Goal: Task Accomplishment & Management: Manage account settings

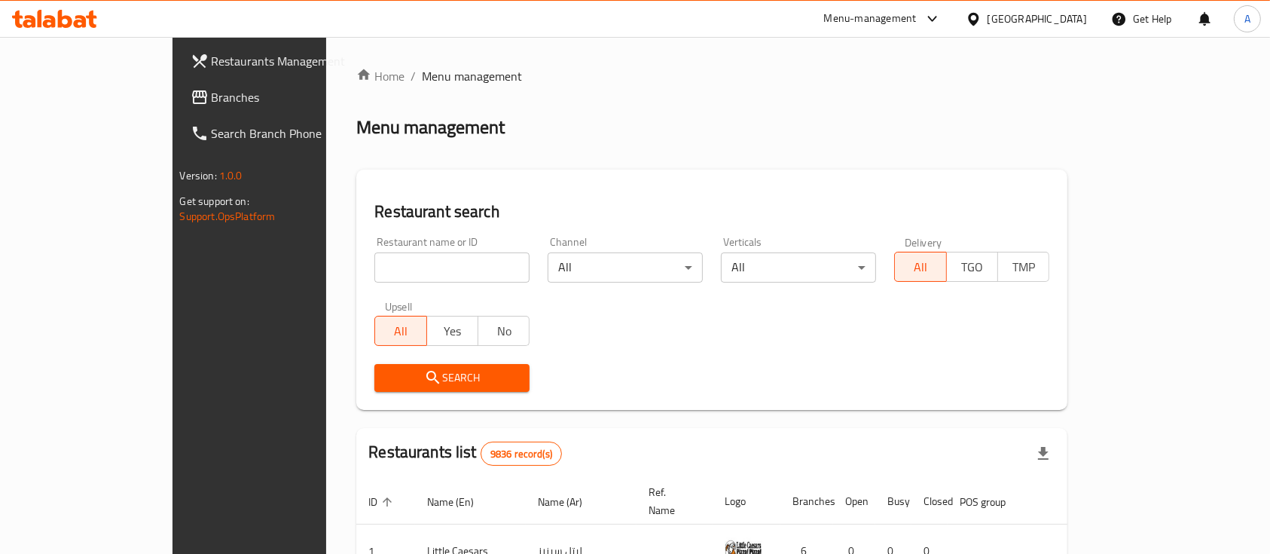
click at [433, 273] on input "search" at bounding box center [451, 267] width 155 height 30
type input "h"
click at [433, 273] on input "search" at bounding box center [451, 267] width 155 height 30
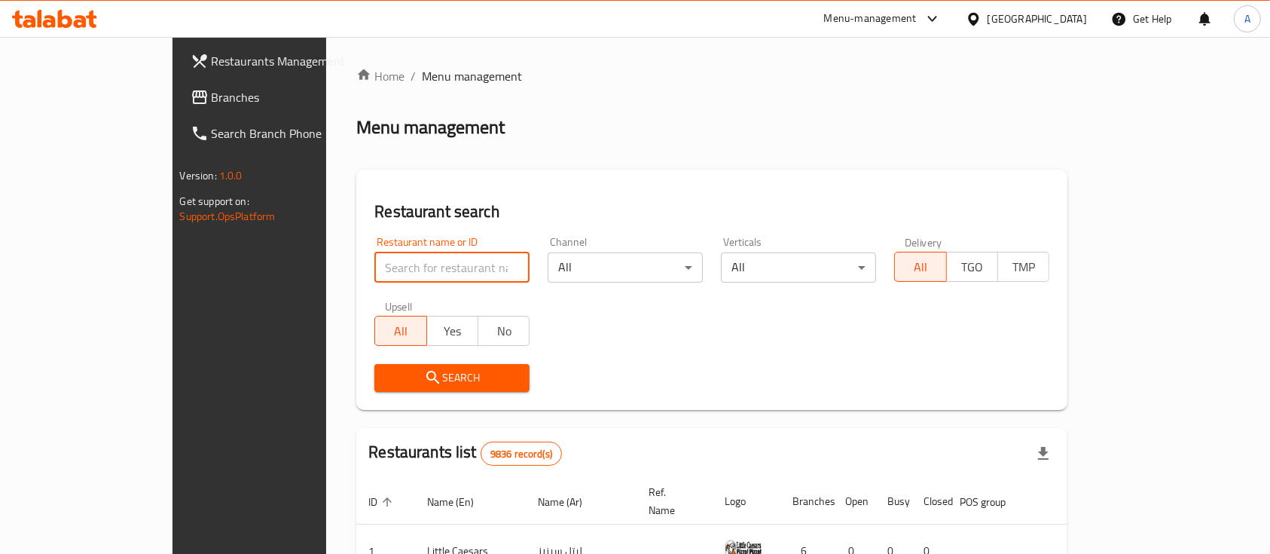
click at [433, 273] on input "search" at bounding box center [451, 267] width 155 height 30
type input "lamesh"
click button "Search" at bounding box center [451, 378] width 155 height 28
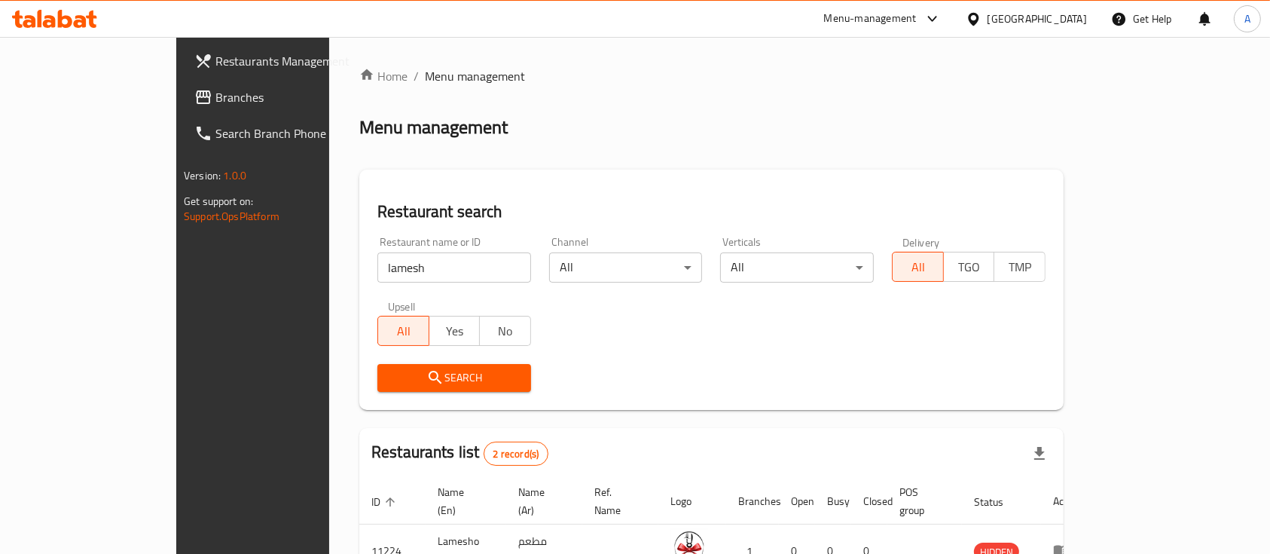
click at [1055, 365] on div "Search" at bounding box center [711, 378] width 686 height 46
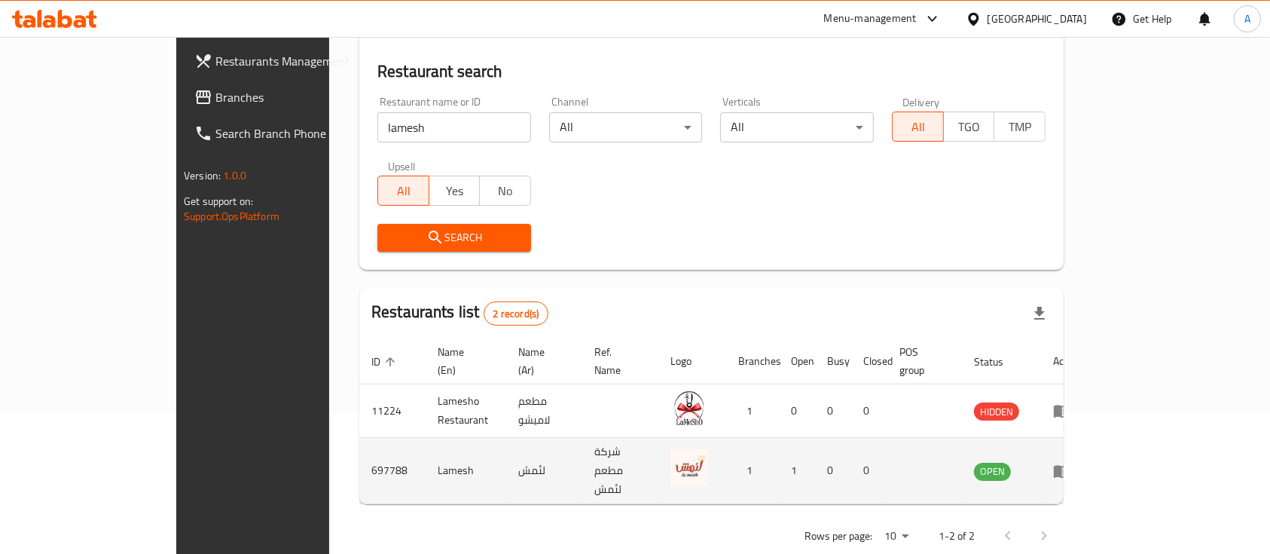
click at [1071, 465] on icon "enhanced table" at bounding box center [1062, 471] width 17 height 13
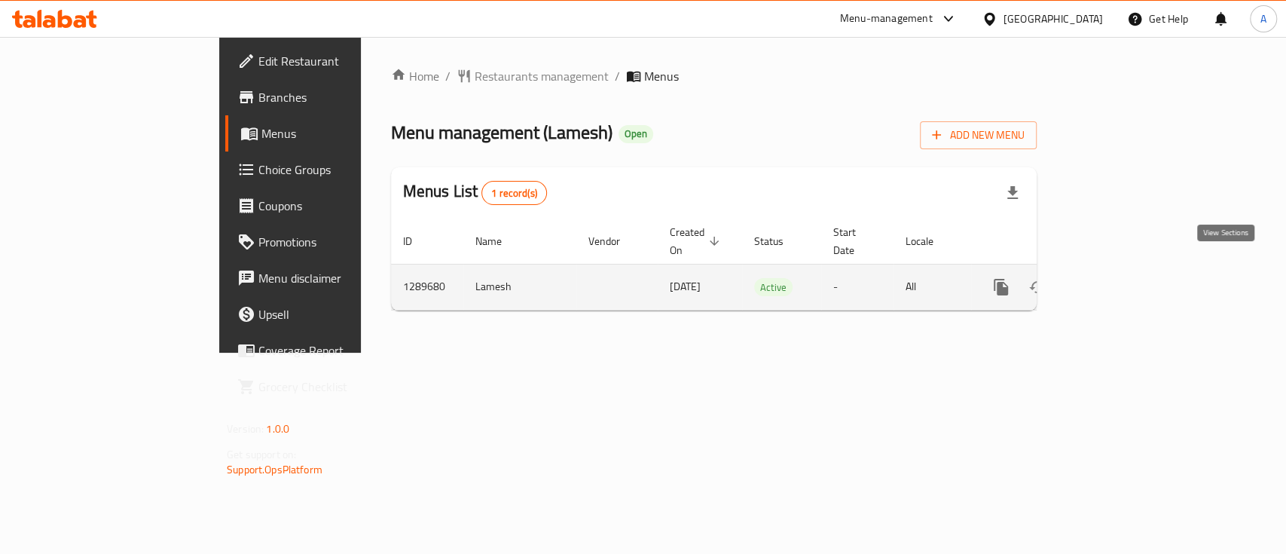
click at [1119, 278] on icon "enhanced table" at bounding box center [1110, 287] width 18 height 18
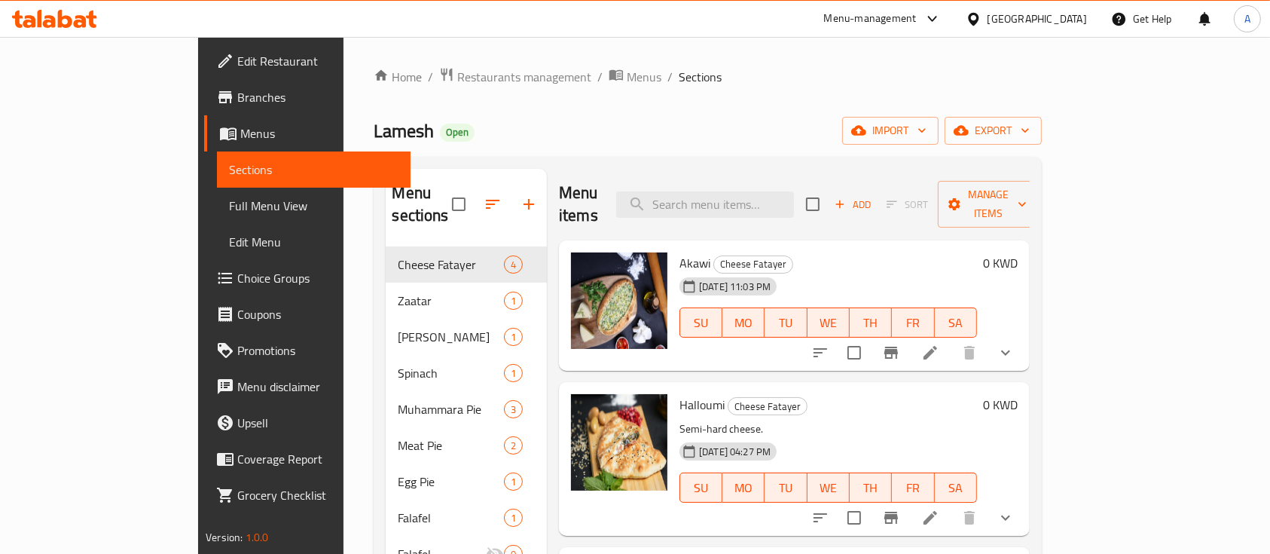
click at [237, 277] on span "Choice Groups" at bounding box center [317, 278] width 161 height 18
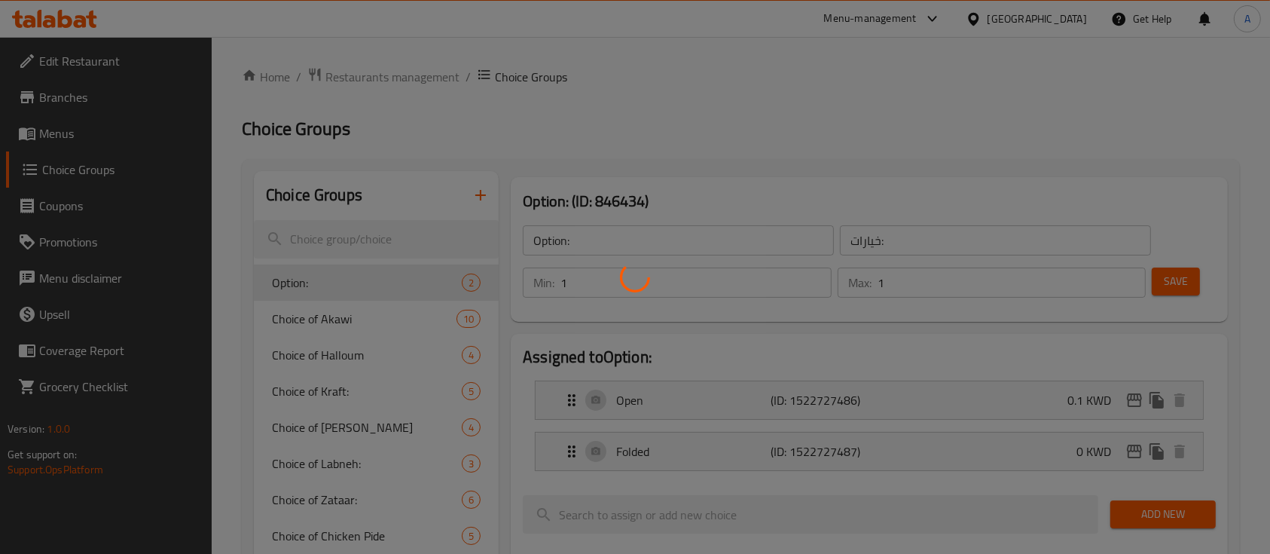
scroll to position [251, 0]
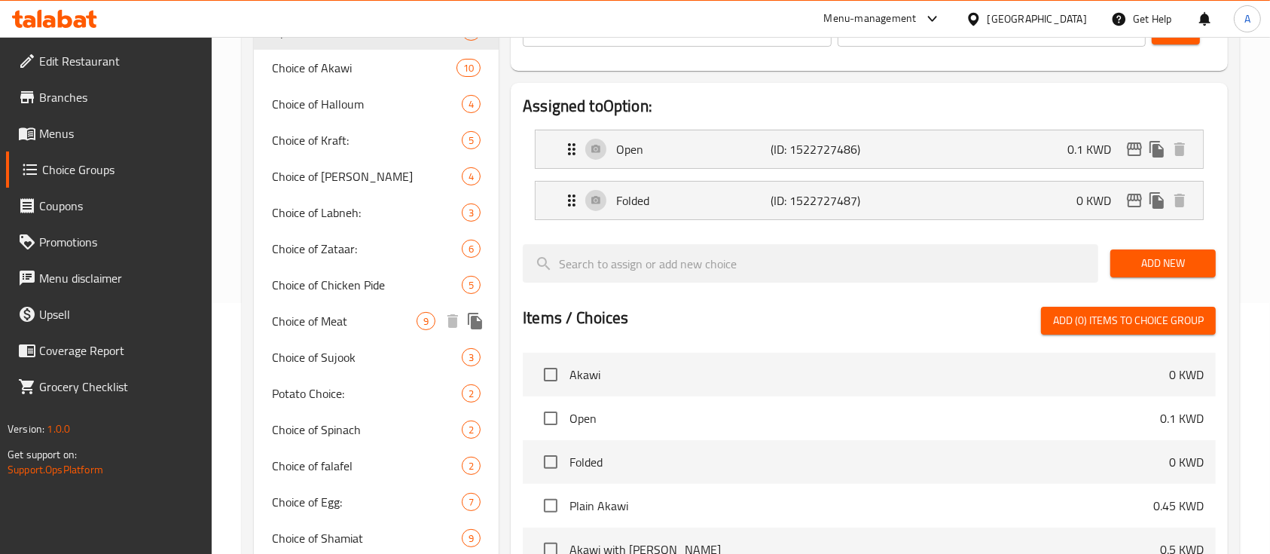
click at [359, 314] on span "Choice of Meat" at bounding box center [344, 321] width 145 height 18
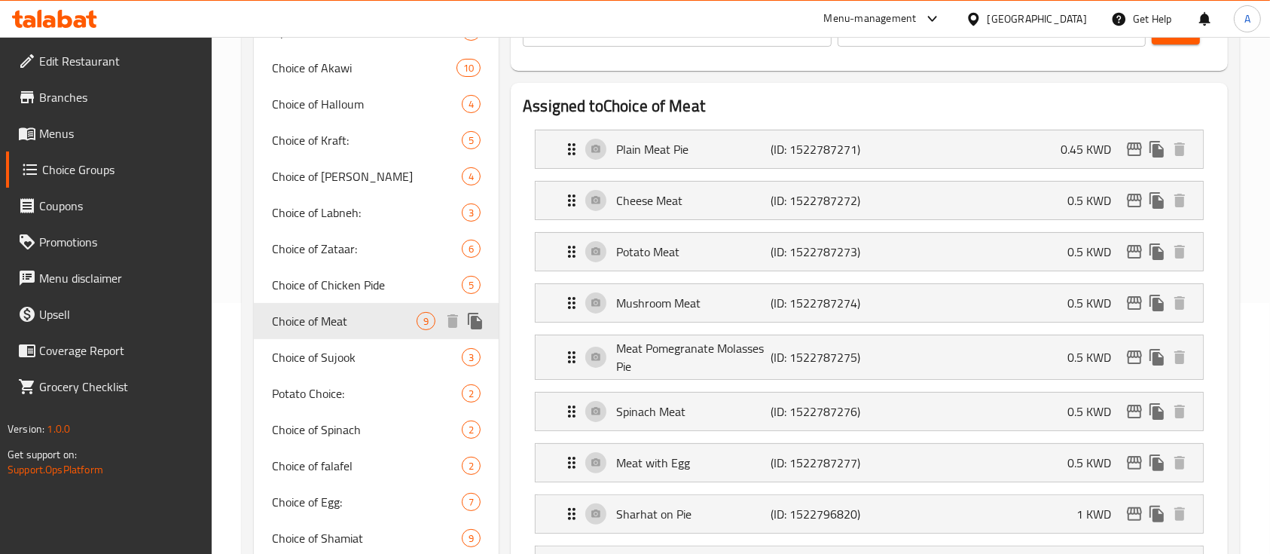
type input "Choice of Meat"
type input "اختيار اللحوم:"
click at [778, 162] on div "Plain Meat Pie (ID: 1522787271) 0.45 KWD" at bounding box center [874, 149] width 622 height 38
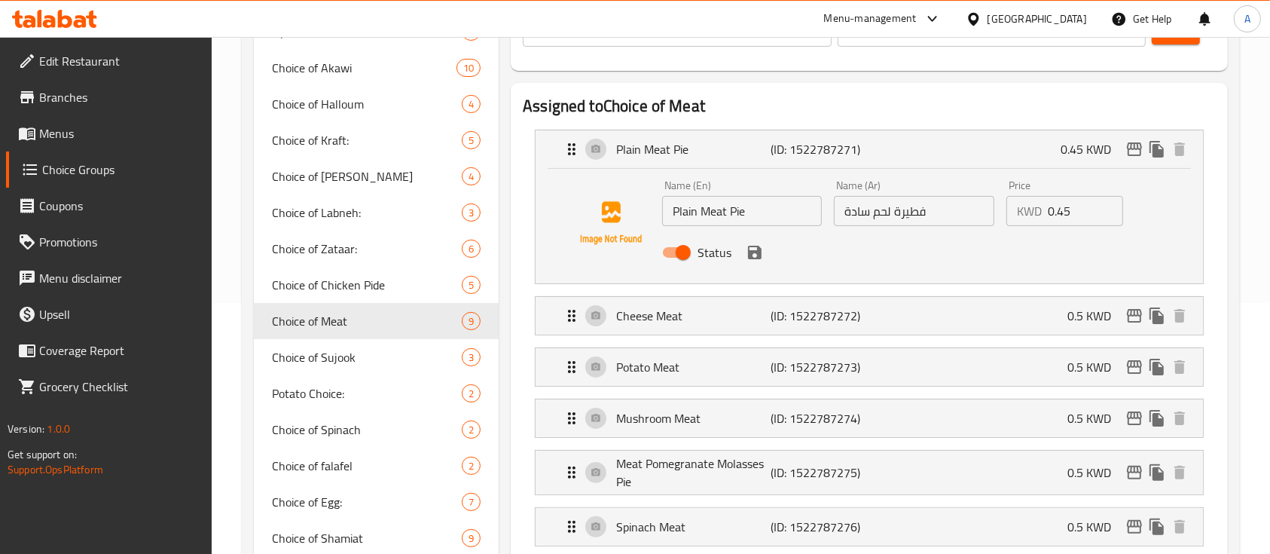
click at [1074, 216] on input "0.45" at bounding box center [1085, 211] width 75 height 30
click at [762, 250] on icon "save" at bounding box center [755, 252] width 18 height 18
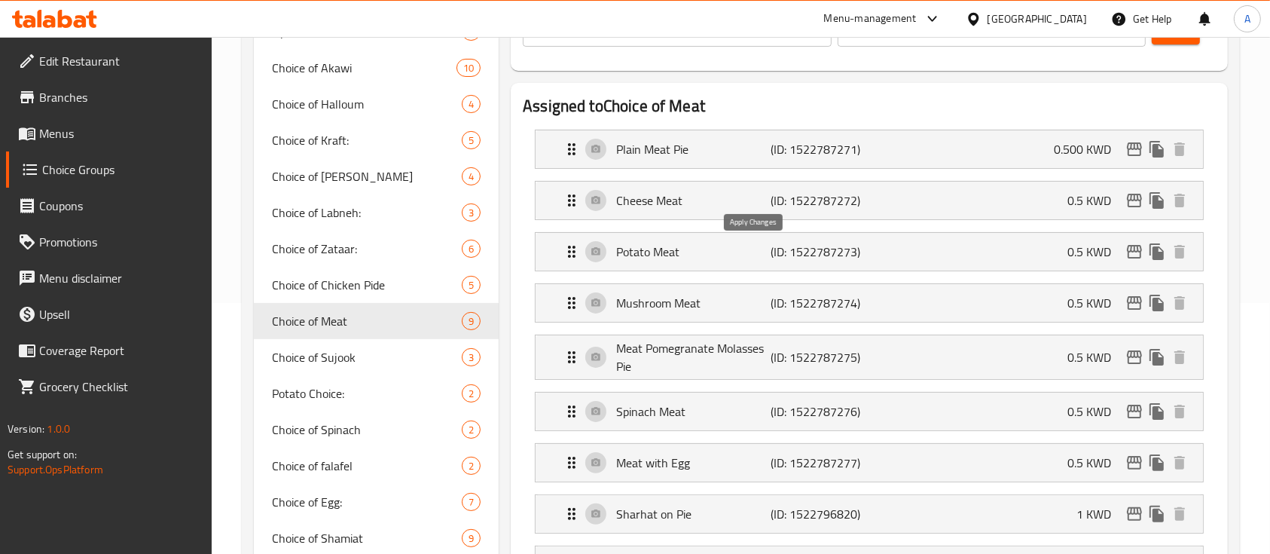
type input "0.500"
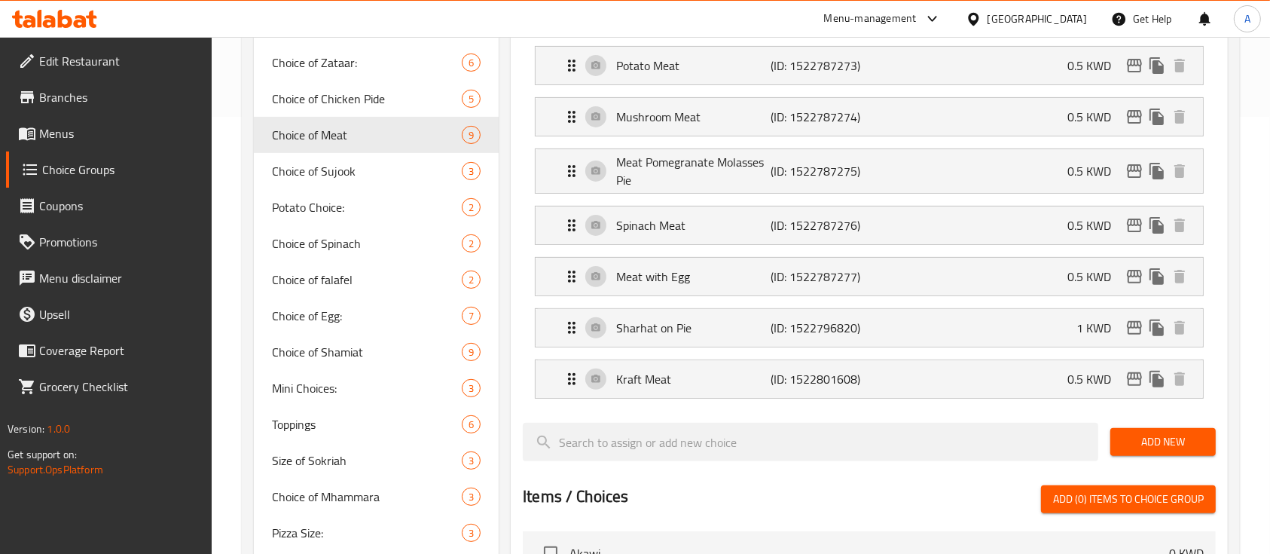
scroll to position [302, 0]
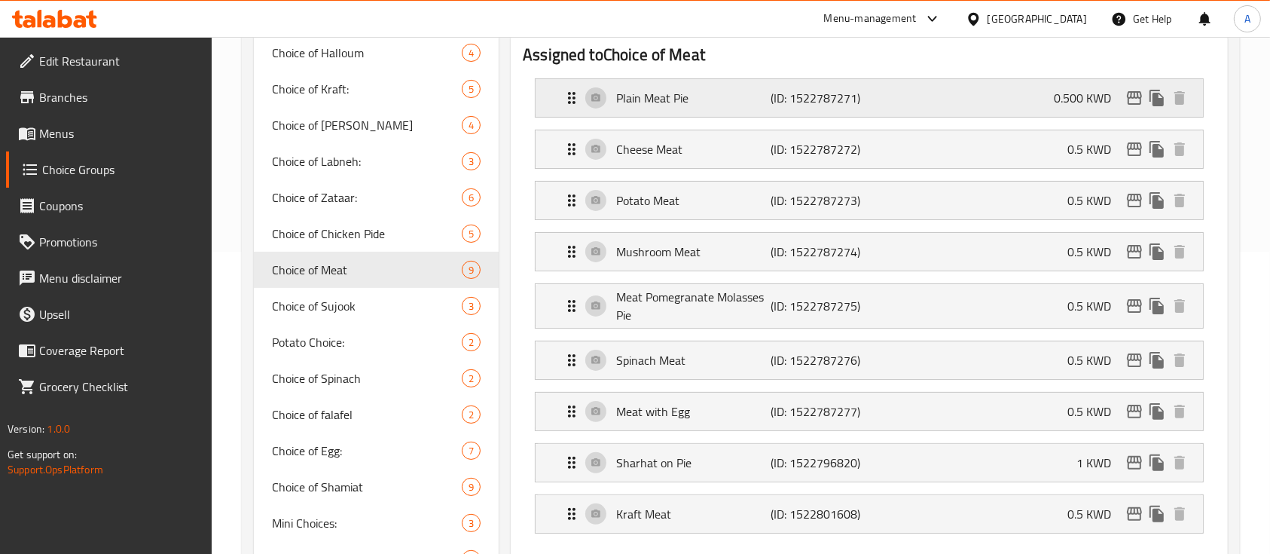
click at [982, 84] on div "Plain Meat Pie (ID: 1522787271) 0.500 KWD" at bounding box center [874, 98] width 622 height 38
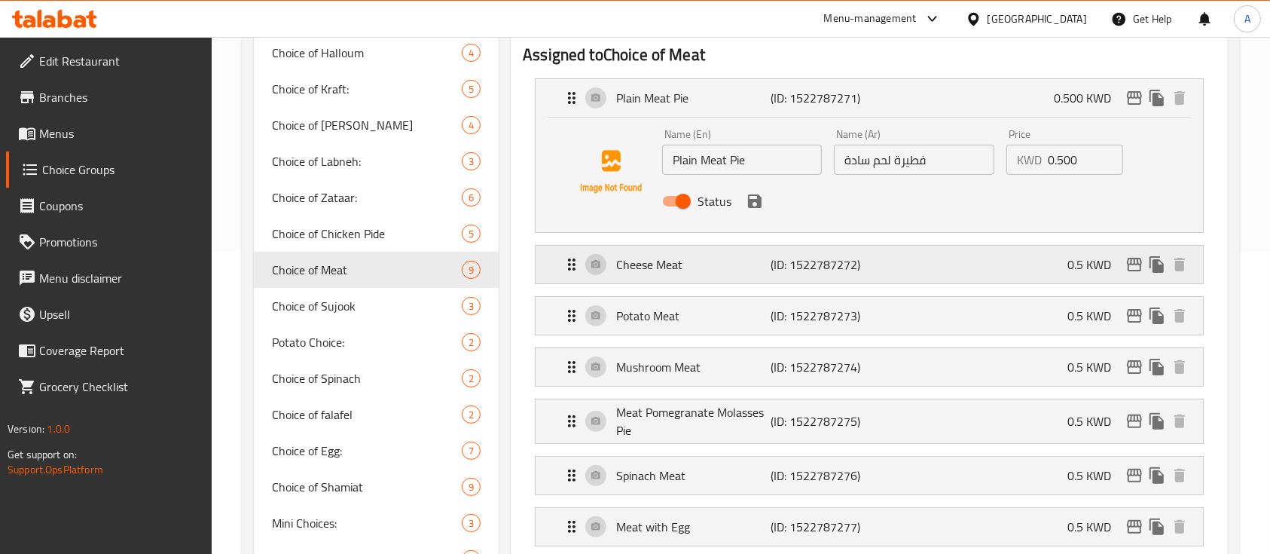
click at [914, 268] on div "Cheese Meat (ID: 1522787272) 0.5 KWD" at bounding box center [874, 265] width 622 height 38
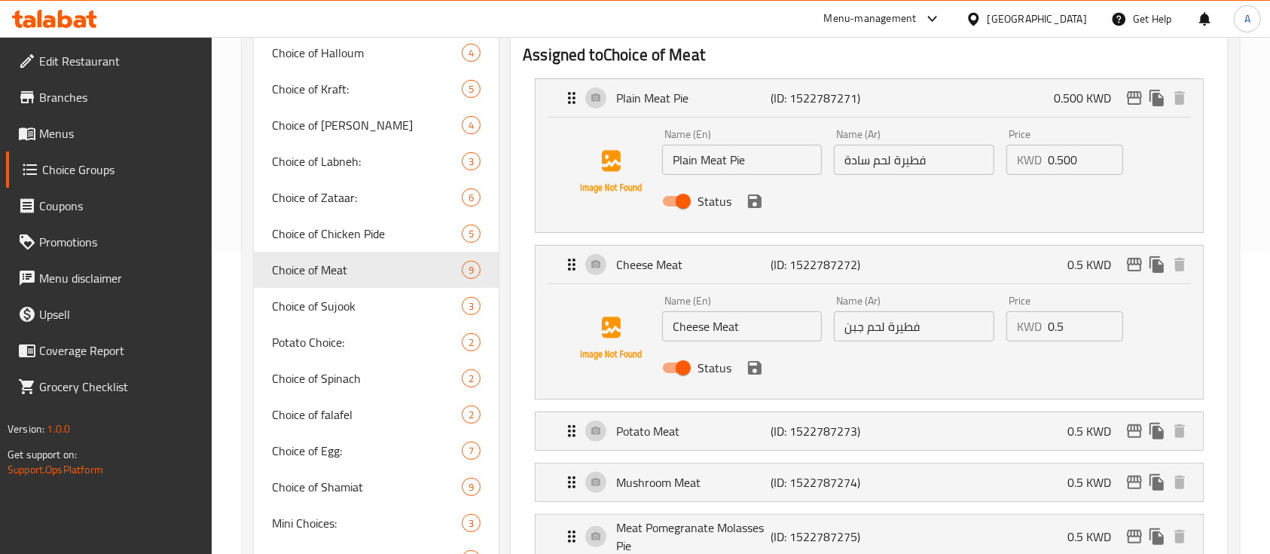
click at [1070, 335] on input "0.5" at bounding box center [1085, 326] width 75 height 30
click at [753, 367] on icon "save" at bounding box center [755, 368] width 14 height 14
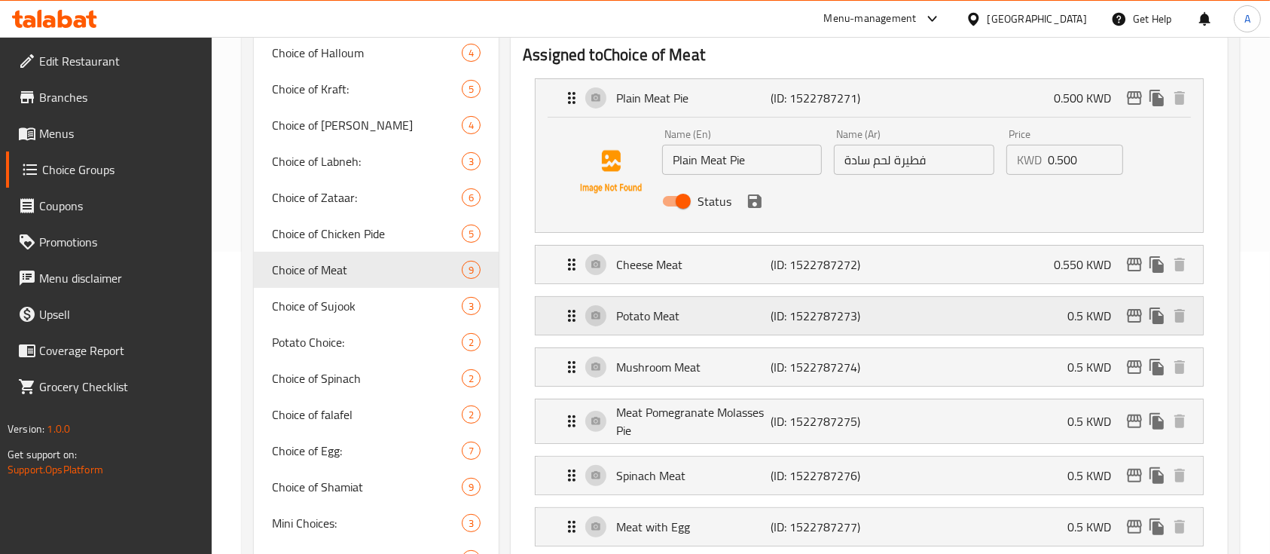
type input "0.550"
click at [772, 312] on p "(ID: 1522787273)" at bounding box center [822, 316] width 103 height 18
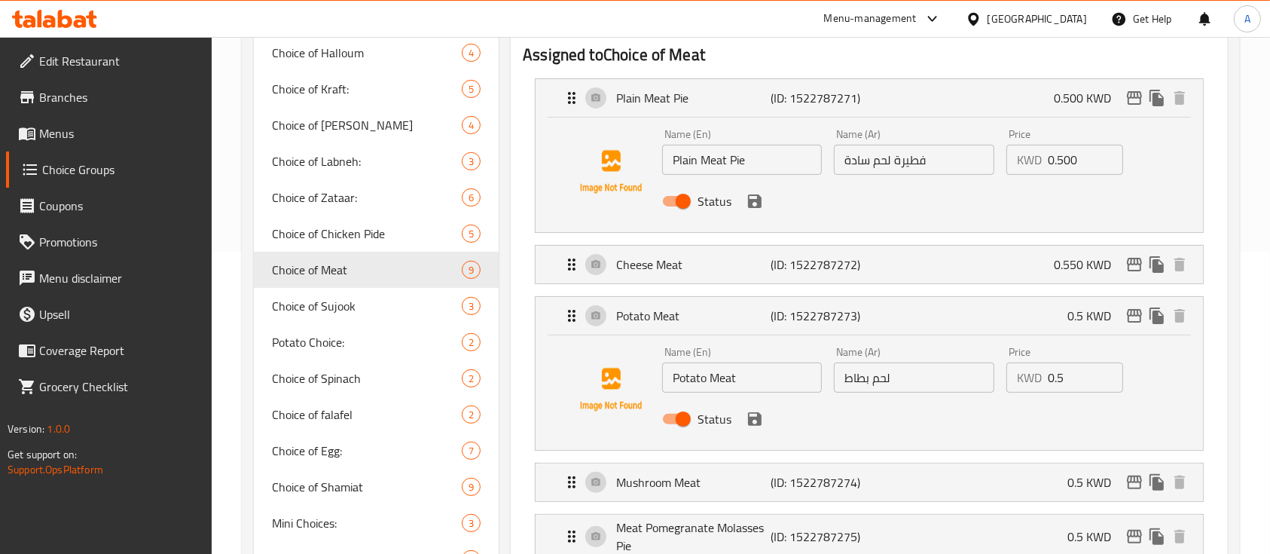
click at [1073, 382] on input "0.5" at bounding box center [1085, 377] width 75 height 30
paste input "50"
click at [754, 417] on icon "save" at bounding box center [755, 419] width 14 height 14
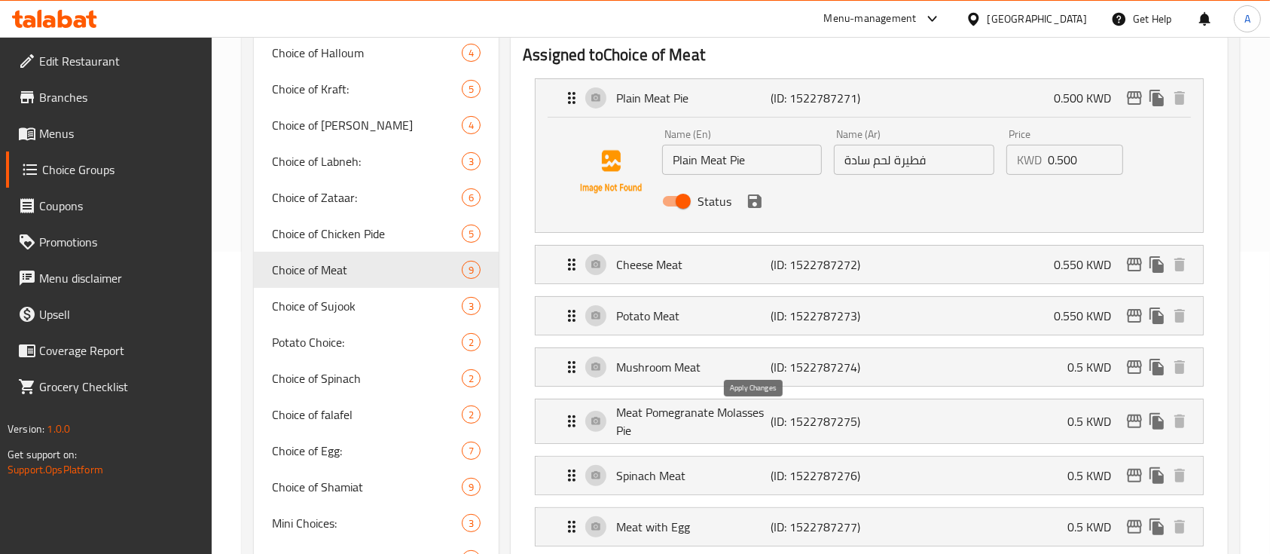
type input "0.550"
click at [729, 362] on p "Mushroom Meat" at bounding box center [693, 367] width 154 height 18
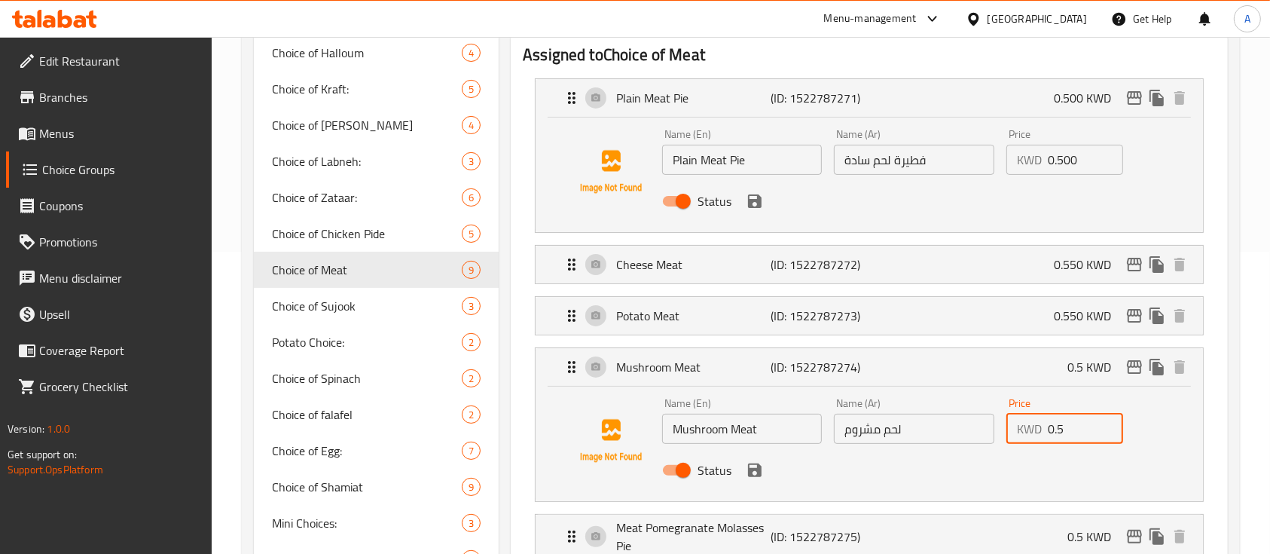
click at [1062, 426] on input "0.5" at bounding box center [1085, 429] width 75 height 30
paste input "50"
click at [762, 470] on icon "save" at bounding box center [755, 470] width 18 height 18
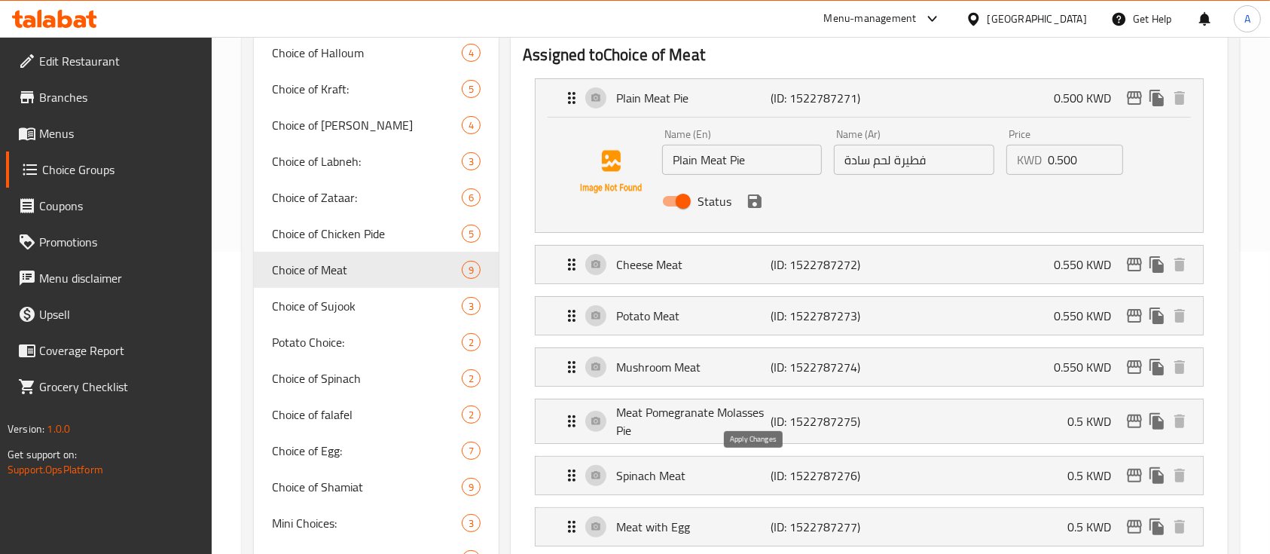
type input "0.550"
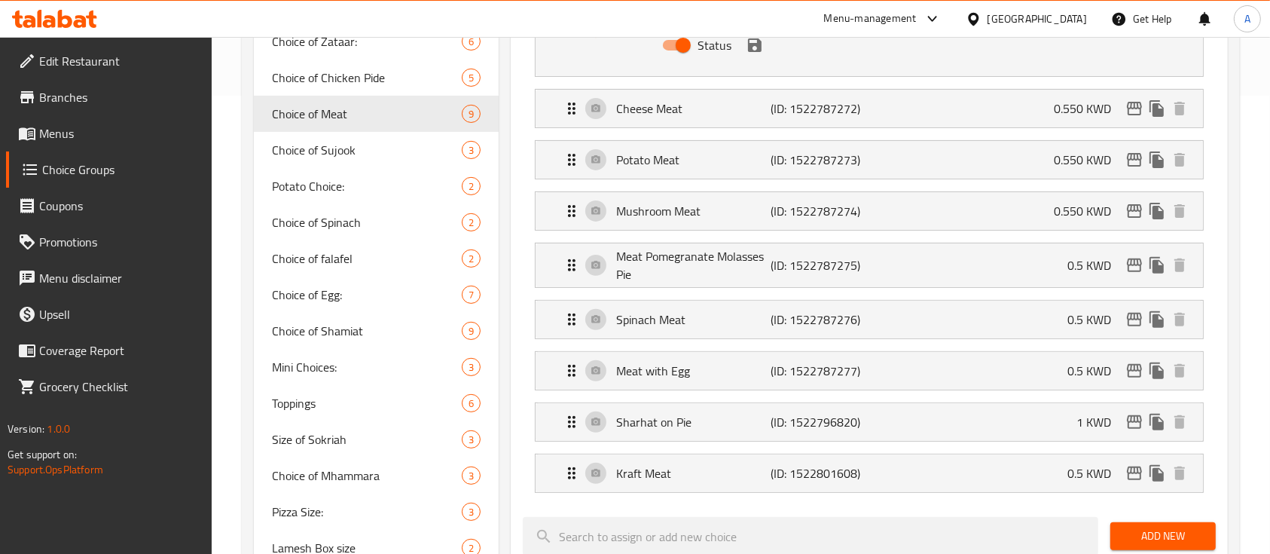
scroll to position [459, 0]
click at [776, 270] on p "(ID: 1522787275)" at bounding box center [822, 264] width 103 height 18
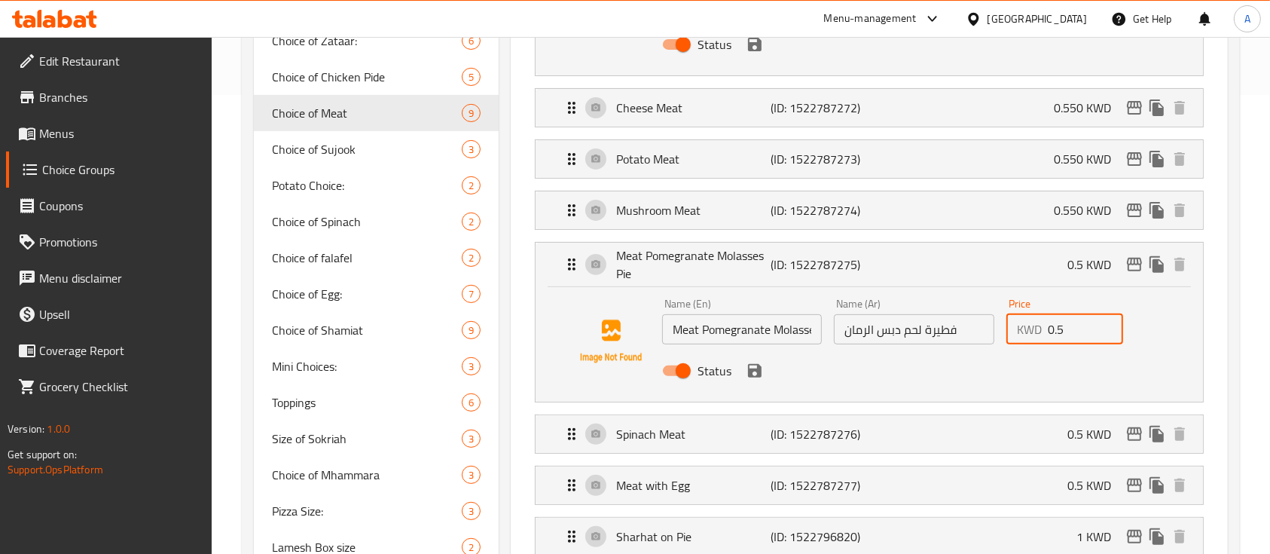
click at [1073, 334] on input "0.5" at bounding box center [1085, 329] width 75 height 30
paste input "50"
click at [756, 366] on icon "save" at bounding box center [755, 371] width 18 height 18
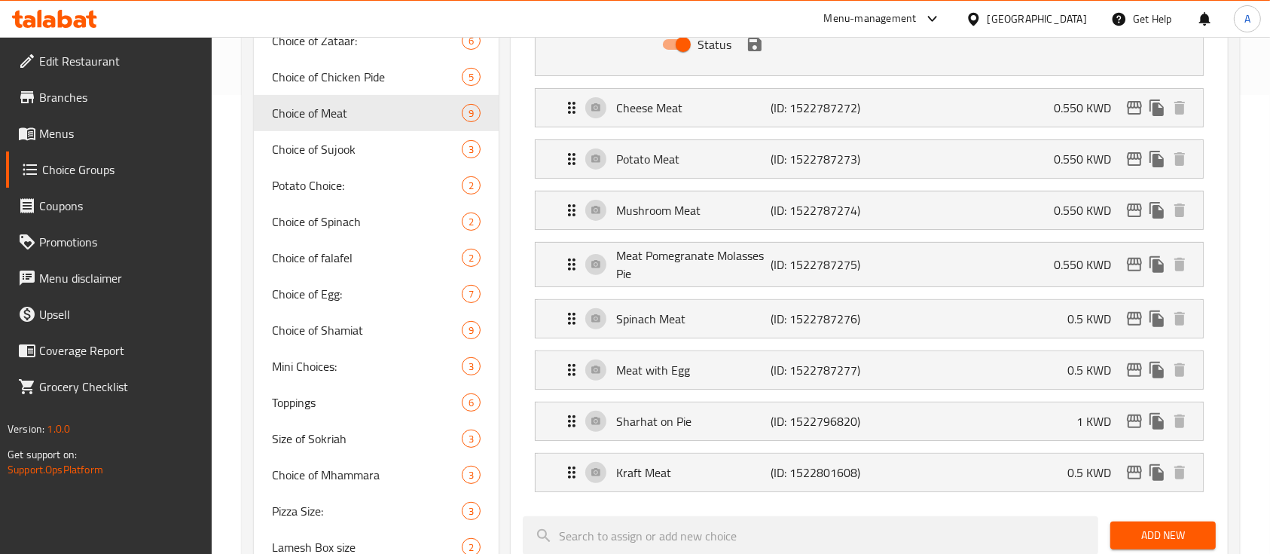
type input "0.550"
click at [751, 325] on p "Spinach Meat" at bounding box center [693, 319] width 154 height 18
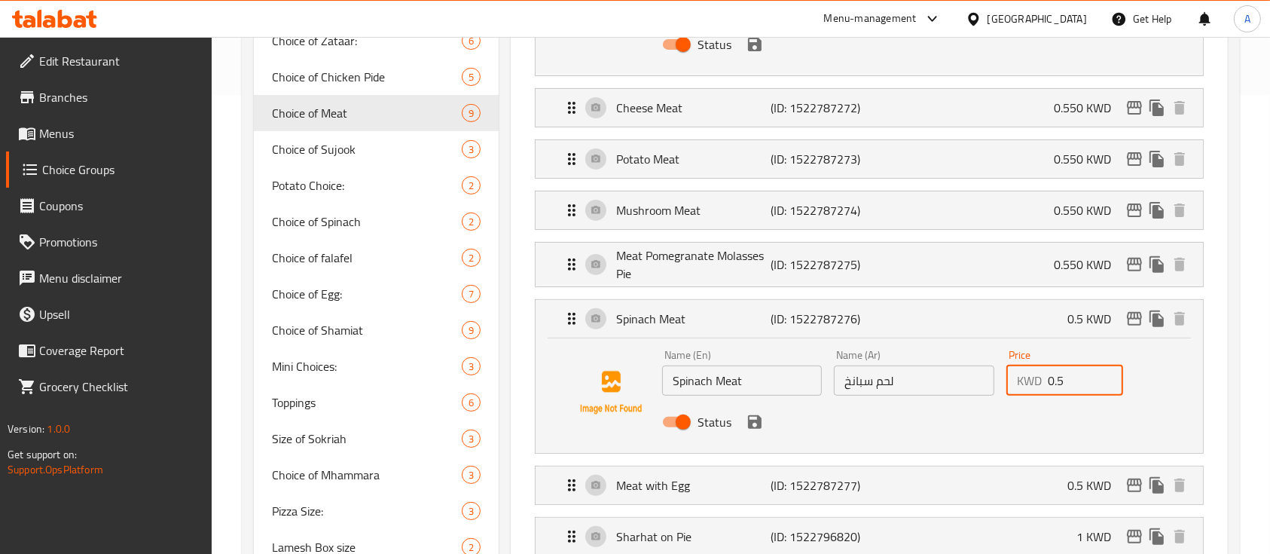
click at [1055, 387] on input "0.5" at bounding box center [1085, 380] width 75 height 30
paste input "50"
click at [755, 425] on icon "save" at bounding box center [755, 422] width 14 height 14
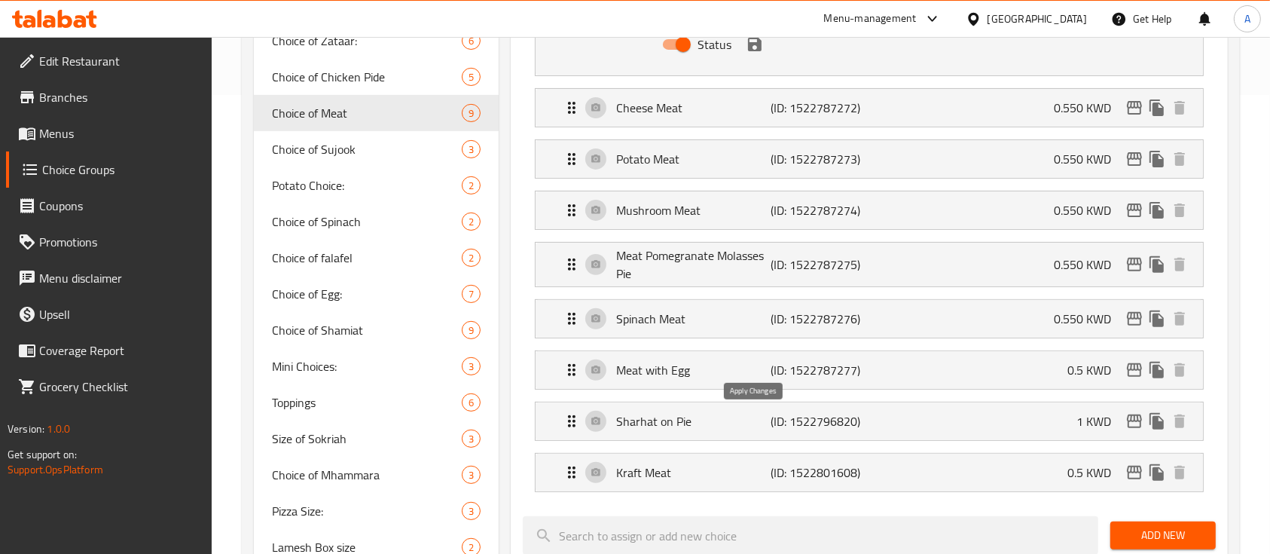
type input "0.550"
click at [784, 377] on p "(ID: 1522787277)" at bounding box center [822, 370] width 103 height 18
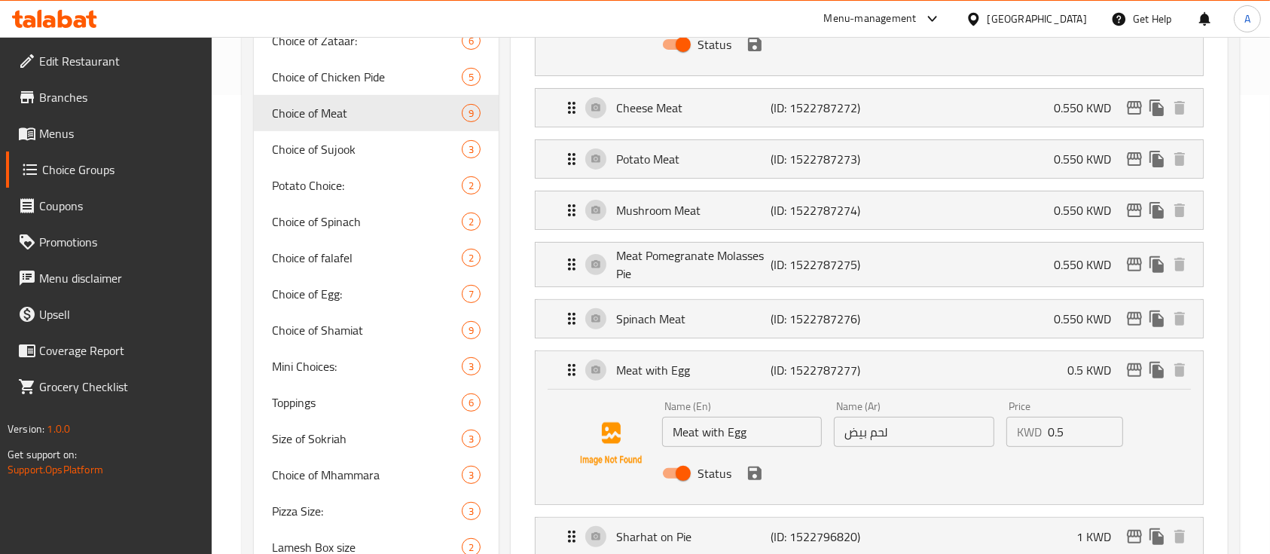
click at [1076, 425] on input "0.5" at bounding box center [1085, 432] width 75 height 30
paste input "50"
click at [758, 470] on icon "save" at bounding box center [755, 473] width 14 height 14
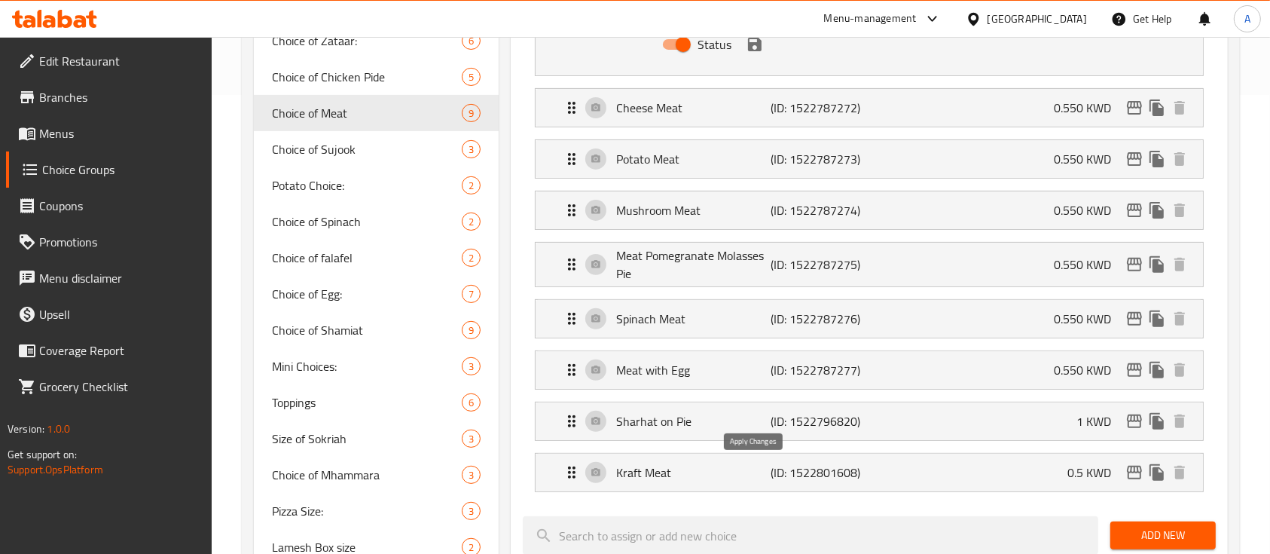
type input "0.550"
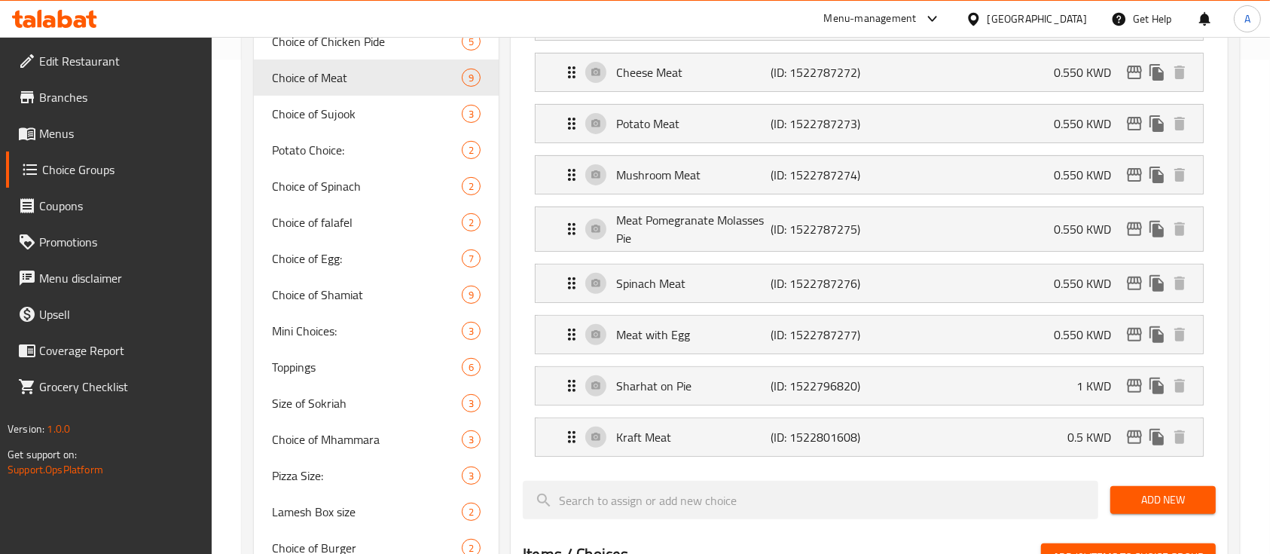
scroll to position [495, 0]
click at [759, 447] on div "Kraft Meat (ID: 1522801608) 0.5 KWD" at bounding box center [874, 436] width 622 height 38
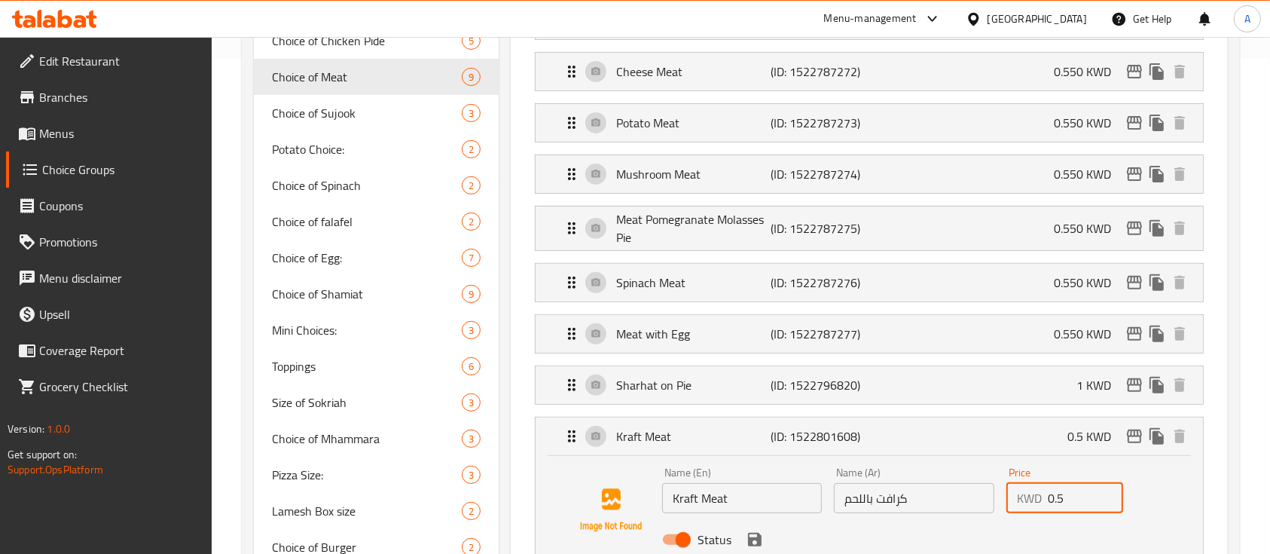
click at [1070, 492] on input "0.5" at bounding box center [1085, 498] width 75 height 30
paste input "50"
click at [1070, 492] on input "0.5" at bounding box center [1085, 498] width 75 height 30
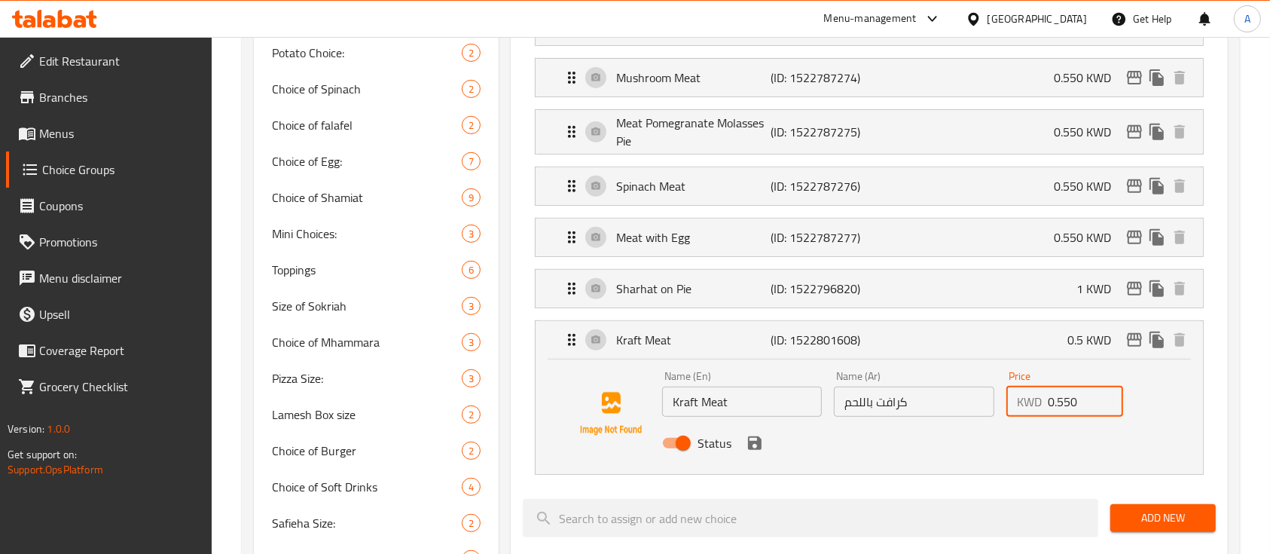
scroll to position [592, 0]
click at [754, 441] on icon "save" at bounding box center [755, 442] width 18 height 18
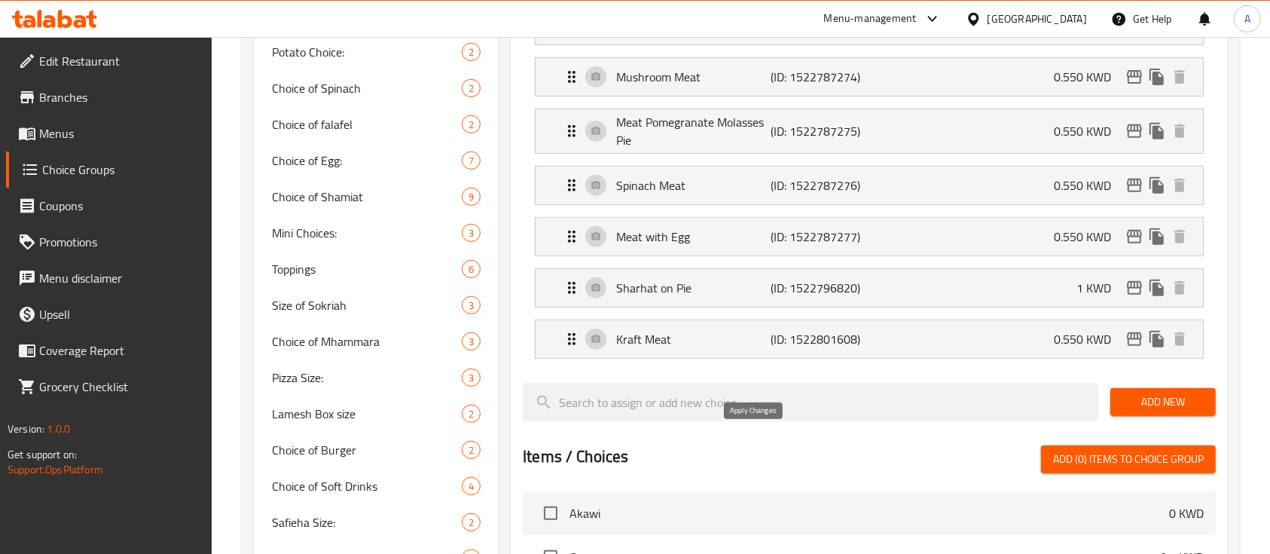
type input "0.550"
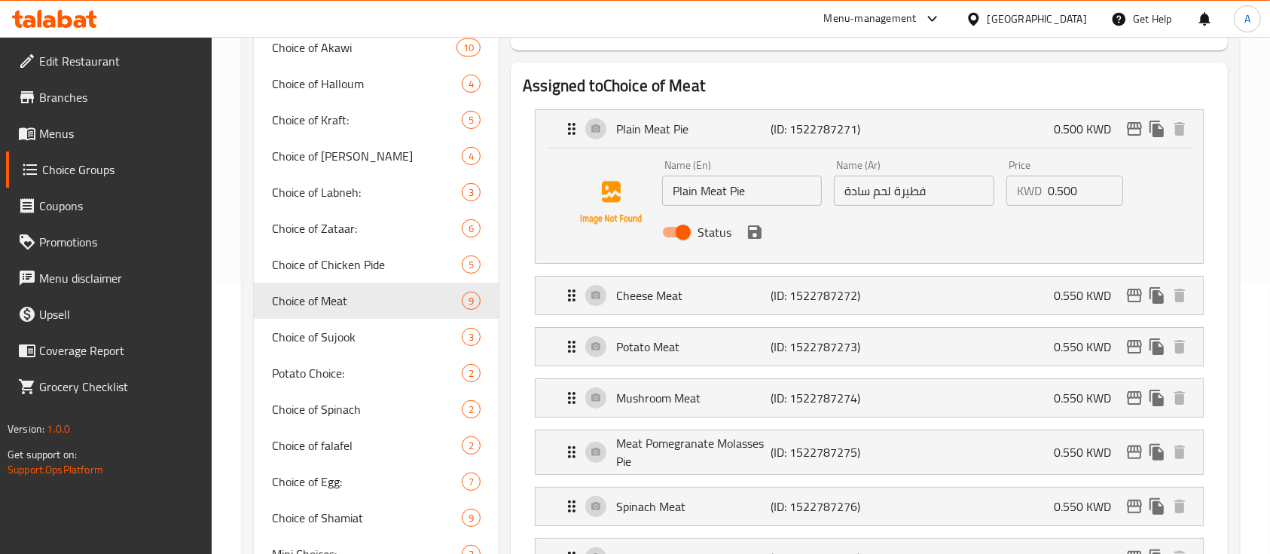
scroll to position [84, 0]
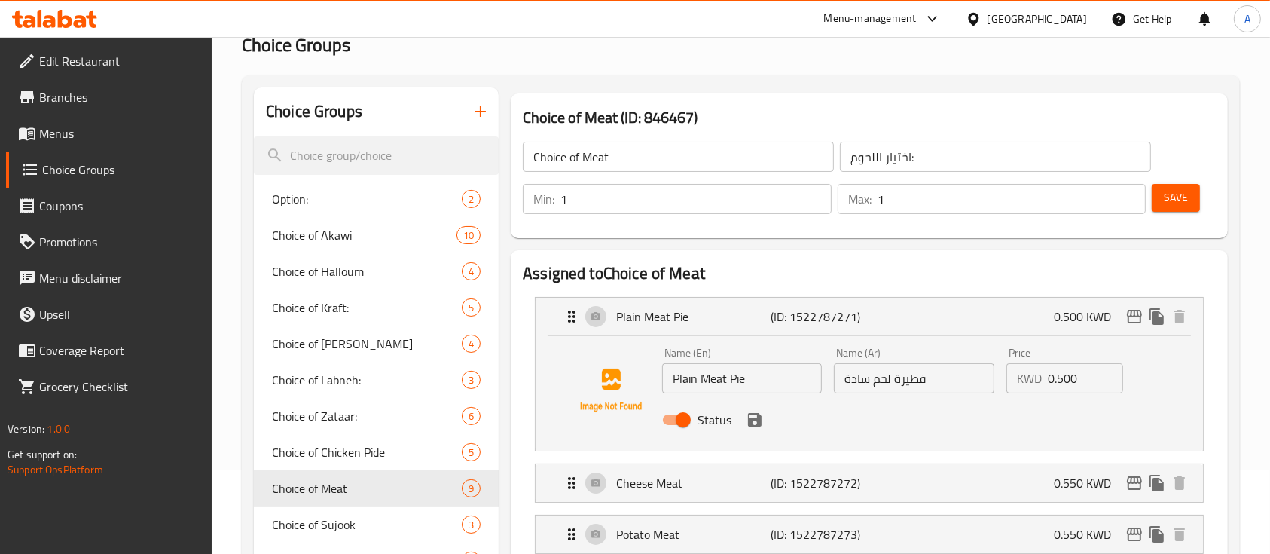
click at [1184, 202] on span "Save" at bounding box center [1176, 197] width 24 height 19
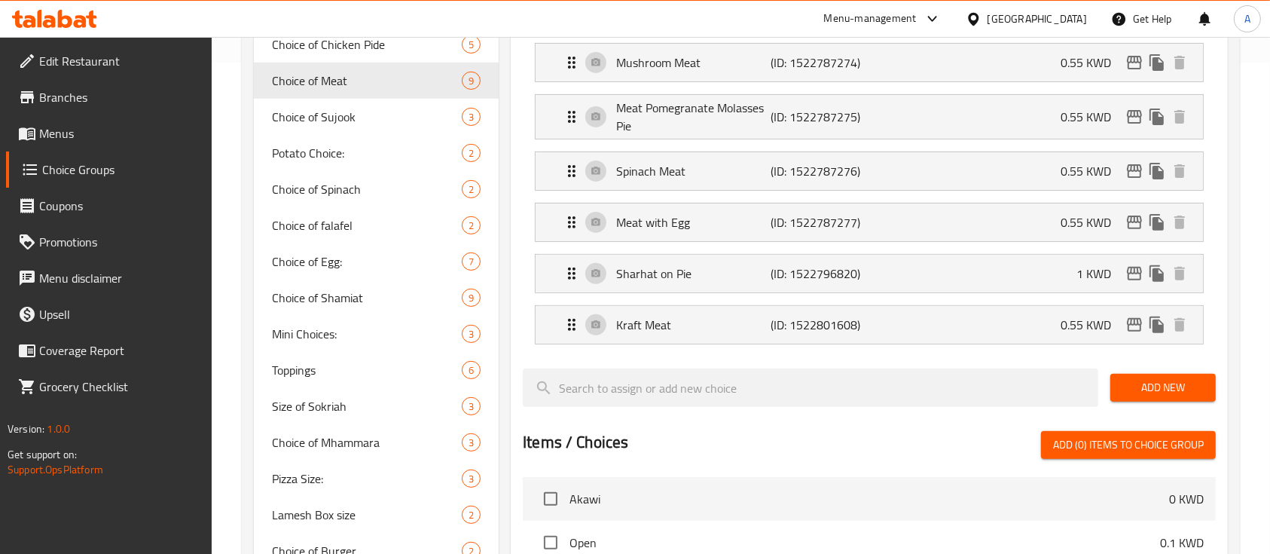
scroll to position [90, 0]
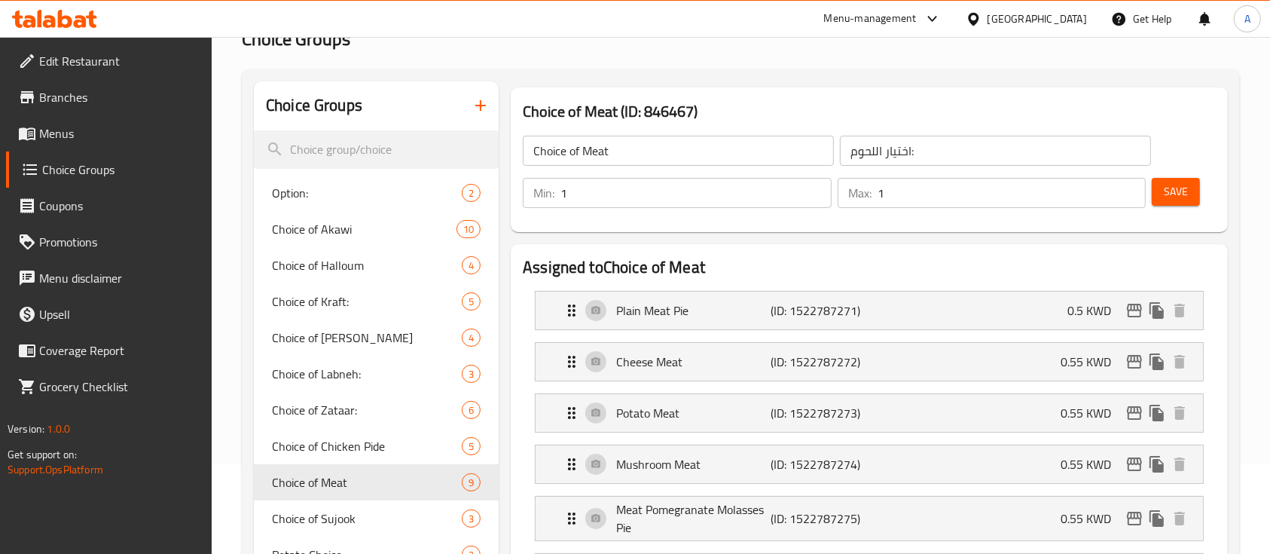
click at [1156, 184] on button "Save" at bounding box center [1176, 192] width 48 height 28
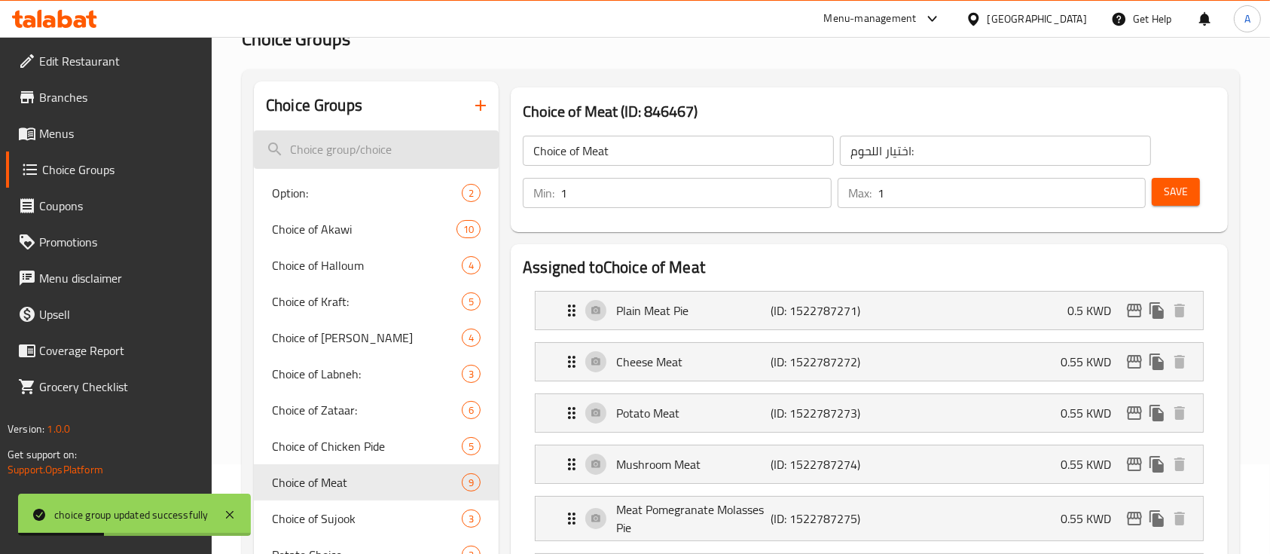
click at [411, 150] on input "search" at bounding box center [376, 149] width 245 height 38
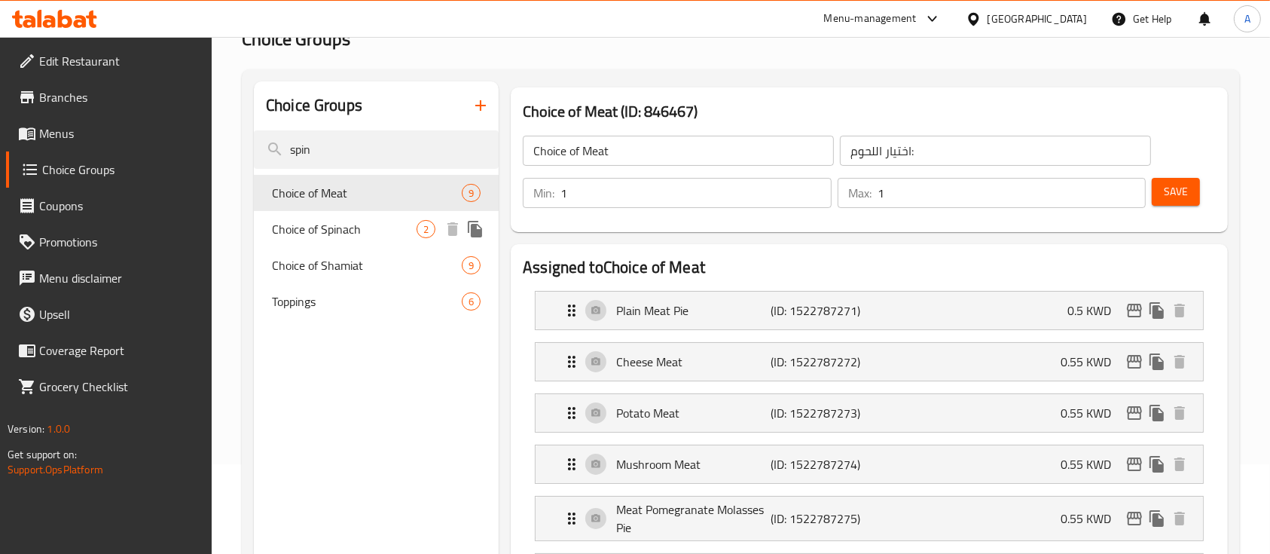
type input "spin"
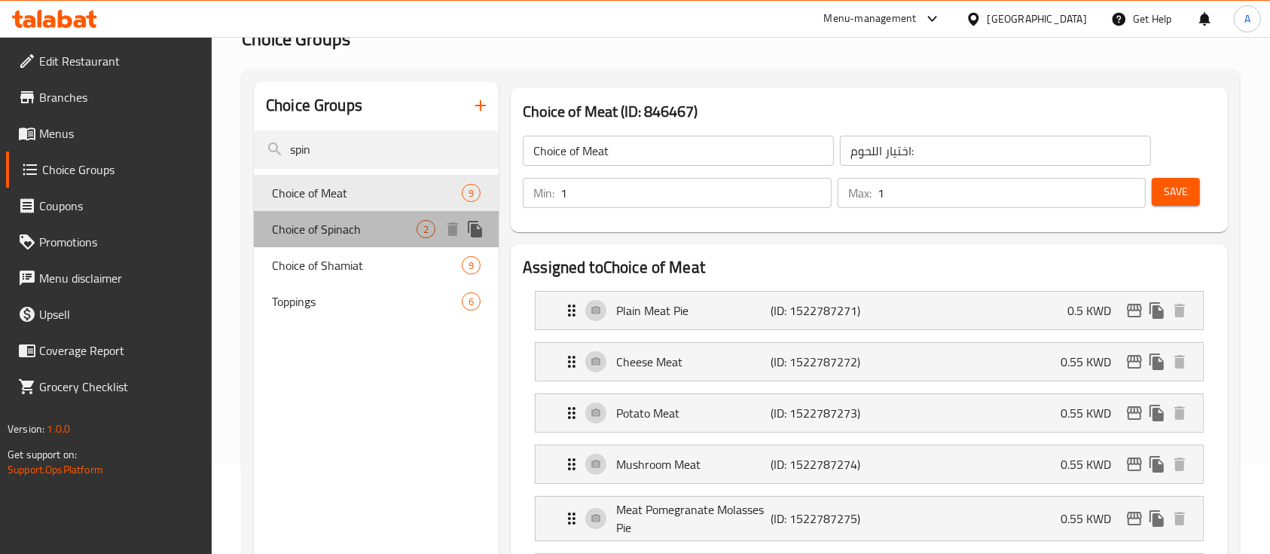
click at [406, 234] on span "Choice of Spinach" at bounding box center [344, 229] width 145 height 18
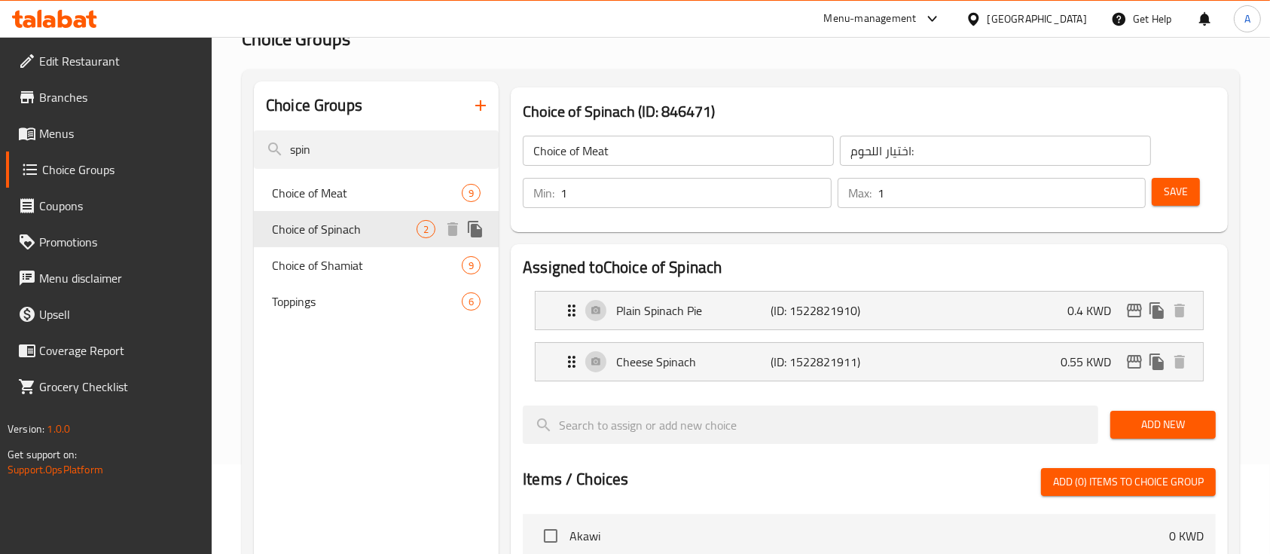
type input "Choice of Spinach"
type input "اختيار السبانخ"
click at [1147, 424] on span "Add New" at bounding box center [1163, 424] width 81 height 19
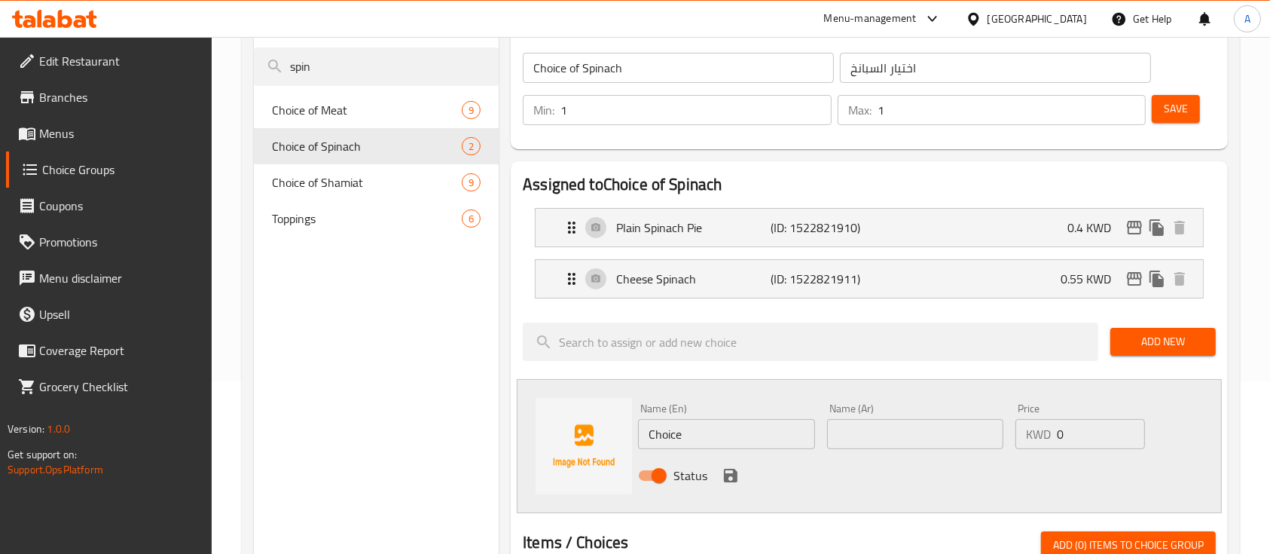
scroll to position [174, 0]
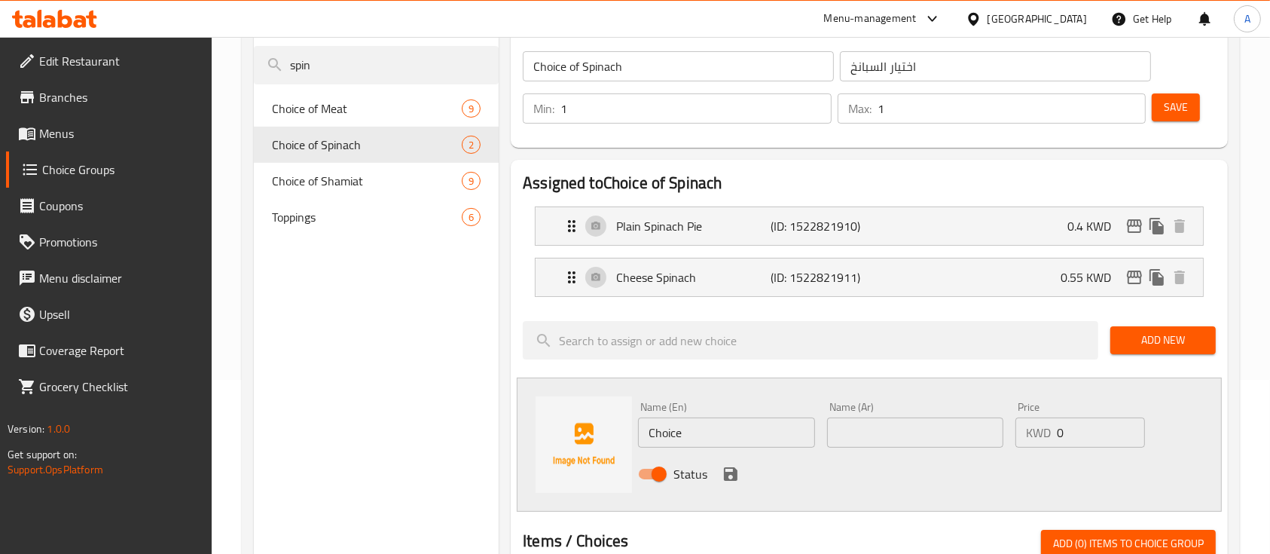
click at [744, 433] on input "Choice" at bounding box center [726, 432] width 176 height 30
type input "Spinach Pomegranate"
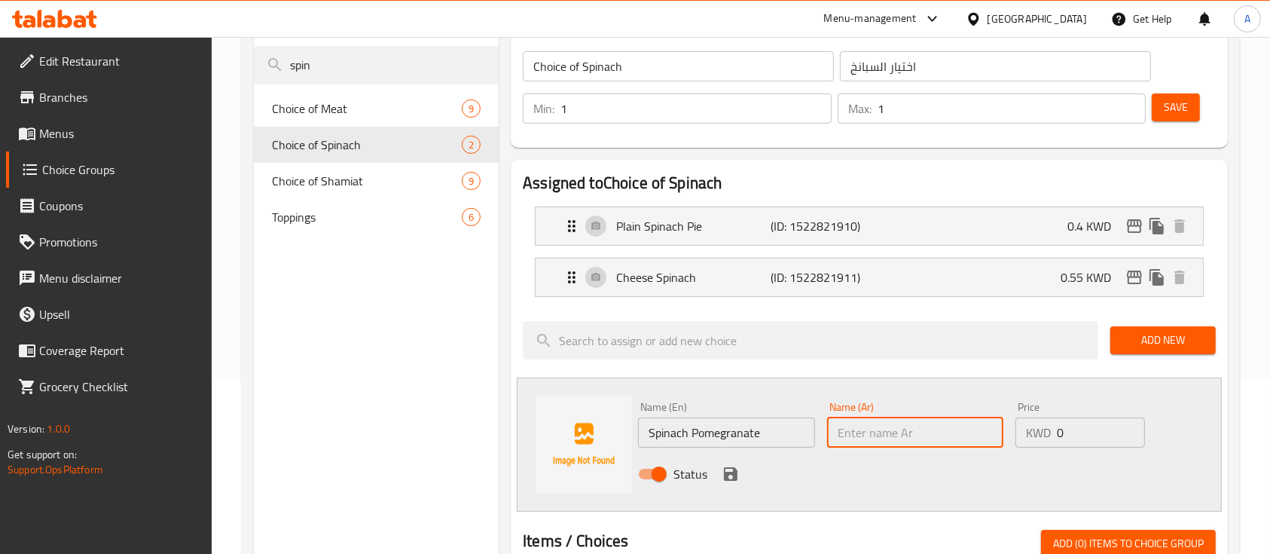
click at [900, 435] on input "text" at bounding box center [915, 432] width 176 height 30
paste input "سبانخ رمان"
type input "سبانخ رمان"
click at [1079, 443] on input "0" at bounding box center [1101, 432] width 88 height 30
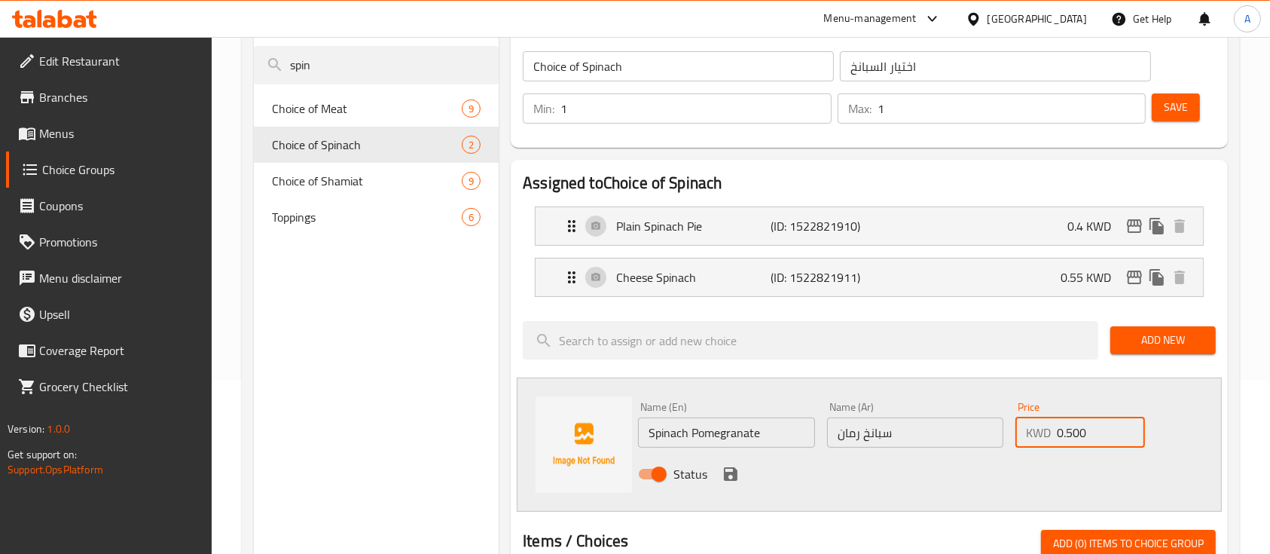
type input "0.500"
click at [729, 475] on icon "save" at bounding box center [731, 474] width 18 height 18
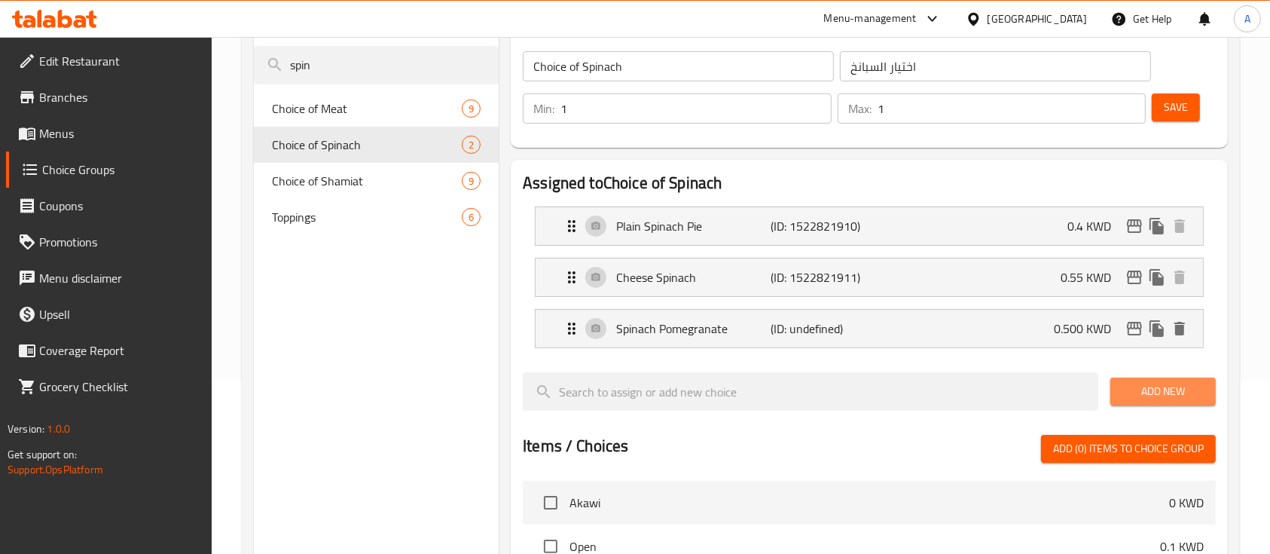
click at [1126, 388] on span "Add New" at bounding box center [1163, 391] width 81 height 19
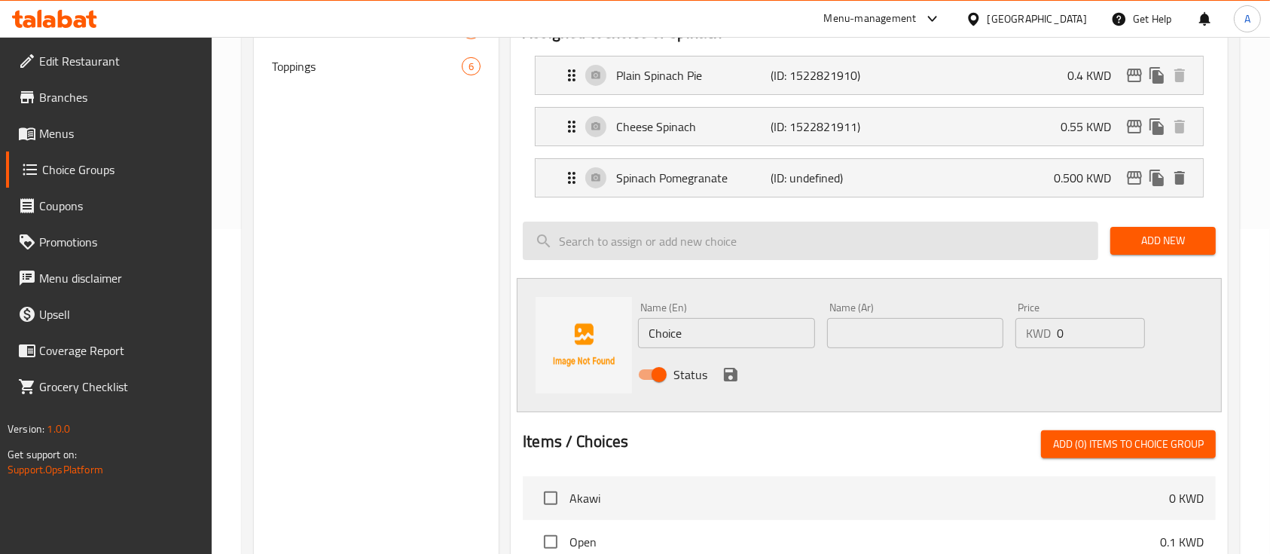
scroll to position [326, 0]
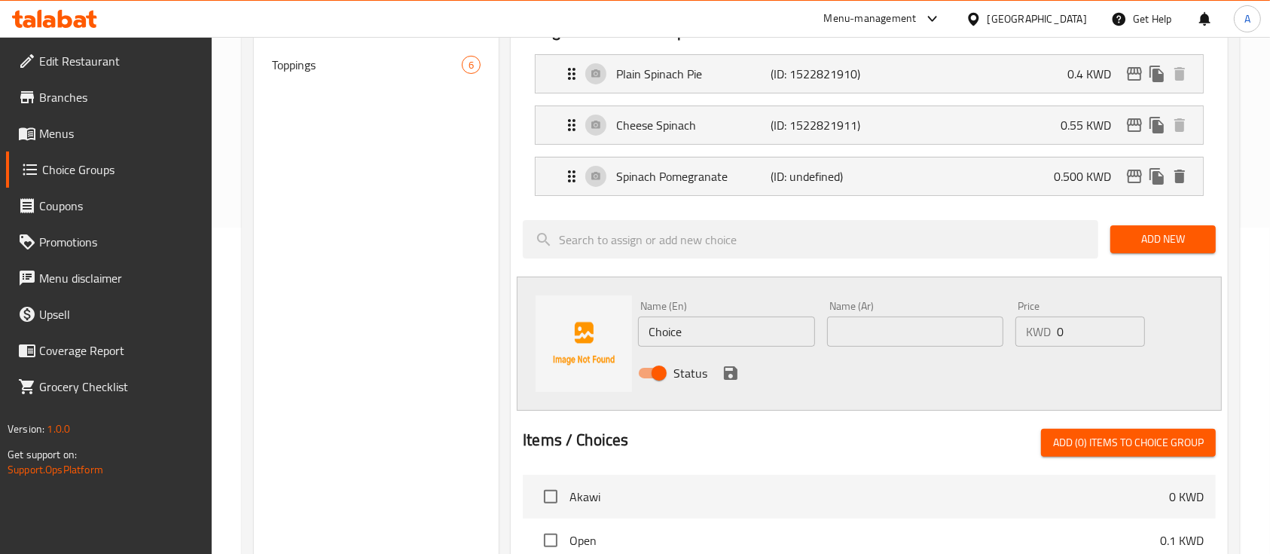
click at [750, 321] on input "Choice" at bounding box center [726, 331] width 176 height 30
type input "Spinach Meat"
click at [860, 346] on div "Name (Ar) Name (Ar)" at bounding box center [915, 324] width 188 height 58
paste input "لحم السبانخ"
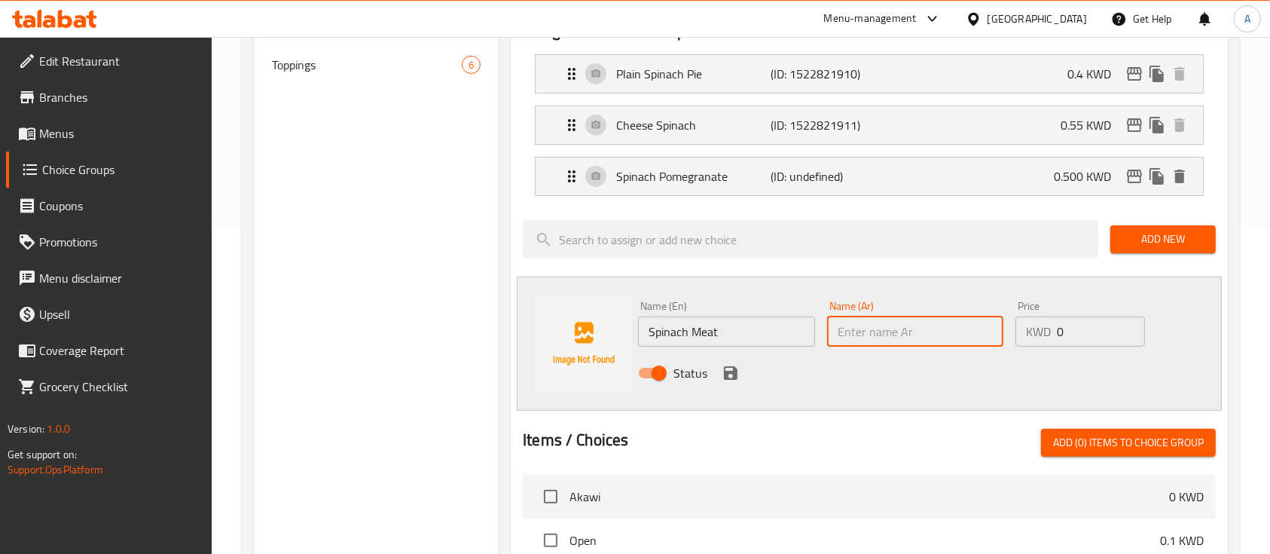
click at [856, 341] on input "text" at bounding box center [915, 331] width 176 height 30
type input "لحم السبانخ"
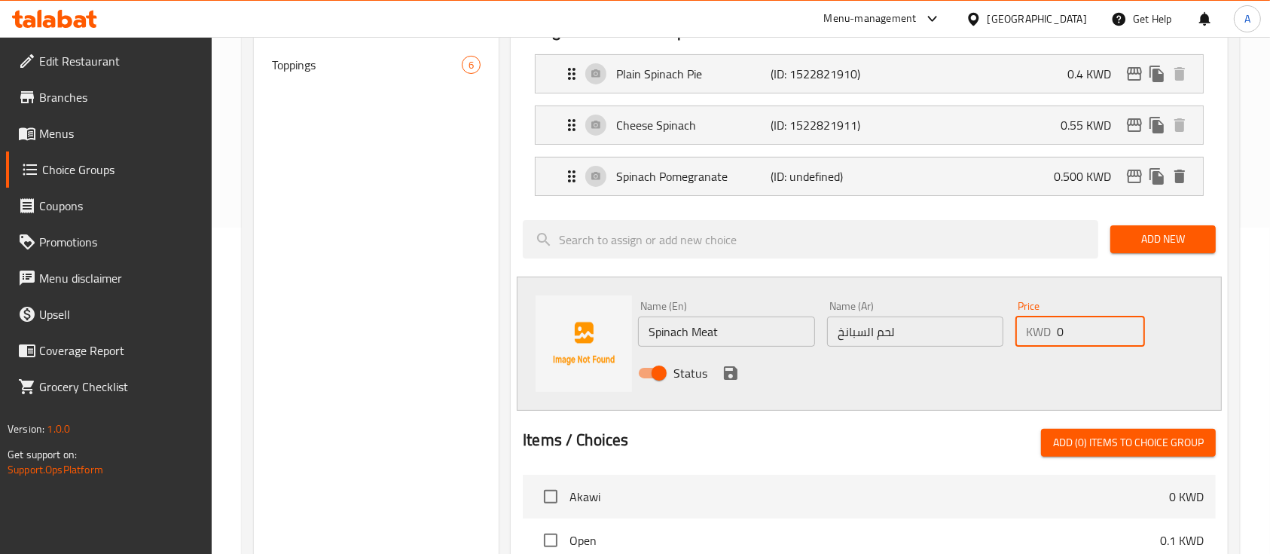
click at [1077, 338] on input "0" at bounding box center [1101, 331] width 88 height 30
type input "0.550"
click at [735, 367] on icon "save" at bounding box center [731, 373] width 14 height 14
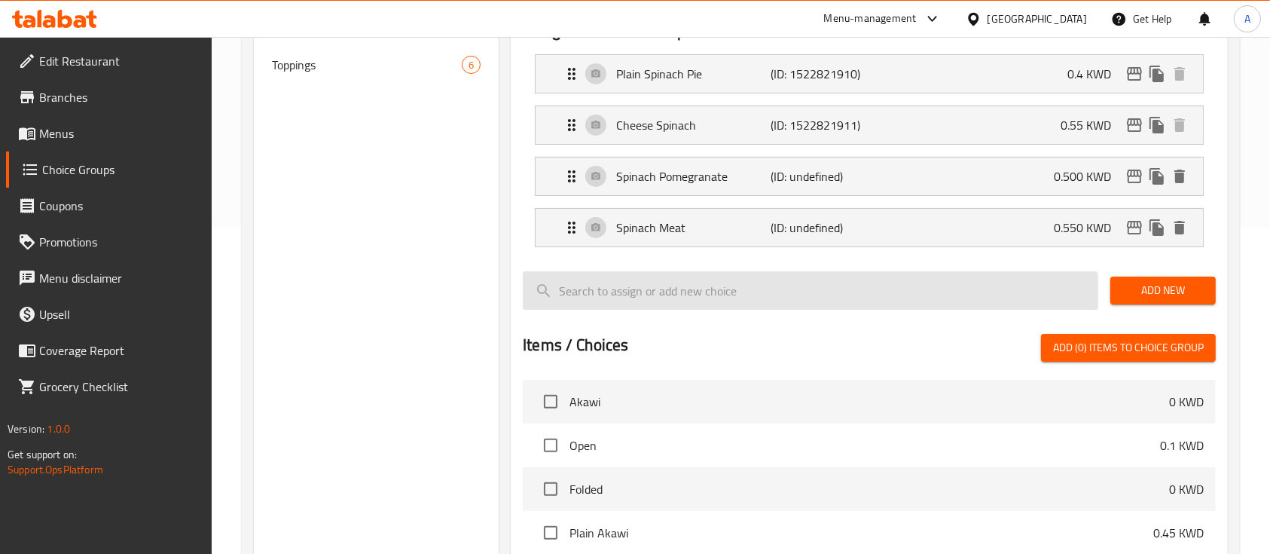
scroll to position [72, 0]
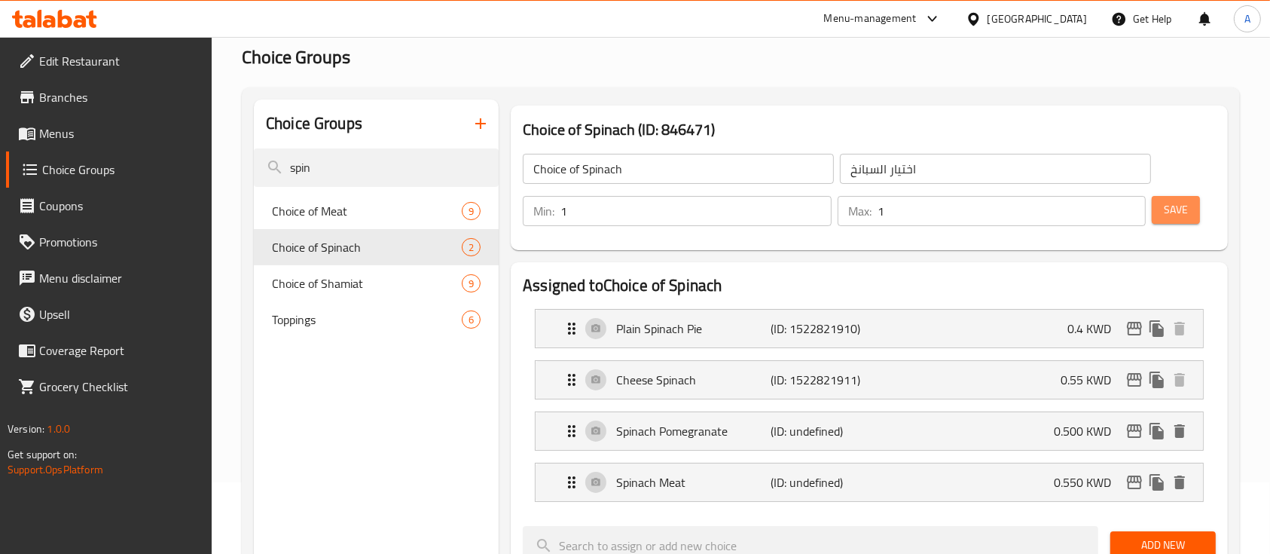
click at [1181, 213] on span "Save" at bounding box center [1176, 209] width 24 height 19
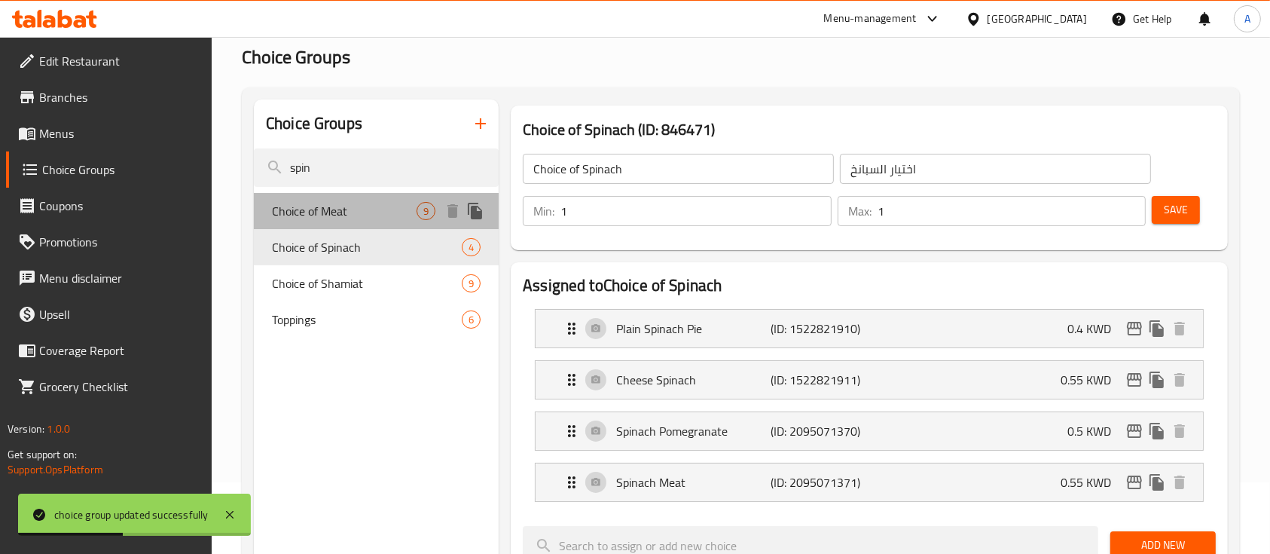
click at [380, 210] on span "Choice of Meat" at bounding box center [344, 211] width 145 height 18
type input "Choice of Meat"
type input "اختيار اللحوم:"
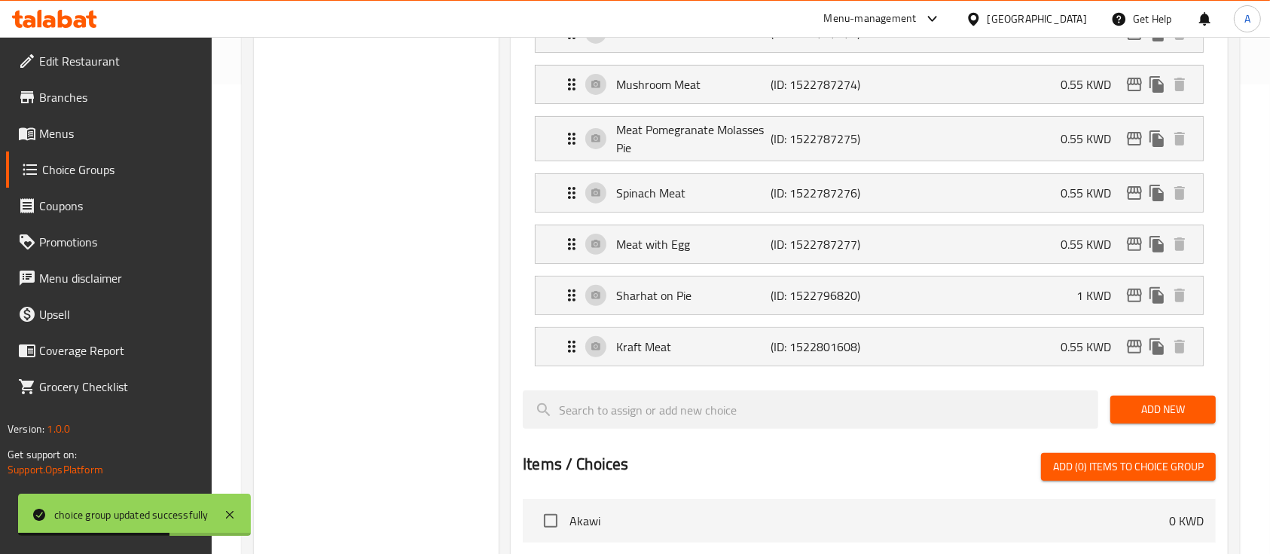
scroll to position [469, 0]
click at [1145, 405] on span "Add New" at bounding box center [1163, 409] width 81 height 19
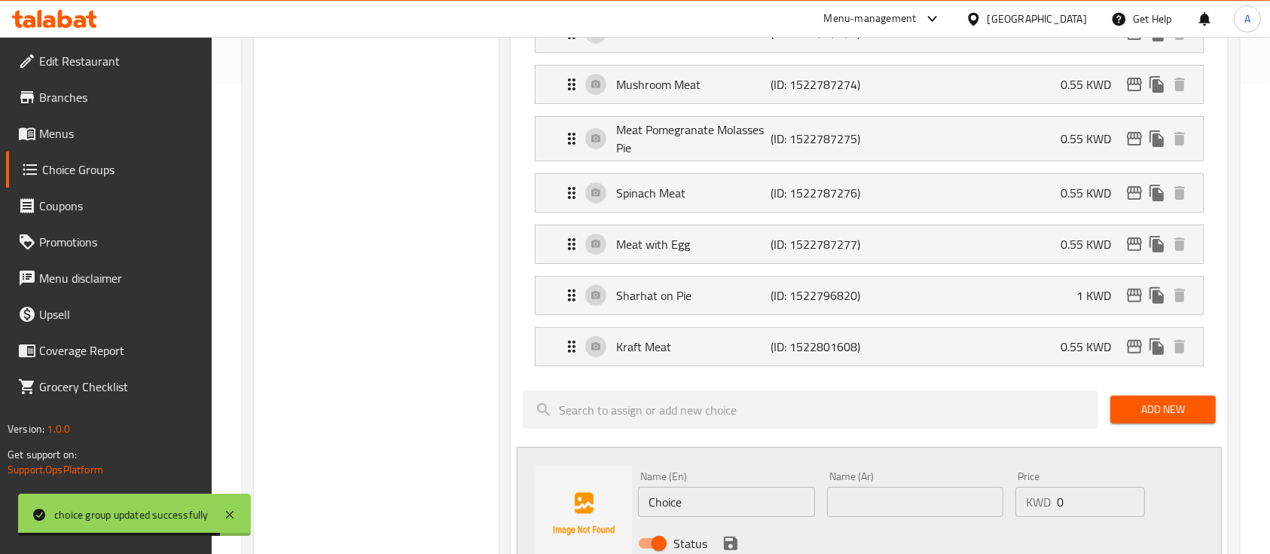
click at [711, 500] on input "Choice" at bounding box center [726, 502] width 176 height 30
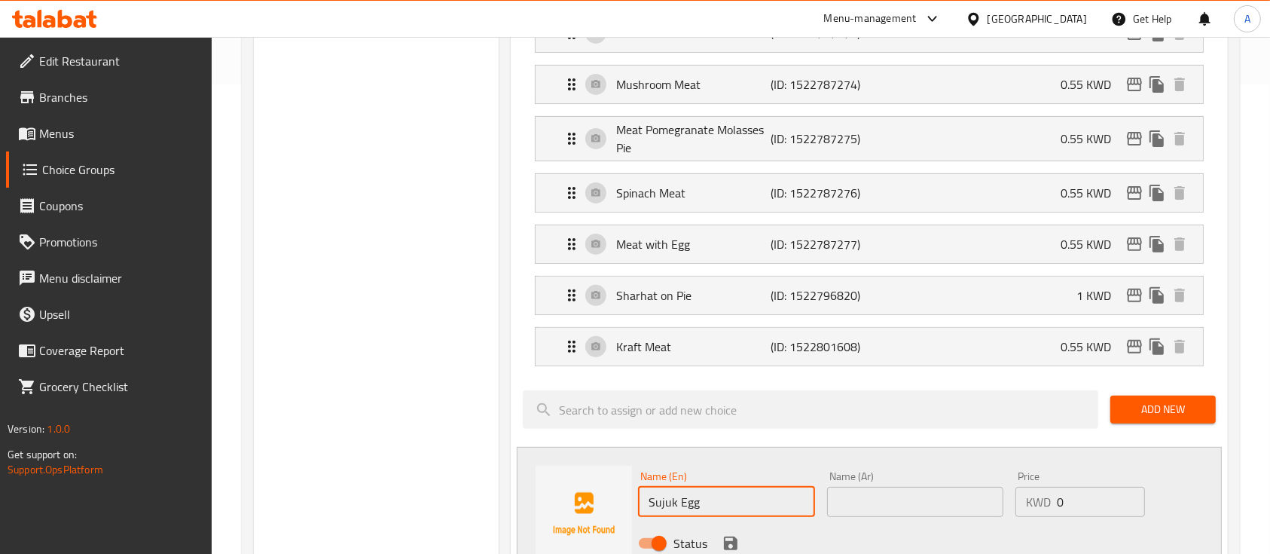
type input "Sujuk Egg"
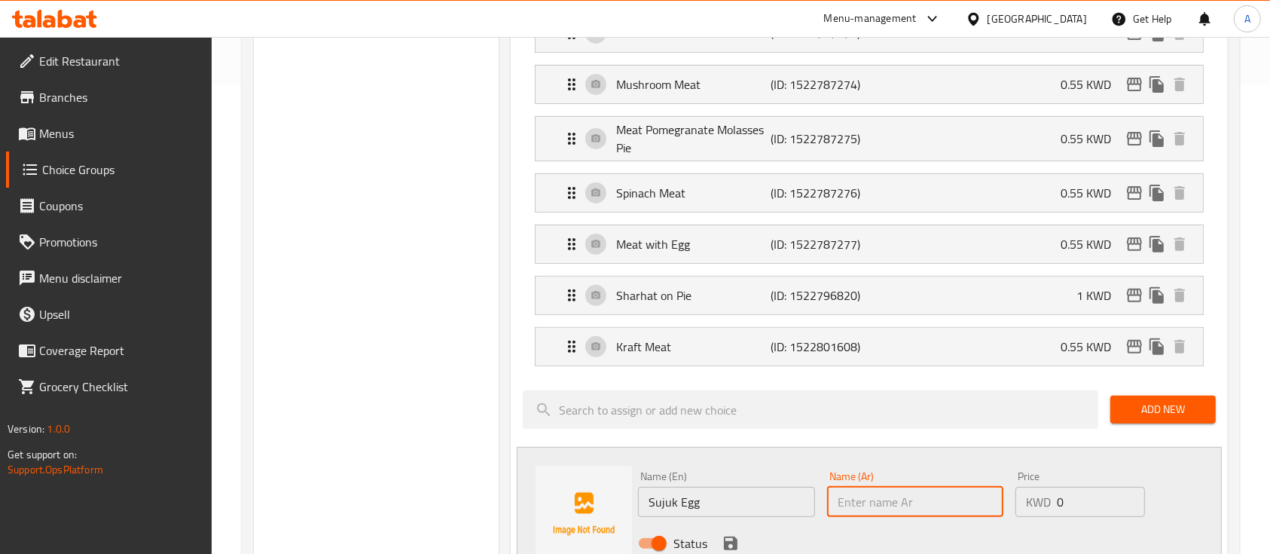
click at [888, 500] on input "text" at bounding box center [915, 502] width 176 height 30
paste input "بيضة سجق"
type input "بيضة سجق"
click at [1091, 500] on input "0" at bounding box center [1101, 502] width 88 height 30
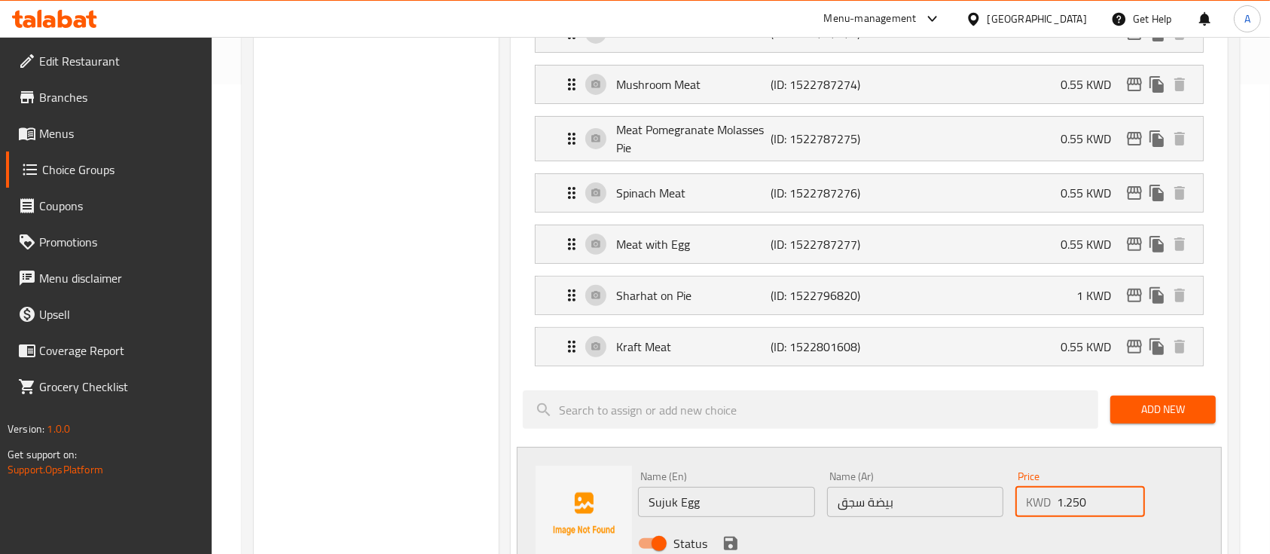
type input "1.250"
click at [725, 539] on icon "save" at bounding box center [731, 543] width 14 height 14
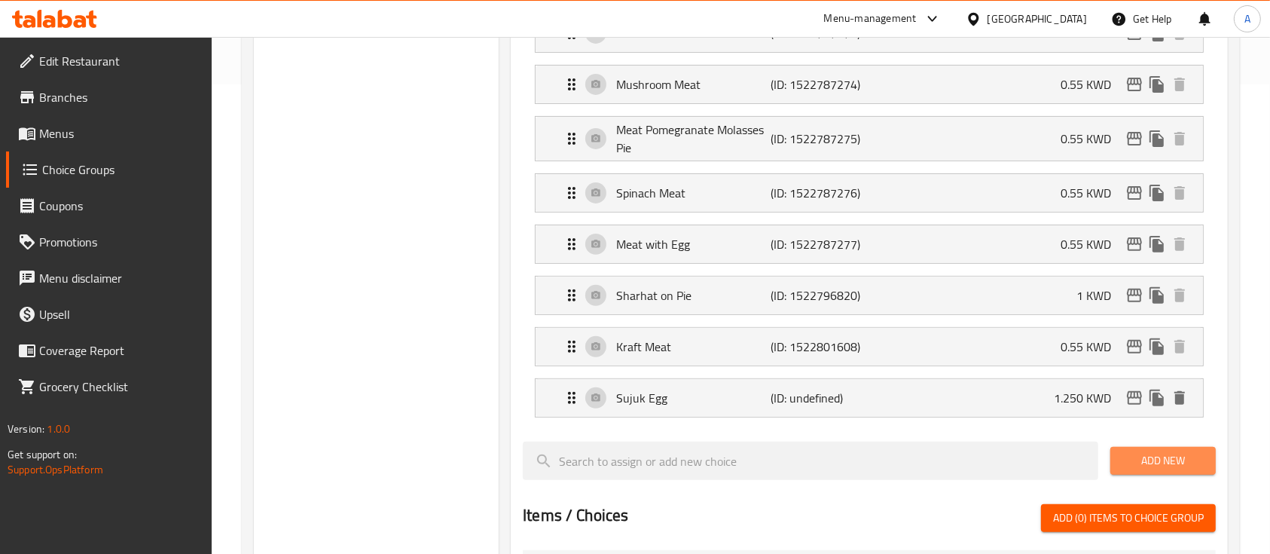
click at [1123, 469] on button "Add New" at bounding box center [1163, 461] width 105 height 28
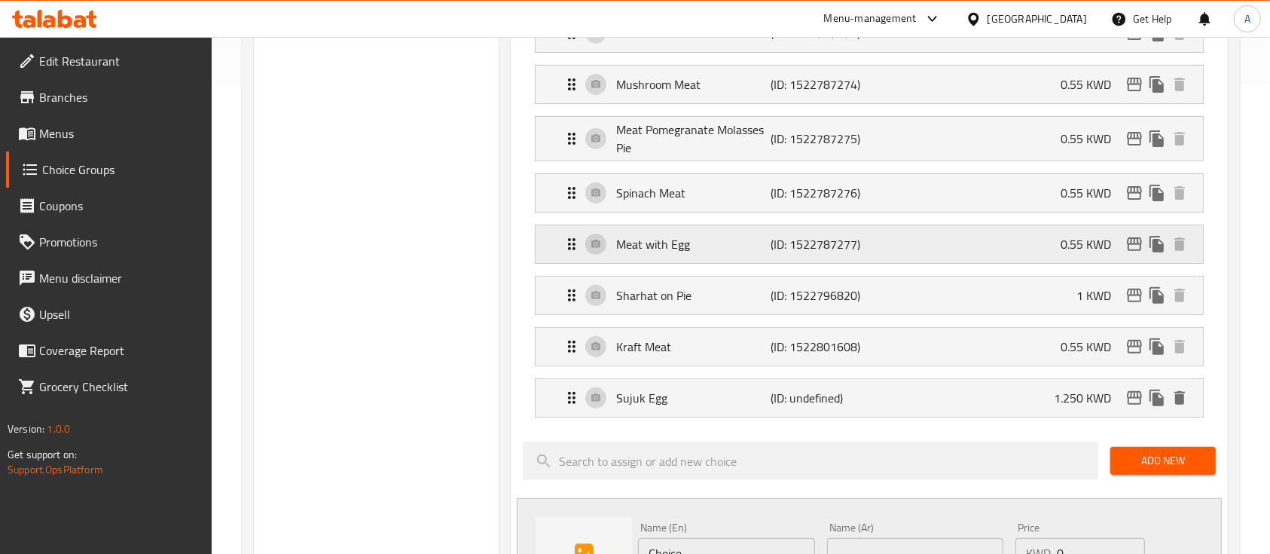
scroll to position [558, 0]
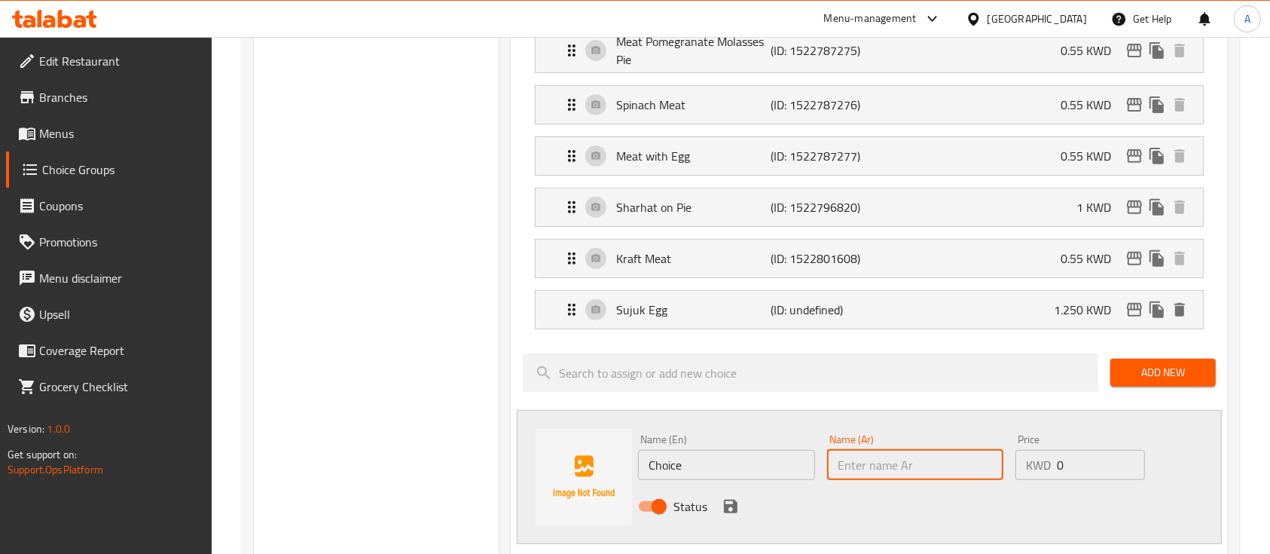
click at [851, 476] on input "text" at bounding box center [915, 465] width 176 height 30
paste input "بطاطا سجق"
type input "بطاطا سجق"
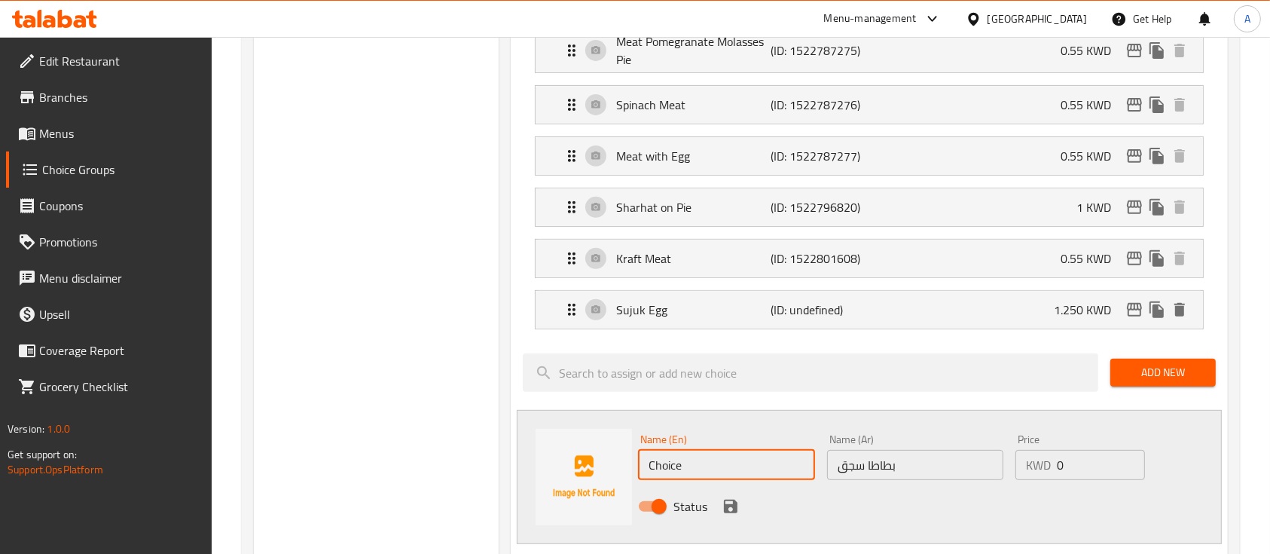
click at [768, 459] on input "Choice" at bounding box center [726, 465] width 176 height 30
type input "Sujuk Potato"
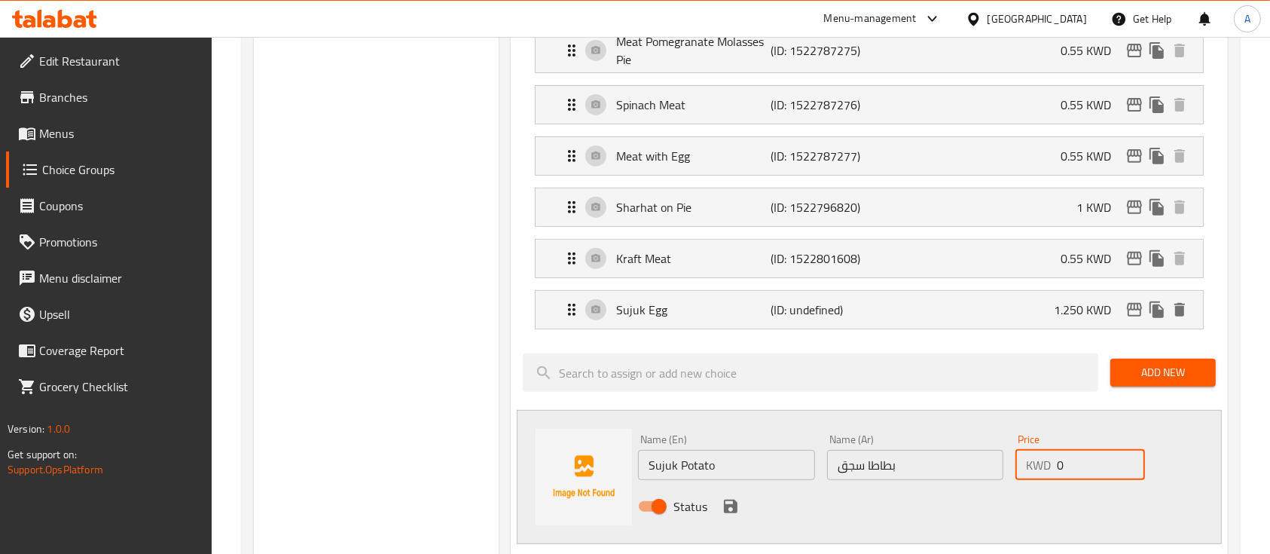
click at [1092, 458] on input "0" at bounding box center [1101, 465] width 88 height 30
type input "1.250"
click at [728, 503] on icon "save" at bounding box center [731, 507] width 14 height 14
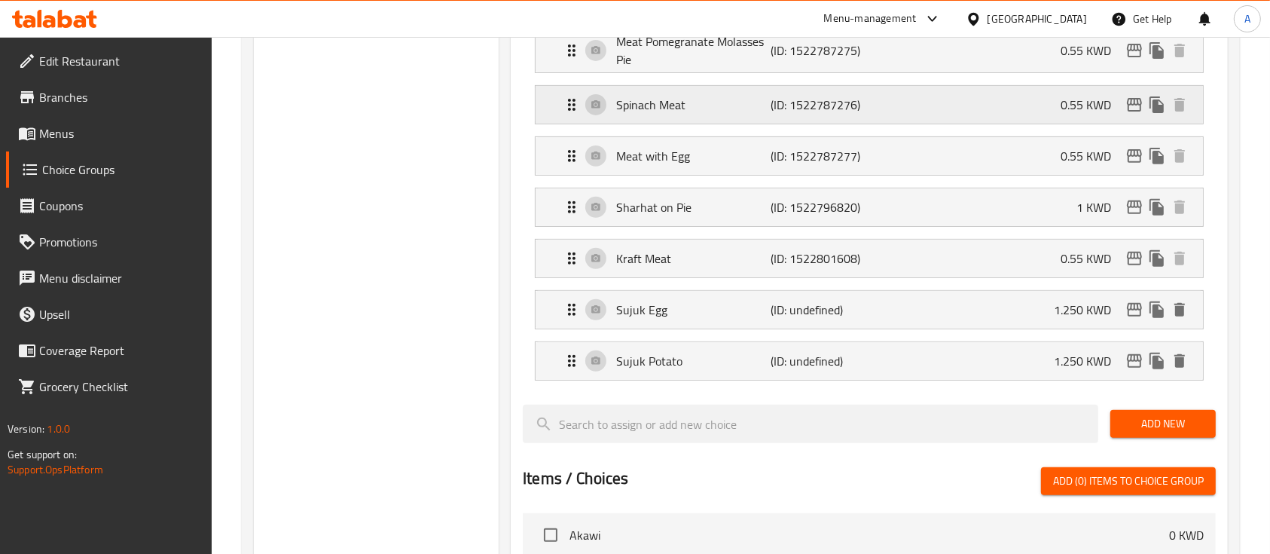
scroll to position [212, 0]
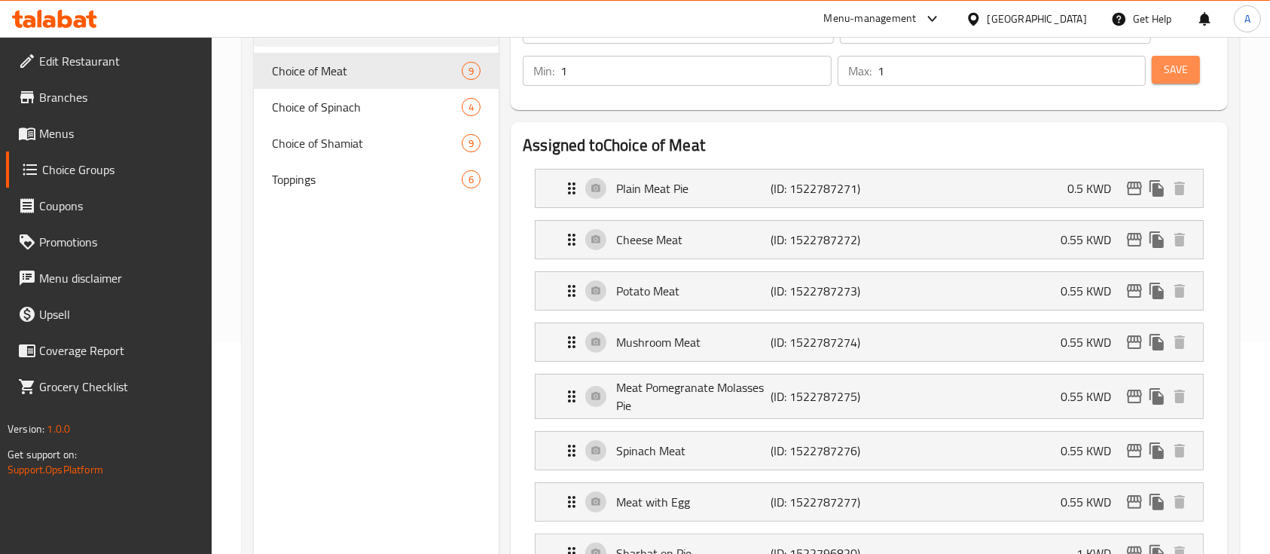
click at [1178, 69] on span "Save" at bounding box center [1176, 69] width 24 height 19
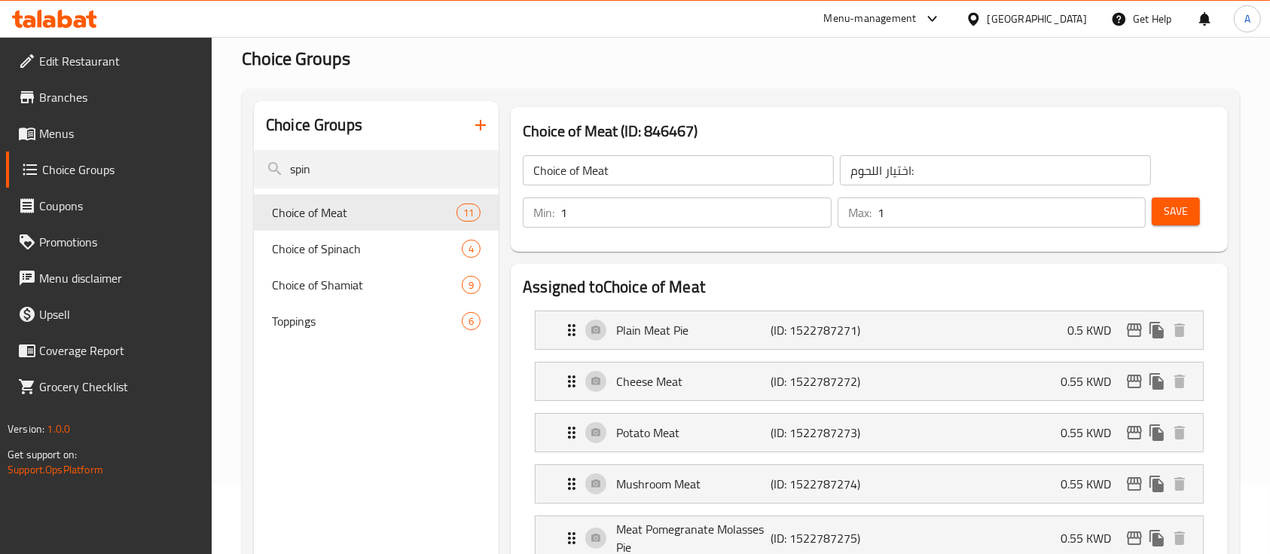
scroll to position [72, 0]
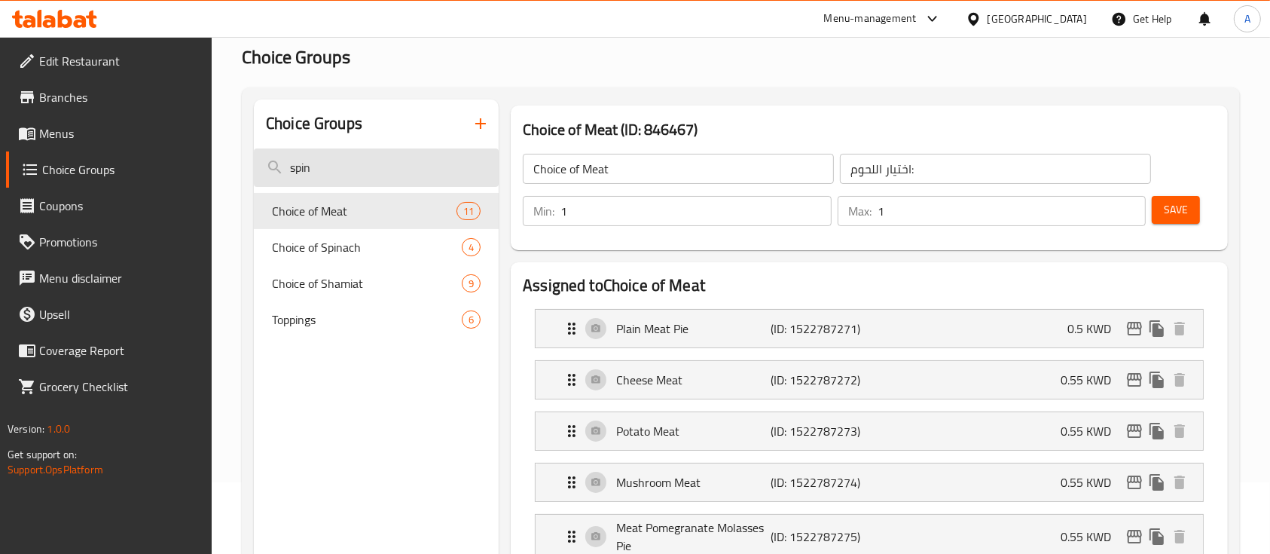
click at [445, 155] on input "spin" at bounding box center [376, 167] width 245 height 38
type input "s"
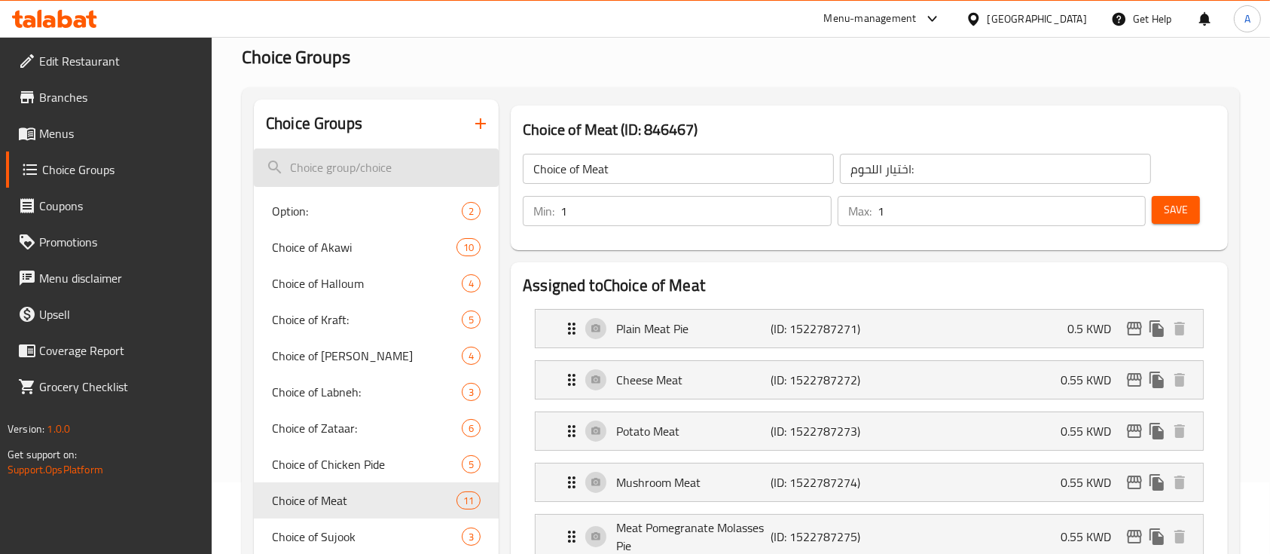
type input "e"
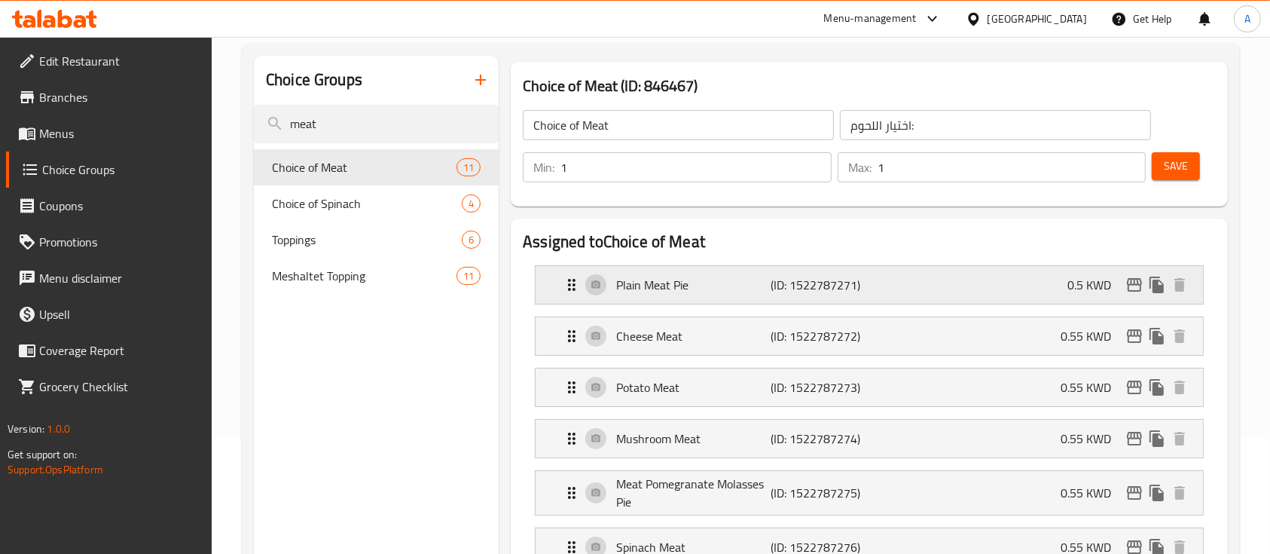
scroll to position [116, 0]
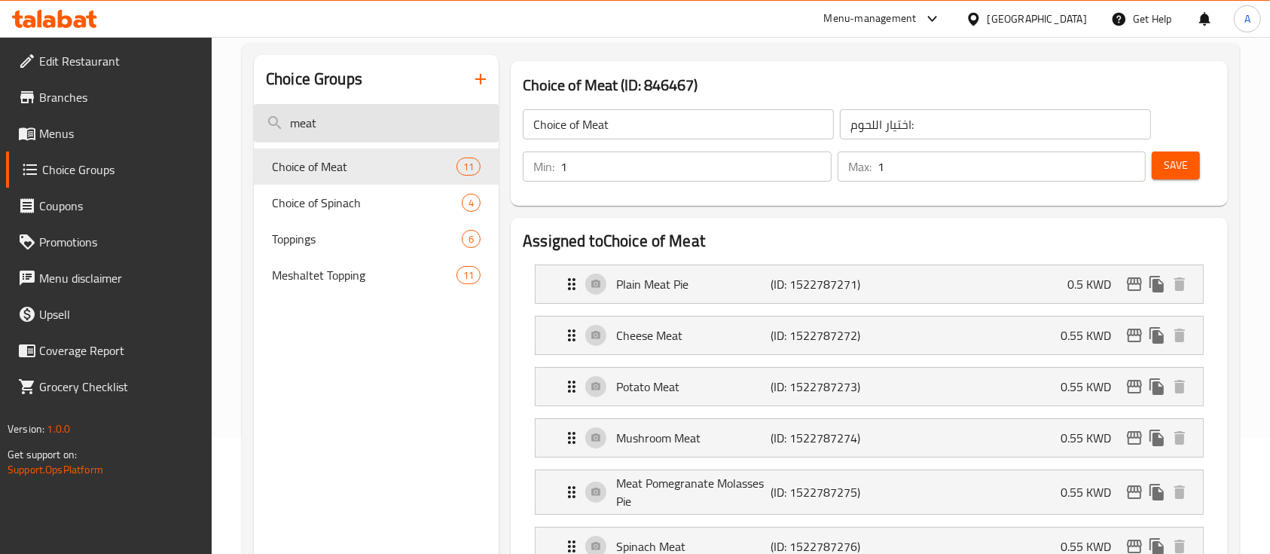
click at [420, 125] on input "meat" at bounding box center [376, 123] width 245 height 38
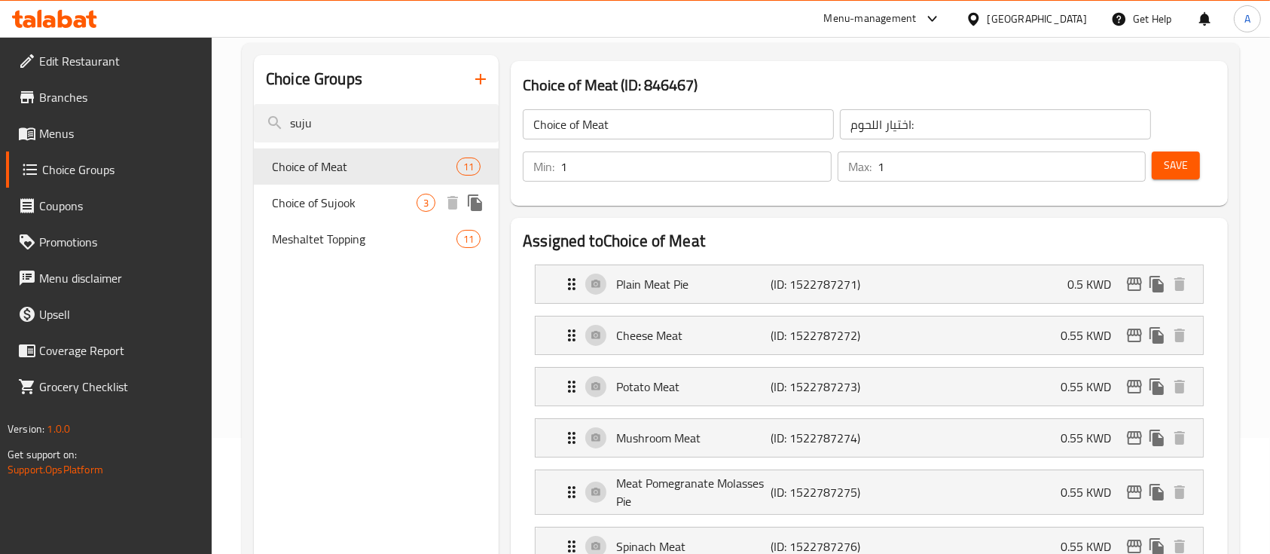
type input "suju"
click at [399, 200] on span "Choice of Sujook" at bounding box center [344, 203] width 145 height 18
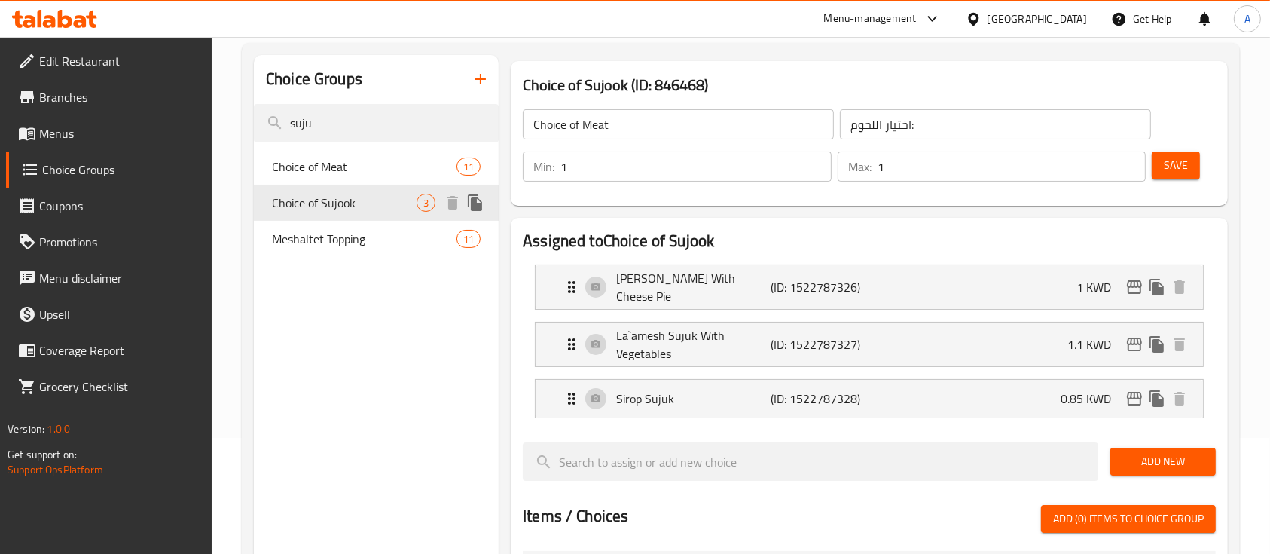
type input "Choice of Sujook"
type input "اختيار السوجوك"
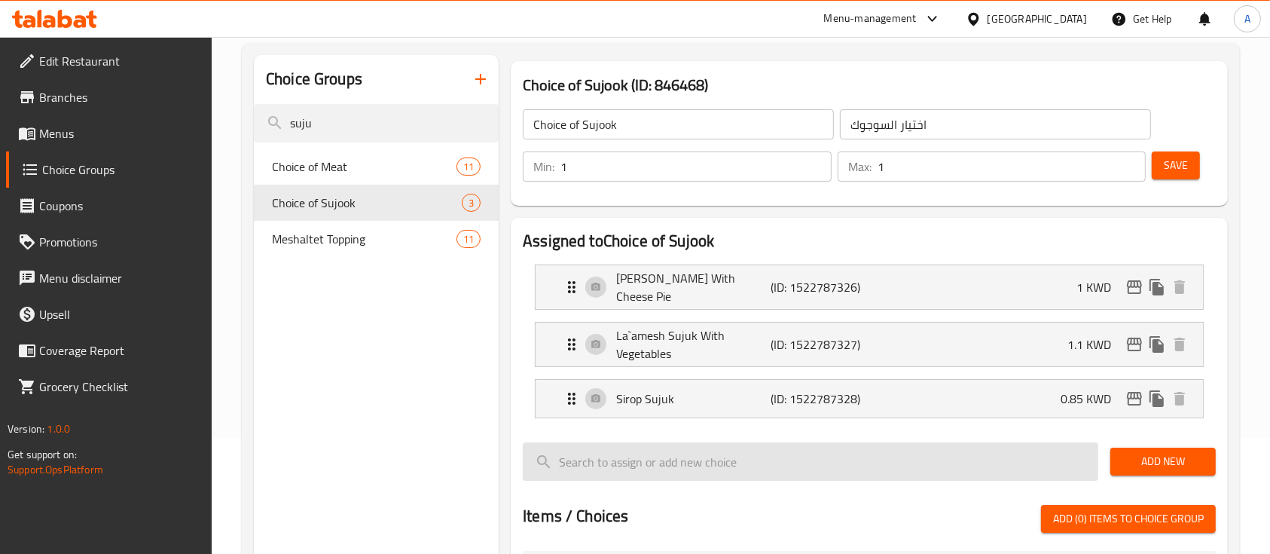
click at [735, 466] on input "search" at bounding box center [811, 461] width 576 height 38
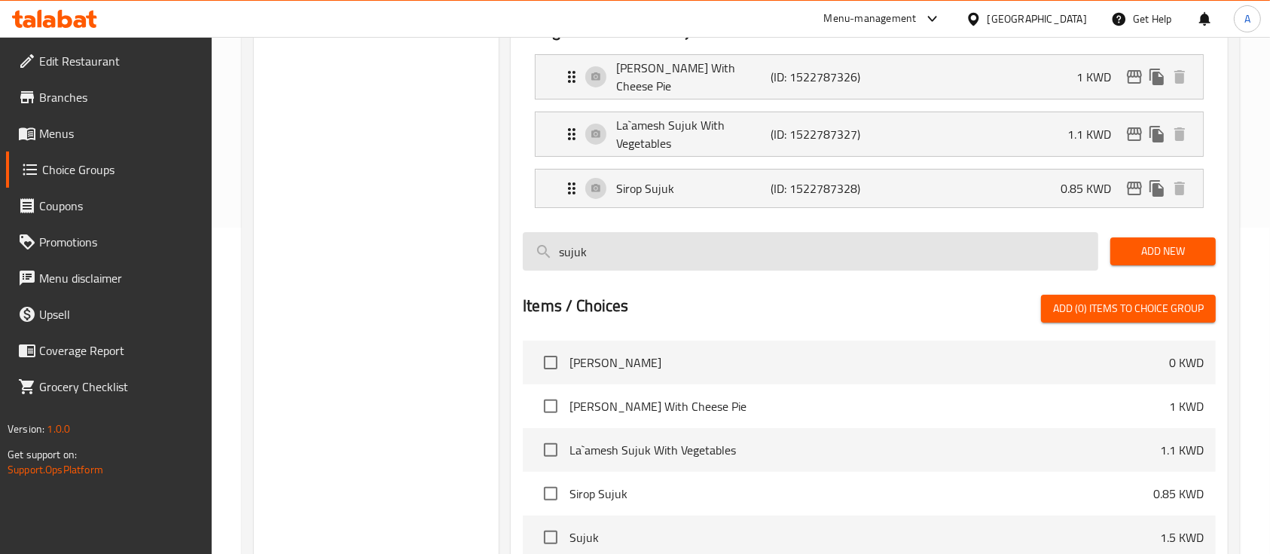
scroll to position [351, 0]
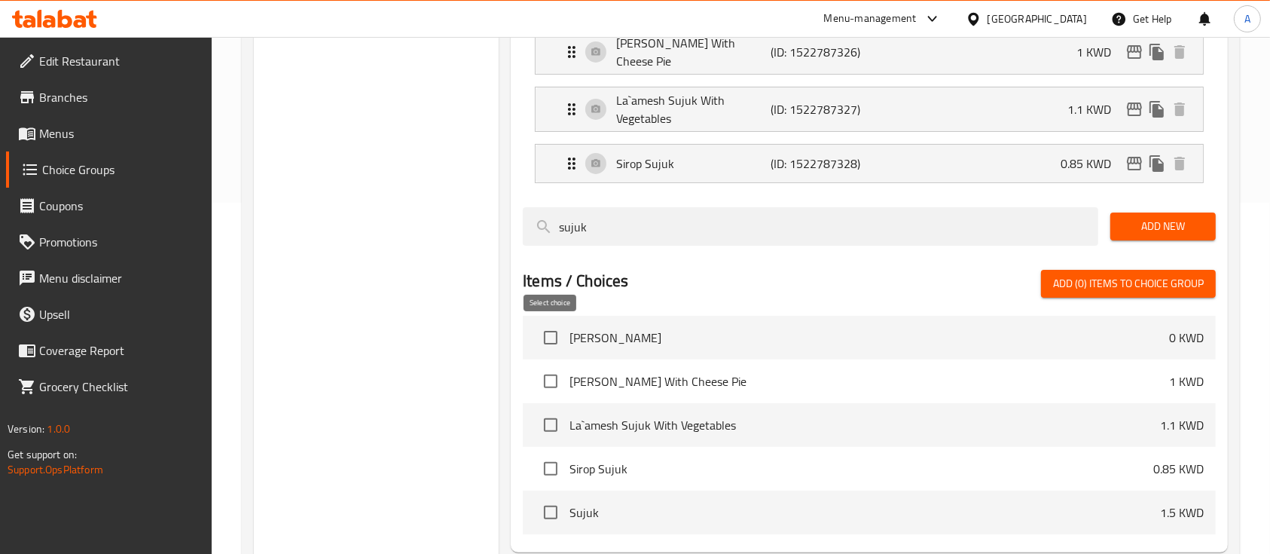
type input "sujuk"
click at [560, 341] on input "checkbox" at bounding box center [551, 338] width 32 height 32
checkbox input "true"
click at [549, 374] on input "checkbox" at bounding box center [551, 381] width 32 height 32
click at [557, 382] on input "checkbox" at bounding box center [551, 381] width 32 height 32
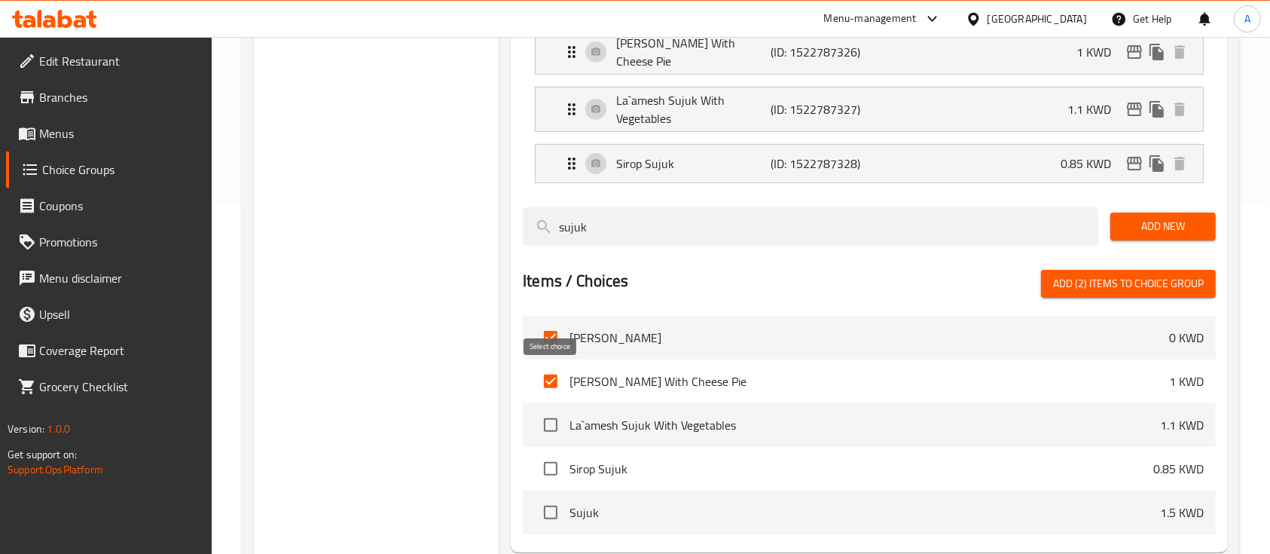
checkbox input "false"
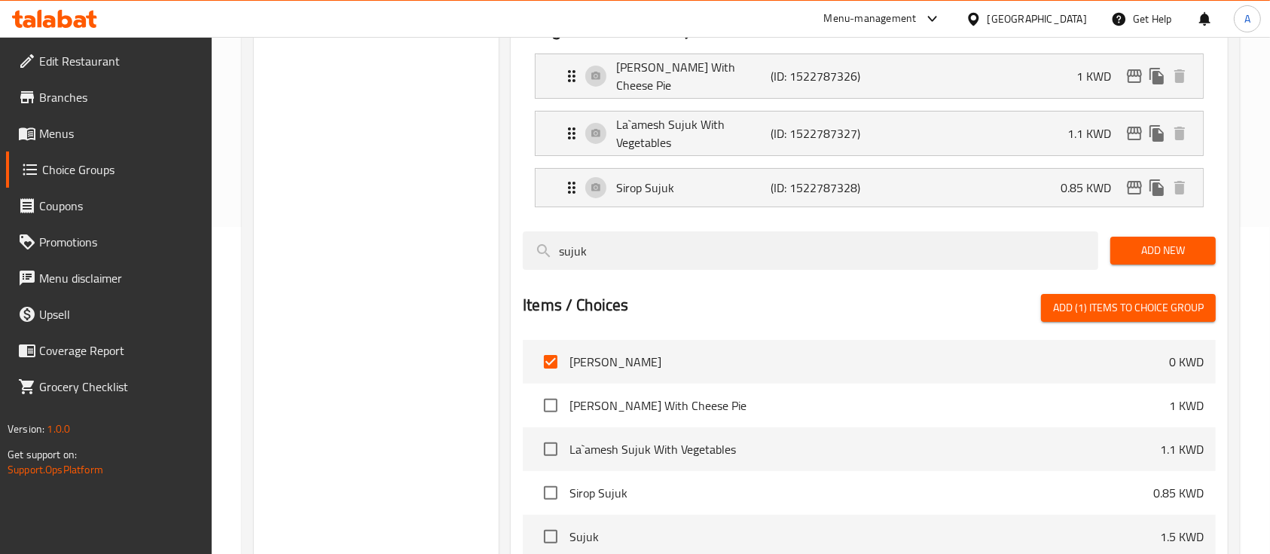
scroll to position [328, 0]
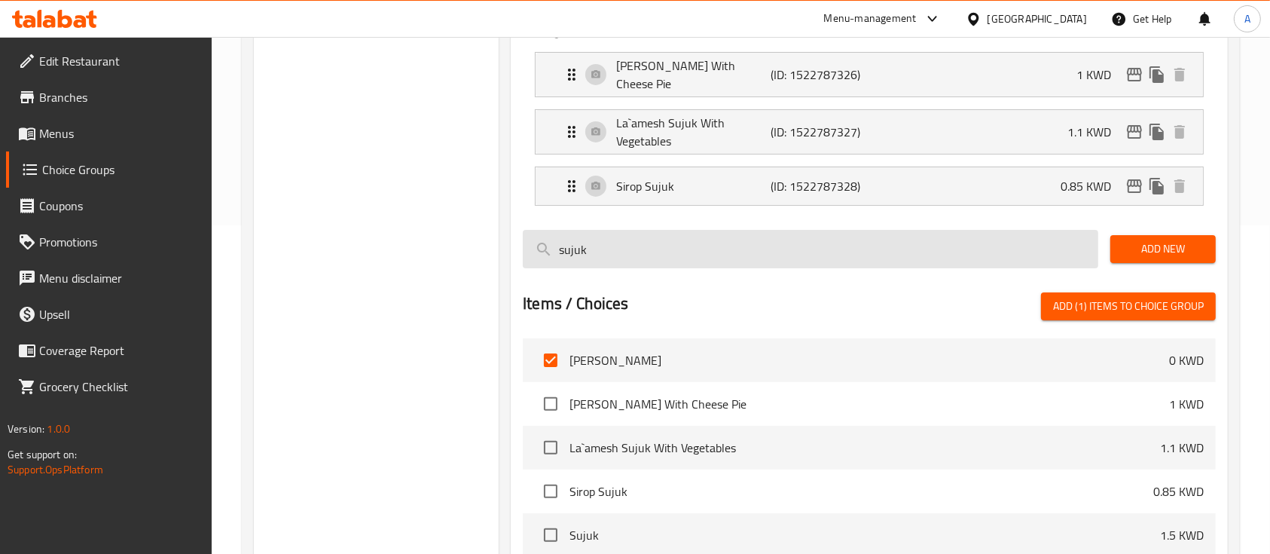
click at [603, 263] on input "sujuk" at bounding box center [811, 249] width 576 height 38
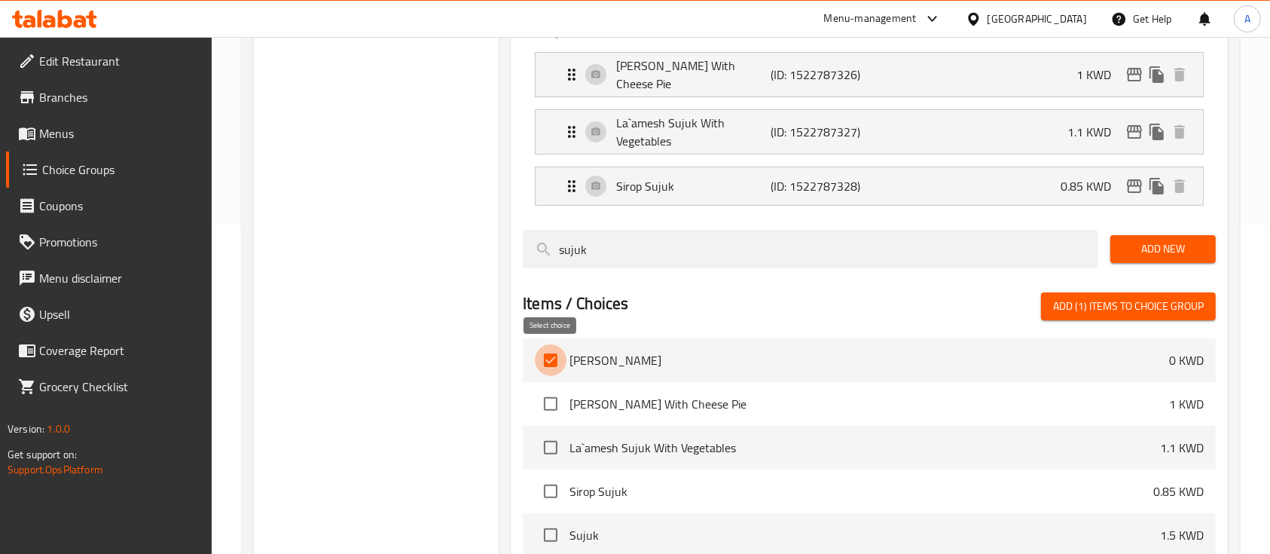
click at [551, 364] on input "checkbox" at bounding box center [551, 360] width 32 height 32
checkbox input "false"
click at [622, 270] on div "sujuk" at bounding box center [811, 249] width 588 height 50
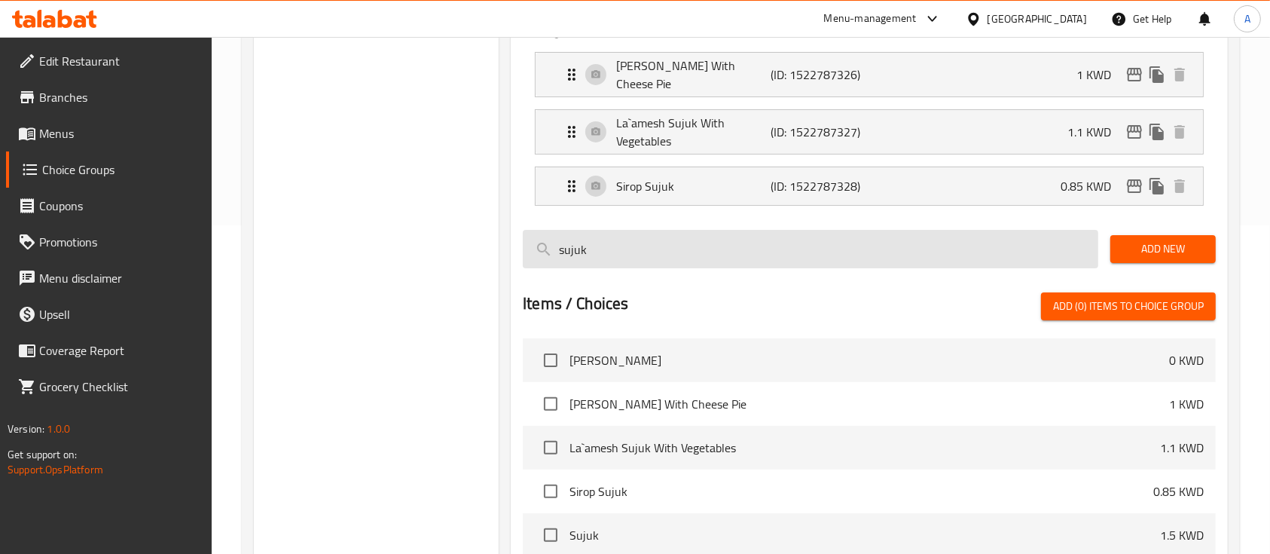
click at [614, 262] on input "sujuk" at bounding box center [811, 249] width 576 height 38
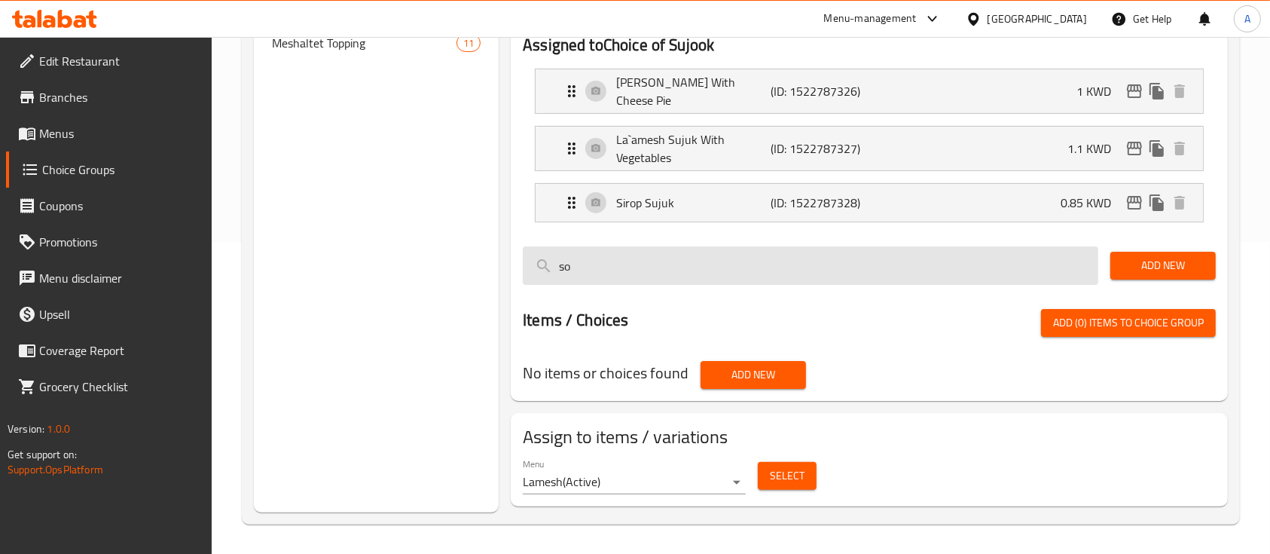
type input "s"
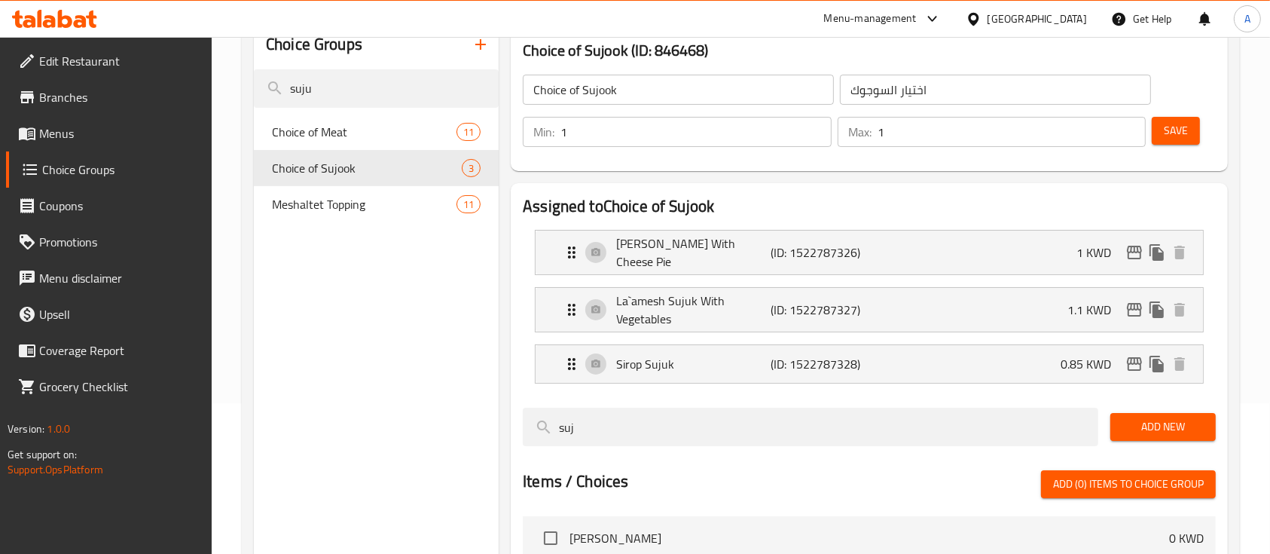
scroll to position [154, 0]
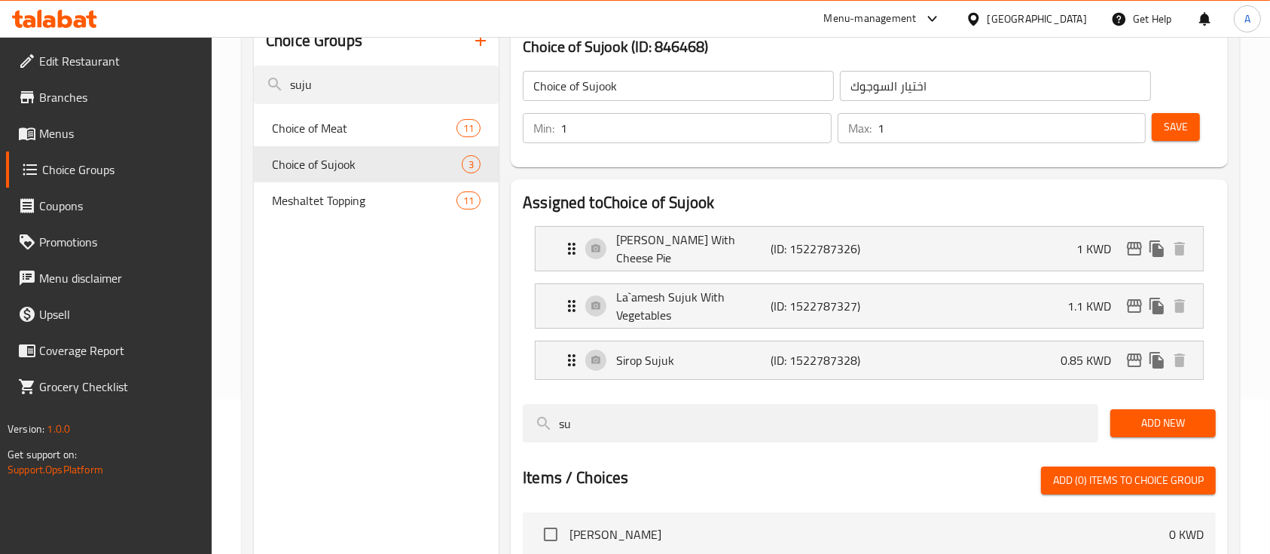
type input "s"
click at [798, 347] on div "Sirop Sujuk (ID: 1522787328) 0.85 KWD" at bounding box center [874, 360] width 622 height 38
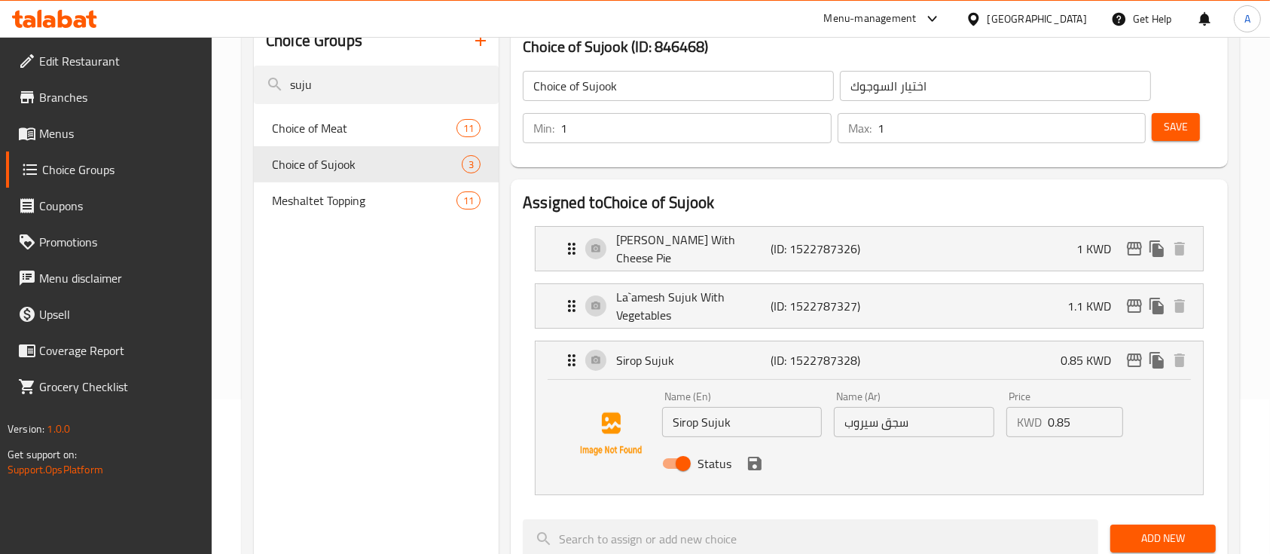
click at [1067, 425] on input "0.85" at bounding box center [1085, 422] width 75 height 30
click at [753, 464] on icon "save" at bounding box center [755, 463] width 18 height 18
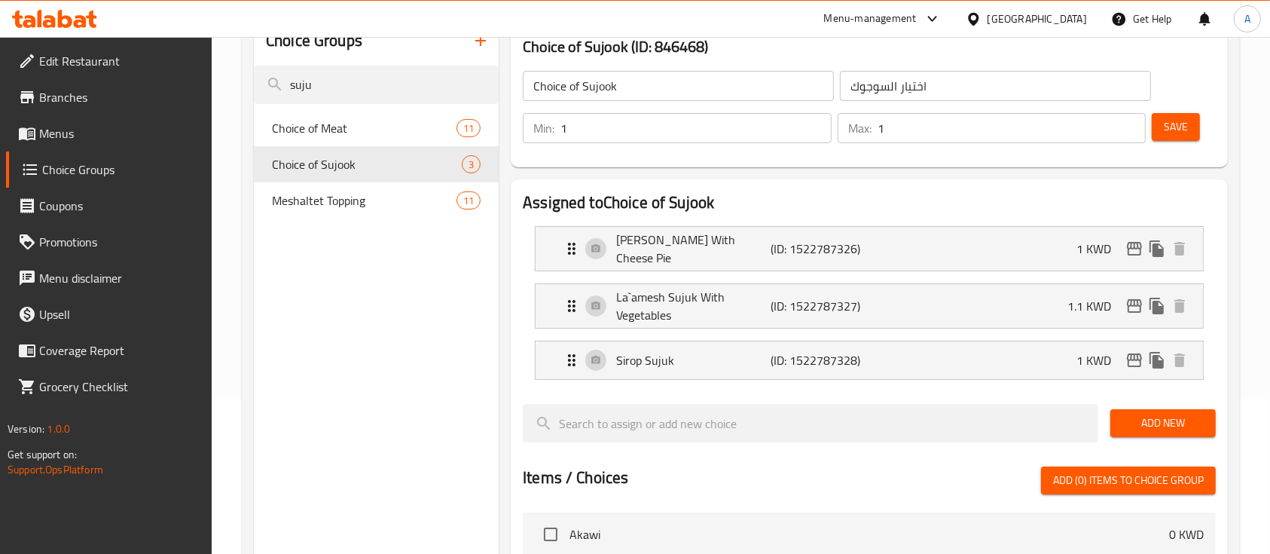
type input "1"
click at [732, 256] on p "Sujuk Lamesh With Cheese Pie" at bounding box center [693, 249] width 154 height 36
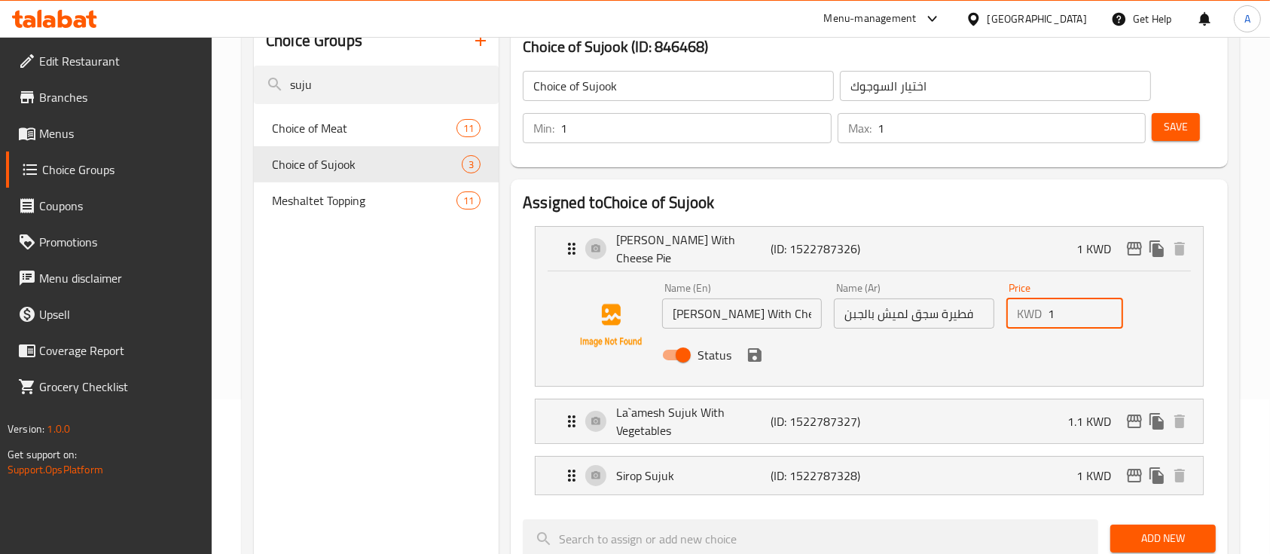
click at [1067, 316] on input "1" at bounding box center [1085, 313] width 75 height 30
click at [741, 353] on div "Status" at bounding box center [914, 355] width 516 height 41
click at [756, 356] on icon "save" at bounding box center [755, 355] width 14 height 14
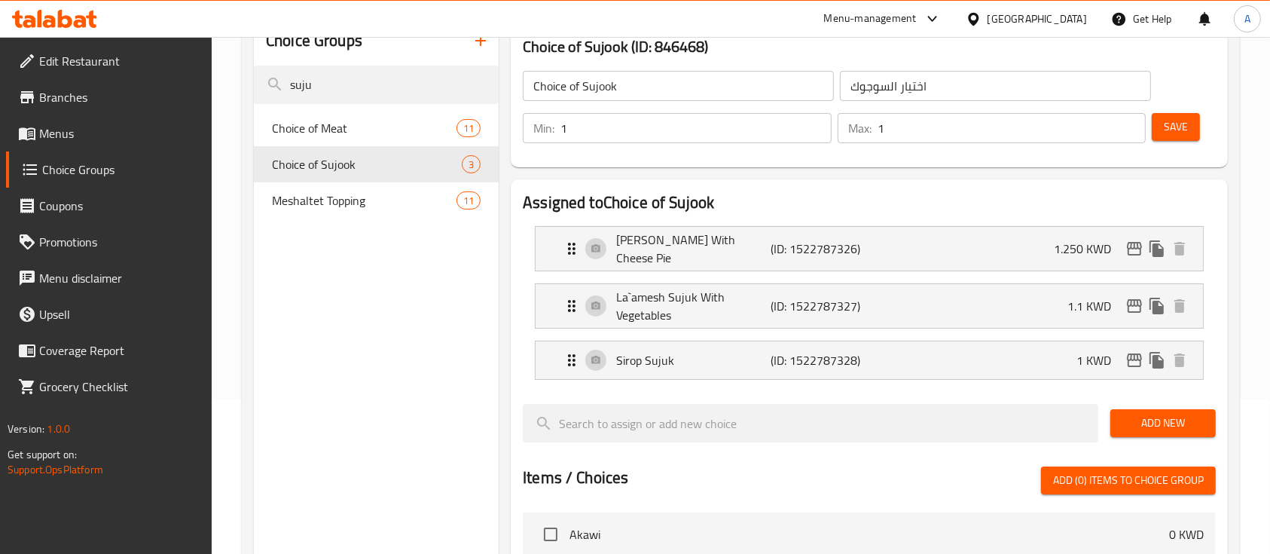
type input "1.250"
click at [928, 310] on div "La`amesh Sujuk With Vegetables (ID: 1522787327) 1.1 KWD" at bounding box center [874, 306] width 622 height 44
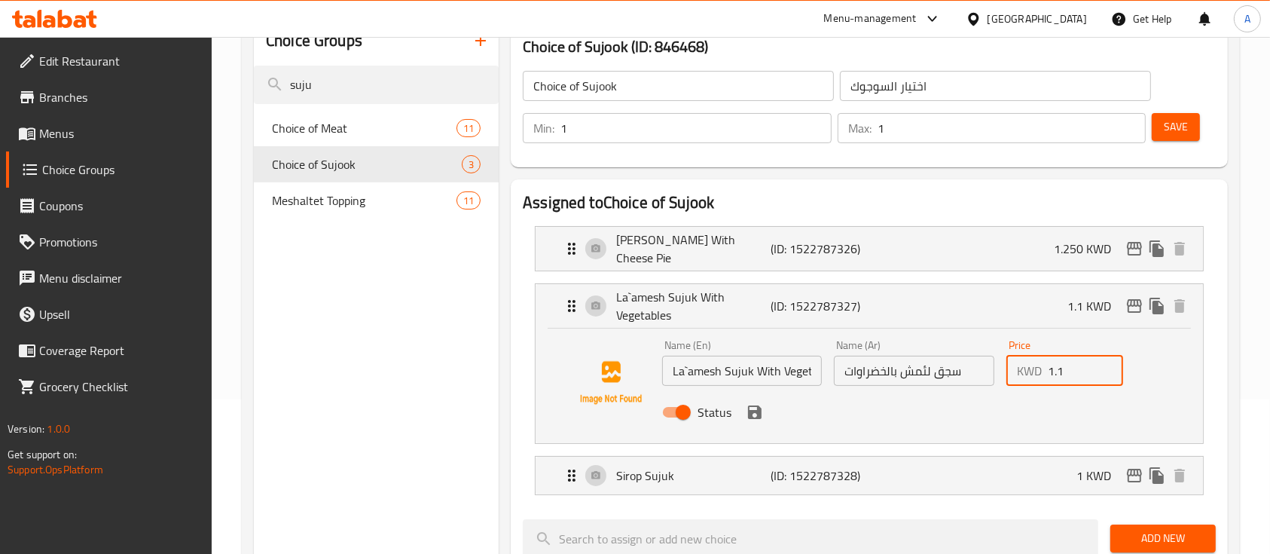
click at [1070, 365] on input "1.1" at bounding box center [1085, 371] width 75 height 30
click at [759, 409] on icon "save" at bounding box center [755, 412] width 14 height 14
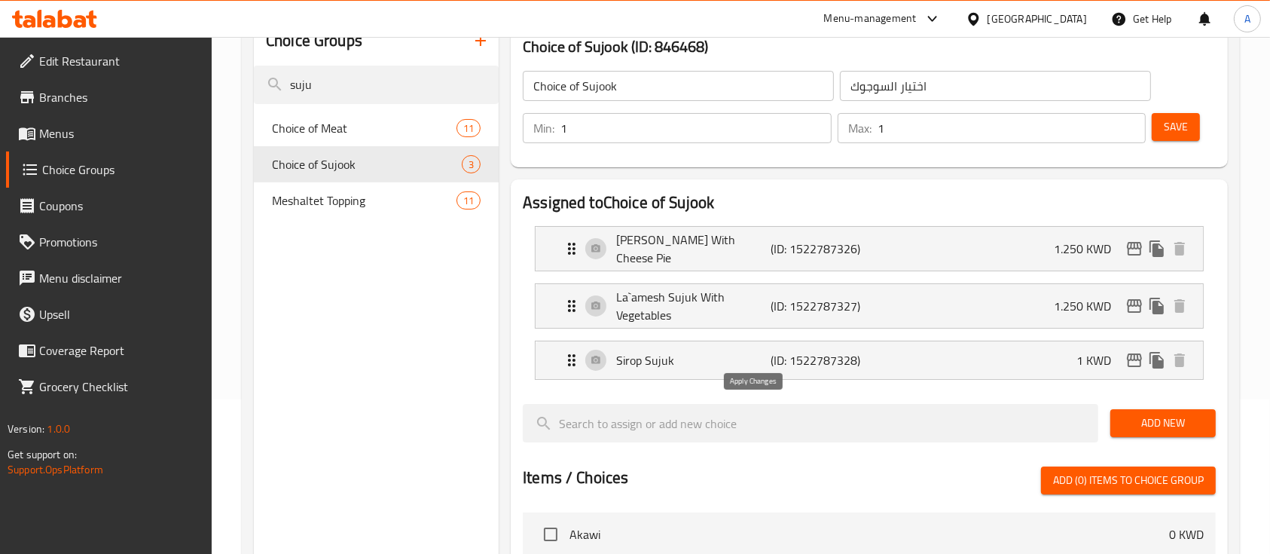
type input "1.250"
click at [1179, 134] on span "Save" at bounding box center [1176, 127] width 24 height 19
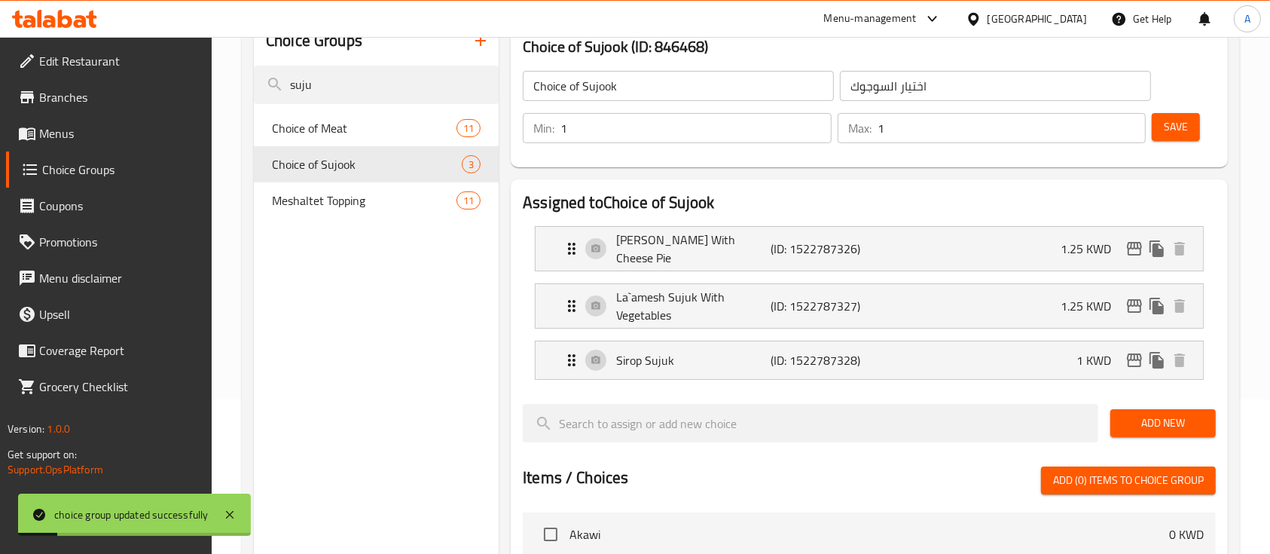
scroll to position [0, 0]
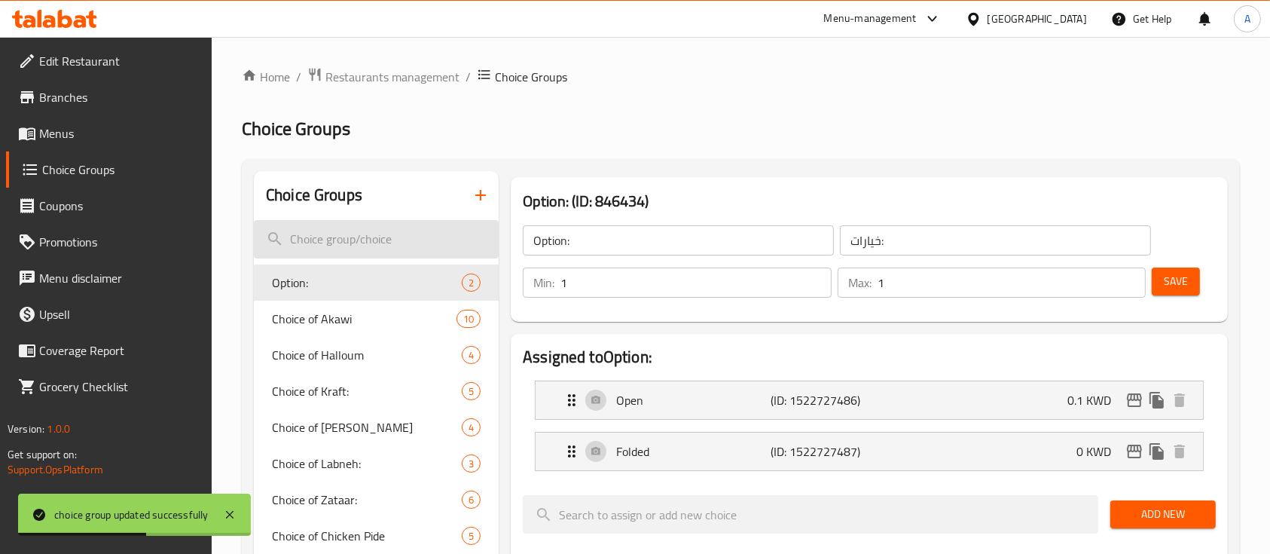
click at [351, 230] on input "search" at bounding box center [376, 239] width 245 height 38
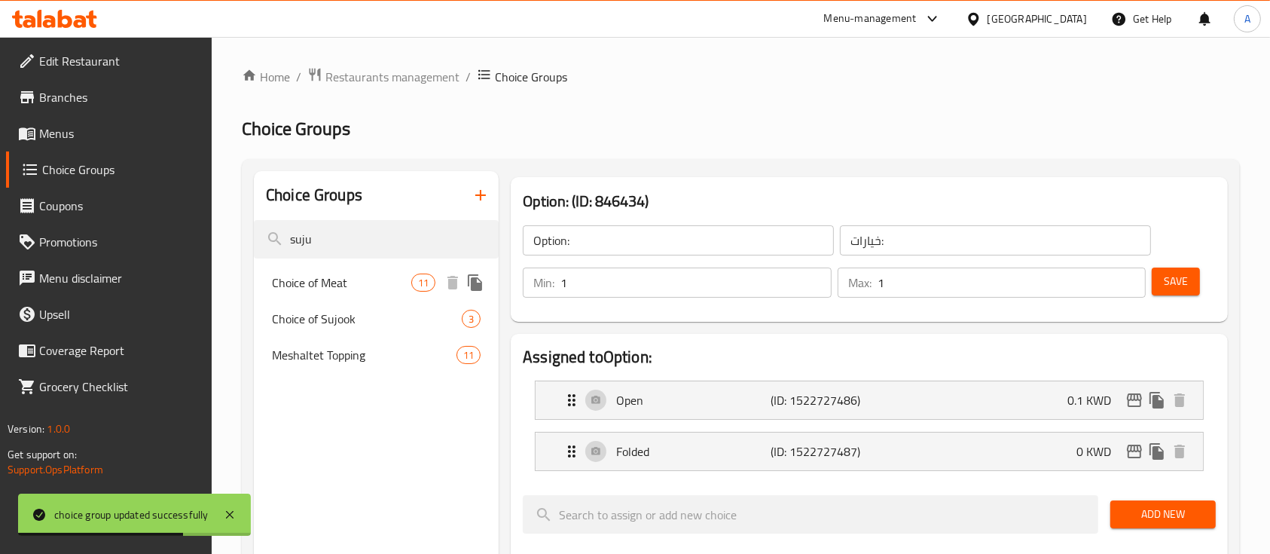
type input "suju"
click at [371, 283] on span "Choice of Meat" at bounding box center [341, 282] width 139 height 18
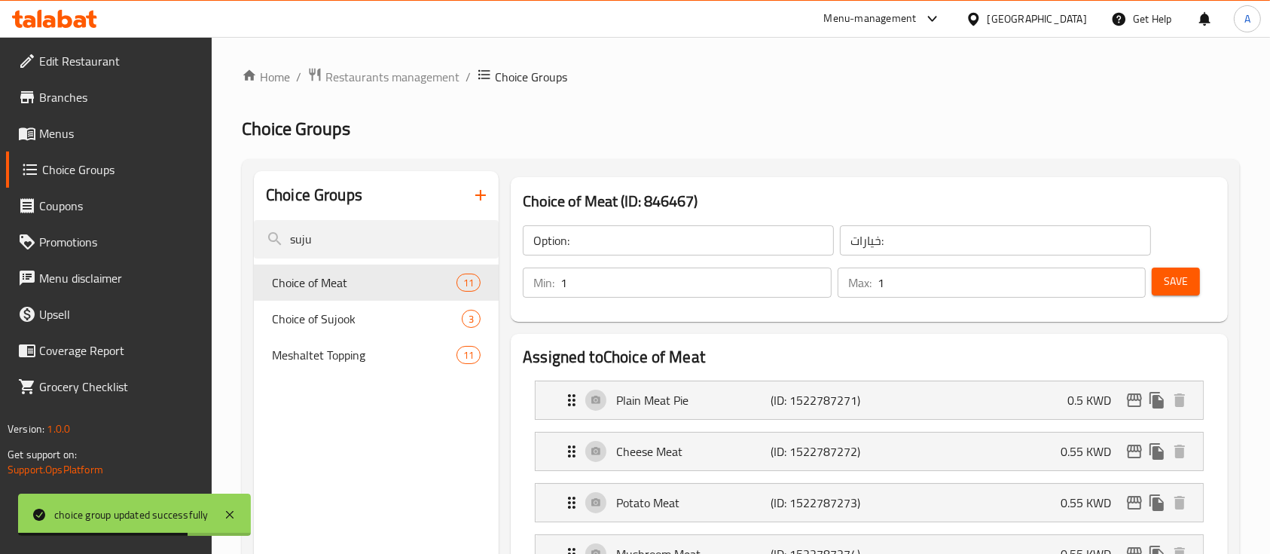
type input "Choice of Meat"
type input "اختيار اللحوم:"
click at [365, 324] on span "Choice of Sujook" at bounding box center [344, 319] width 145 height 18
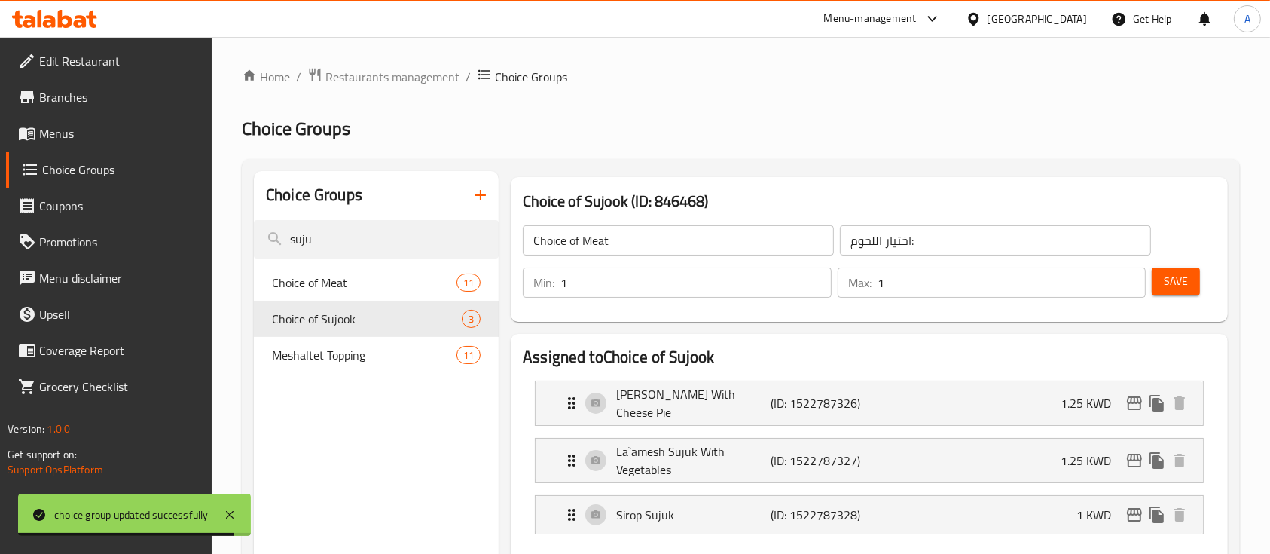
type input "Choice of Sujook"
type input "اختيار السوجوك"
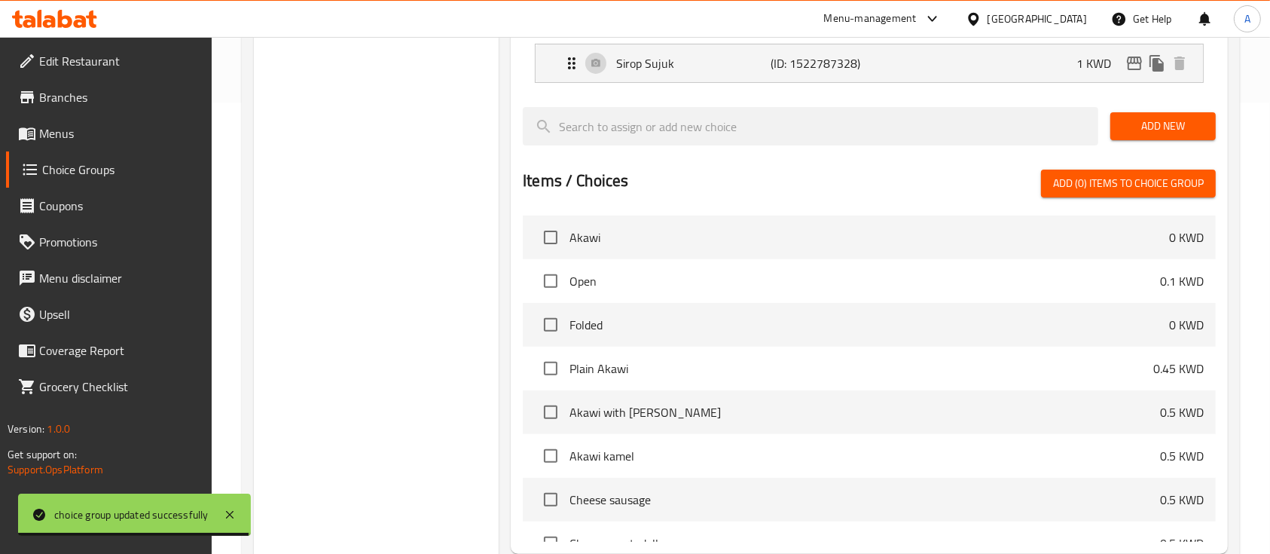
scroll to position [478, 0]
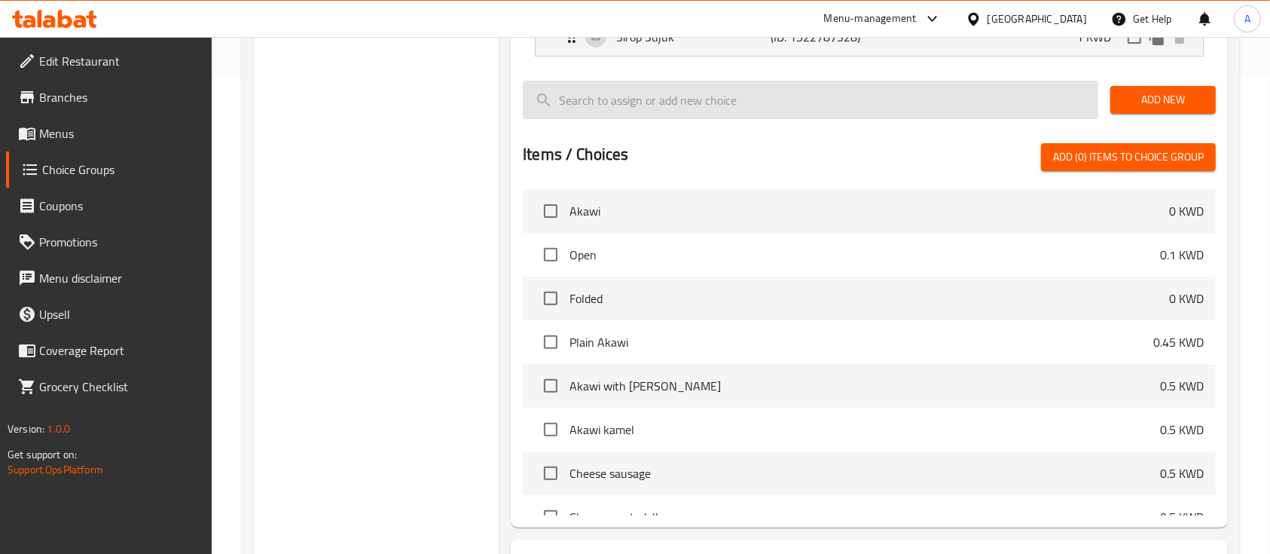
click at [613, 102] on input "search" at bounding box center [811, 100] width 576 height 38
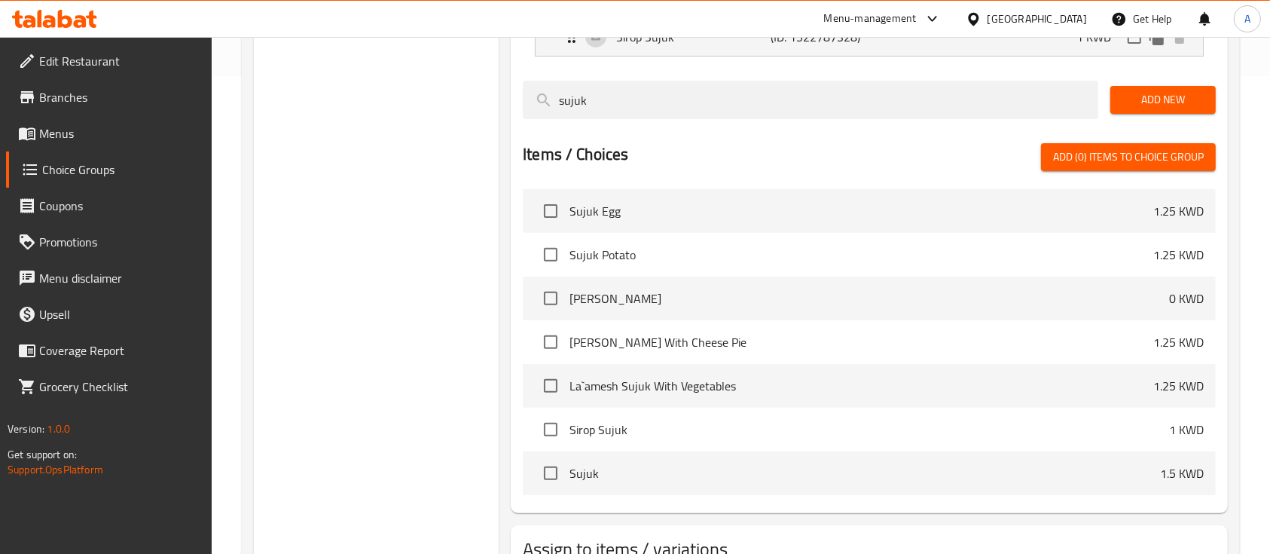
type input "sujuk"
click at [558, 209] on input "checkbox" at bounding box center [551, 211] width 32 height 32
checkbox input "true"
click at [545, 249] on input "checkbox" at bounding box center [551, 255] width 32 height 32
checkbox input "true"
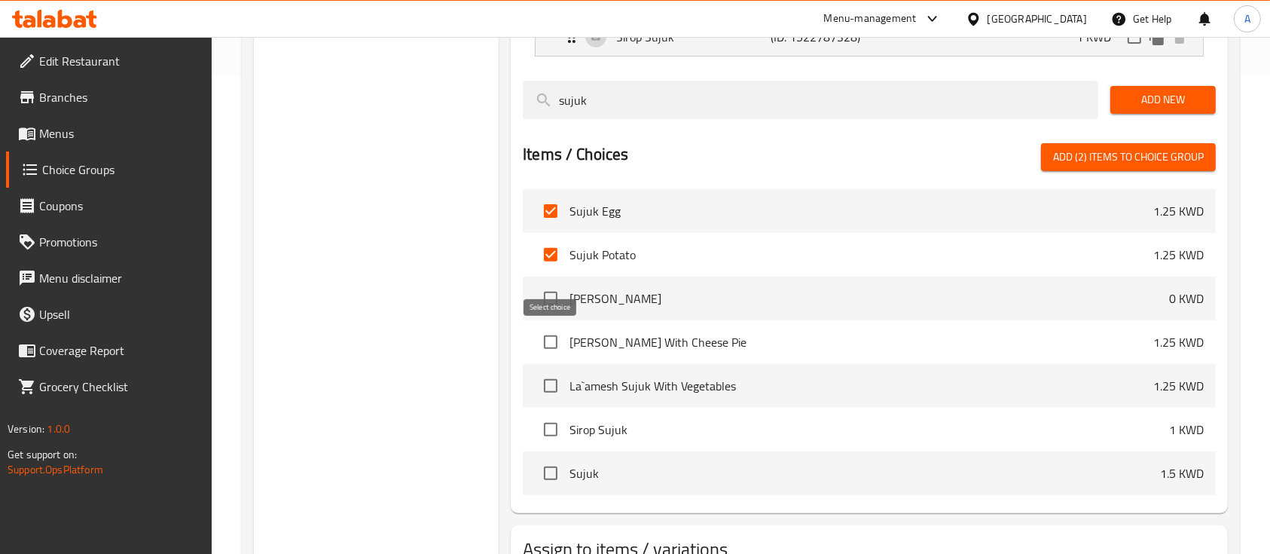
click at [535, 343] on input "checkbox" at bounding box center [551, 342] width 32 height 32
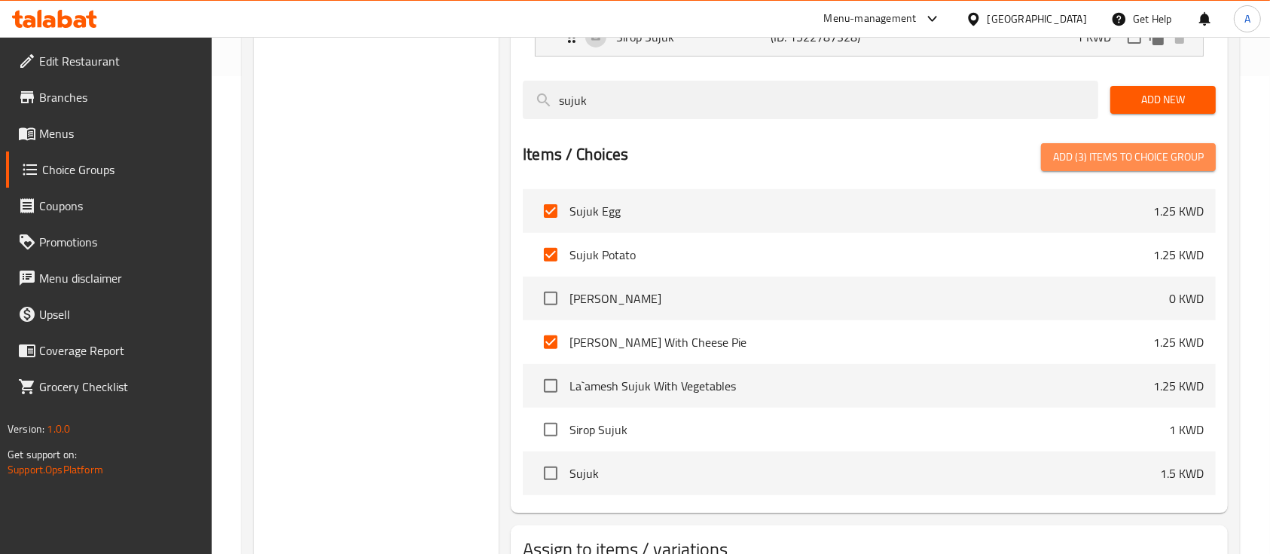
click at [1111, 166] on span "Add (3) items to choice group" at bounding box center [1128, 157] width 151 height 19
checkbox input "false"
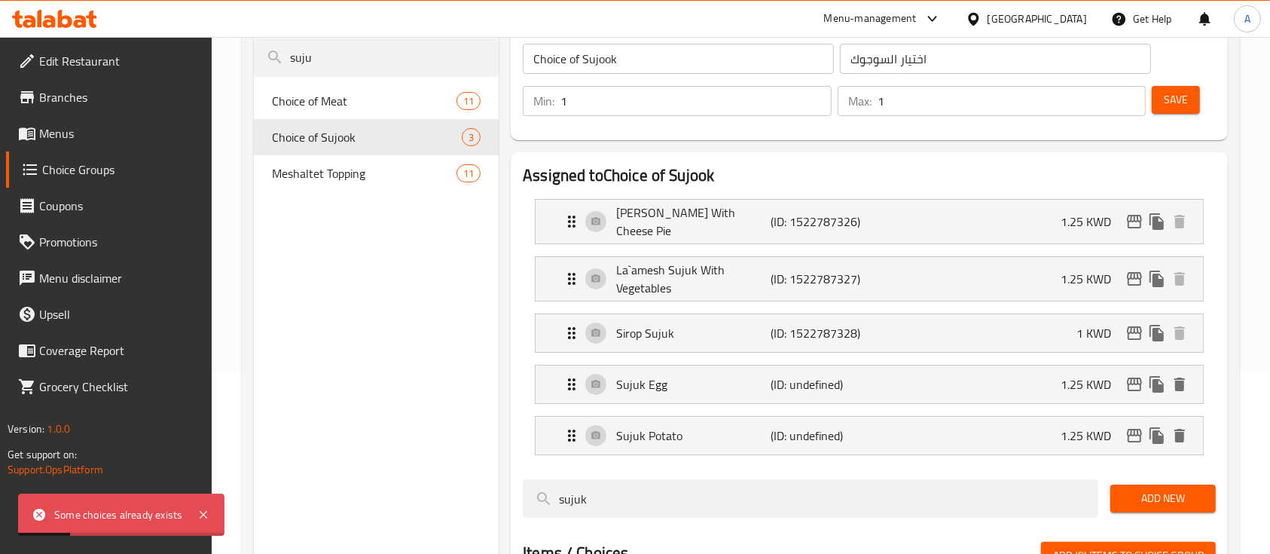
scroll to position [184, 0]
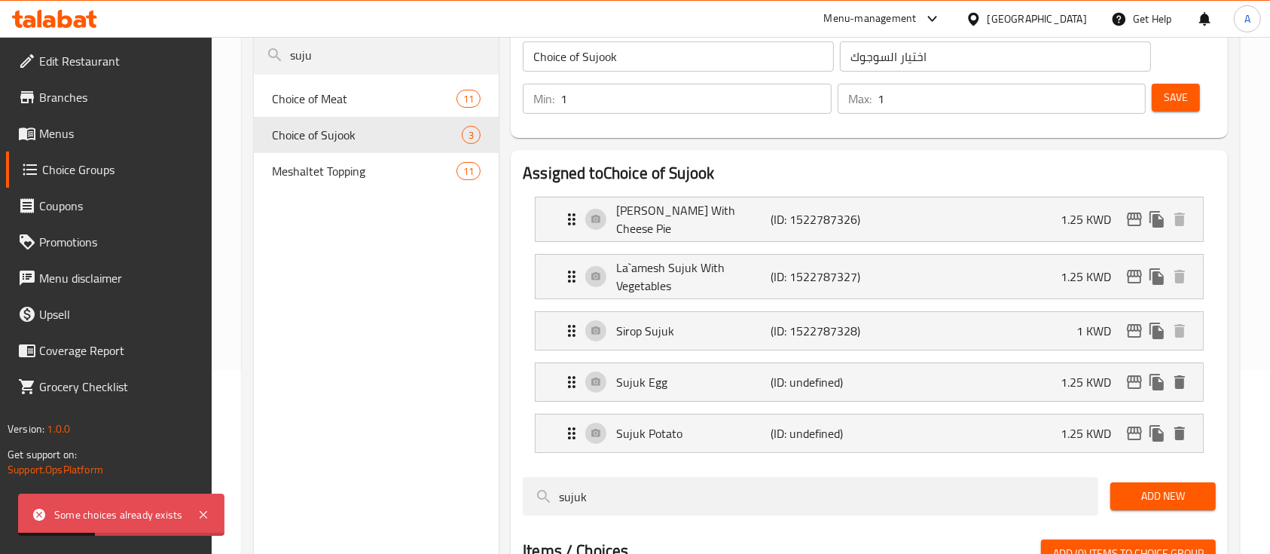
click at [1166, 98] on span "Save" at bounding box center [1176, 97] width 24 height 19
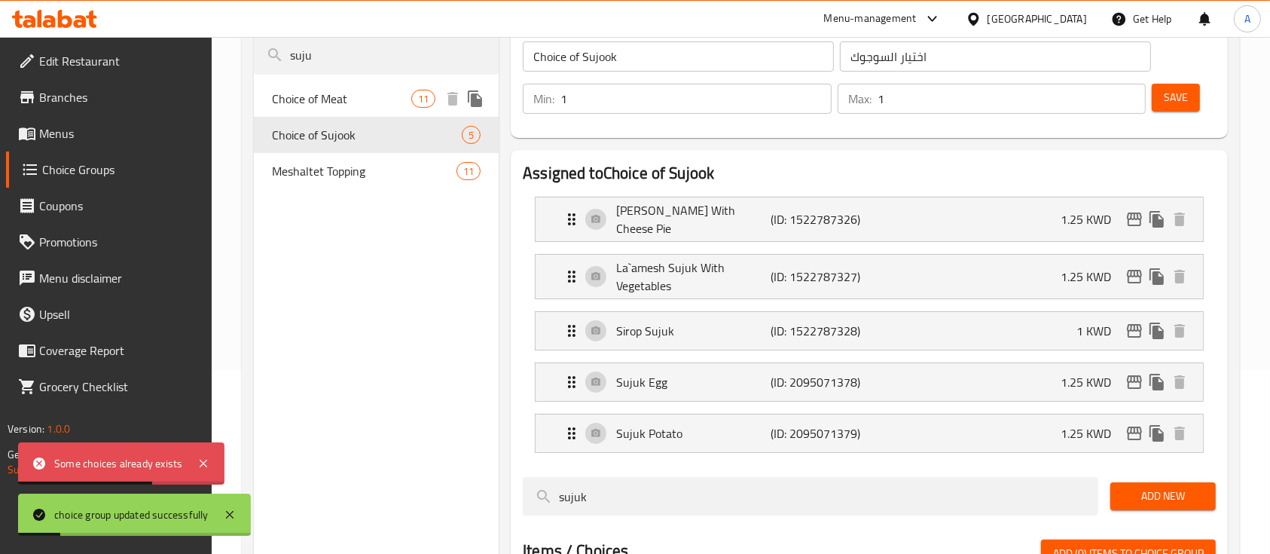
click at [365, 92] on span "Choice of Meat" at bounding box center [341, 99] width 139 height 18
type input "Choice of Meat"
type input "اختيار اللحوم:"
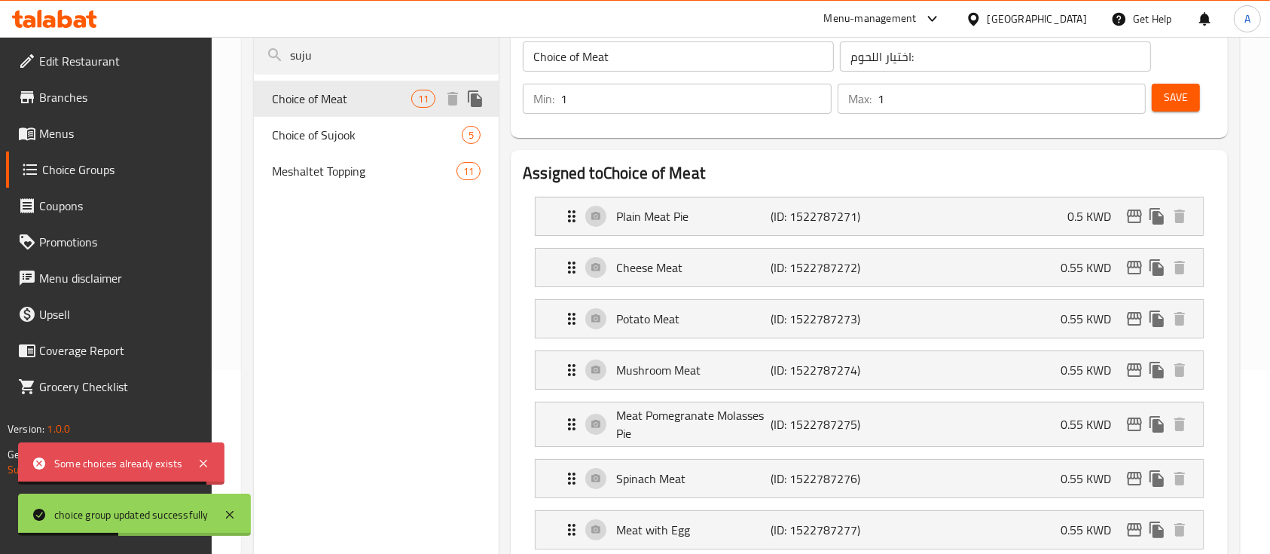
scroll to position [88, 0]
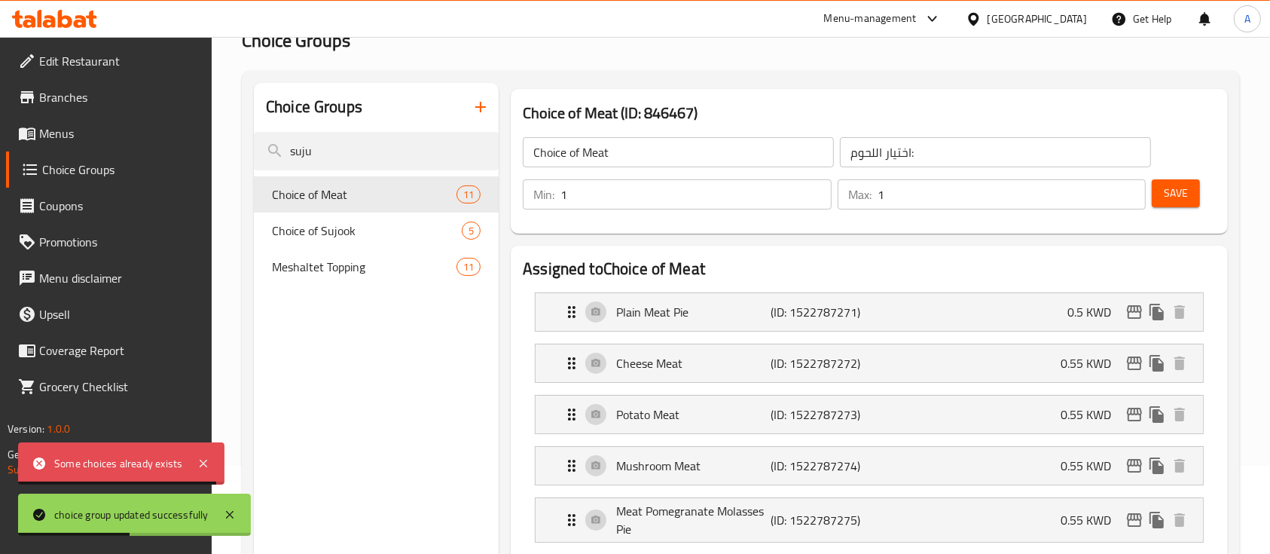
click at [377, 130] on div "Choice Groups" at bounding box center [376, 107] width 245 height 49
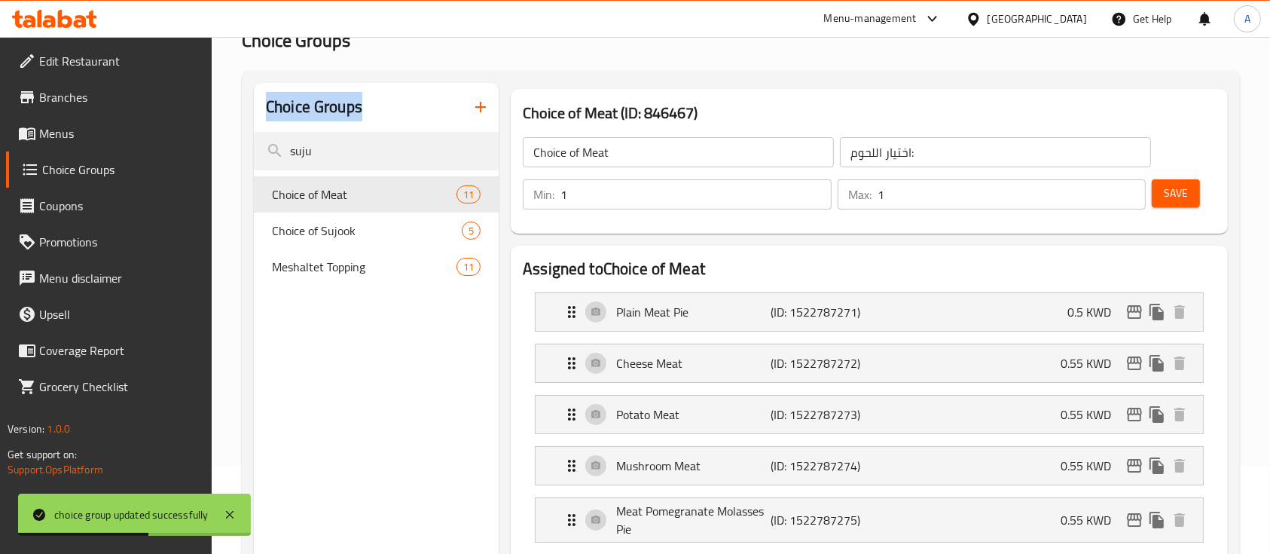
click at [377, 130] on div "Choice Groups" at bounding box center [376, 107] width 245 height 49
click at [352, 154] on input "suju" at bounding box center [376, 151] width 245 height 38
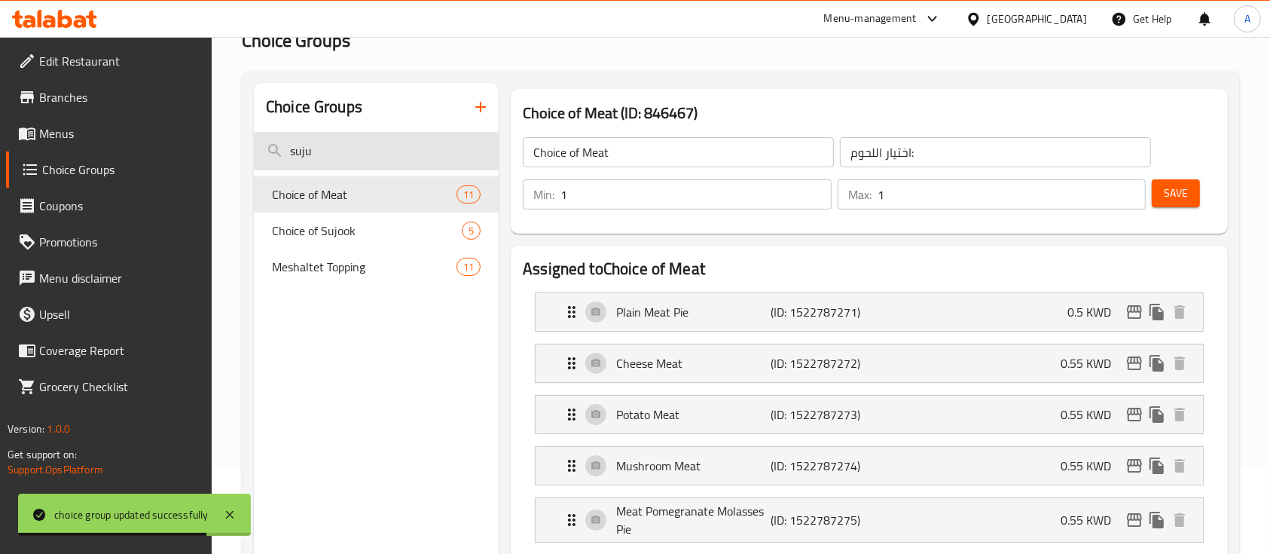
click at [352, 154] on input "suju" at bounding box center [376, 151] width 245 height 38
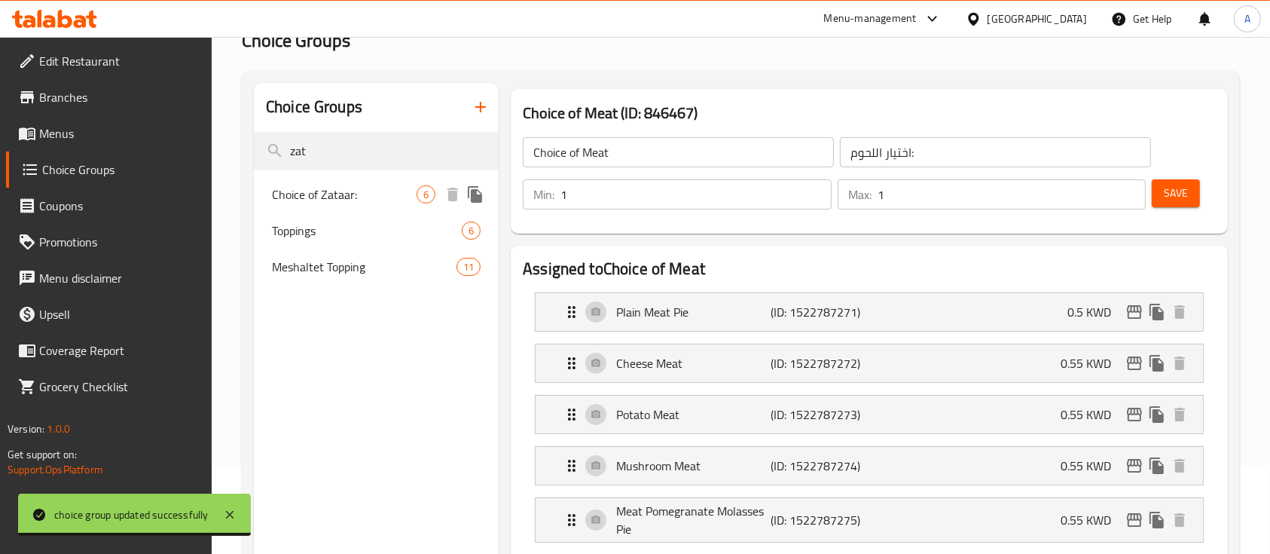
type input "zat"
click at [367, 208] on div "Choice of Zataar: 6" at bounding box center [376, 194] width 245 height 36
type input "Choice of Zataar:"
type input "اختيار الزعتر:"
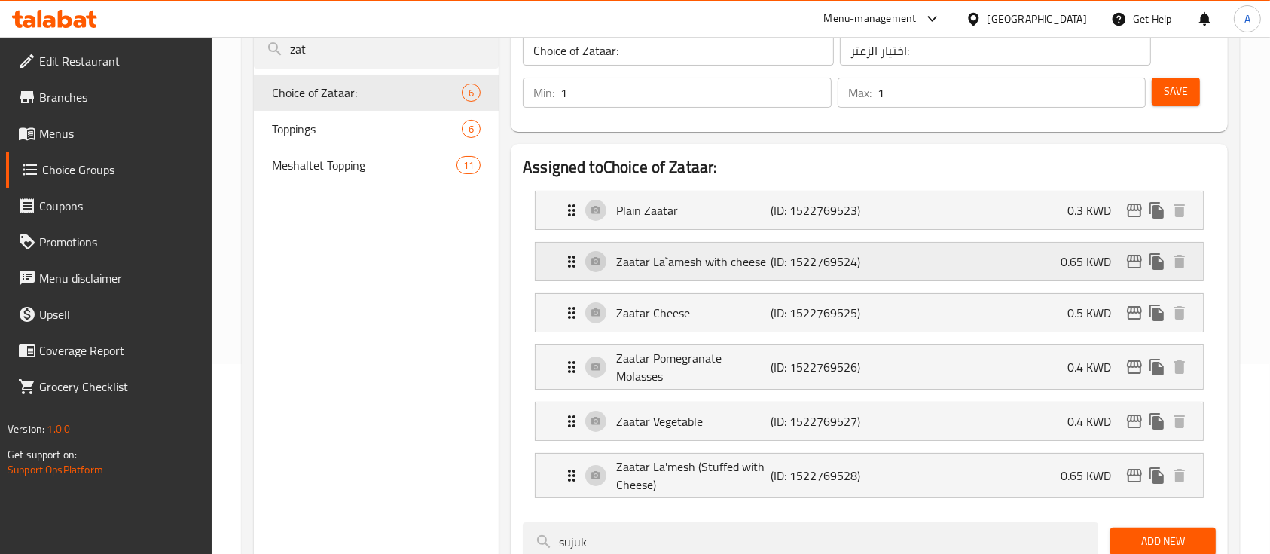
scroll to position [205, 0]
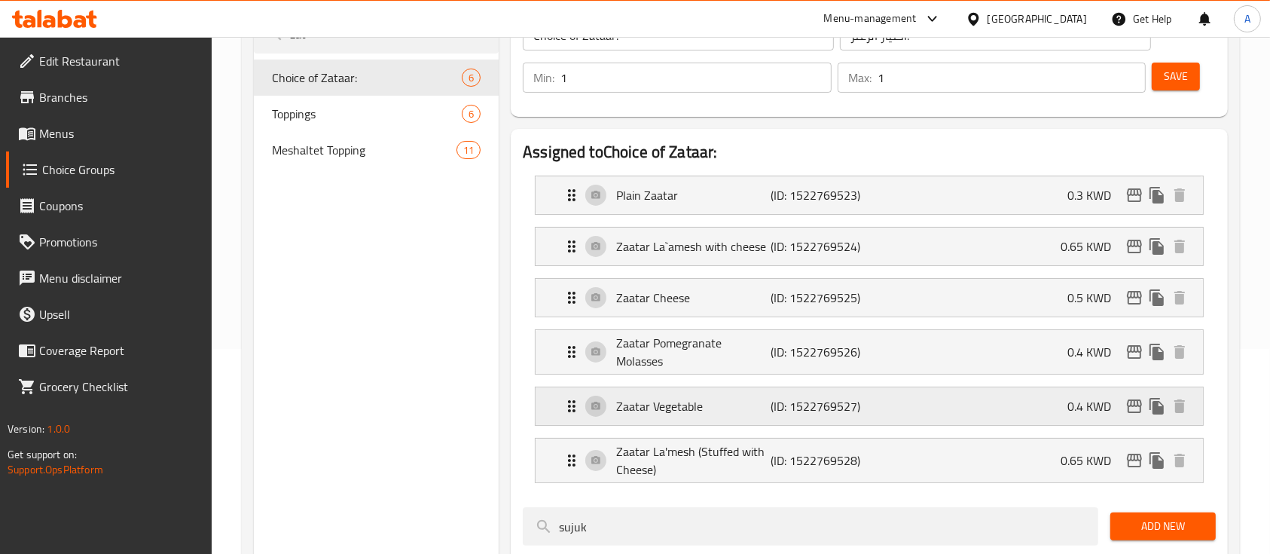
click at [687, 403] on p "Zaatar Vegetable" at bounding box center [693, 406] width 154 height 18
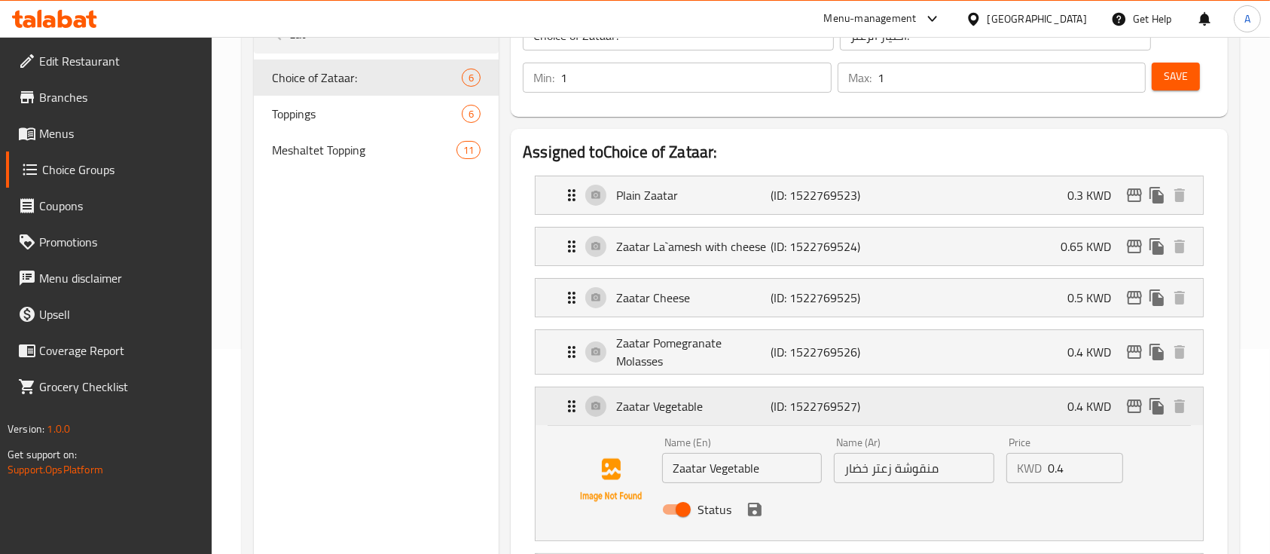
click at [687, 403] on p "Zaatar Vegetable" at bounding box center [693, 406] width 154 height 18
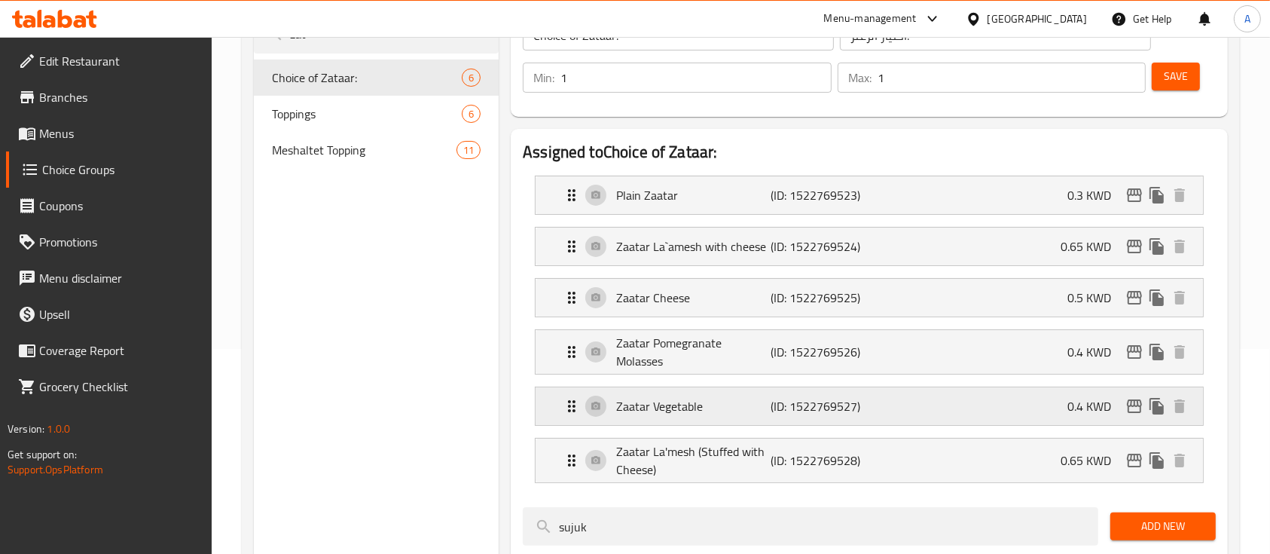
click at [687, 403] on p "Zaatar Vegetable" at bounding box center [693, 406] width 154 height 18
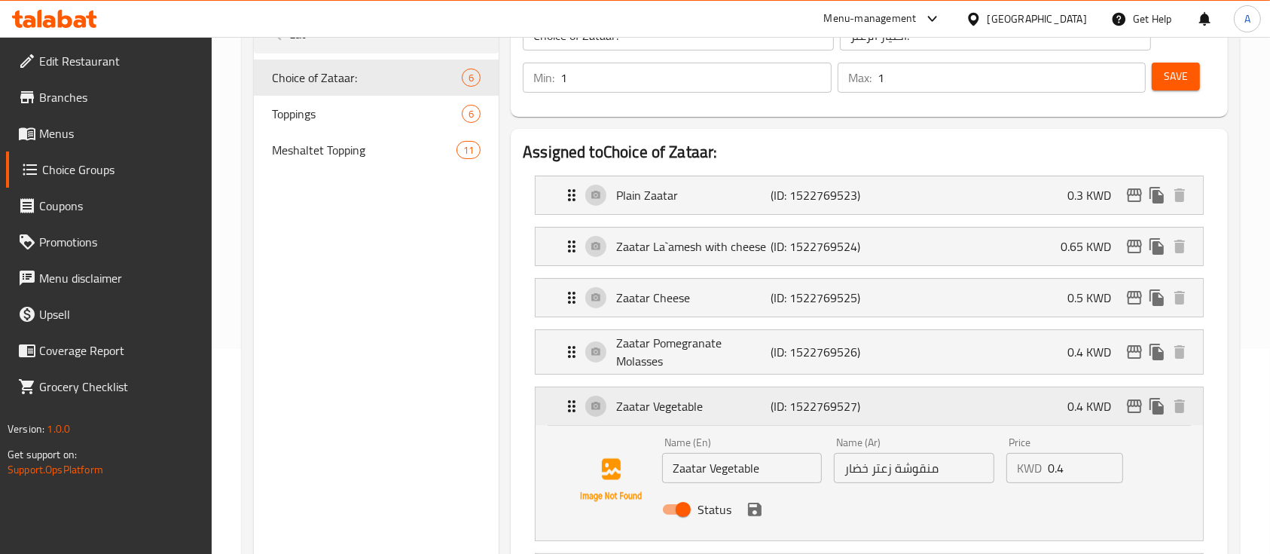
click at [687, 403] on p "Zaatar Vegetable" at bounding box center [693, 406] width 154 height 18
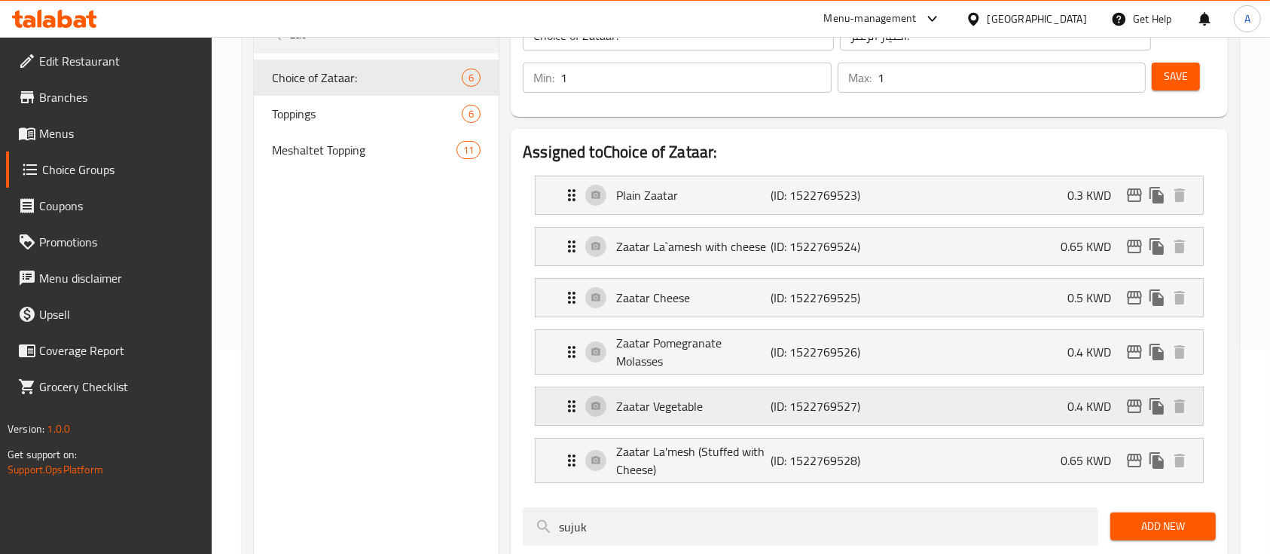
click at [681, 402] on p "Zaatar Vegetable" at bounding box center [693, 406] width 154 height 18
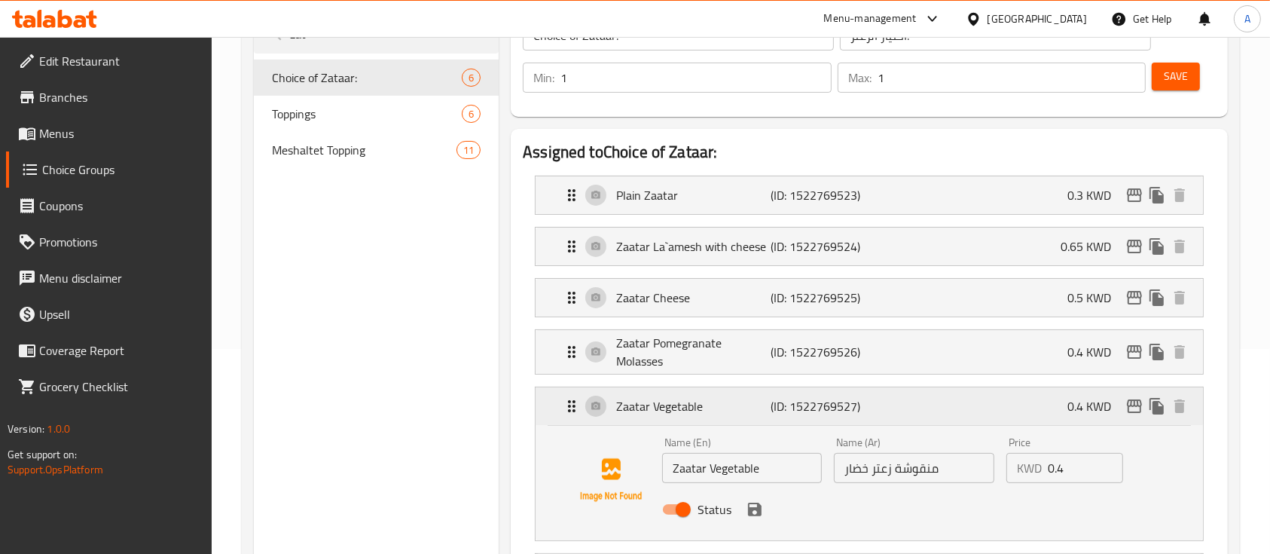
click at [681, 402] on p "Zaatar Vegetable" at bounding box center [693, 406] width 154 height 18
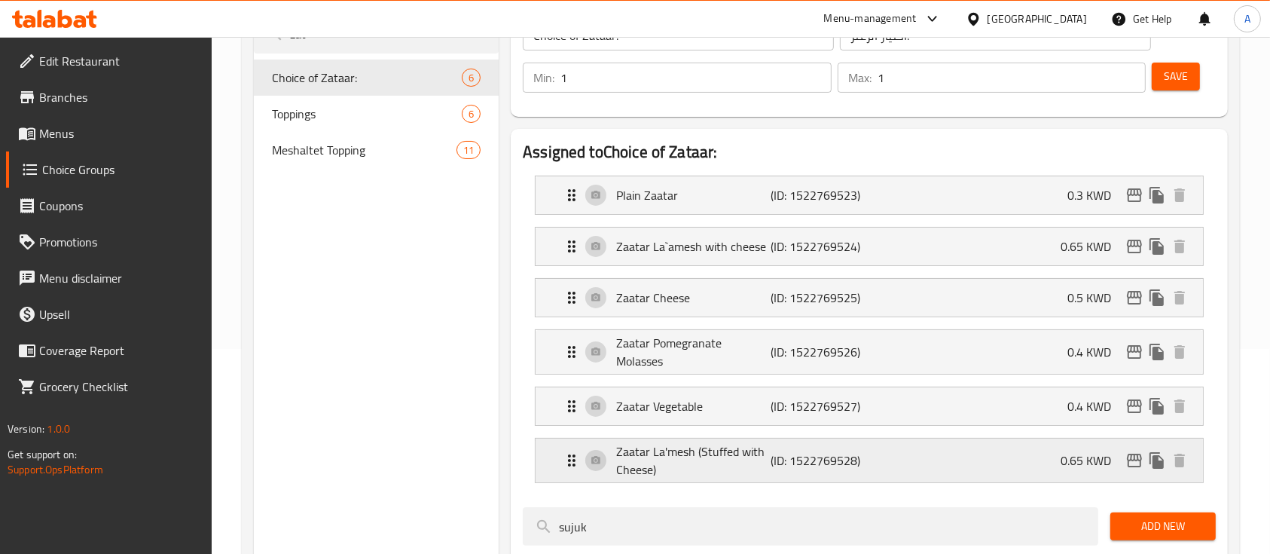
click at [616, 443] on p "Zaatar La'mesh (Stuffed with Cheese)" at bounding box center [693, 460] width 154 height 36
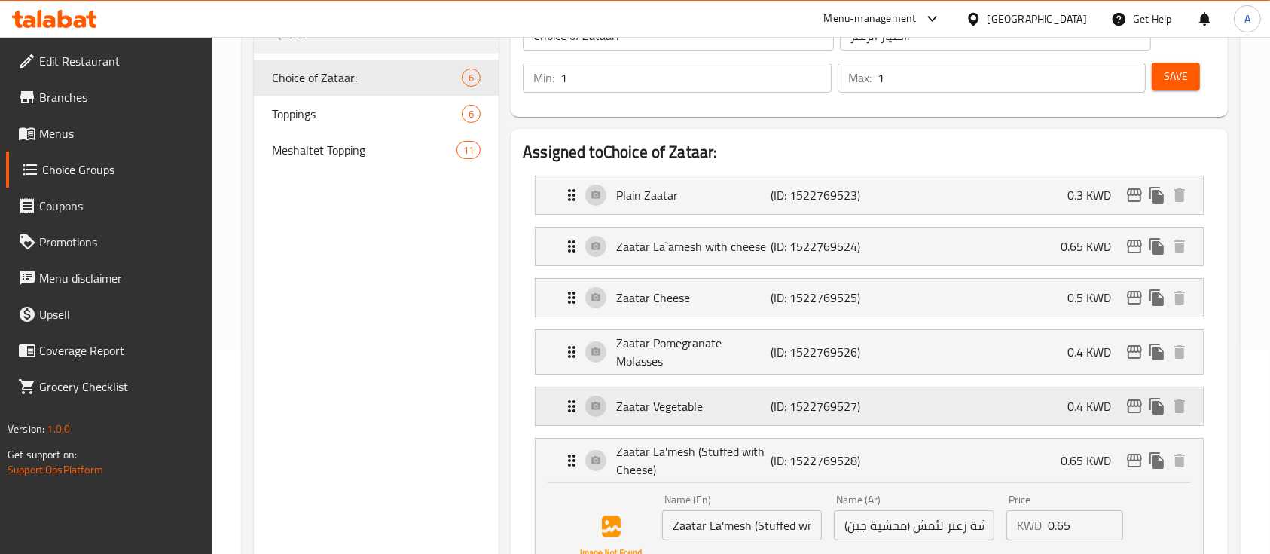
click at [617, 412] on p "Zaatar Vegetable" at bounding box center [693, 406] width 154 height 18
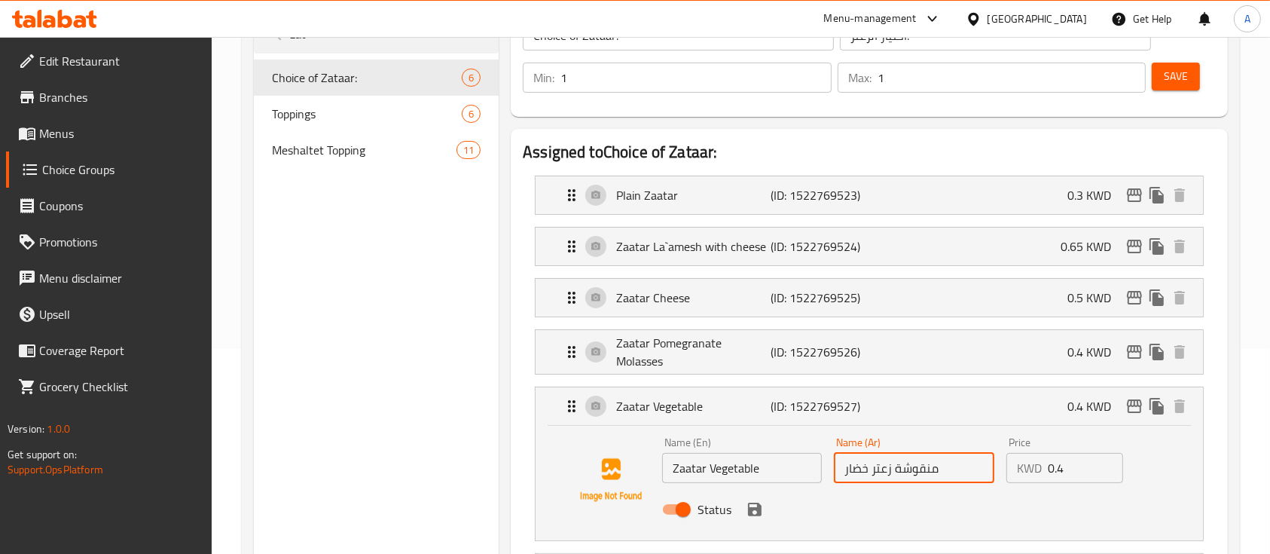
click at [892, 458] on input "منقوشة زعتر خضار" at bounding box center [914, 468] width 160 height 30
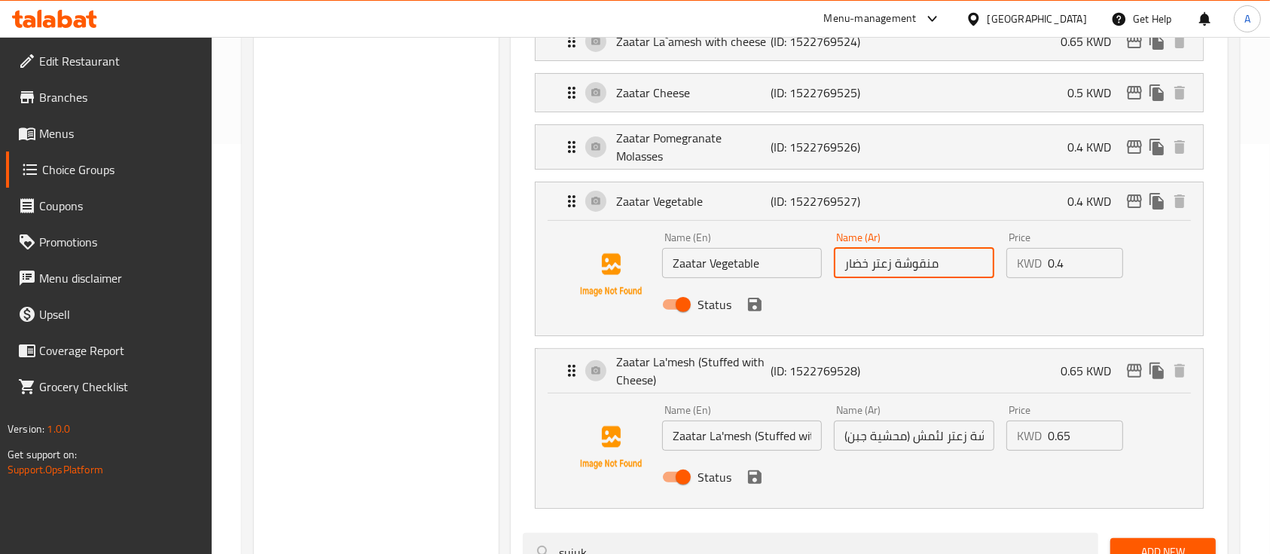
scroll to position [528, 0]
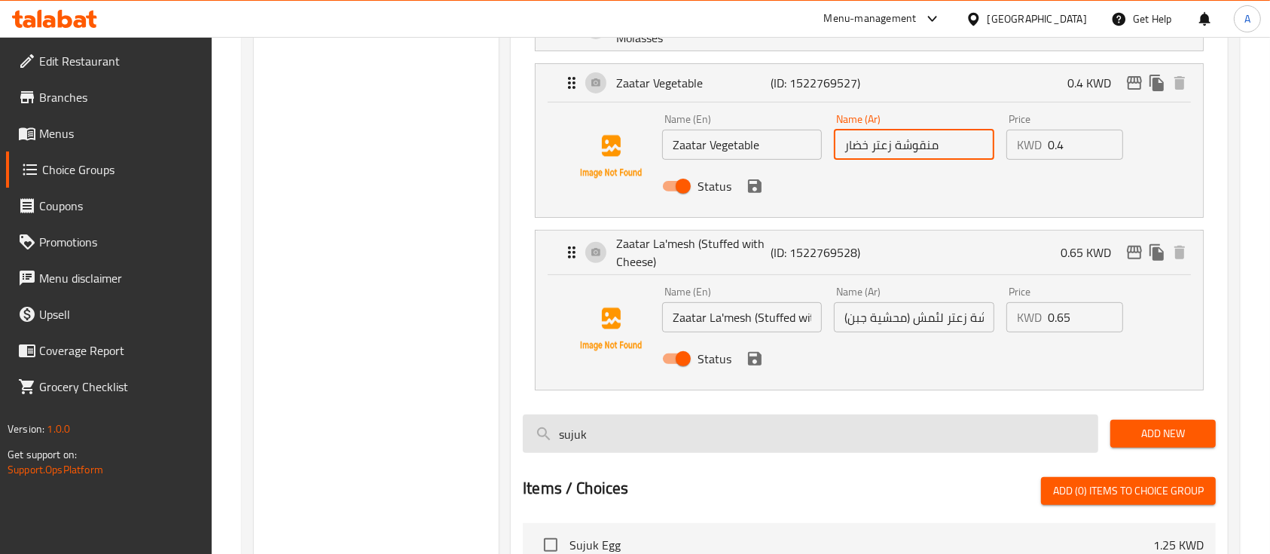
click at [1076, 427] on input "sujuk" at bounding box center [811, 433] width 576 height 38
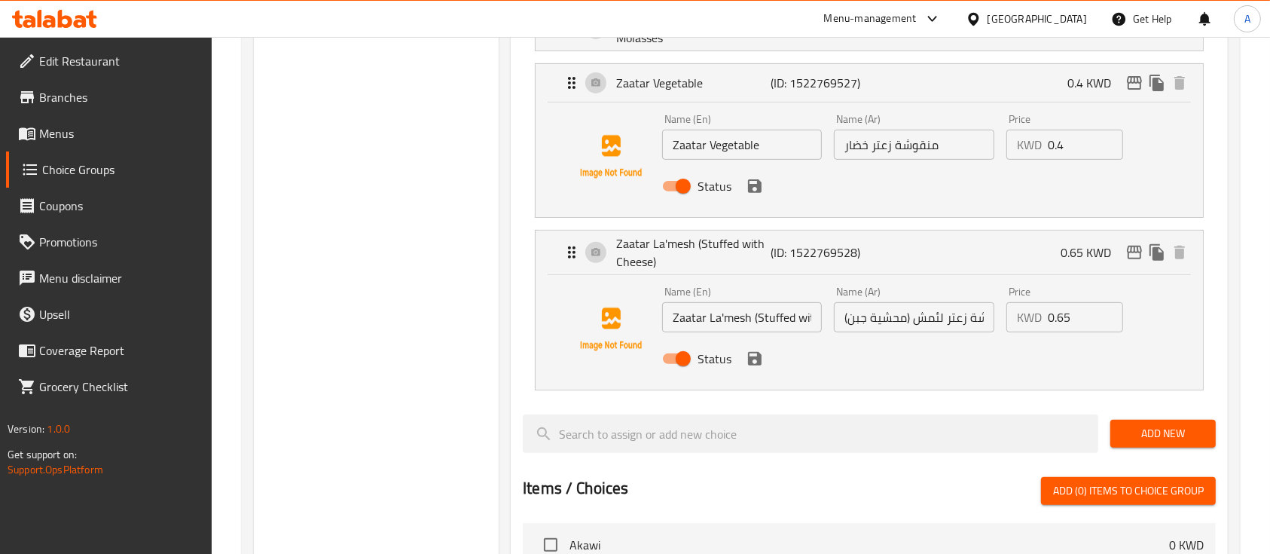
click at [1135, 435] on span "Add New" at bounding box center [1163, 433] width 81 height 19
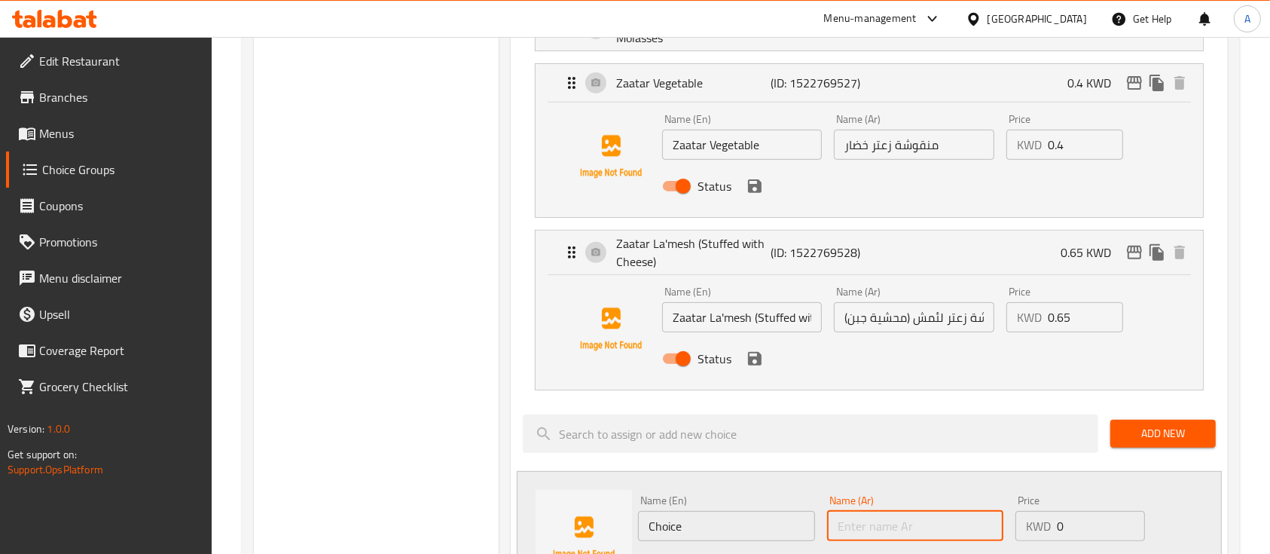
click at [855, 526] on input "text" at bounding box center [915, 526] width 176 height 30
paste input "منقوشة زعتر خضار"
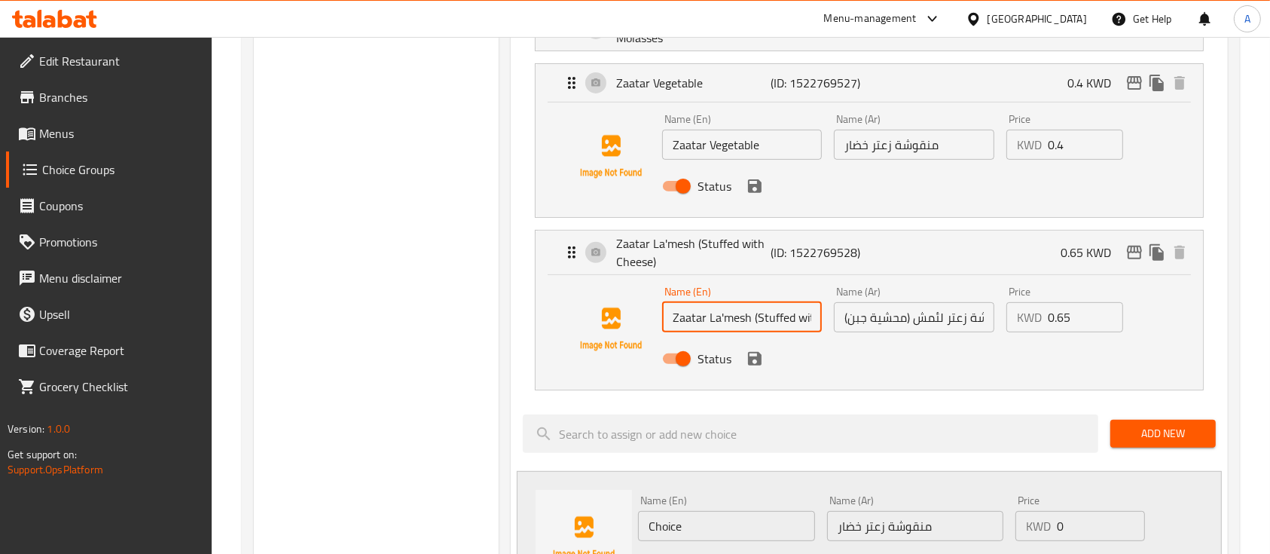
scroll to position [0, 53]
drag, startPoint x: 791, startPoint y: 314, endPoint x: 851, endPoint y: 316, distance: 59.5
click at [851, 316] on div "Name (En) Zaatar La'mesh (Stuffed with Cheese) Name (En) Name (Ar) منقوشة زعتر …" at bounding box center [914, 329] width 516 height 99
click at [860, 316] on input "منقوشة زعتر لئمش (محشية جبن)" at bounding box center [914, 317] width 160 height 30
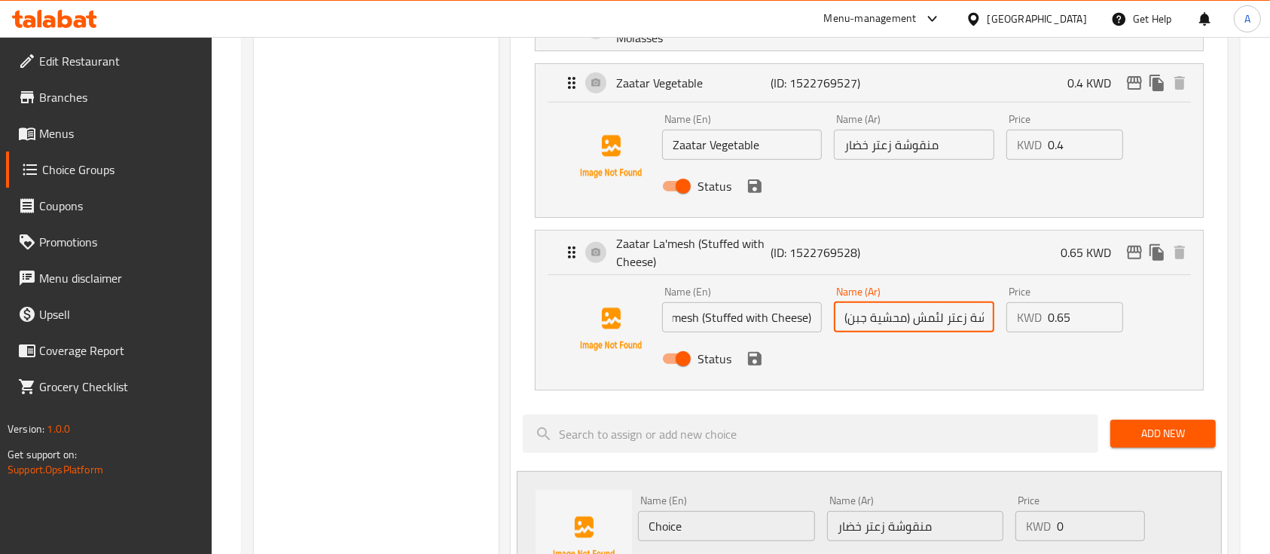
scroll to position [0, 0]
click at [860, 316] on input "منقوشة زعتر لئمش (محشية جبن)" at bounding box center [914, 317] width 160 height 30
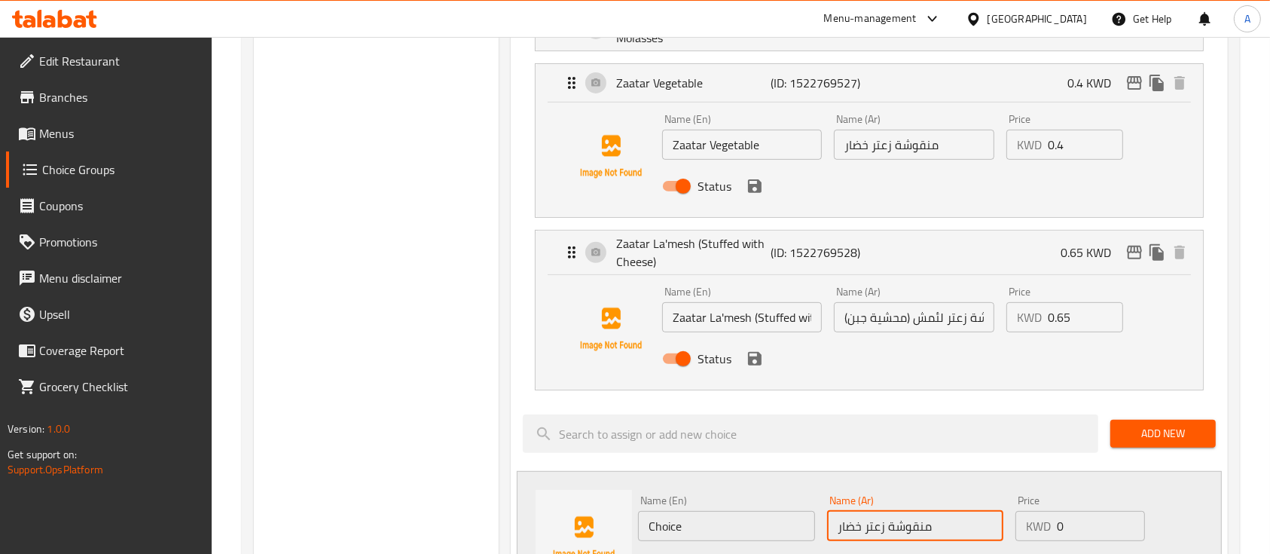
click at [866, 531] on input "منقوشة زعتر خضار" at bounding box center [915, 526] width 176 height 30
click at [836, 527] on input "منقوشة زعتر خضار" at bounding box center [915, 526] width 176 height 30
paste input "جبن"
type input "جبن منقوشة زعتر خضار"
click at [808, 531] on input "Choice" at bounding box center [726, 526] width 176 height 30
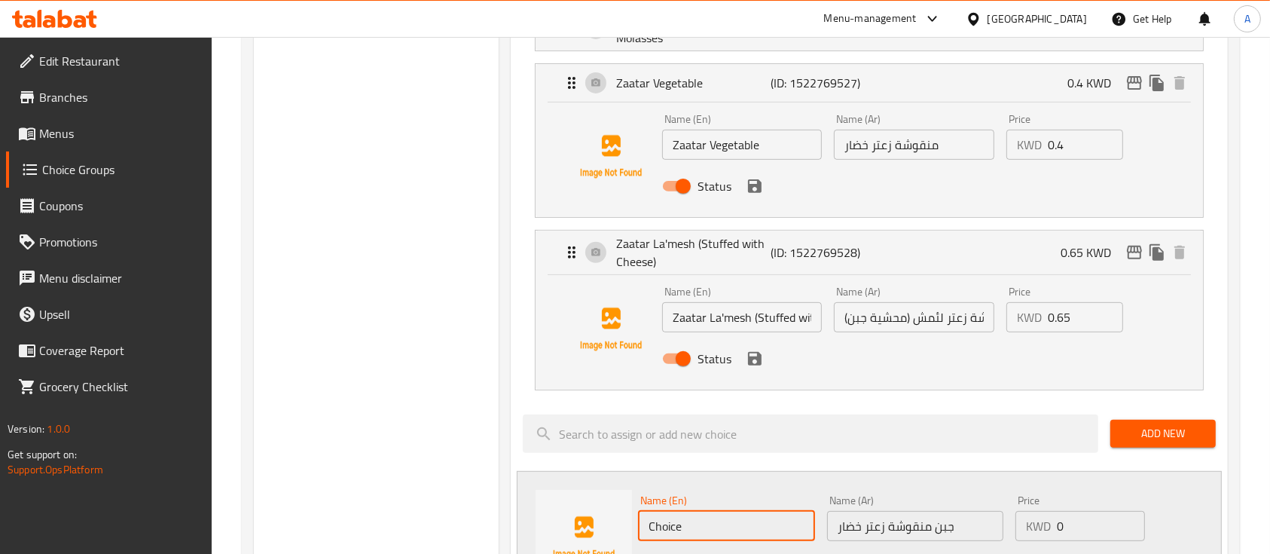
click at [808, 531] on input "Choice" at bounding box center [726, 526] width 176 height 30
type input "Zatarar Vegetable with Cheese"
click at [1096, 515] on input "0" at bounding box center [1101, 526] width 88 height 30
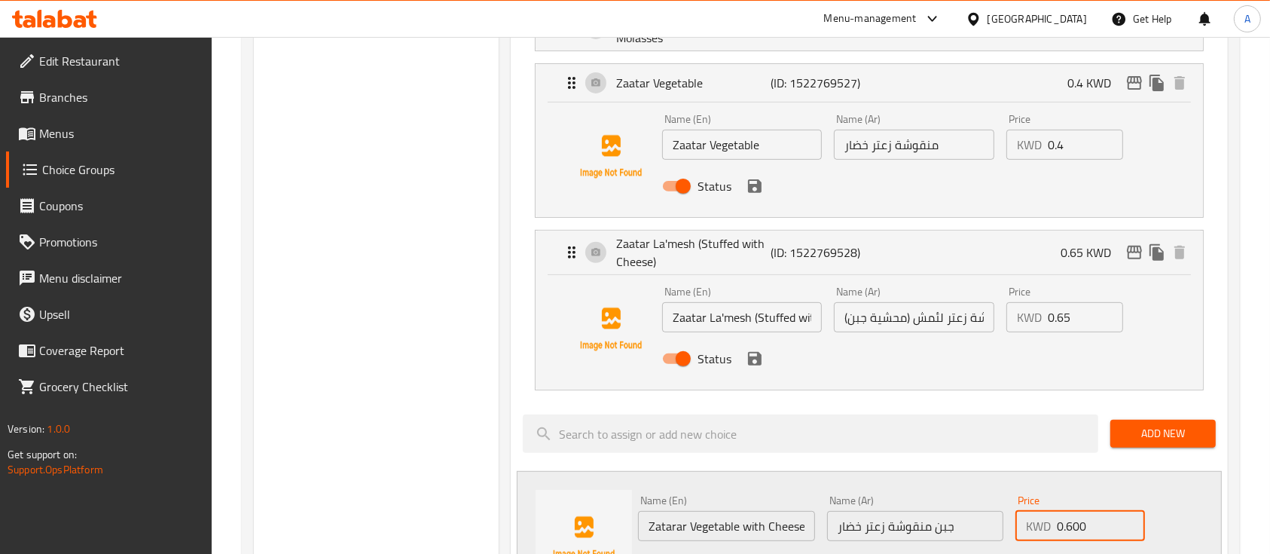
type input "0.600"
click at [912, 539] on div "Name (Ar) جبن منقوشة زعتر خضار Name (Ar)" at bounding box center [915, 518] width 188 height 58
click at [891, 524] on input "جبن منقوشة زعتر خضار" at bounding box center [915, 526] width 176 height 30
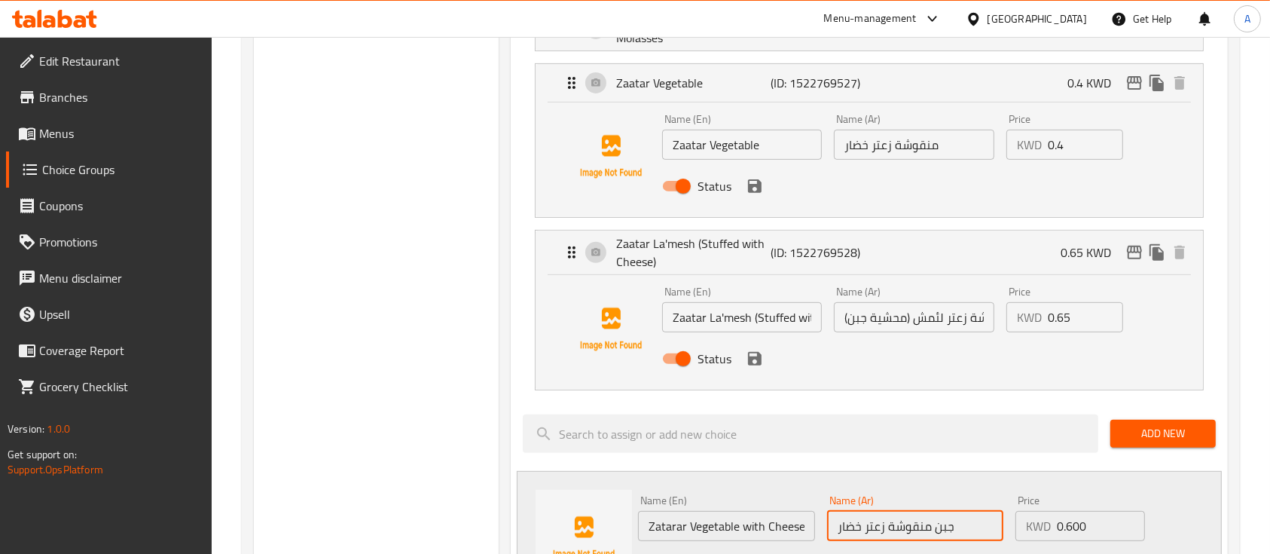
click at [891, 524] on input "جبن منقوشة زعتر خضار" at bounding box center [915, 526] width 176 height 30
paste input "زعتر بالخضار والجبن"
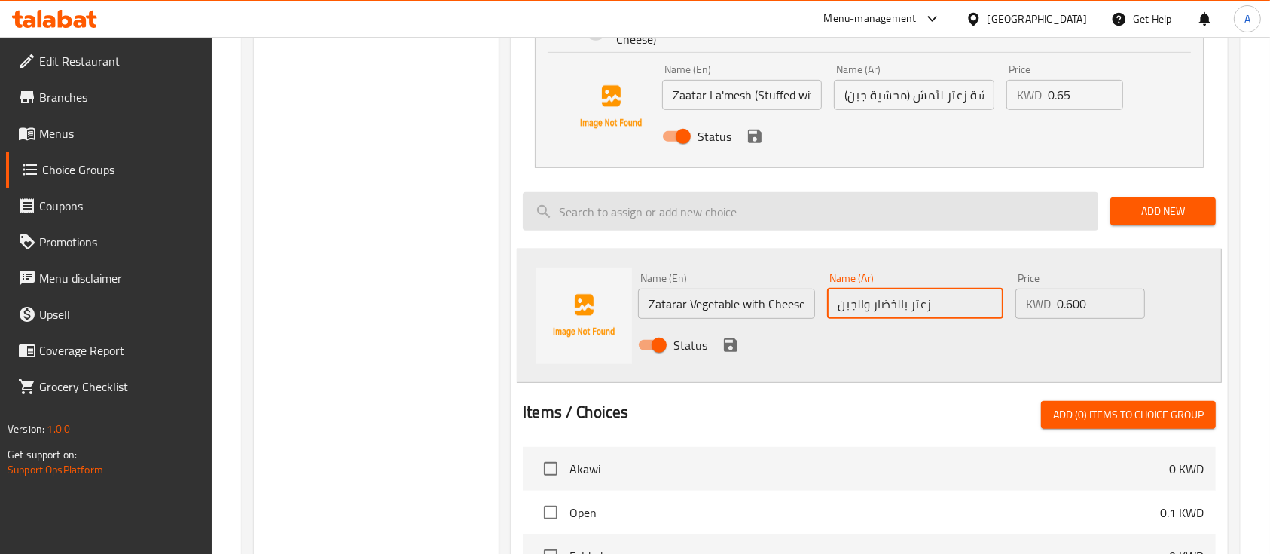
scroll to position [749, 0]
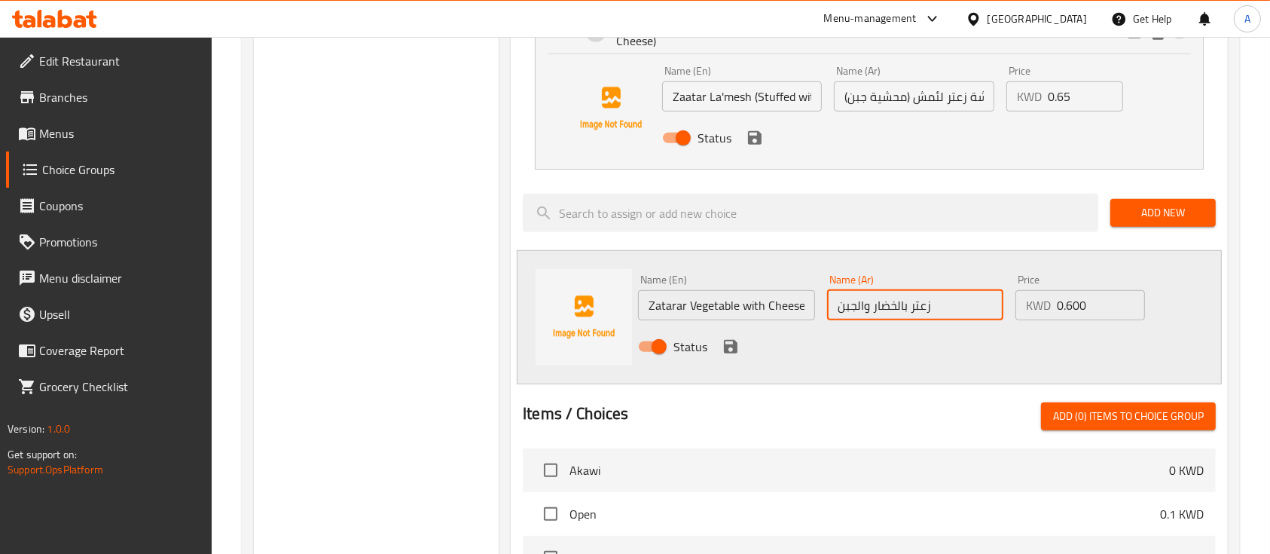
type input "زعتر بالخضار والجبن"
click at [729, 340] on icon "save" at bounding box center [731, 347] width 18 height 18
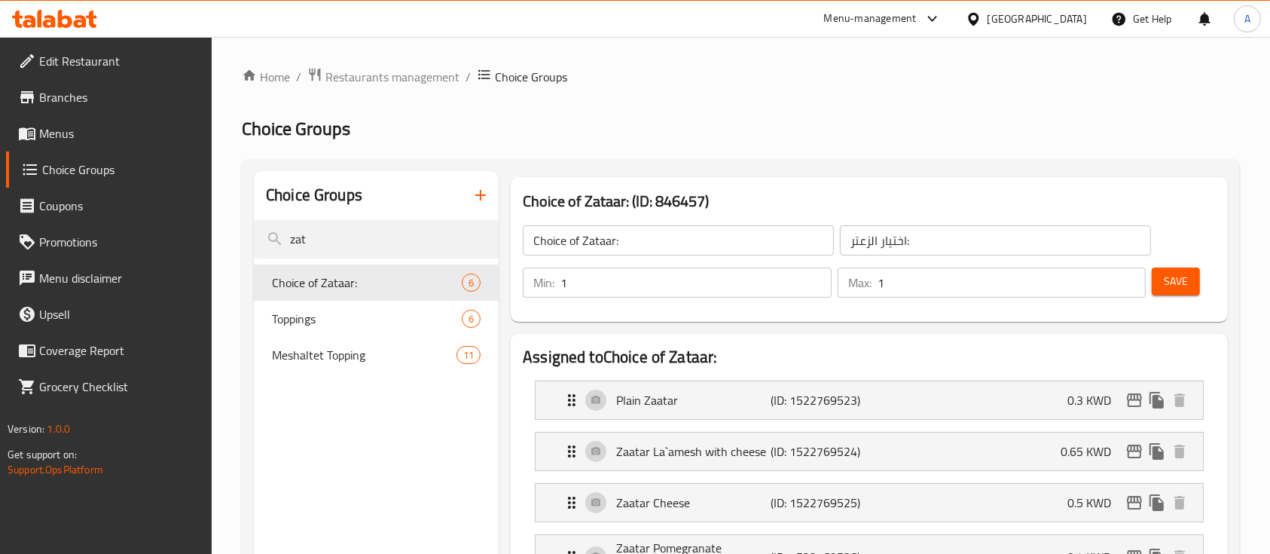
scroll to position [2, 0]
click at [1175, 292] on button "Save" at bounding box center [1176, 280] width 48 height 28
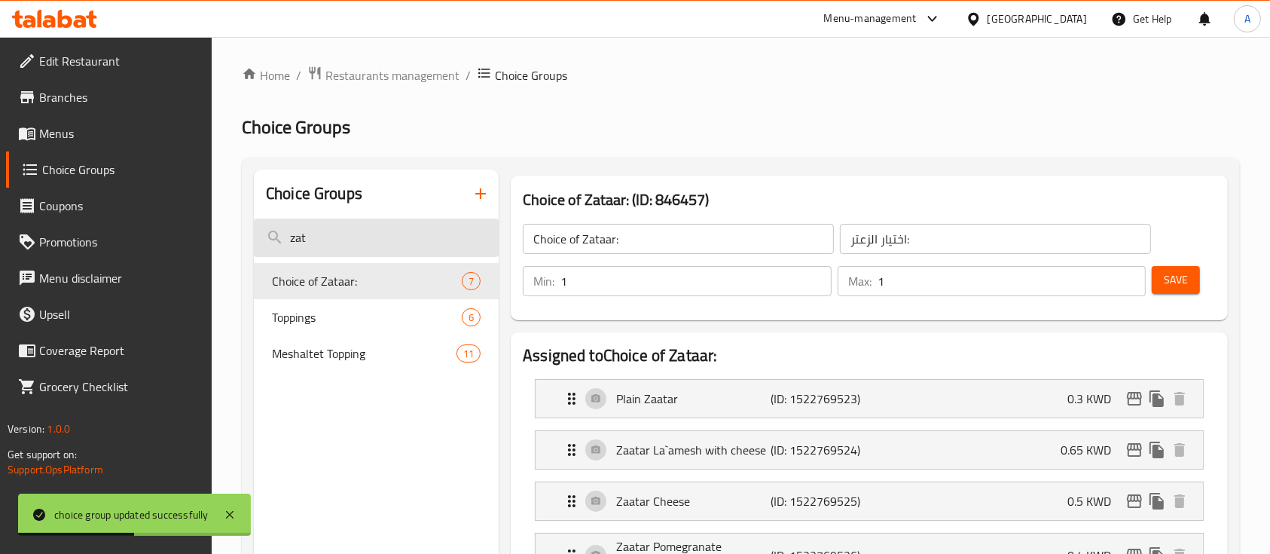
click at [350, 229] on input "zat" at bounding box center [376, 237] width 245 height 38
type input "["
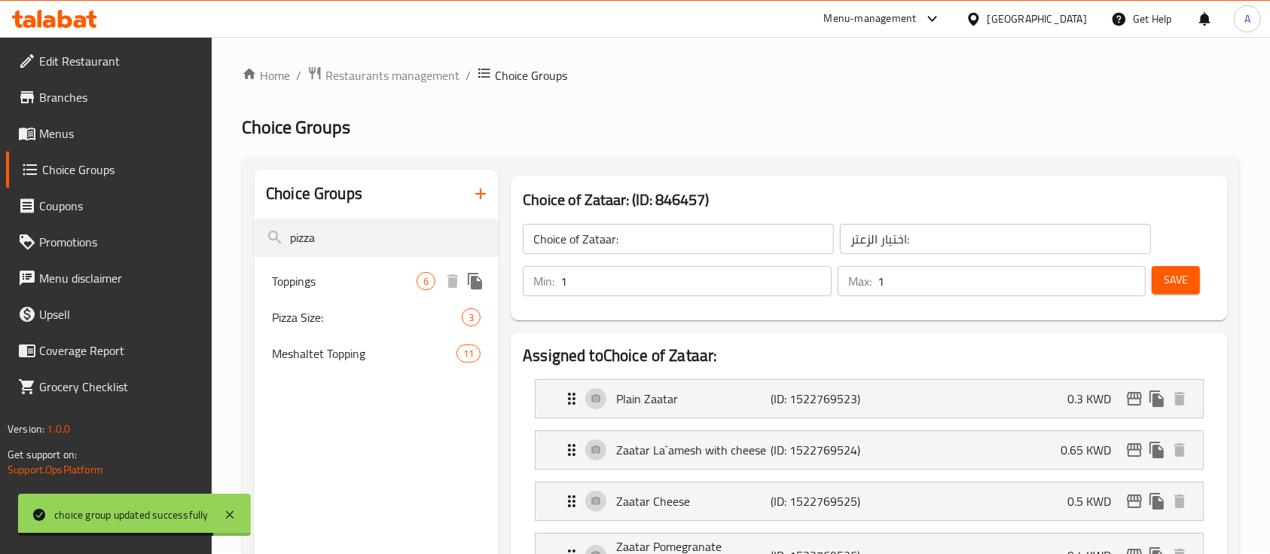
type input "pizza"
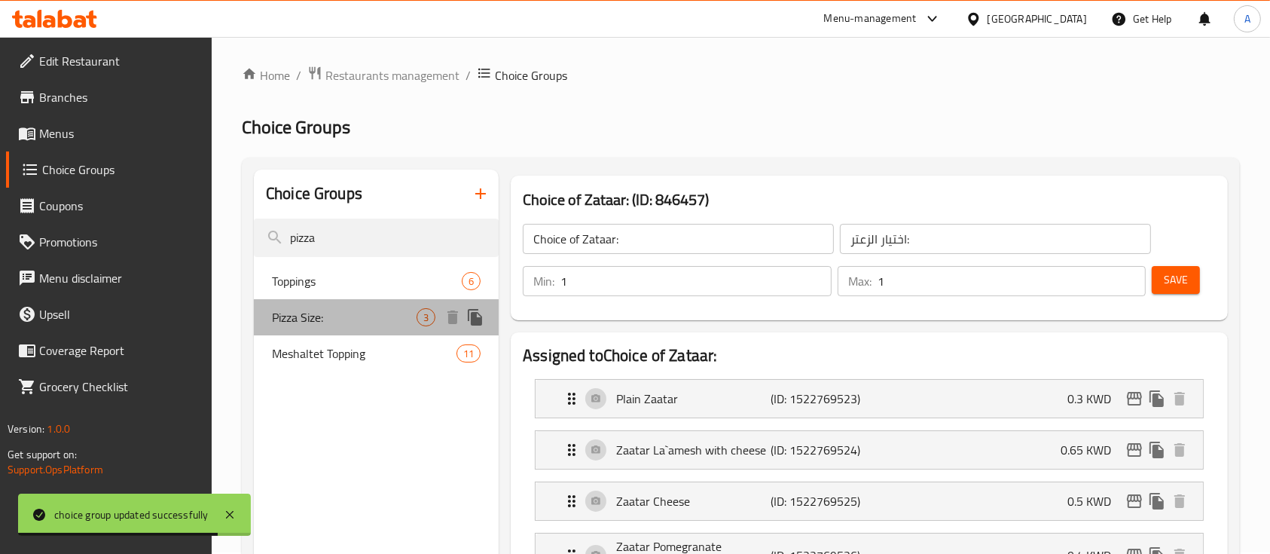
click at [367, 306] on div "Pizza Size: 3" at bounding box center [376, 317] width 245 height 36
type input "Pizza Size:"
type input "حجم البيتزا:"
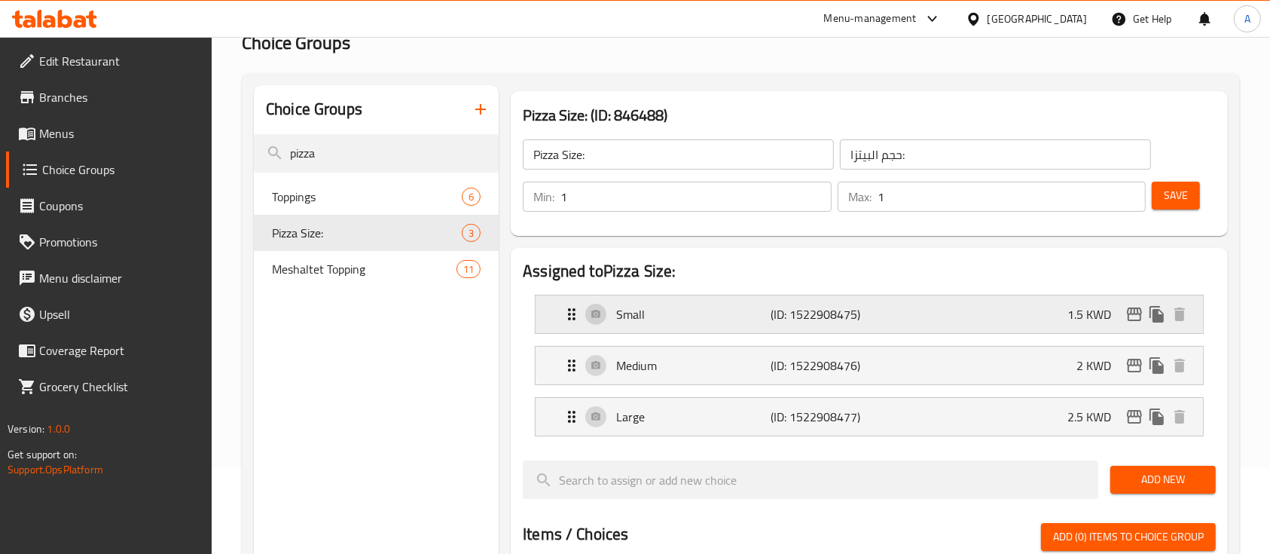
scroll to position [87, 0]
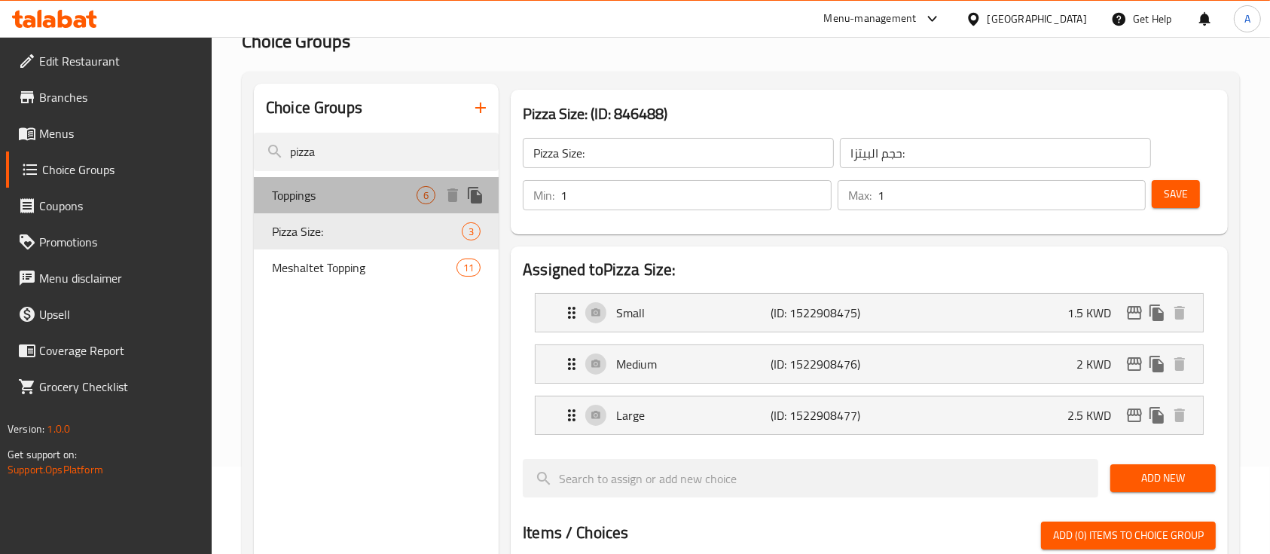
click at [342, 188] on span "Toppings" at bounding box center [344, 195] width 145 height 18
type input "Toppings"
type input "حشوات"
type input "6"
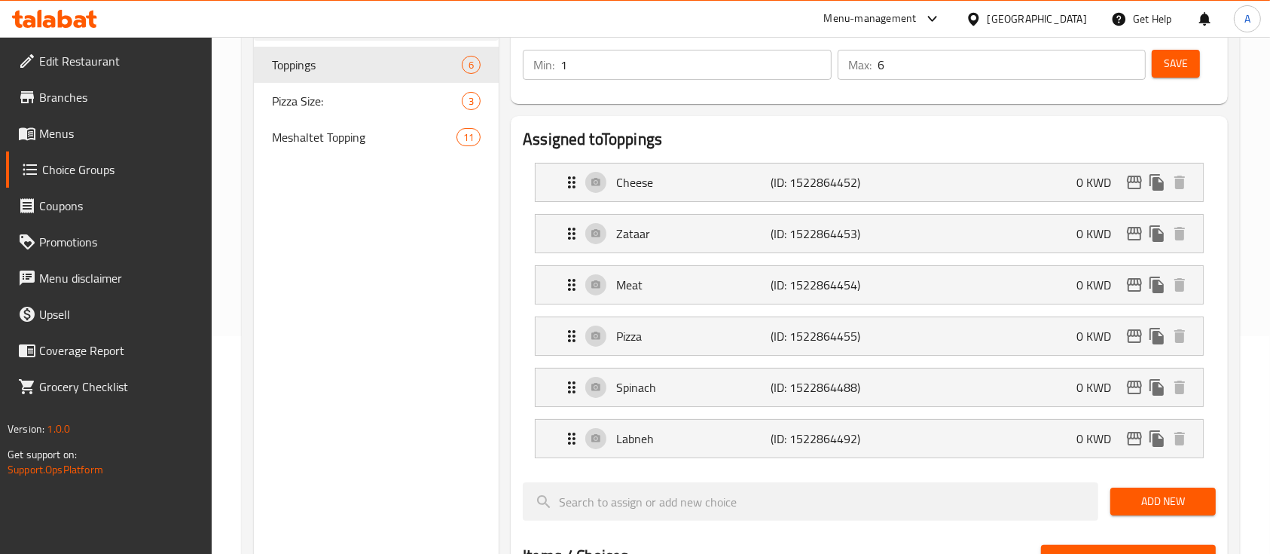
scroll to position [233, 0]
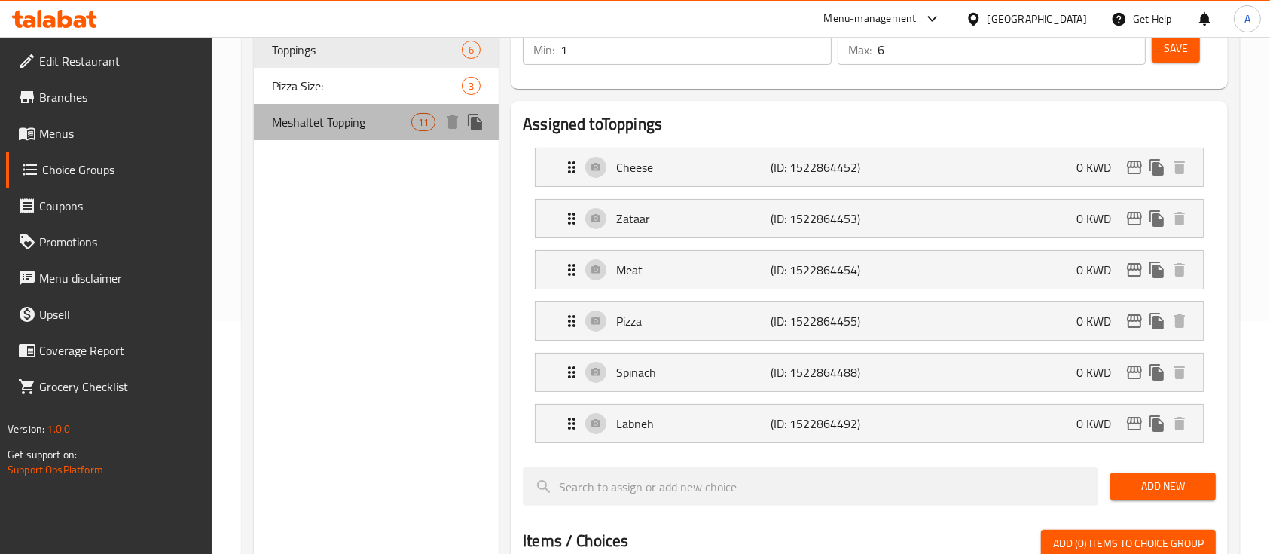
click at [386, 133] on div "Meshaltet Topping 11" at bounding box center [376, 122] width 245 height 36
type input "Meshaltet Topping"
type input "مشلتت توبينغ"
type input "1"
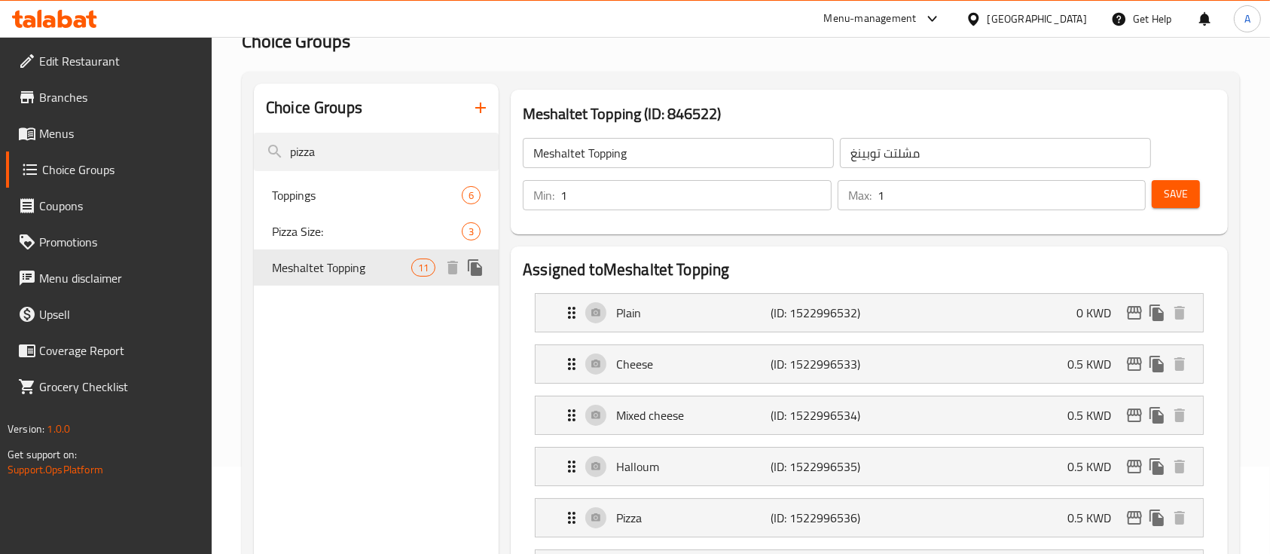
scroll to position [85, 0]
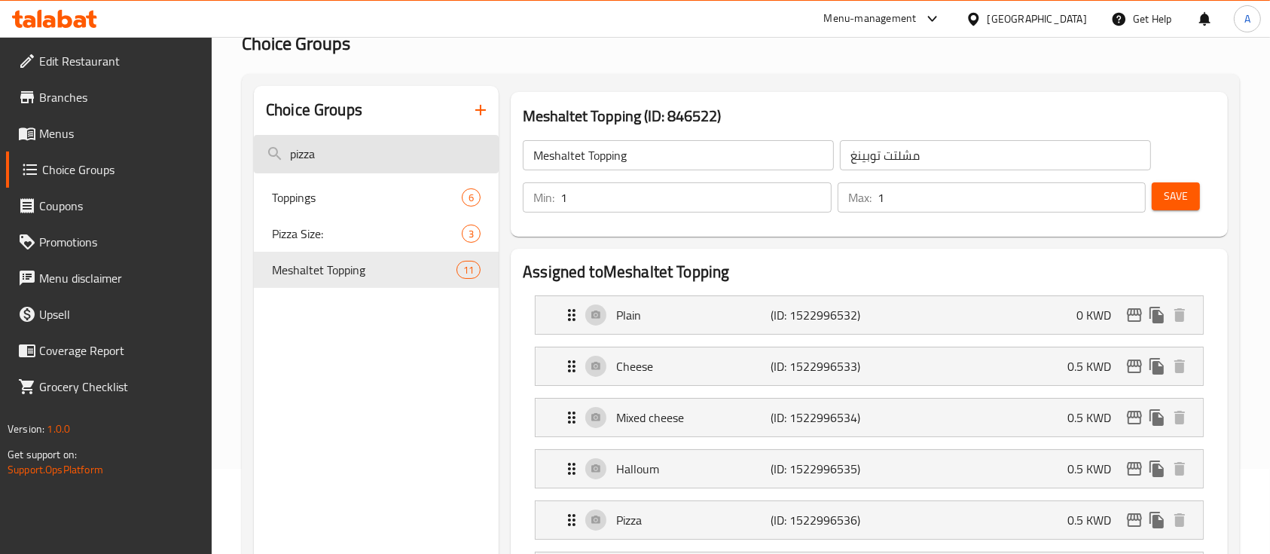
click at [318, 153] on input "pizza" at bounding box center [376, 154] width 245 height 38
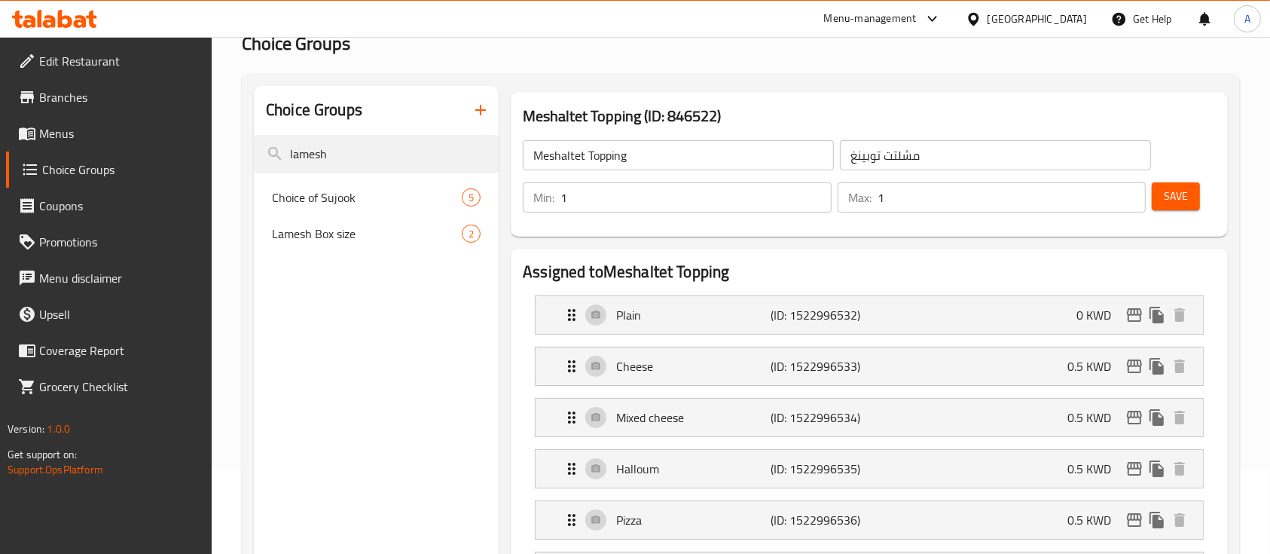
type input "lamesh"
click at [476, 107] on icon "button" at bounding box center [481, 110] width 18 height 18
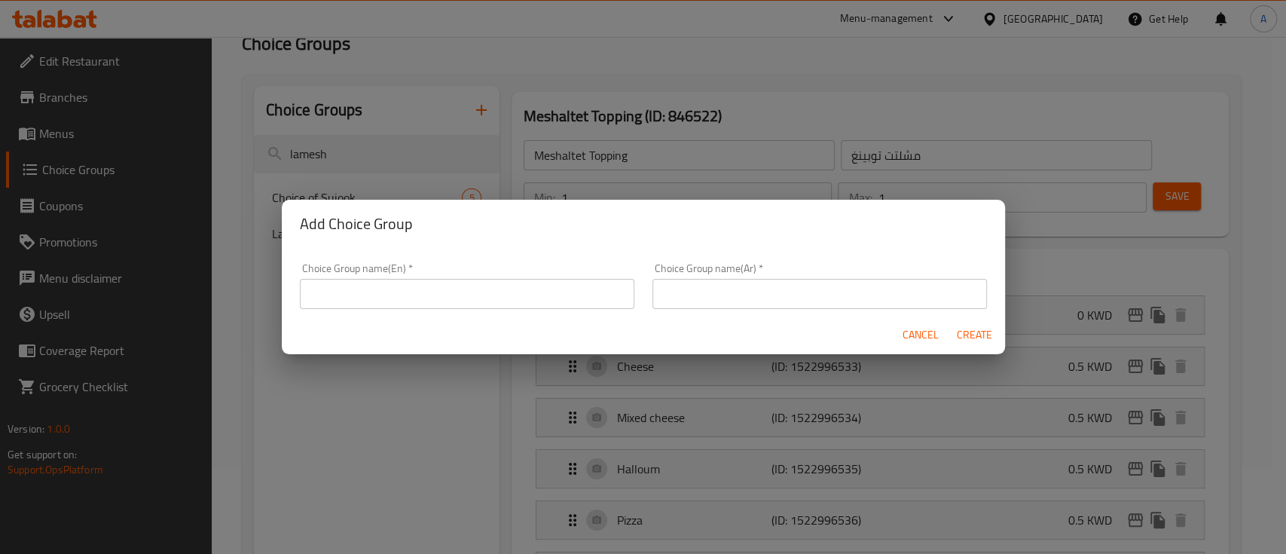
click at [435, 301] on input "text" at bounding box center [467, 294] width 335 height 30
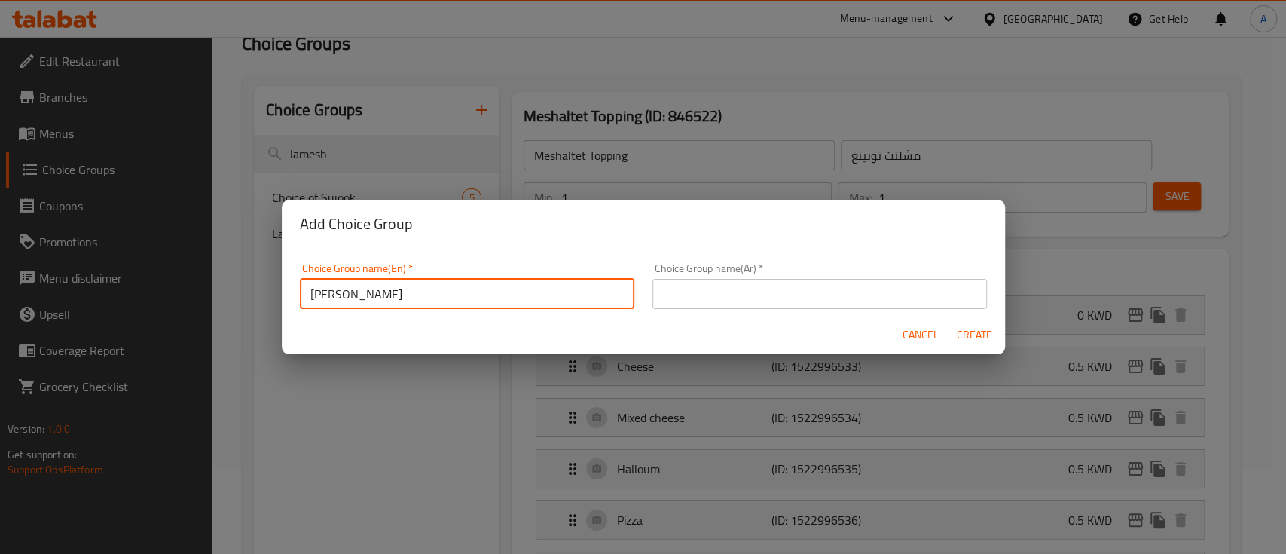
click at [702, 280] on input "text" at bounding box center [819, 294] width 335 height 30
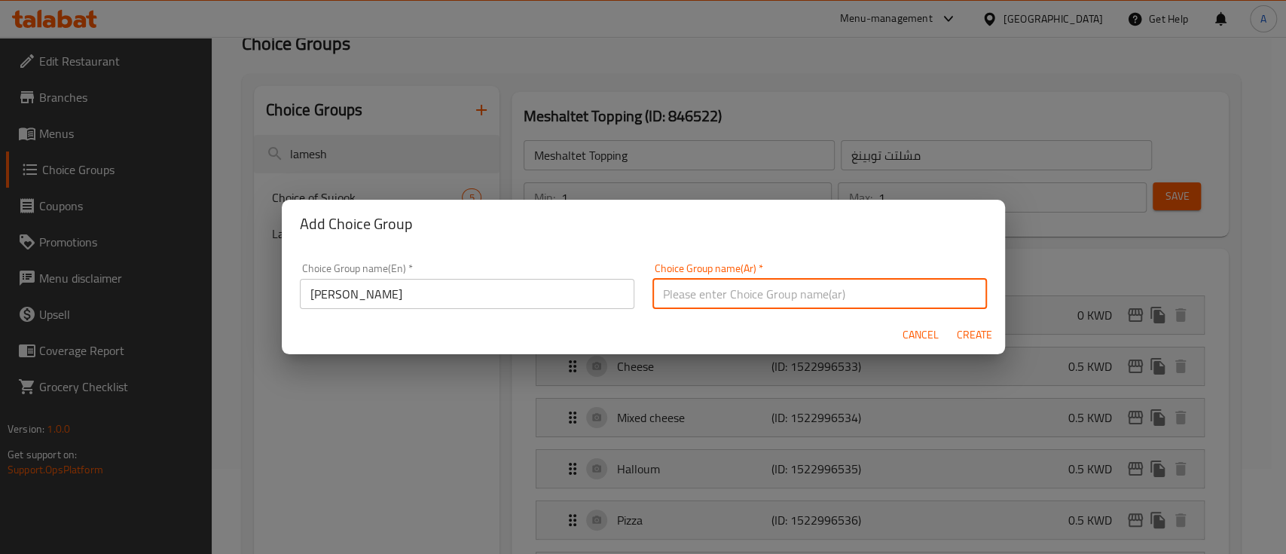
click at [724, 283] on input "text" at bounding box center [819, 294] width 335 height 30
click at [551, 297] on input "Lamesh Dozen" at bounding box center [467, 294] width 335 height 30
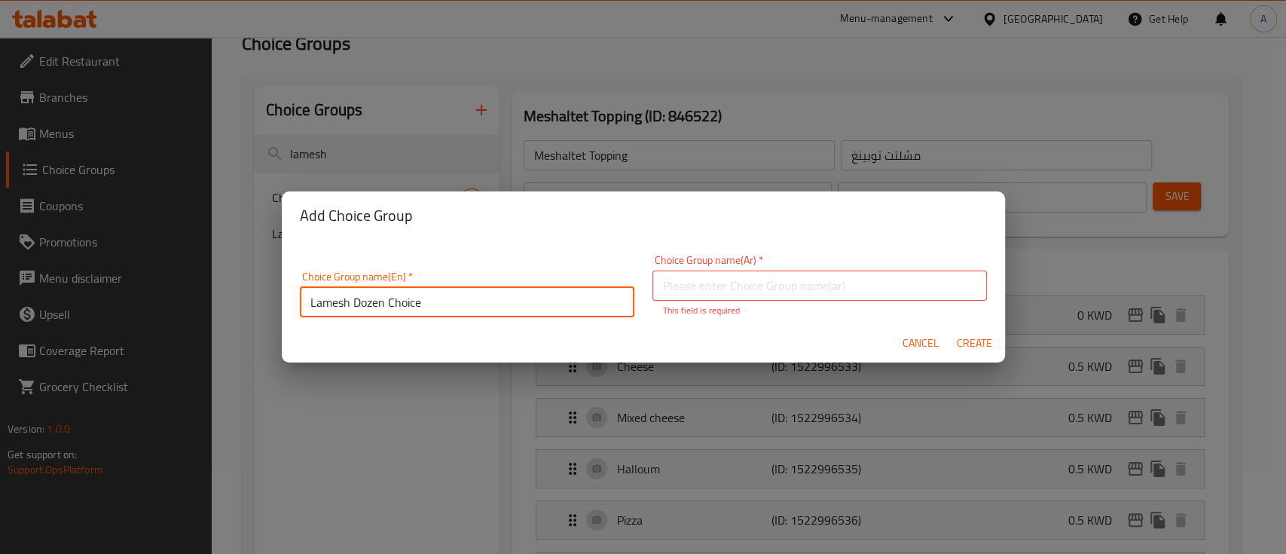
type input "Lamesh Dozen Choice"
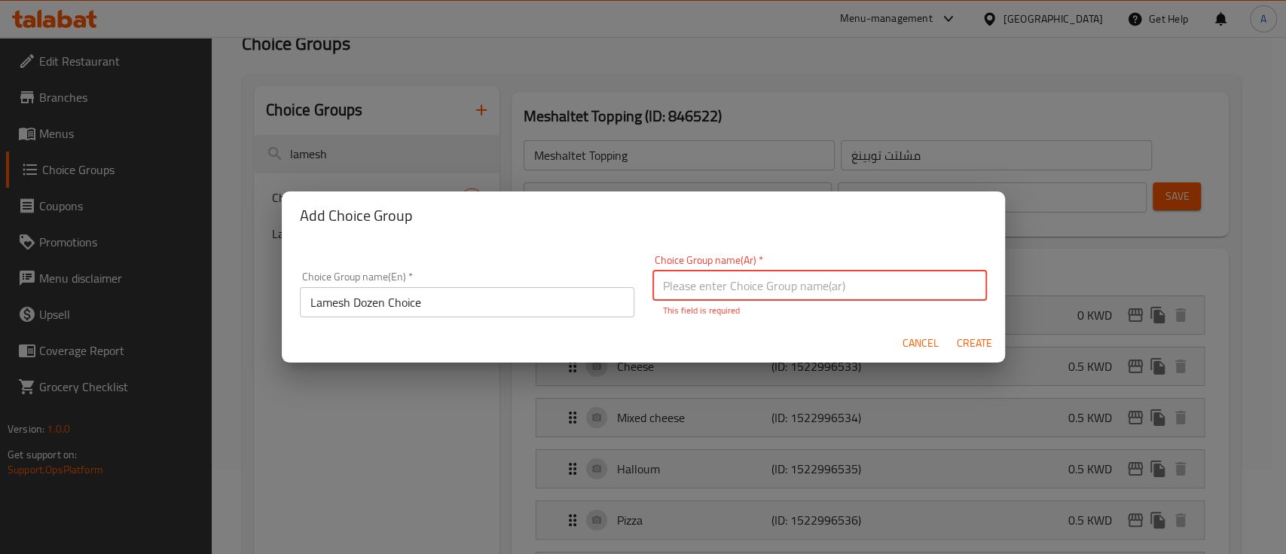
click at [729, 288] on input "text" at bounding box center [819, 285] width 335 height 30
paste input "اختيار لاميش دزينة"
type input "اختيار لاميش دزينة"
click at [965, 346] on button "Create" at bounding box center [975, 343] width 48 height 28
type input "Lamesh Dozen Choice"
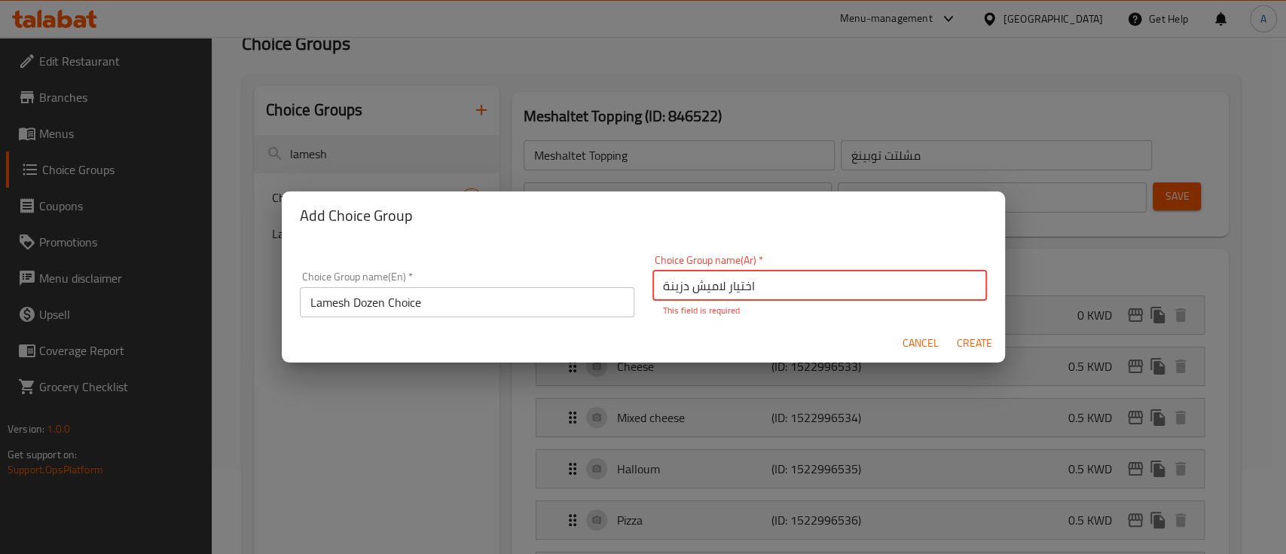
type input "اختيار لاميش دزينة"
type input "0"
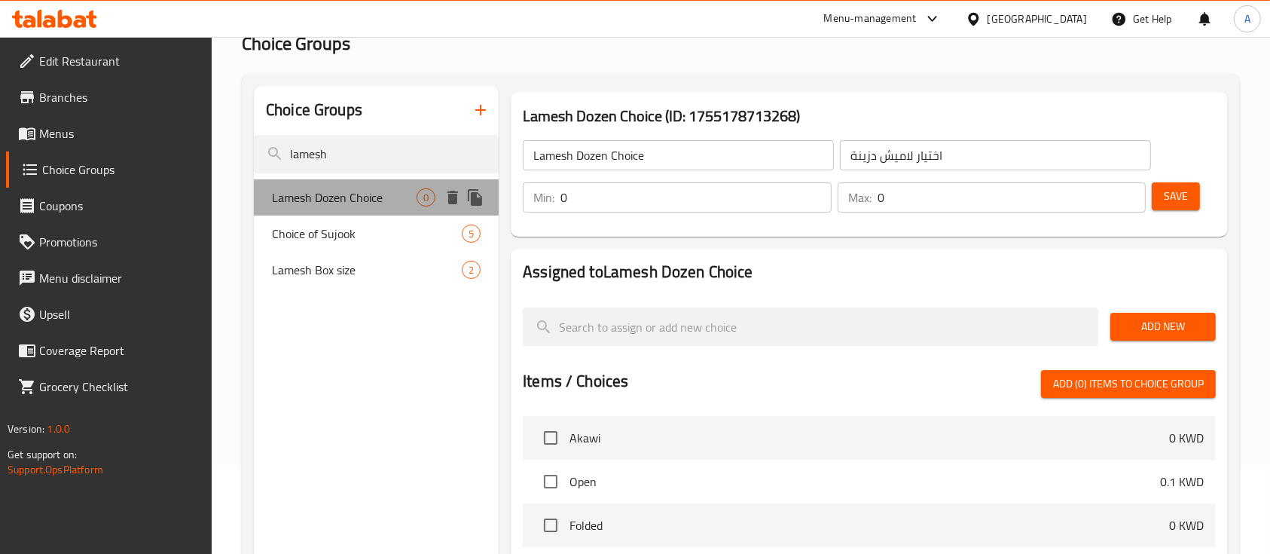
click at [374, 196] on span "Lamesh Dozen Choice" at bounding box center [344, 197] width 145 height 18
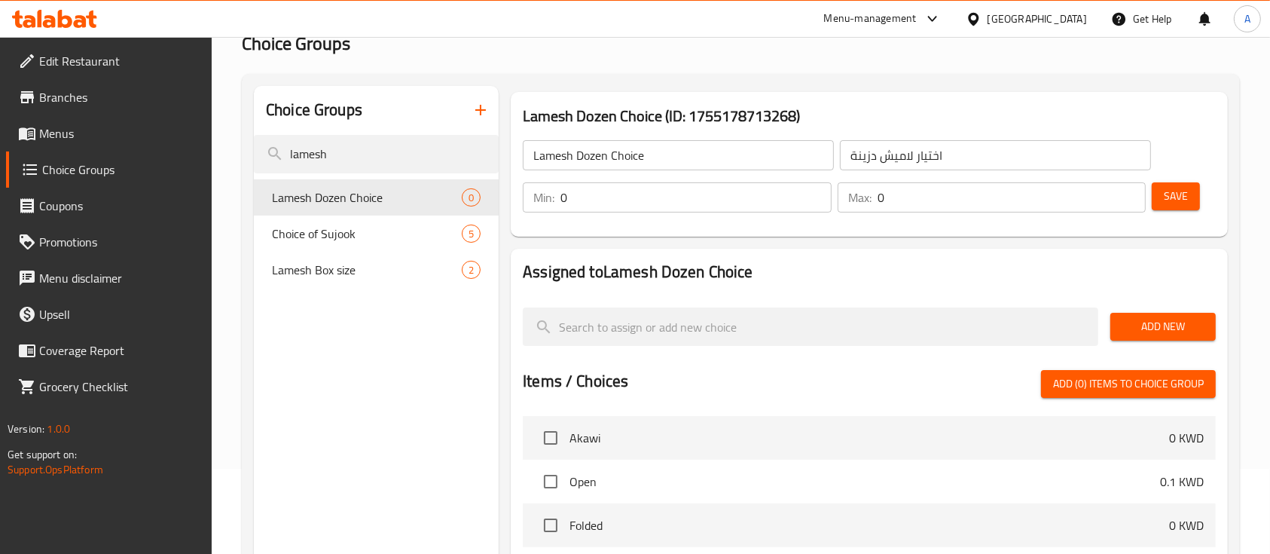
click at [585, 153] on input "Lamesh Dozen Choice" at bounding box center [678, 155] width 311 height 30
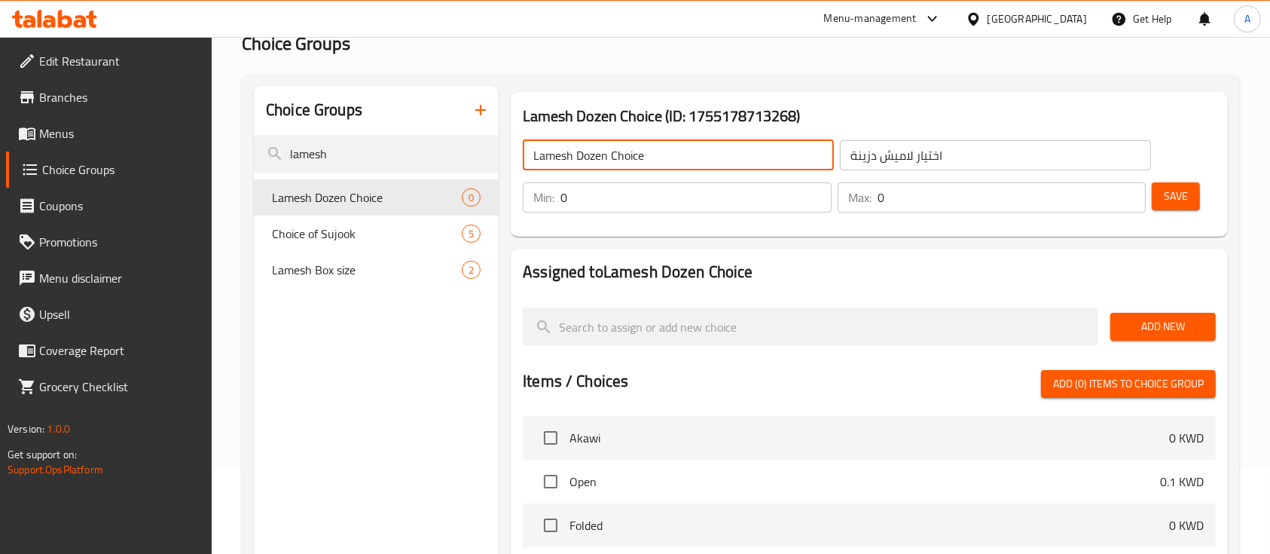
click at [585, 153] on input "Lamesh Dozen Choice" at bounding box center [678, 155] width 311 height 30
type input "Lamesh Choice"
click at [860, 162] on input "اختيار لاميش دزينة" at bounding box center [995, 155] width 311 height 30
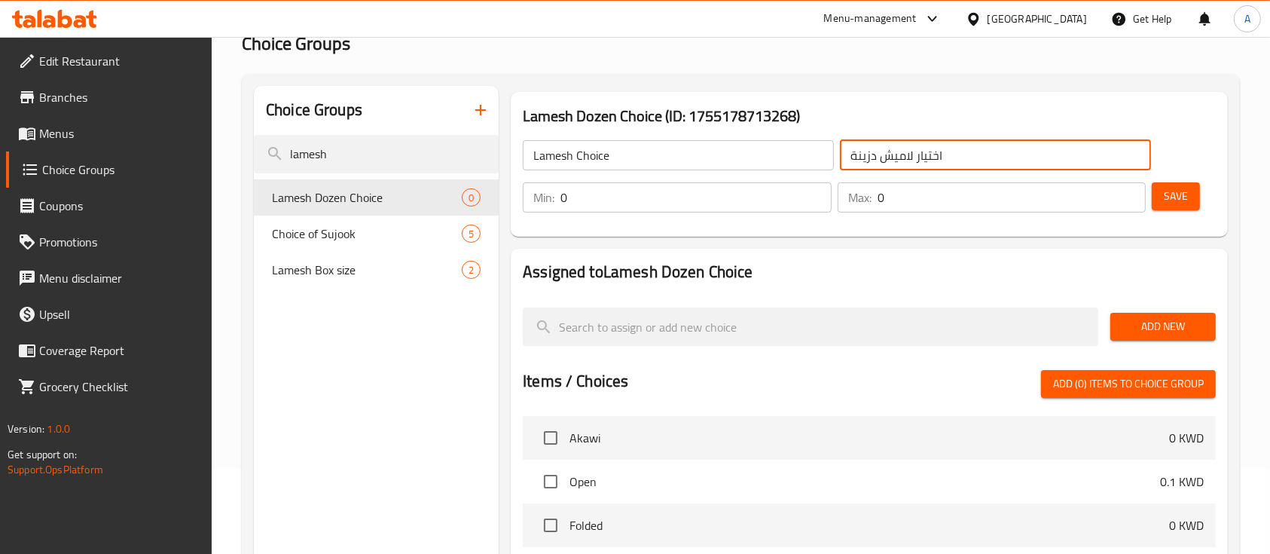
click at [860, 162] on input "اختيار لاميش دزينة" at bounding box center [995, 155] width 311 height 30
type input "اختيار لاميش"
click at [644, 154] on input "Lamesh Choice" at bounding box center [678, 155] width 311 height 30
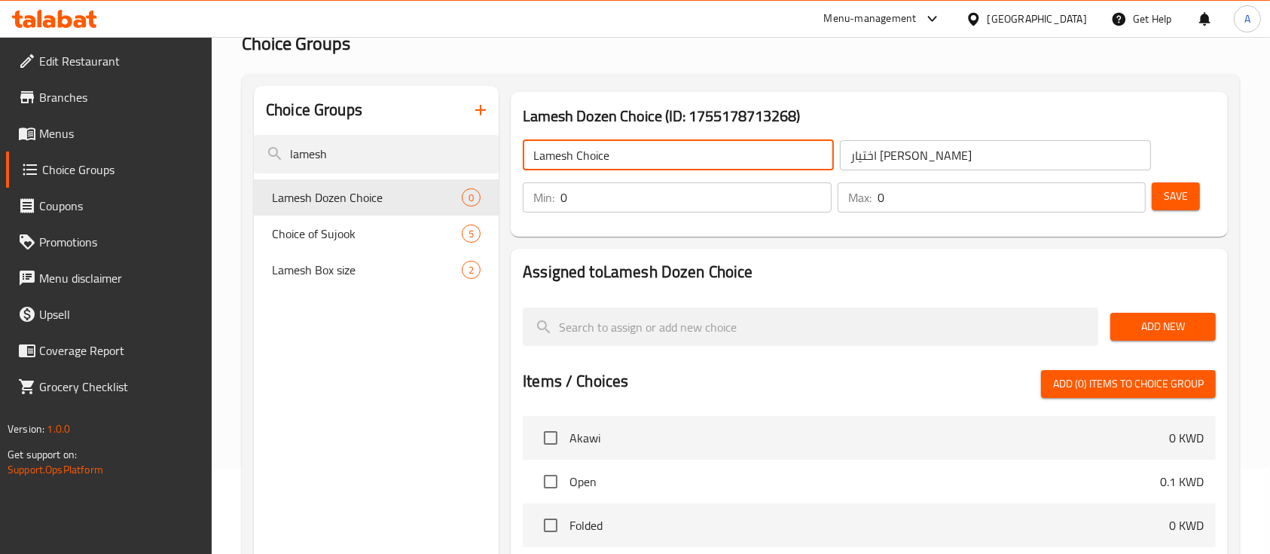
click at [561, 152] on input "Lamesh Choice" at bounding box center [678, 155] width 311 height 30
click at [561, 152] on input "Fatayer Choice" at bounding box center [678, 155] width 311 height 30
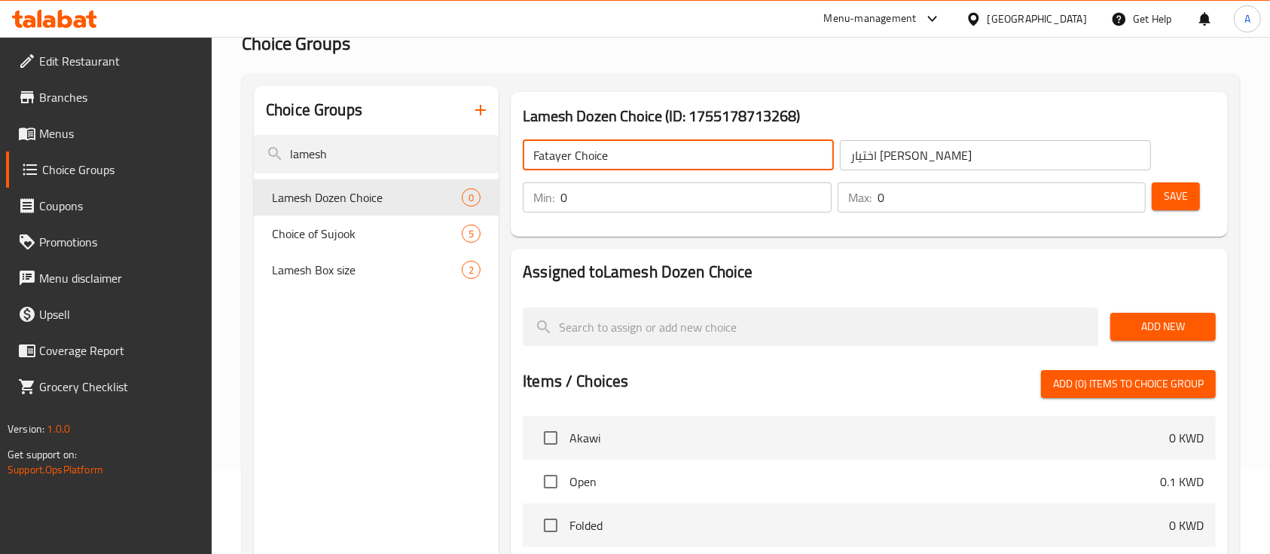
type input "Fatayer Choice"
click at [873, 160] on input "اختيار لاميش" at bounding box center [995, 155] width 311 height 30
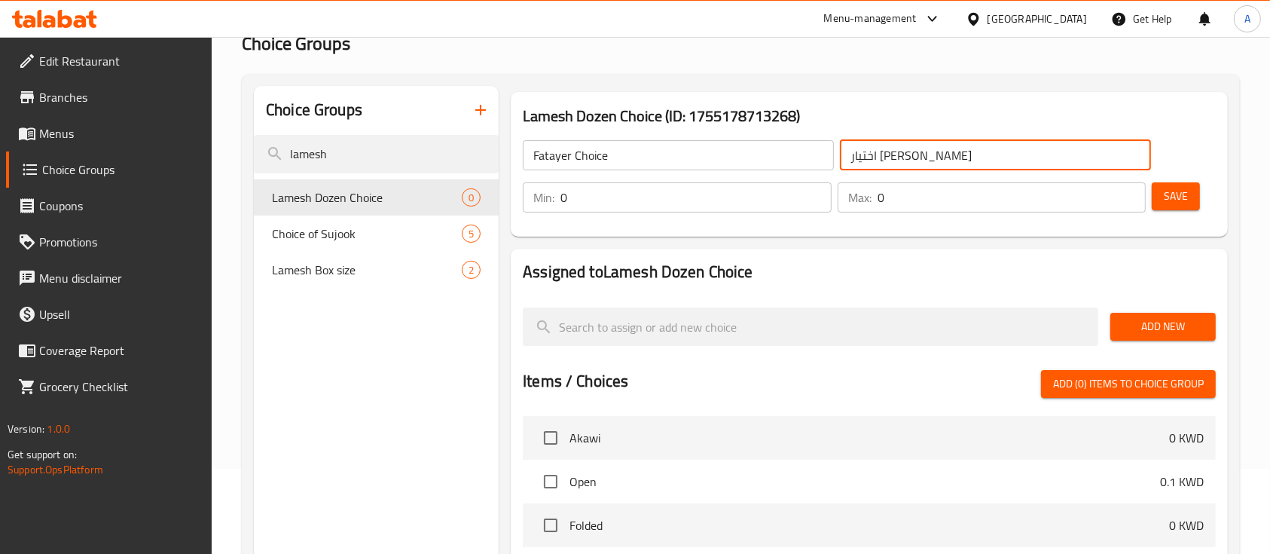
click at [873, 160] on input "اختيار لاميش" at bounding box center [995, 155] width 311 height 30
paste input "طاير"
type input "اختيار فطاير"
click at [688, 181] on div "Min: 0 ​" at bounding box center [677, 197] width 315 height 36
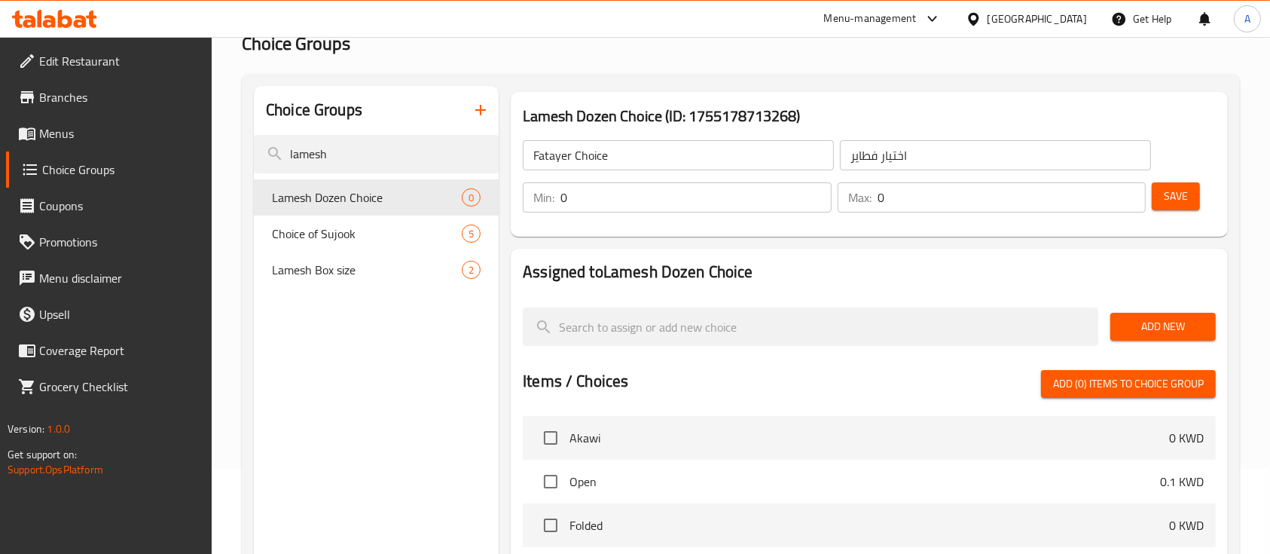
click at [658, 190] on input "0" at bounding box center [696, 197] width 271 height 30
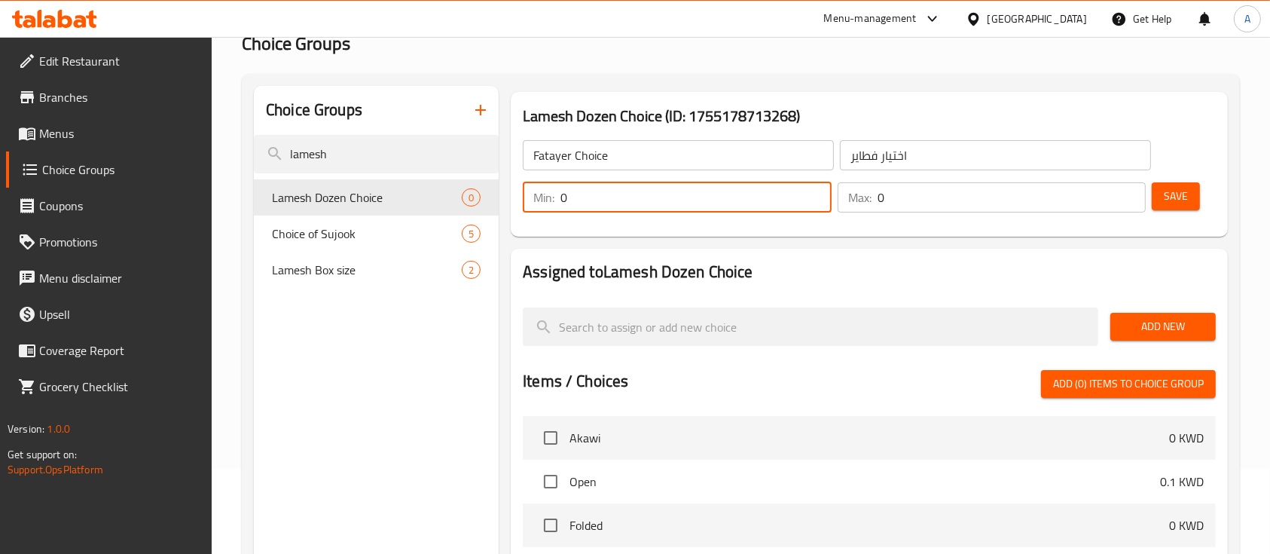
click at [658, 190] on input "0" at bounding box center [696, 197] width 271 height 30
type input "6"
click at [903, 203] on input "0" at bounding box center [1012, 197] width 269 height 30
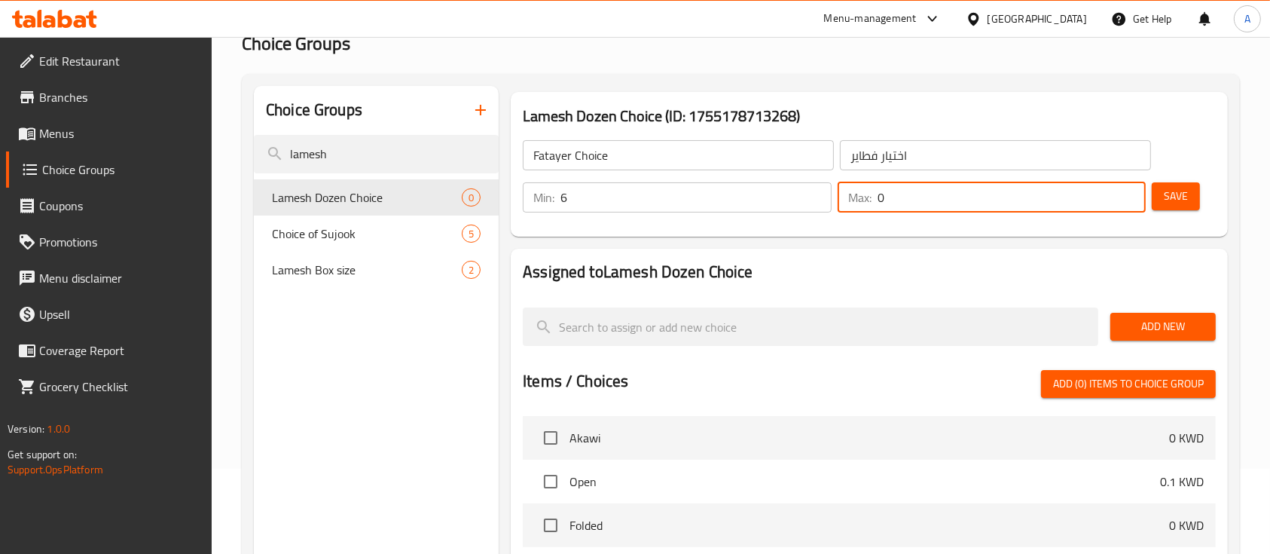
click at [903, 203] on input "0" at bounding box center [1012, 197] width 269 height 30
type input "6"
click at [735, 212] on input "6" at bounding box center [696, 197] width 271 height 30
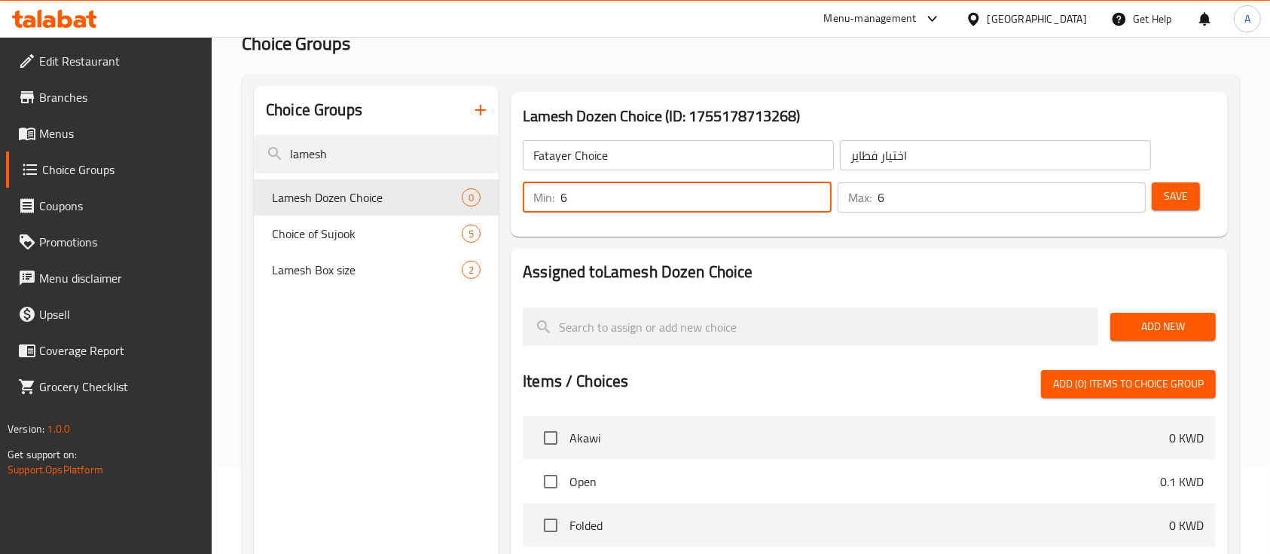
click at [709, 198] on input "6" at bounding box center [696, 197] width 271 height 30
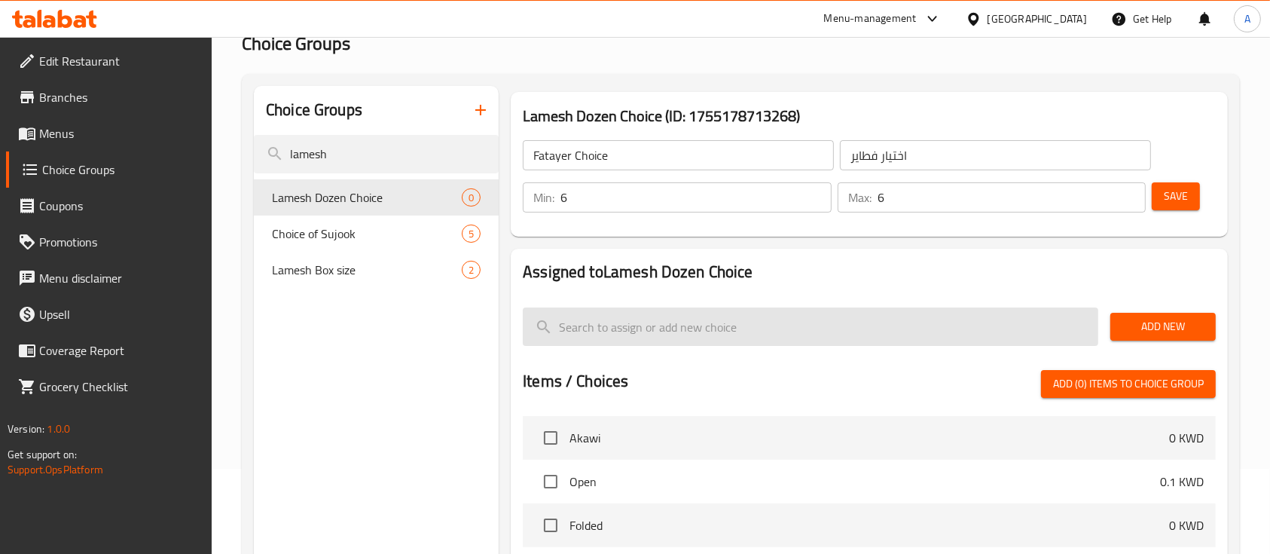
click at [903, 317] on input "search" at bounding box center [811, 326] width 576 height 38
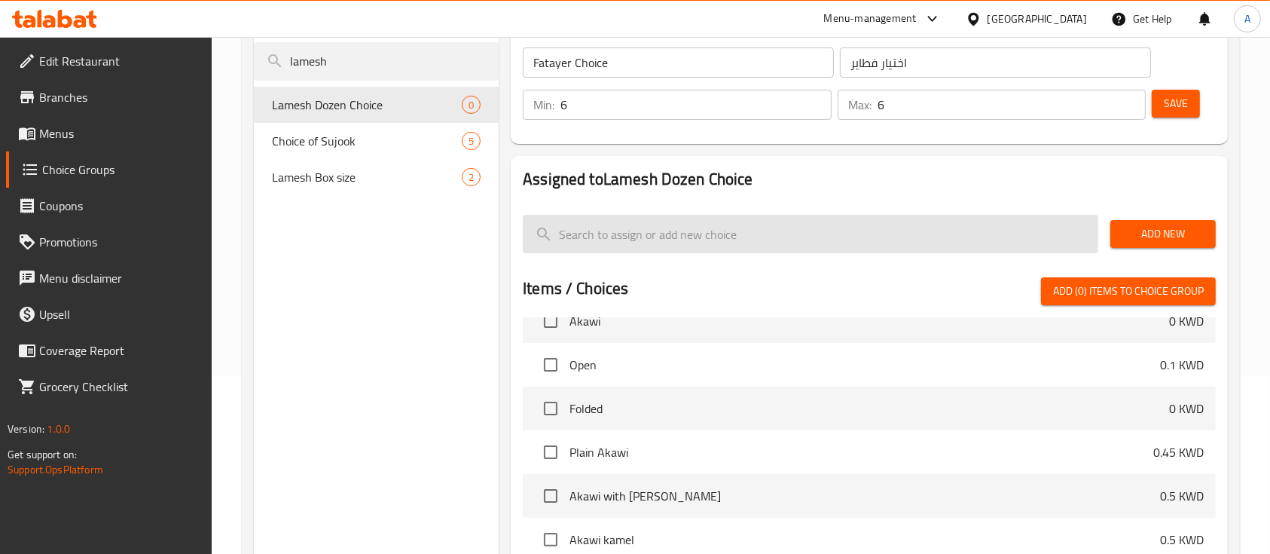
scroll to position [0, 0]
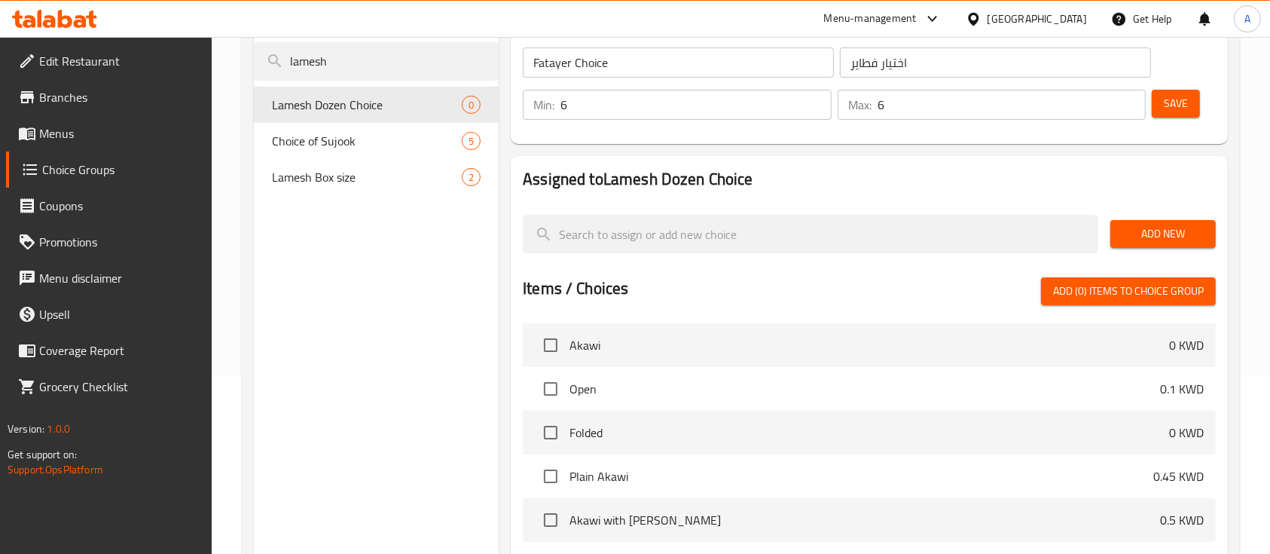
click at [719, 105] on input "6" at bounding box center [696, 105] width 271 height 30
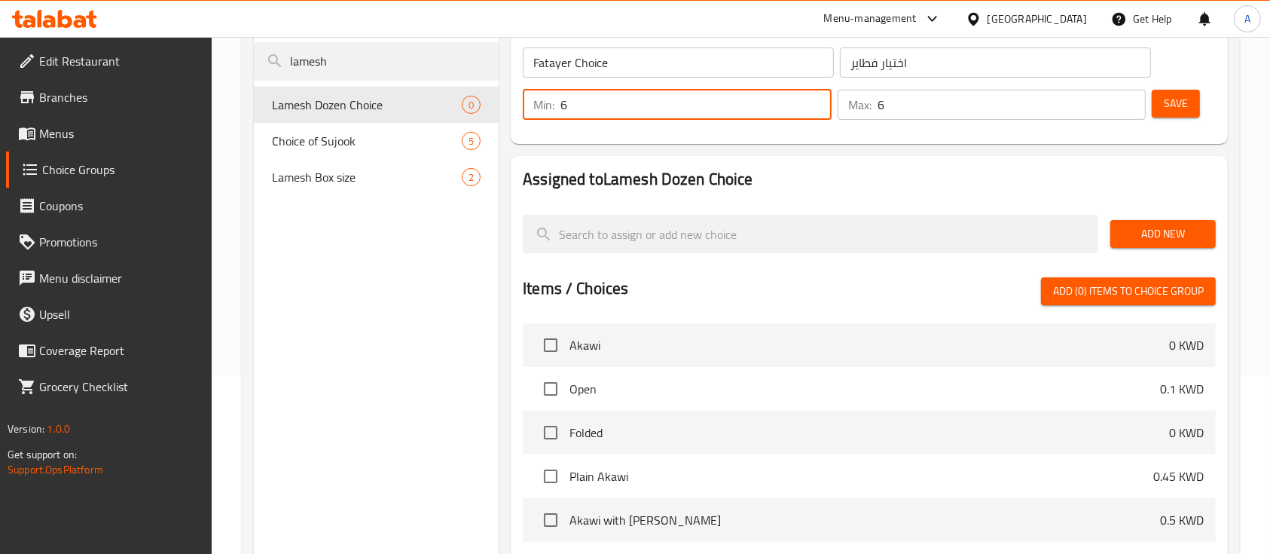
click at [719, 105] on input "6" at bounding box center [696, 105] width 271 height 30
type input "3"
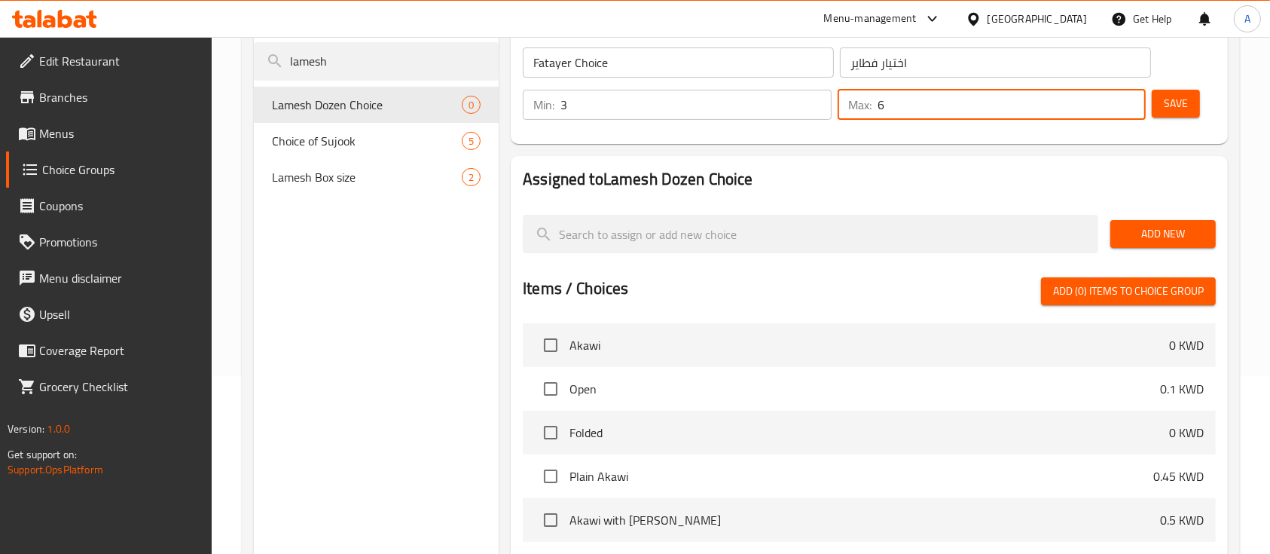
click at [943, 101] on input "6" at bounding box center [1012, 105] width 269 height 30
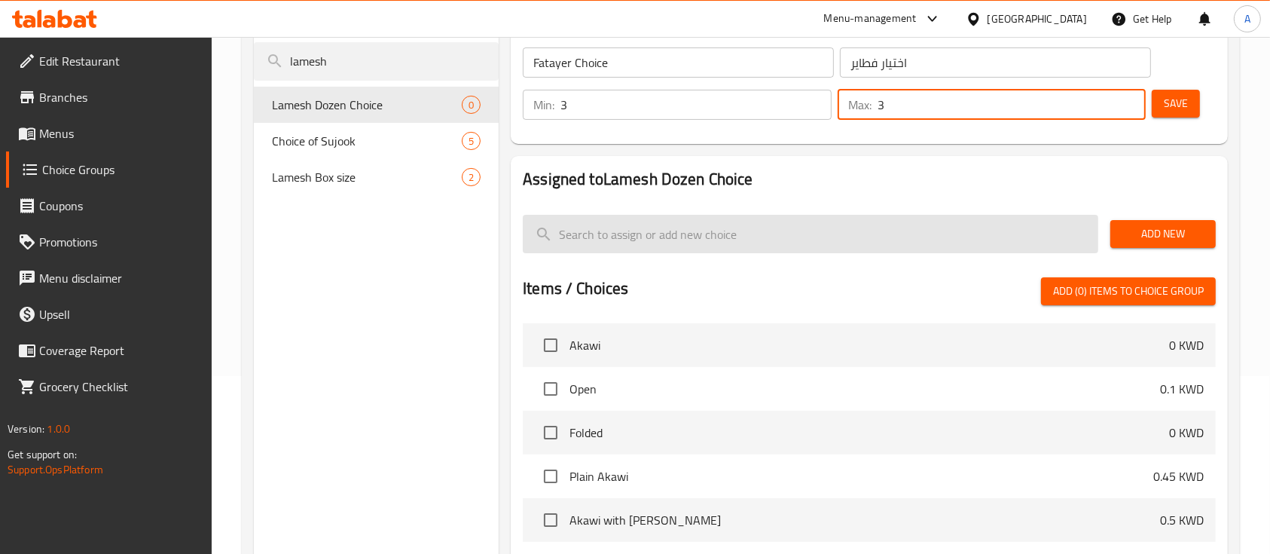
type input "3"
click at [848, 226] on input "search" at bounding box center [811, 234] width 576 height 38
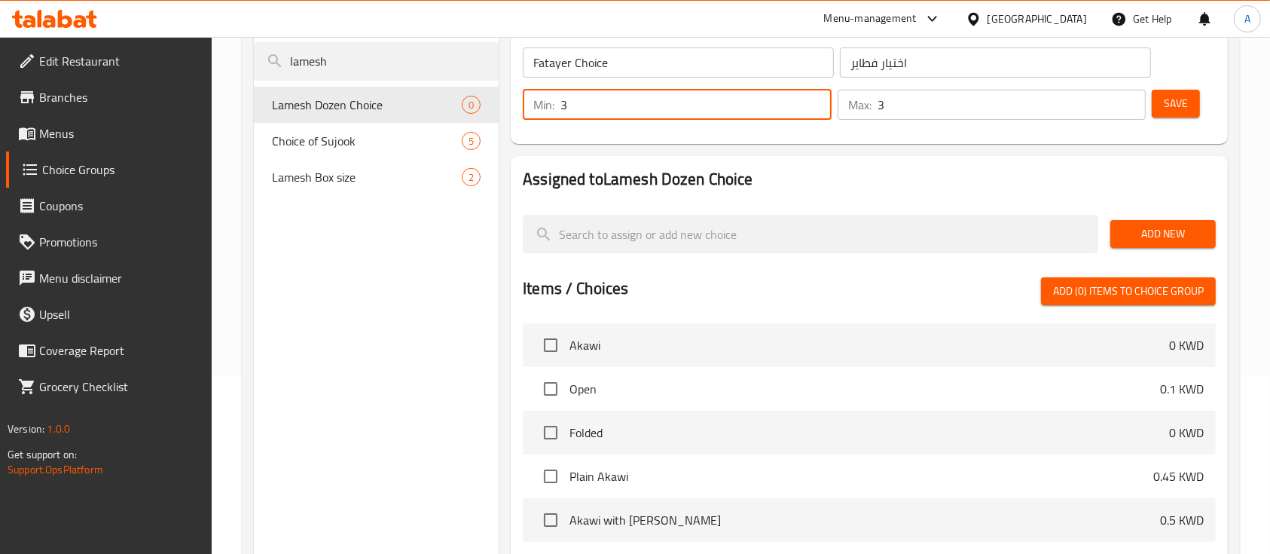
click at [675, 108] on input "3" at bounding box center [696, 105] width 271 height 30
type input "3"
type input "4"
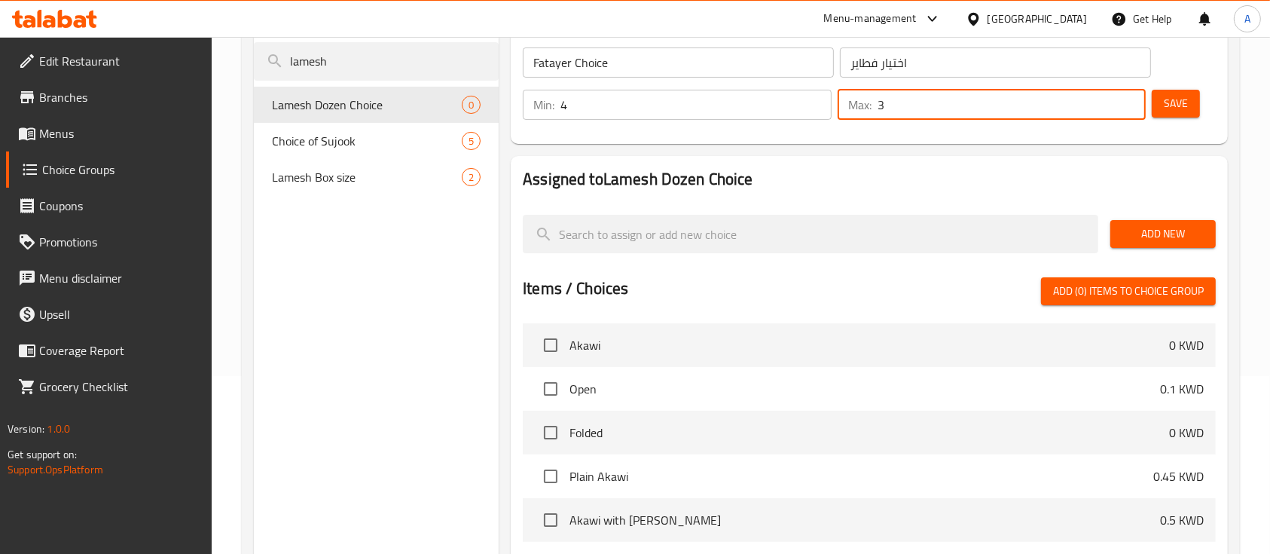
drag, startPoint x: 922, startPoint y: 112, endPoint x: 867, endPoint y: 109, distance: 55.0
click at [867, 109] on div "Max: 3 ​" at bounding box center [992, 105] width 309 height 30
type input "4"
click at [1144, 236] on span "Add New" at bounding box center [1163, 234] width 81 height 19
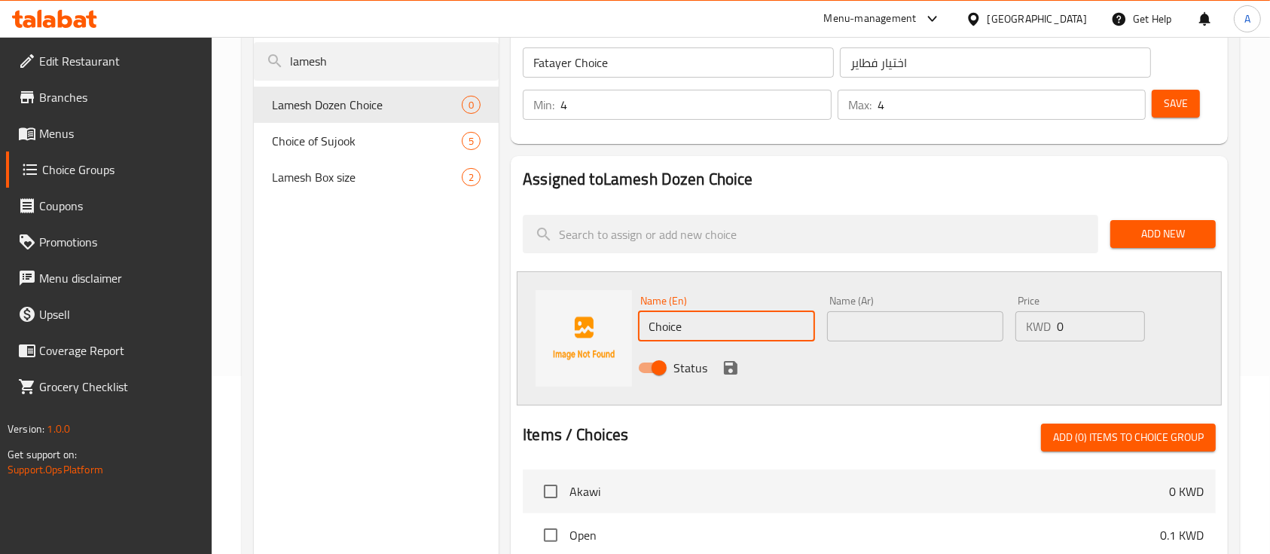
click at [747, 319] on input "Choice" at bounding box center [726, 326] width 176 height 30
type input "Akawi"
click at [542, 487] on input "checkbox" at bounding box center [551, 491] width 32 height 32
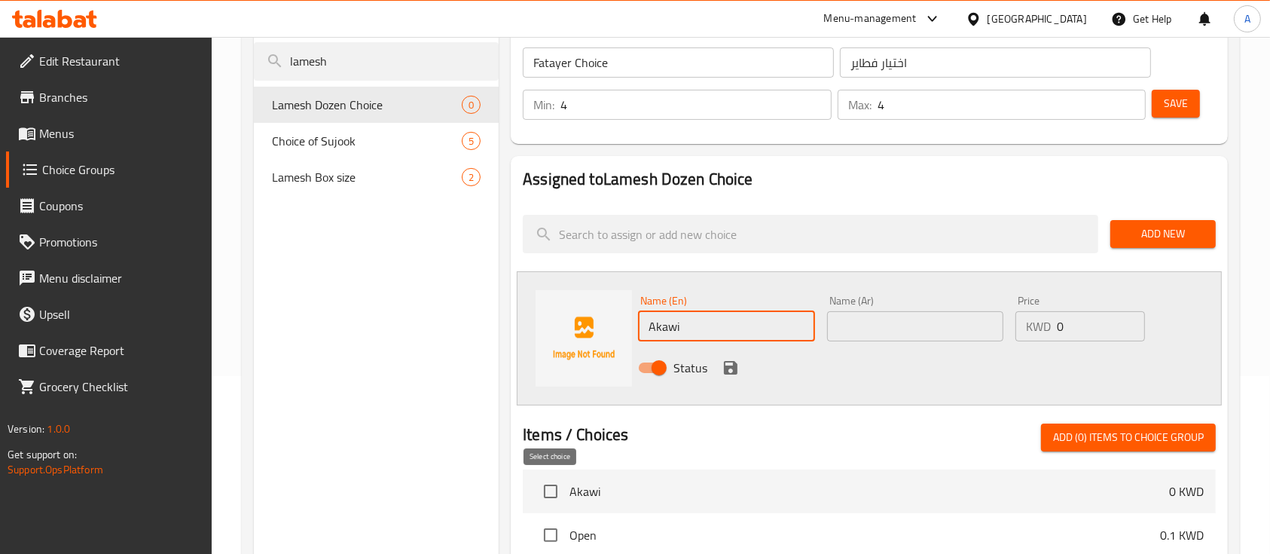
checkbox input "true"
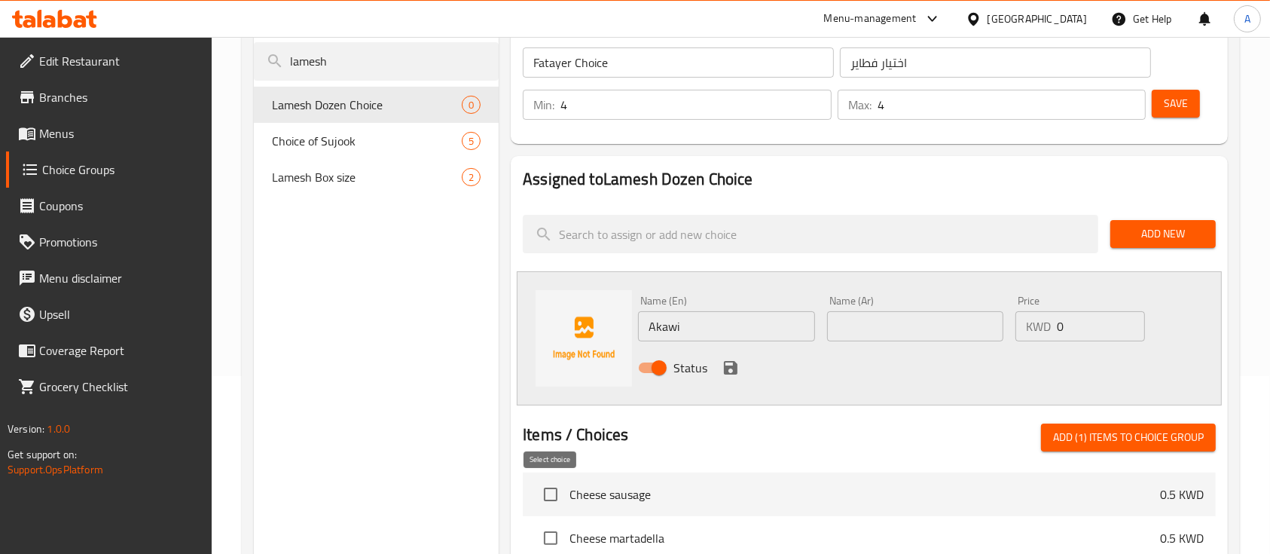
scroll to position [257, 0]
click at [677, 316] on input "Akawi" at bounding box center [726, 326] width 176 height 30
click at [840, 328] on input "text" at bounding box center [915, 326] width 176 height 30
paste input "عكاوي"
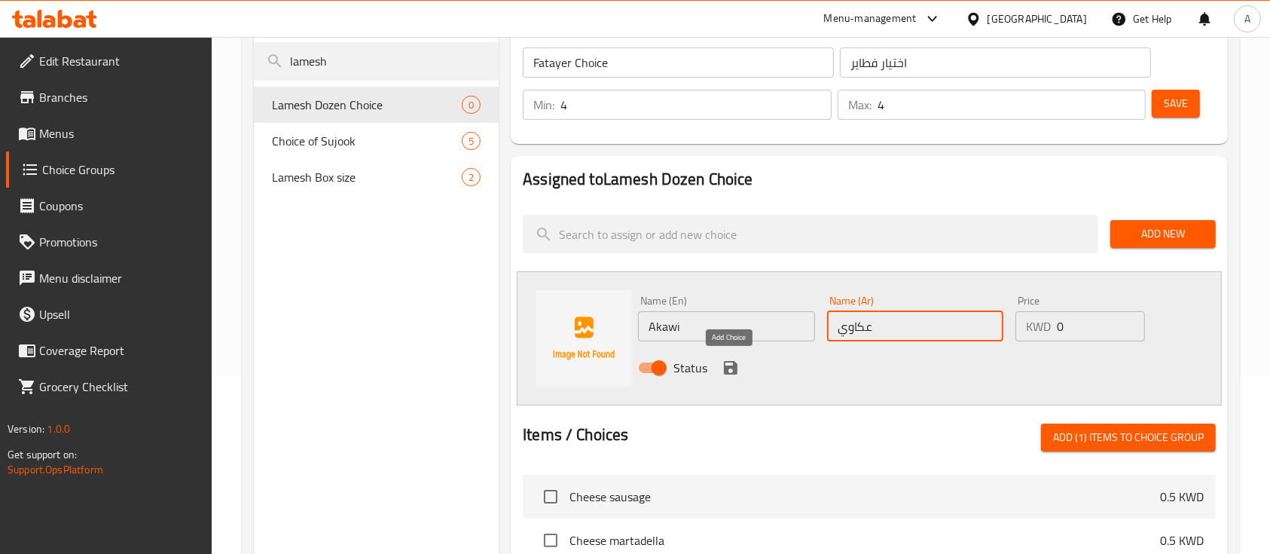
type input "عكاوي"
click at [727, 359] on icon "save" at bounding box center [731, 368] width 18 height 18
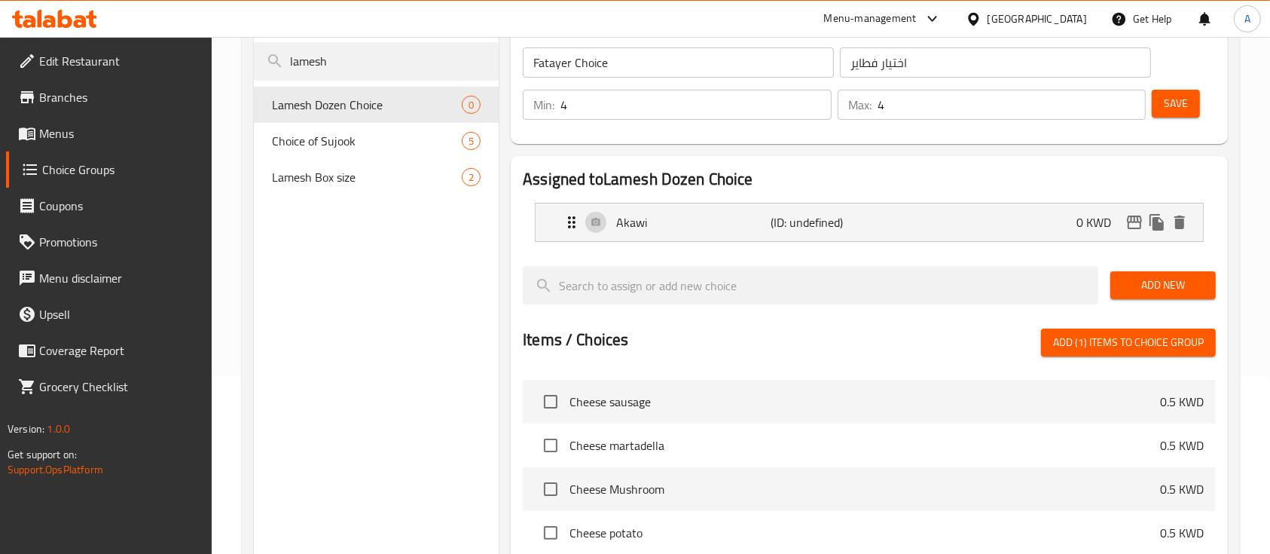
click at [1175, 293] on span "Add New" at bounding box center [1163, 285] width 81 height 19
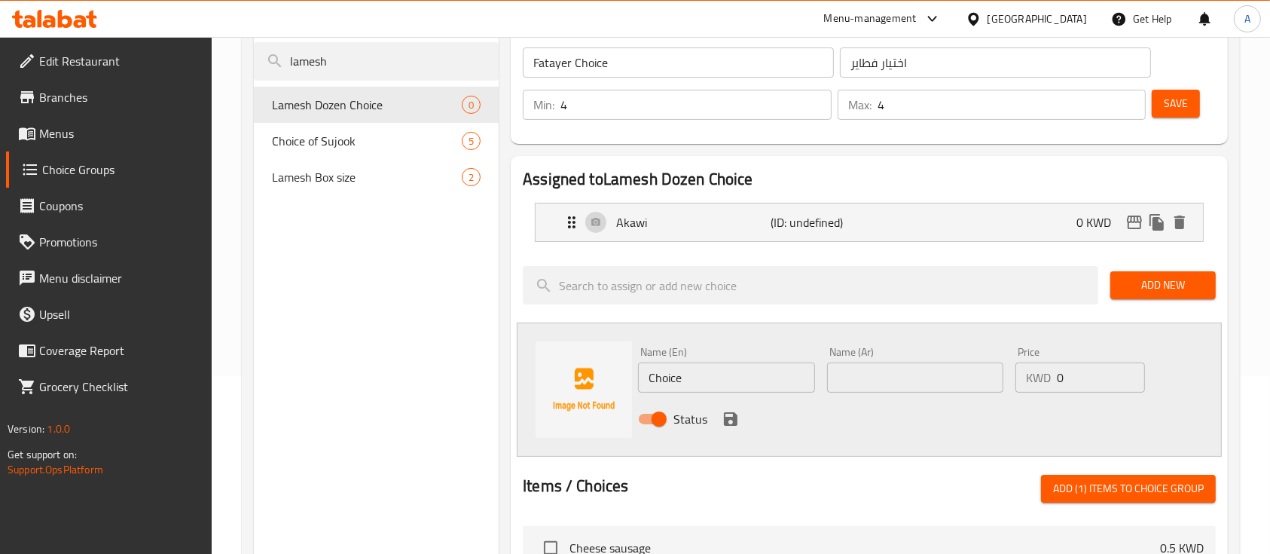
click at [698, 400] on div "Status" at bounding box center [915, 419] width 566 height 41
click at [680, 371] on input "Choice" at bounding box center [726, 377] width 176 height 30
type input "X"
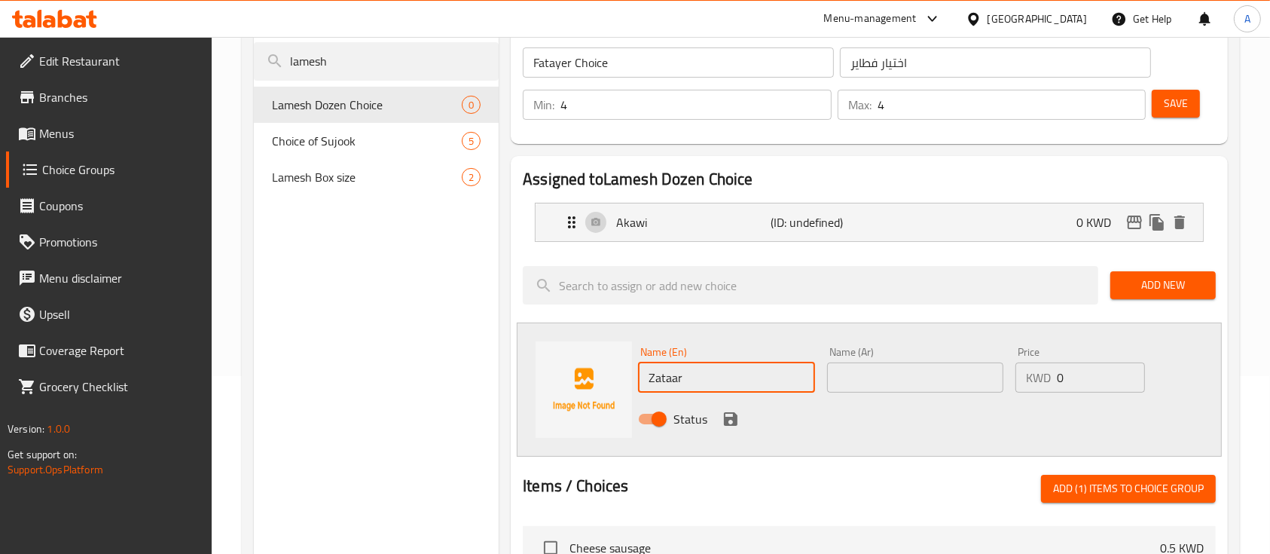
type input "Zataar"
click at [898, 368] on input "text" at bounding box center [915, 377] width 176 height 30
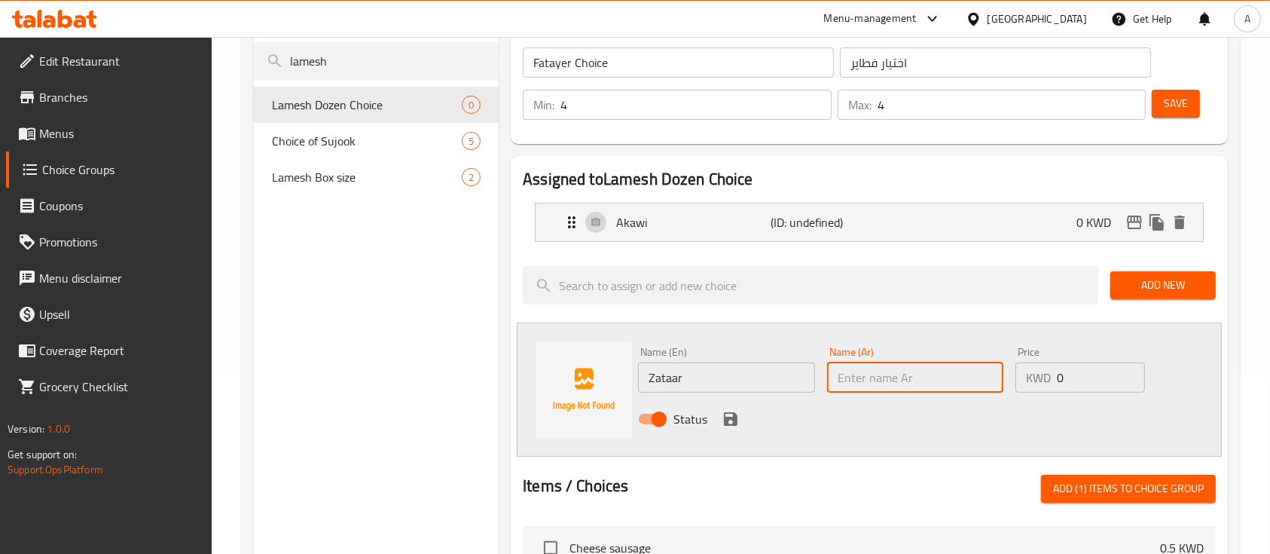
paste input "زعتر"
type input "زعتر"
click at [729, 423] on icon "save" at bounding box center [731, 419] width 18 height 18
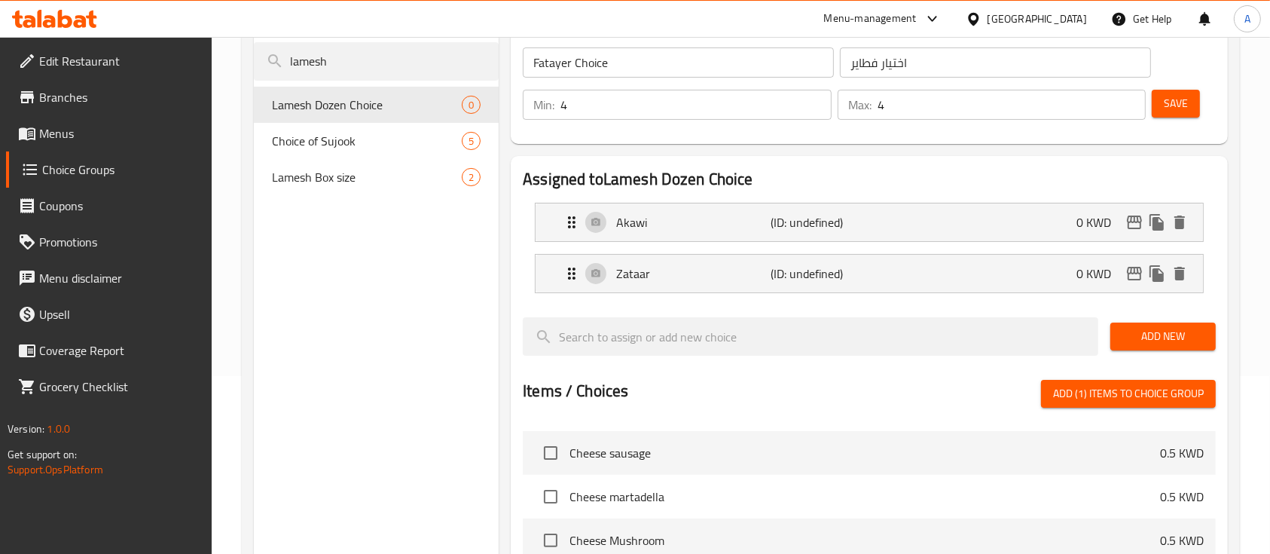
click at [1138, 320] on div "Add New" at bounding box center [1164, 336] width 118 height 50
click at [1150, 343] on span "Add New" at bounding box center [1163, 336] width 81 height 19
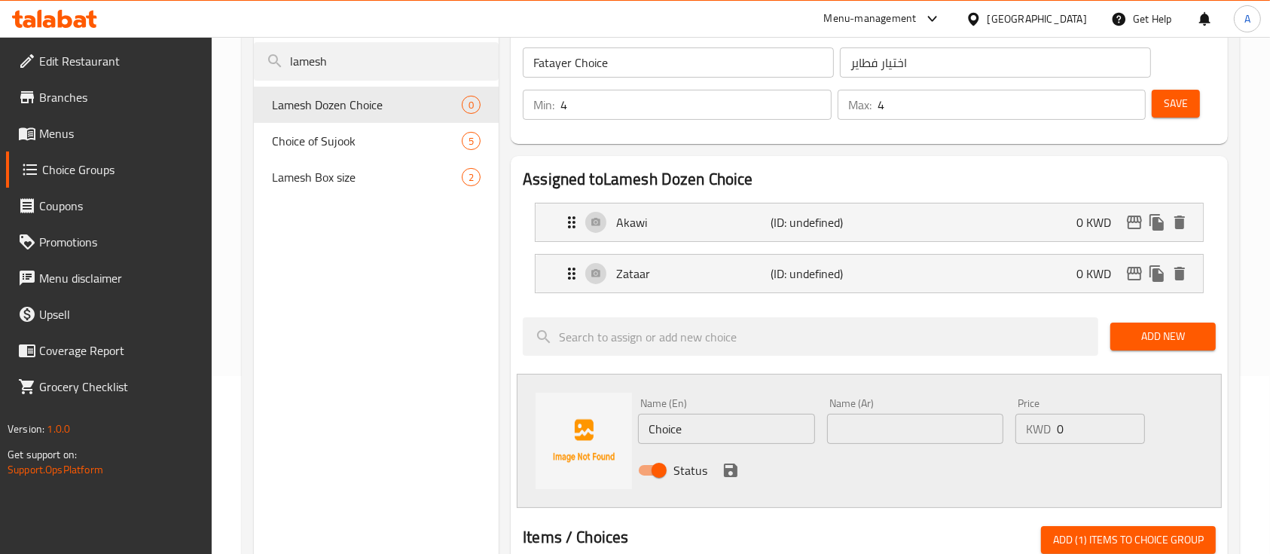
click at [718, 426] on input "Choice" at bounding box center [726, 429] width 176 height 30
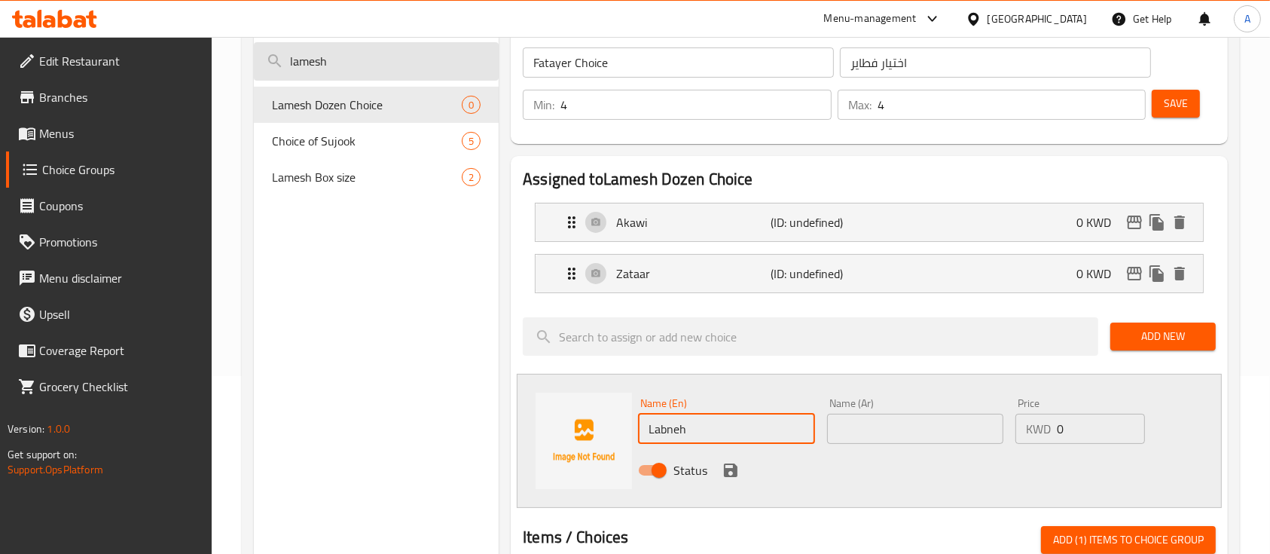
type input "Labneh"
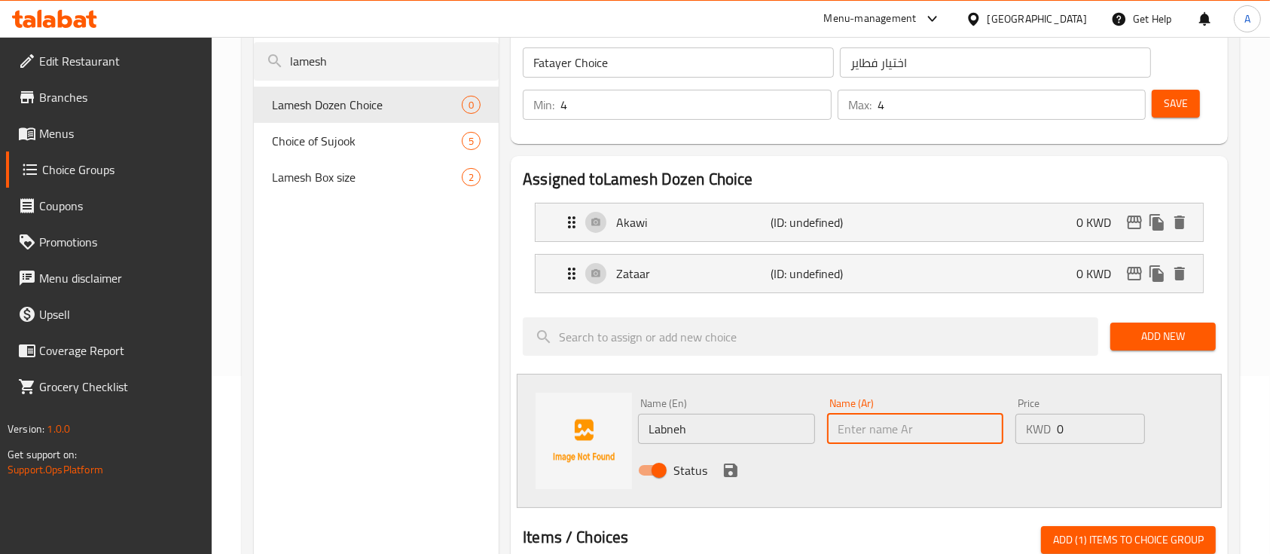
click at [888, 438] on input "text" at bounding box center [915, 429] width 176 height 30
paste input "لبنة"
type input "لبنة"
click at [732, 468] on icon "save" at bounding box center [731, 470] width 14 height 14
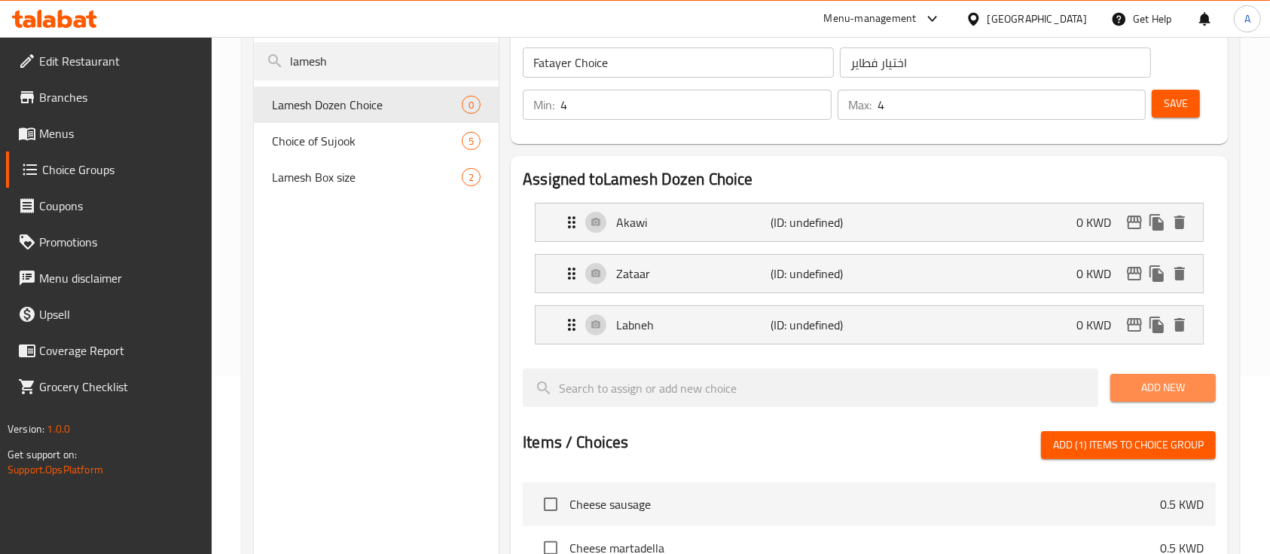
click at [1147, 396] on span "Add New" at bounding box center [1163, 387] width 81 height 19
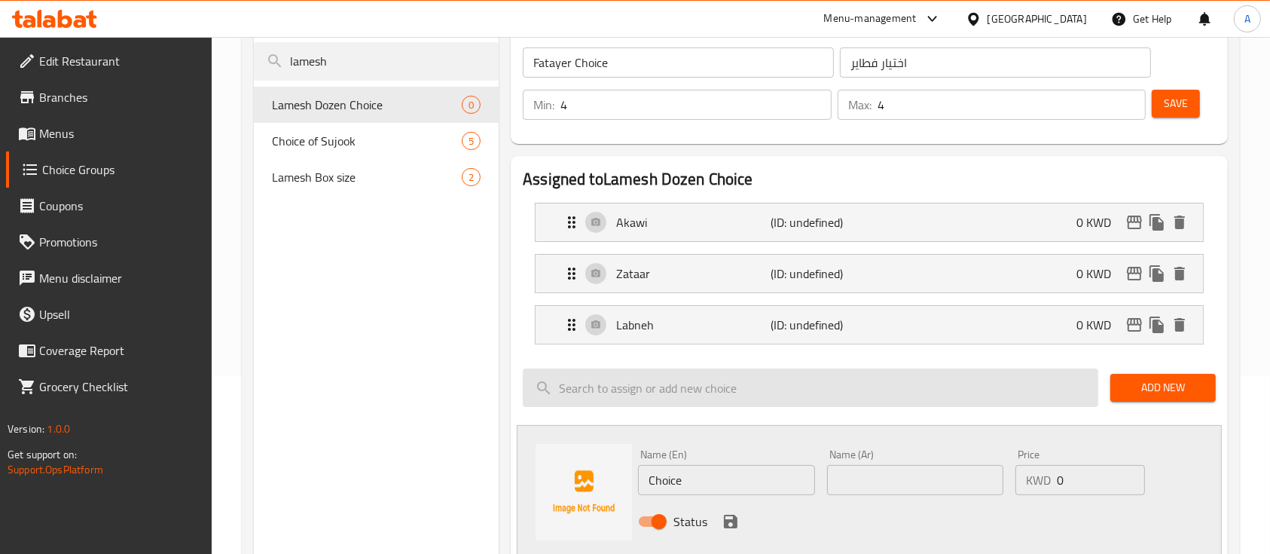
click at [896, 389] on input "search" at bounding box center [811, 387] width 576 height 38
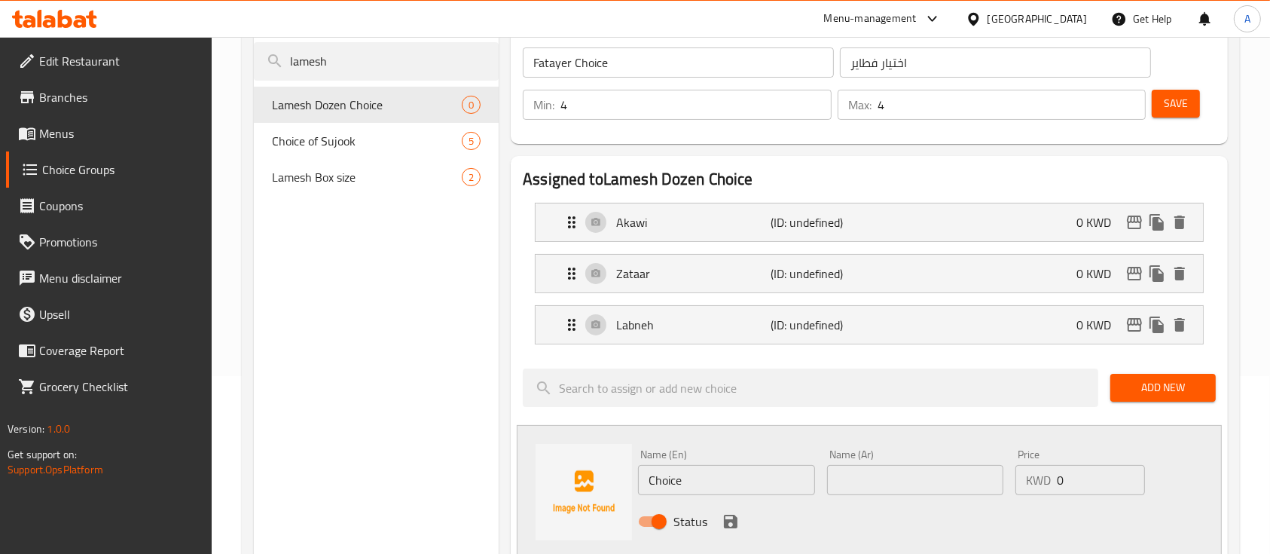
click at [725, 473] on input "Choice" at bounding box center [726, 480] width 176 height 30
type input "Spinach"
click at [909, 484] on input "text" at bounding box center [915, 480] width 176 height 30
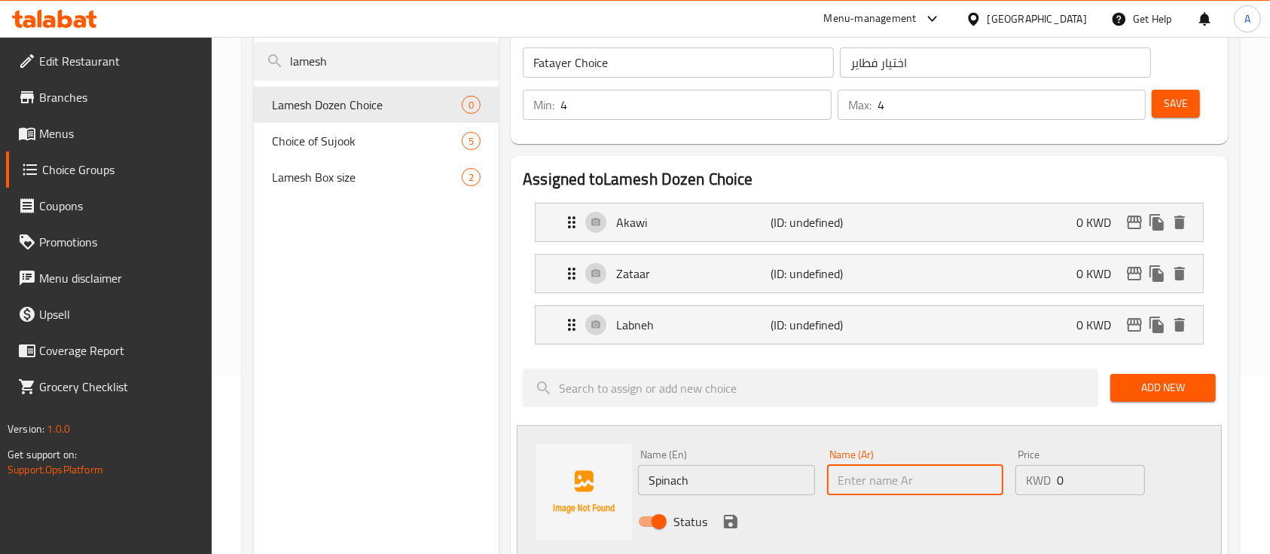
paste input "سبانخ"
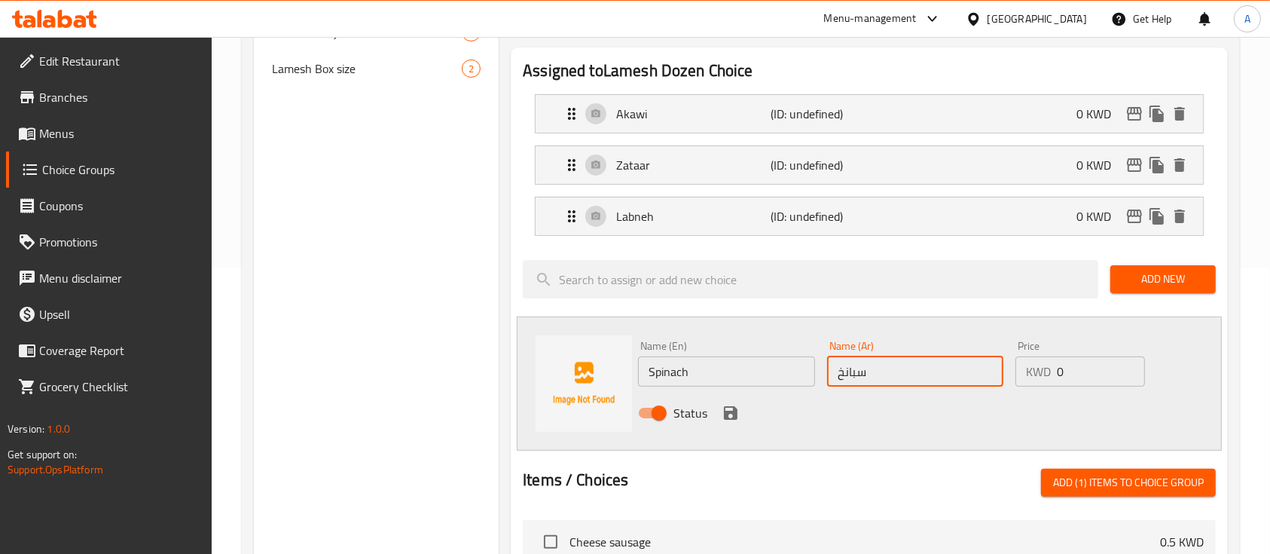
scroll to position [287, 0]
type input "سبانخ"
click at [727, 408] on icon "save" at bounding box center [731, 412] width 18 height 18
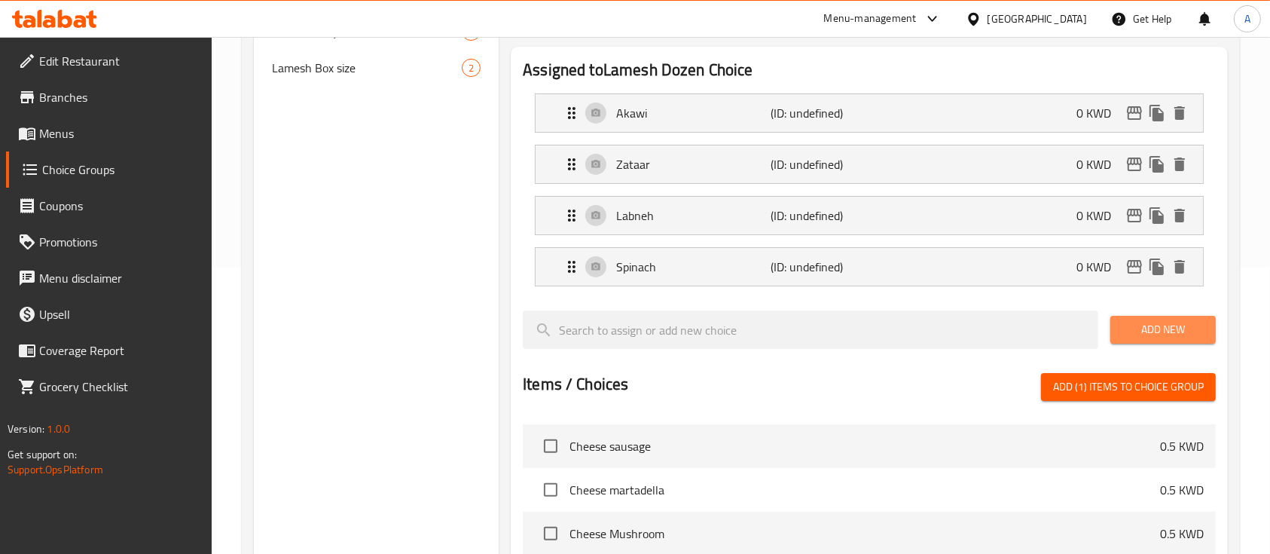
click at [1146, 336] on span "Add New" at bounding box center [1163, 329] width 81 height 19
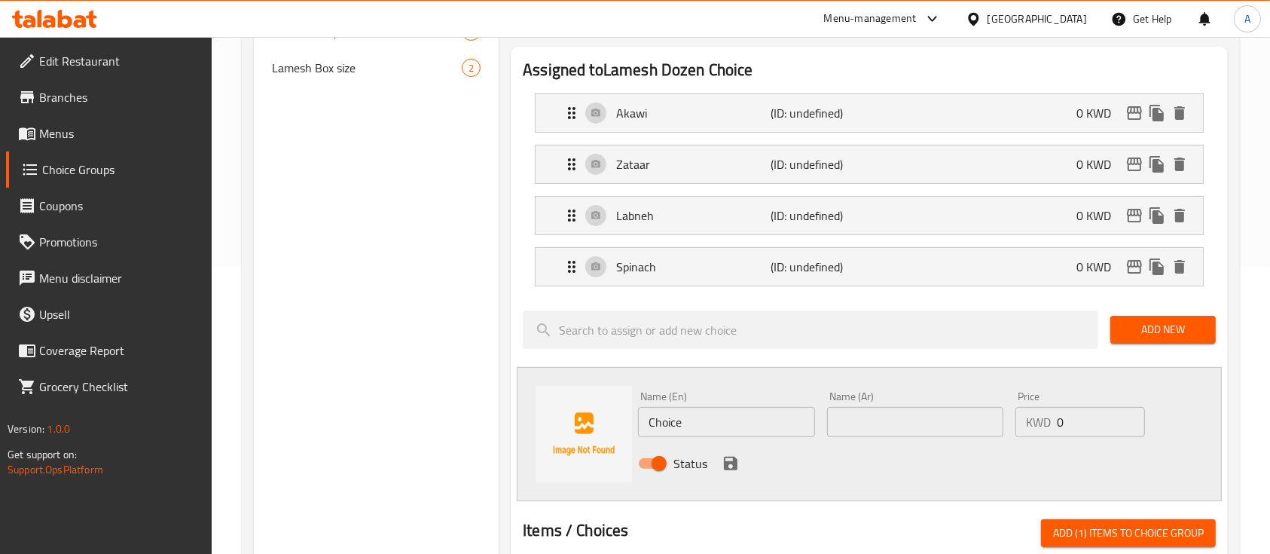
click at [692, 421] on input "Choice" at bounding box center [726, 422] width 176 height 30
type input "Meat"
click at [866, 407] on input "text" at bounding box center [915, 422] width 176 height 30
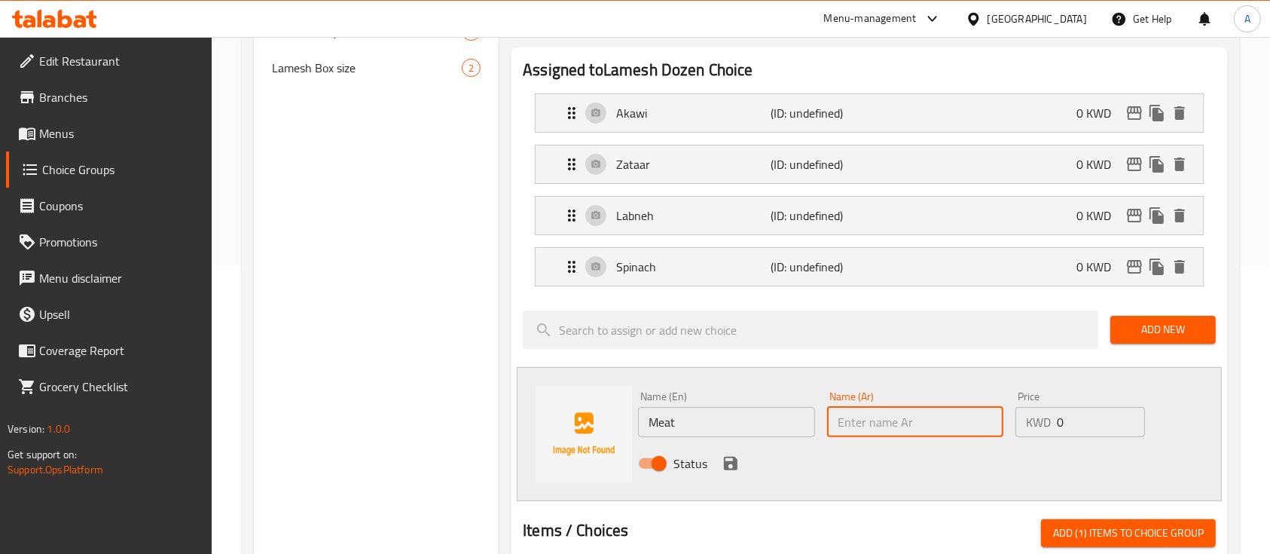
paste input "لحمة"
type input "لحمة"
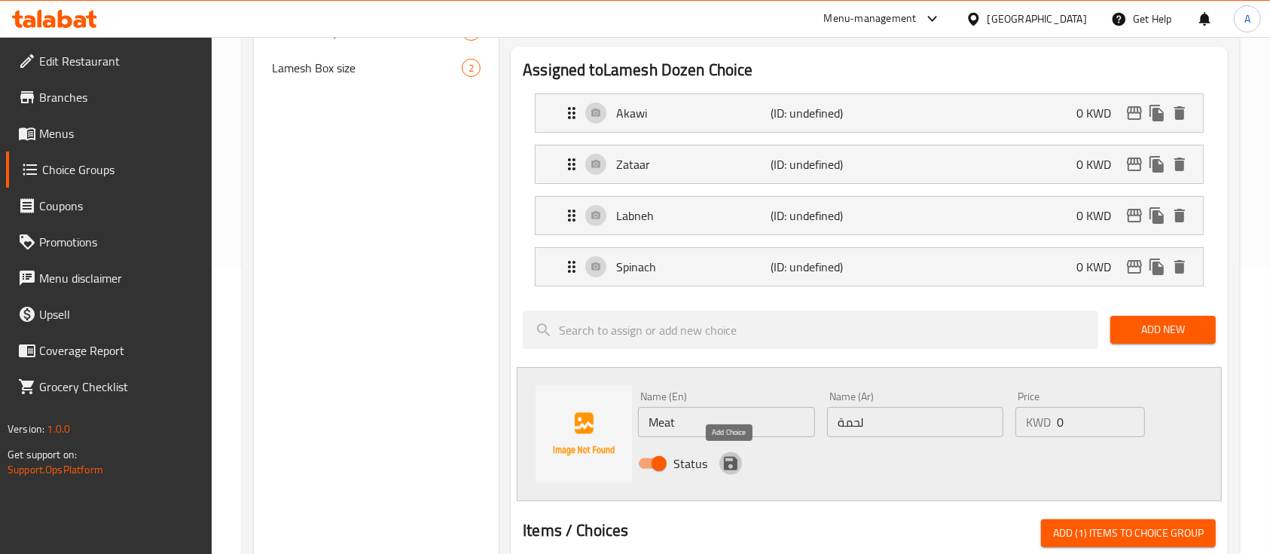
click at [729, 454] on icon "save" at bounding box center [731, 463] width 18 height 18
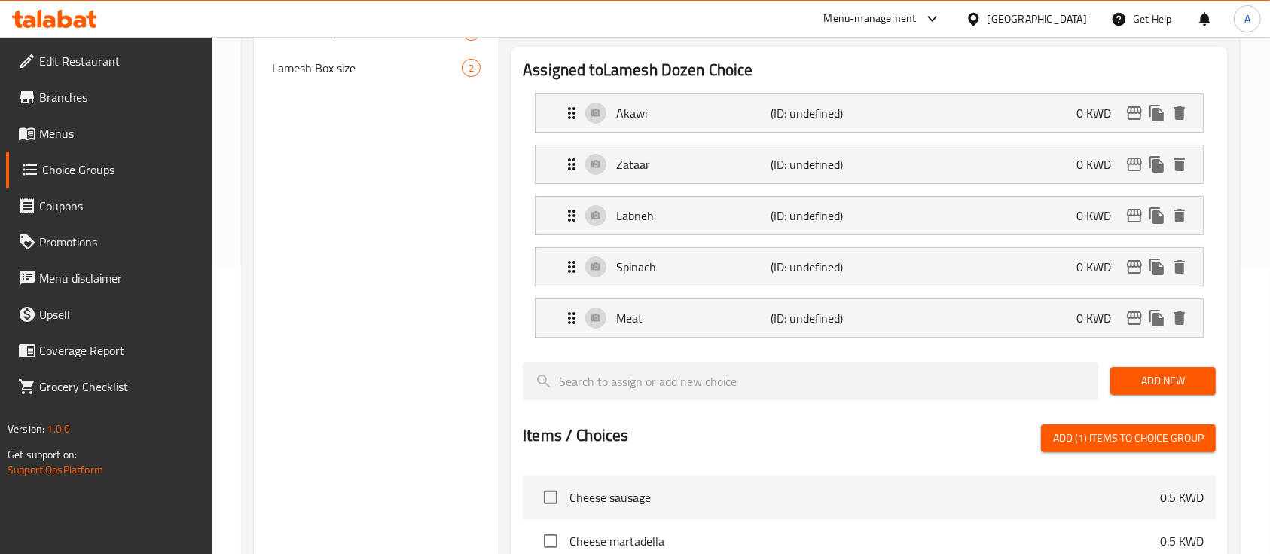
click at [1140, 377] on span "Add New" at bounding box center [1163, 380] width 81 height 19
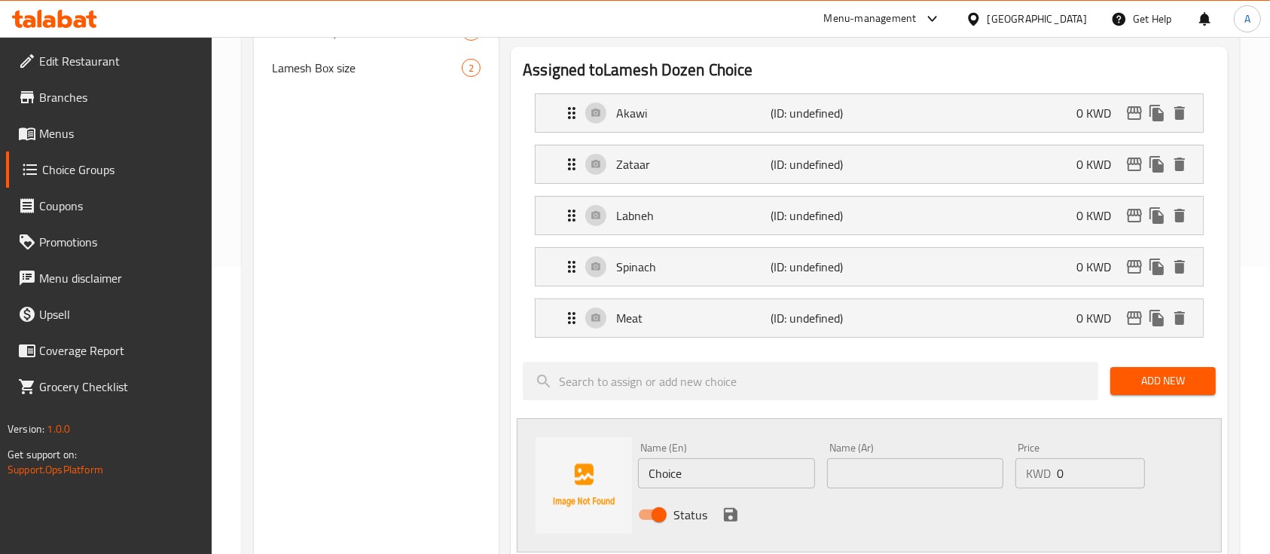
click at [675, 479] on input "Choice" at bounding box center [726, 473] width 176 height 30
type input "Halloum"
click at [864, 475] on input "text" at bounding box center [915, 473] width 176 height 30
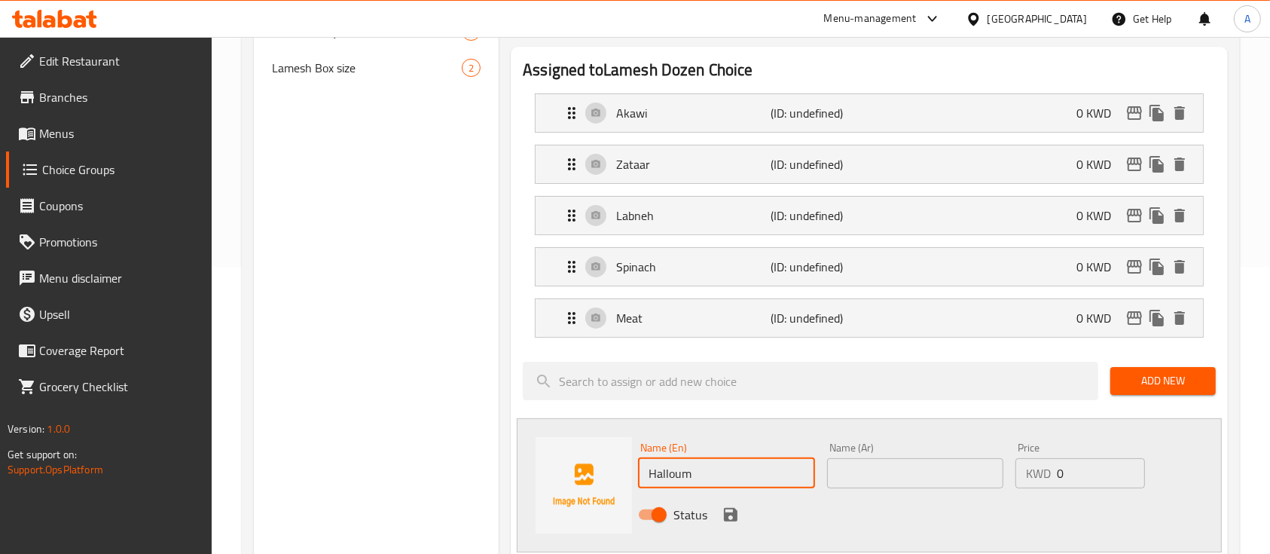
paste input "حلوم"
type input "حلوم"
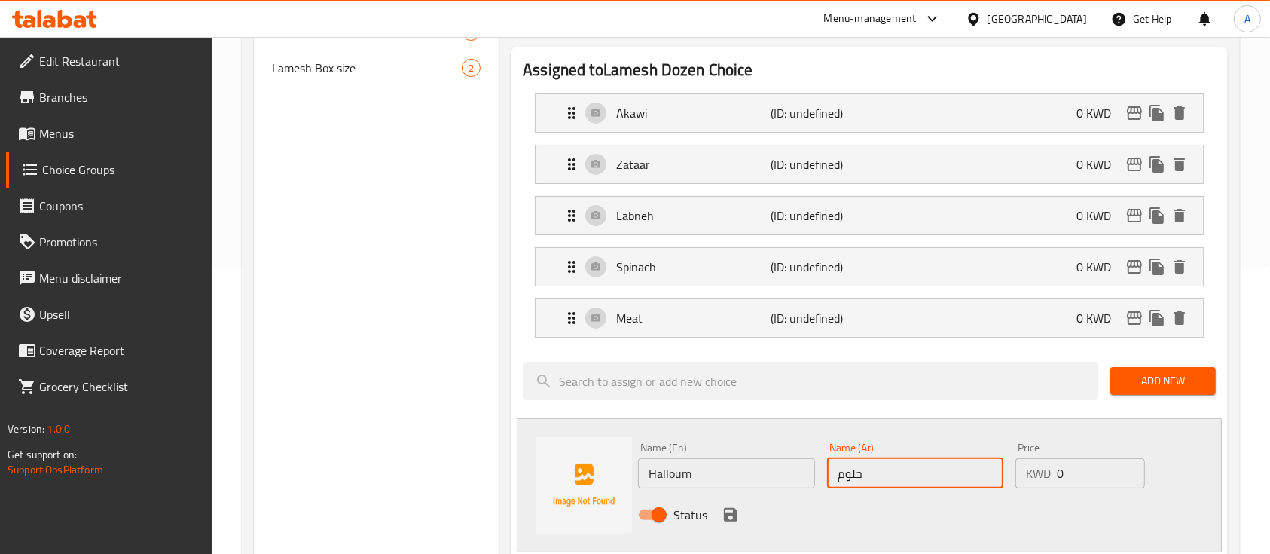
scroll to position [379, 0]
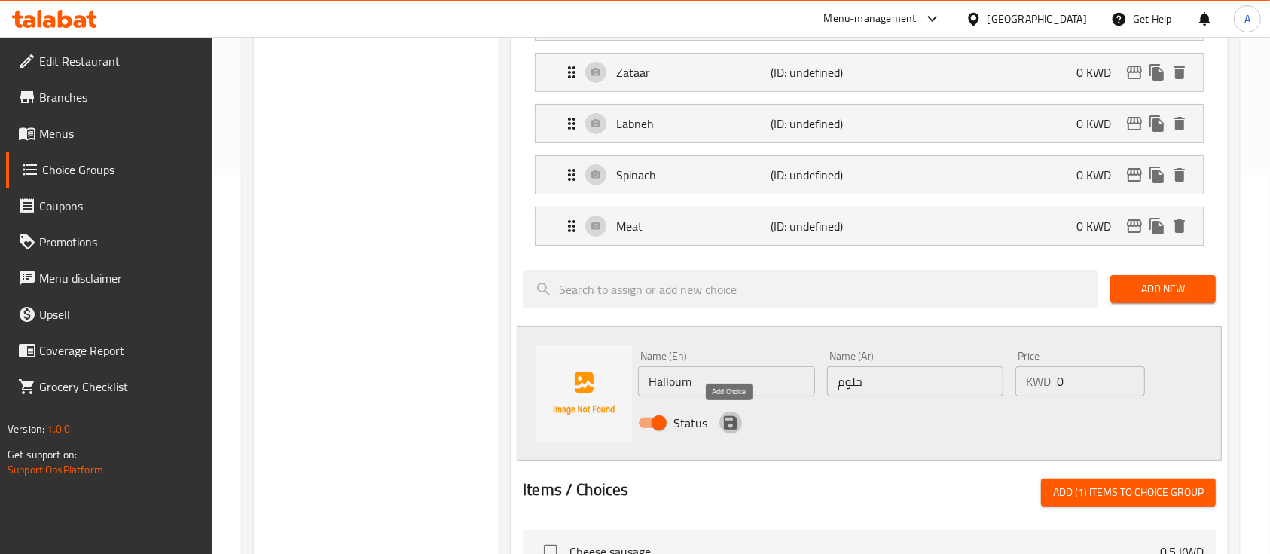
click at [730, 420] on icon "save" at bounding box center [731, 423] width 14 height 14
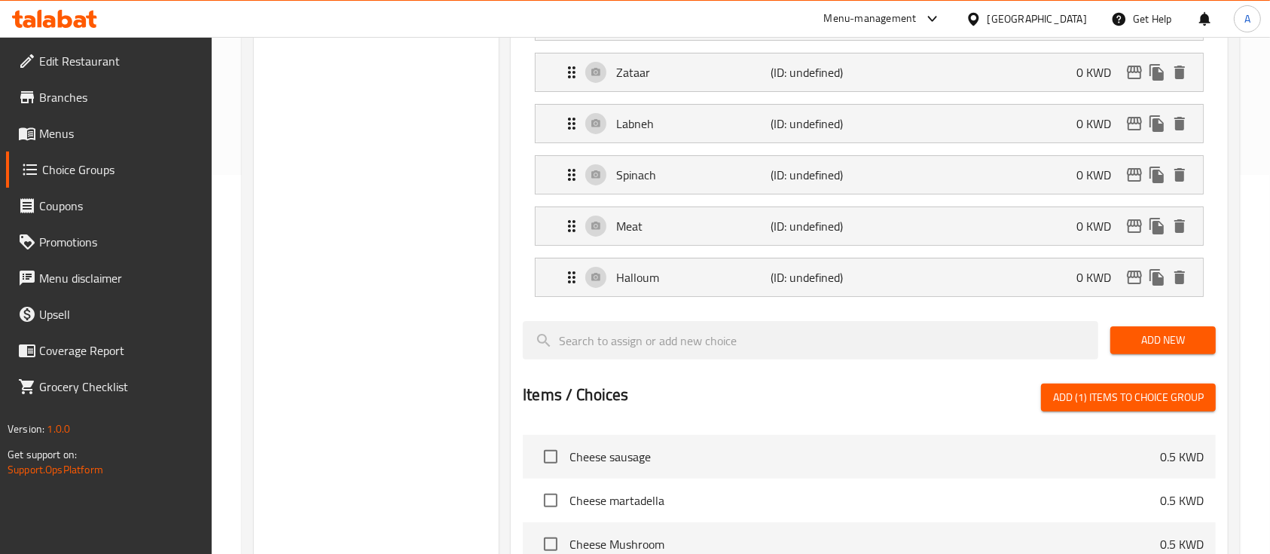
click at [1150, 341] on span "Add New" at bounding box center [1163, 340] width 81 height 19
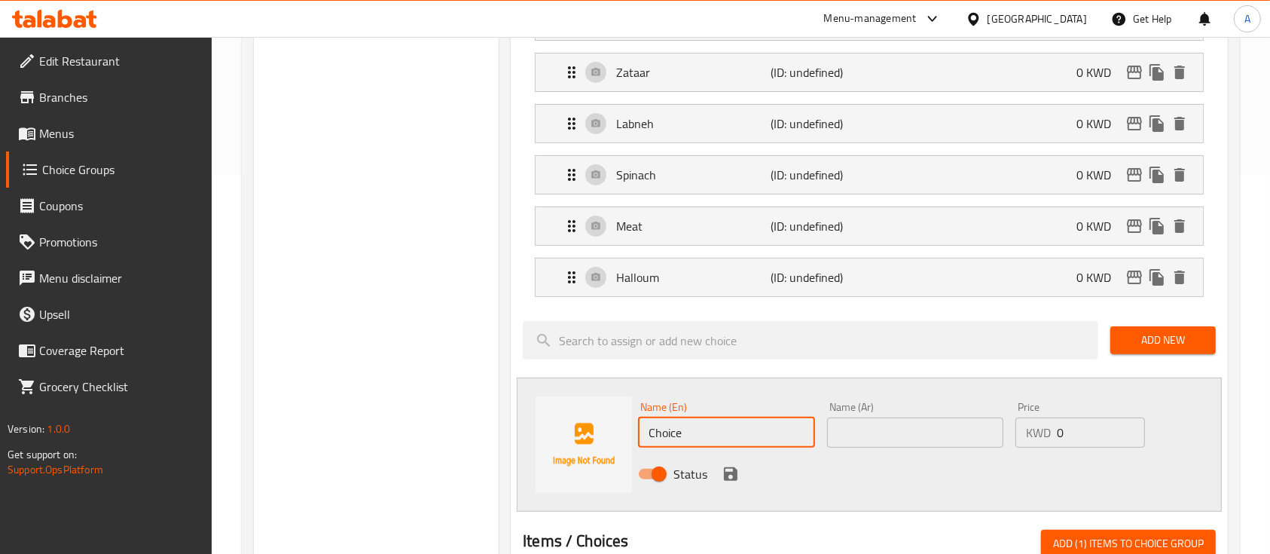
click at [739, 423] on input "Choice" at bounding box center [726, 432] width 176 height 30
type input "Margherita Pizza"
click at [787, 429] on input "Margherita Pizza" at bounding box center [726, 432] width 176 height 30
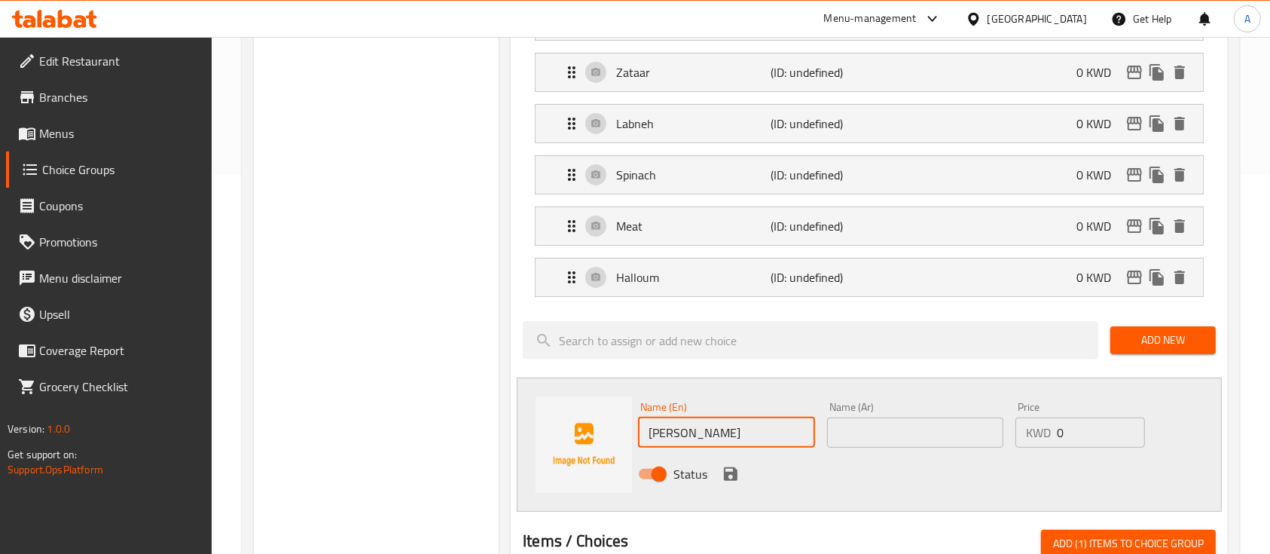
click at [787, 429] on input "Margherita Pizza" at bounding box center [726, 432] width 176 height 30
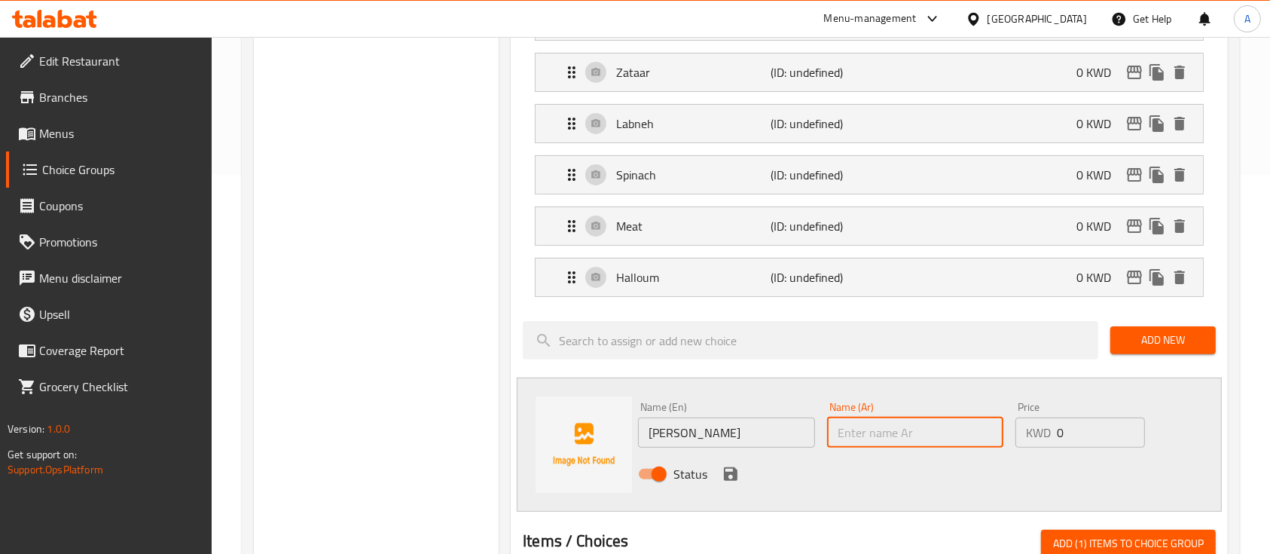
click at [906, 437] on input "text" at bounding box center [915, 432] width 176 height 30
paste input "بيتزا مارغريتا"
type input "بيتزا مارغريتا"
click at [734, 474] on icon "save" at bounding box center [731, 474] width 14 height 14
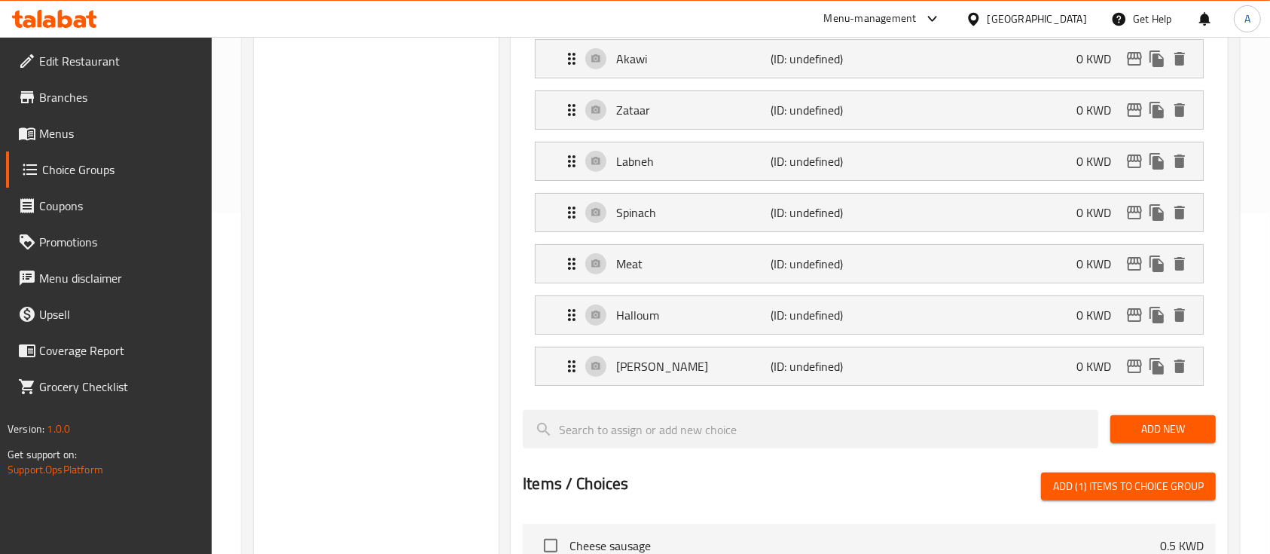
scroll to position [343, 0]
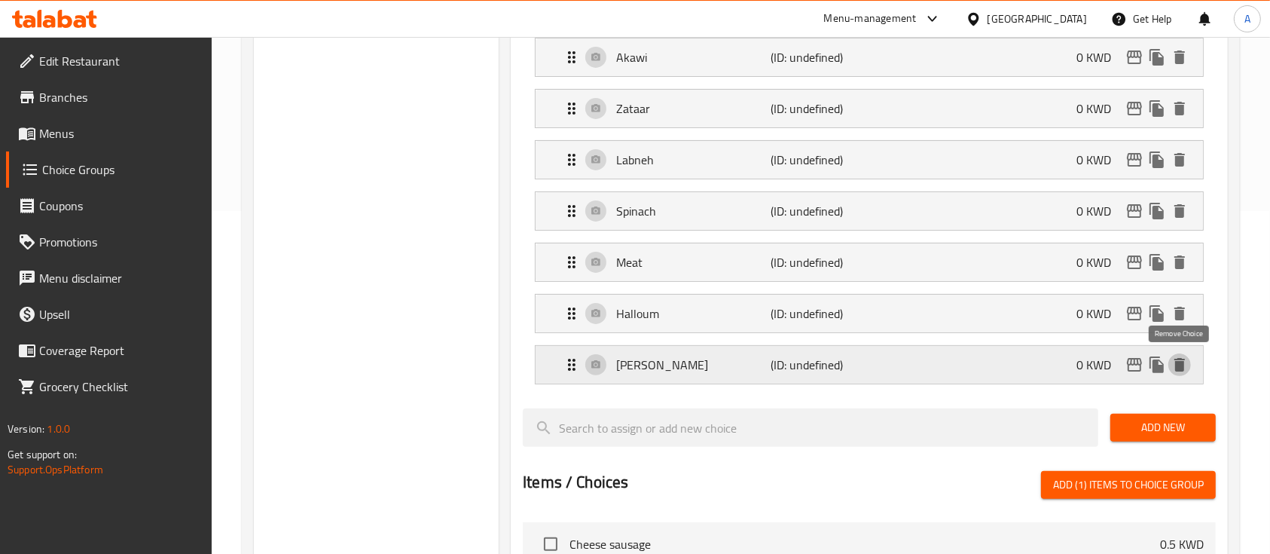
click at [1181, 363] on icon "delete" at bounding box center [1180, 365] width 11 height 14
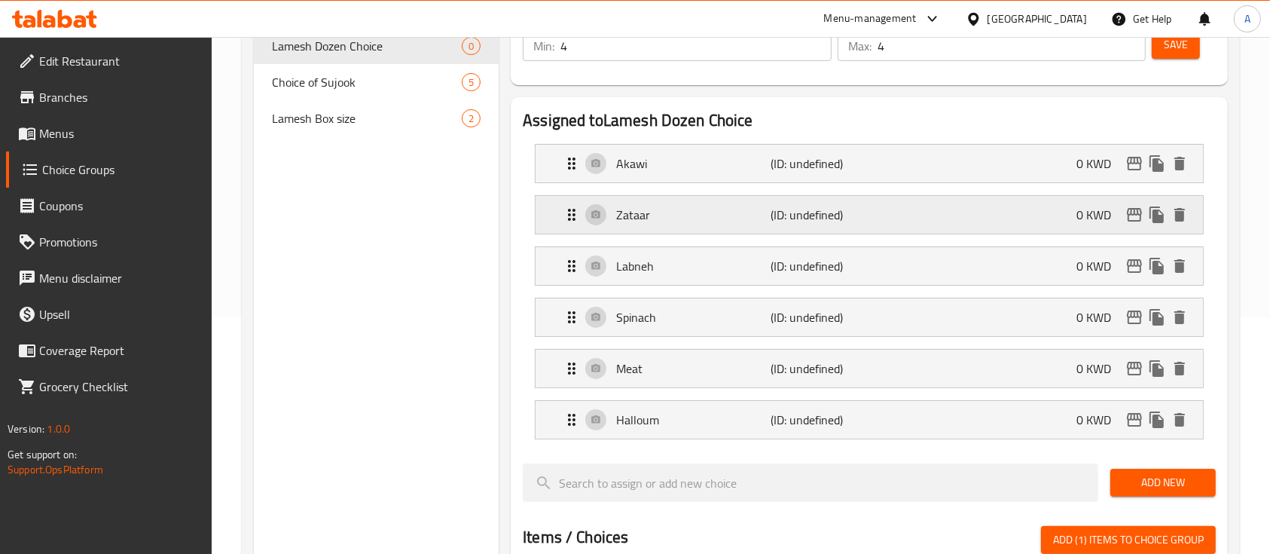
scroll to position [234, 0]
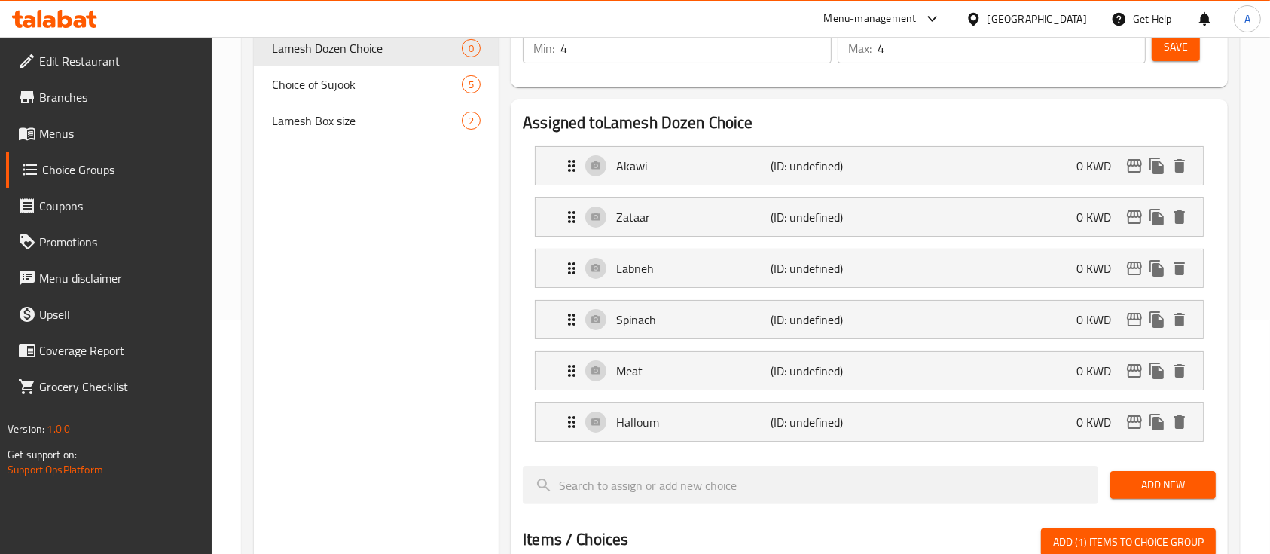
click at [1150, 471] on button "Add New" at bounding box center [1163, 485] width 105 height 28
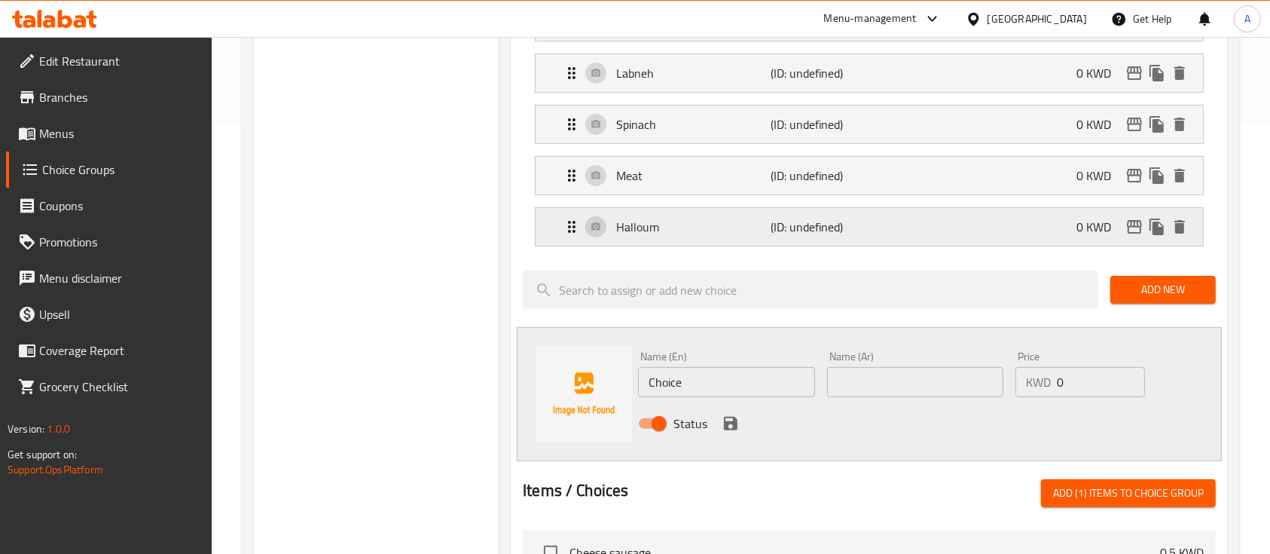
scroll to position [431, 0]
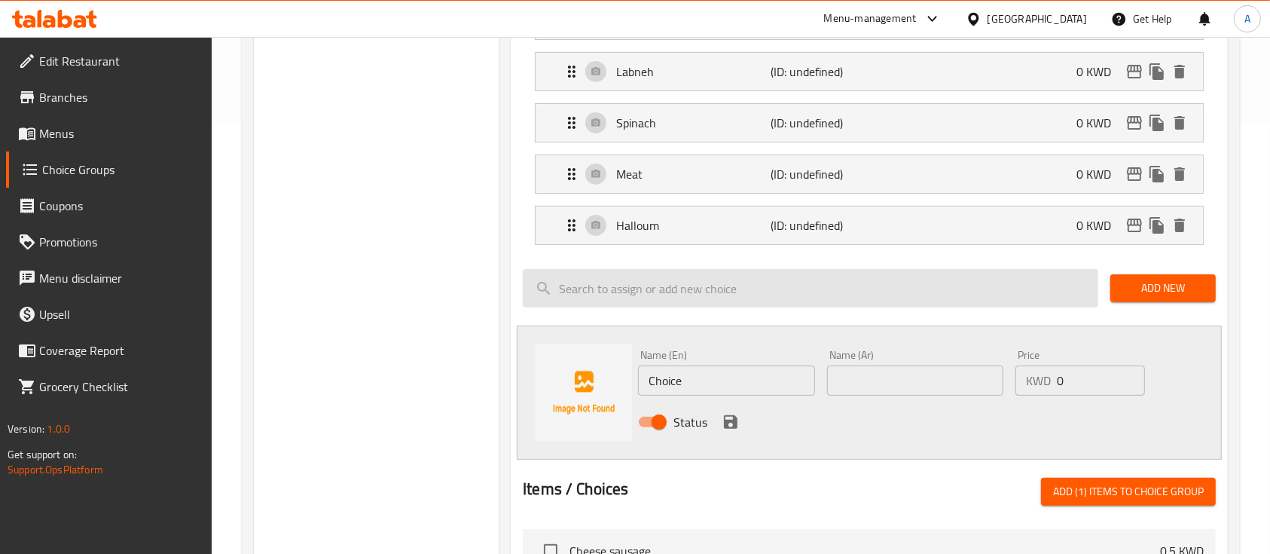
click at [724, 297] on input "search" at bounding box center [811, 288] width 576 height 38
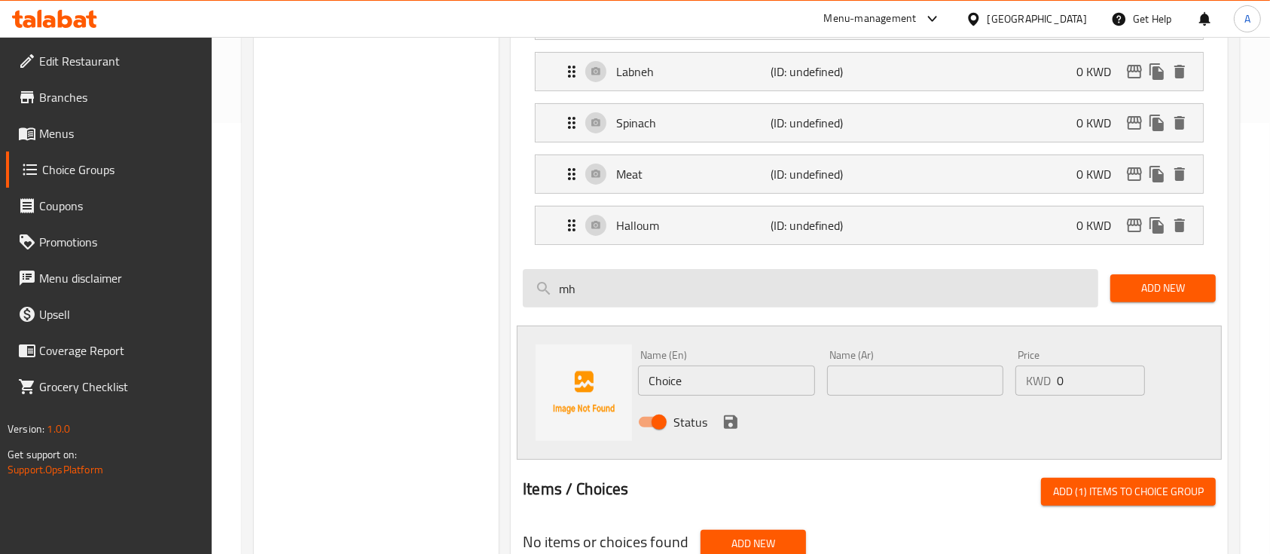
scroll to position [567, 0]
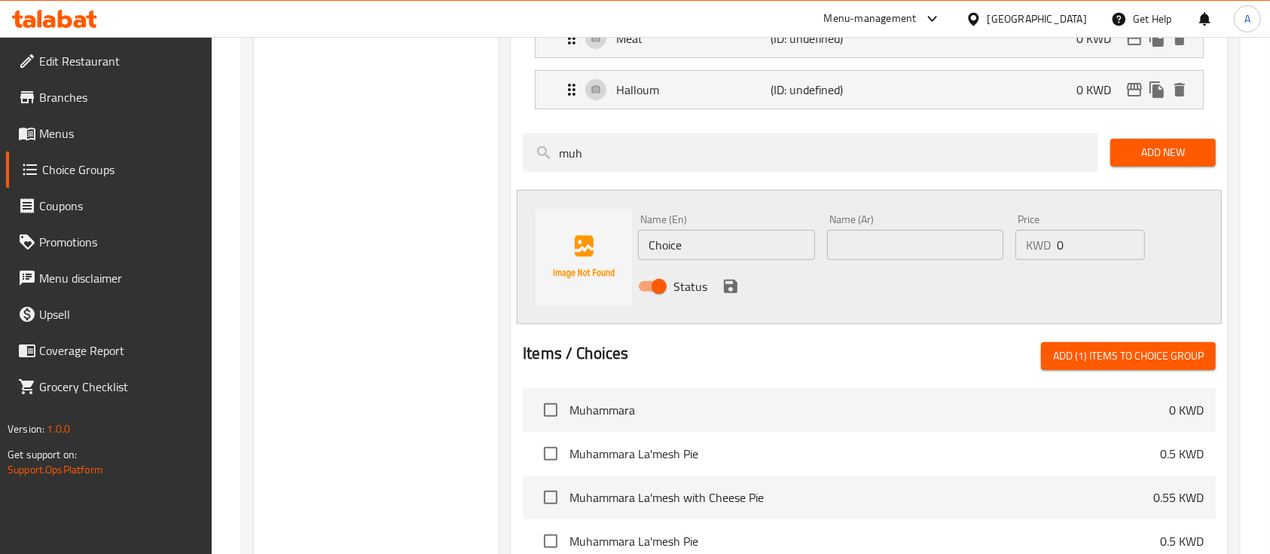
type input "muh"
click at [739, 417] on span "Muhammara" at bounding box center [870, 410] width 600 height 18
click at [599, 418] on span "Muhammara" at bounding box center [870, 410] width 600 height 18
copy span "Muhammara"
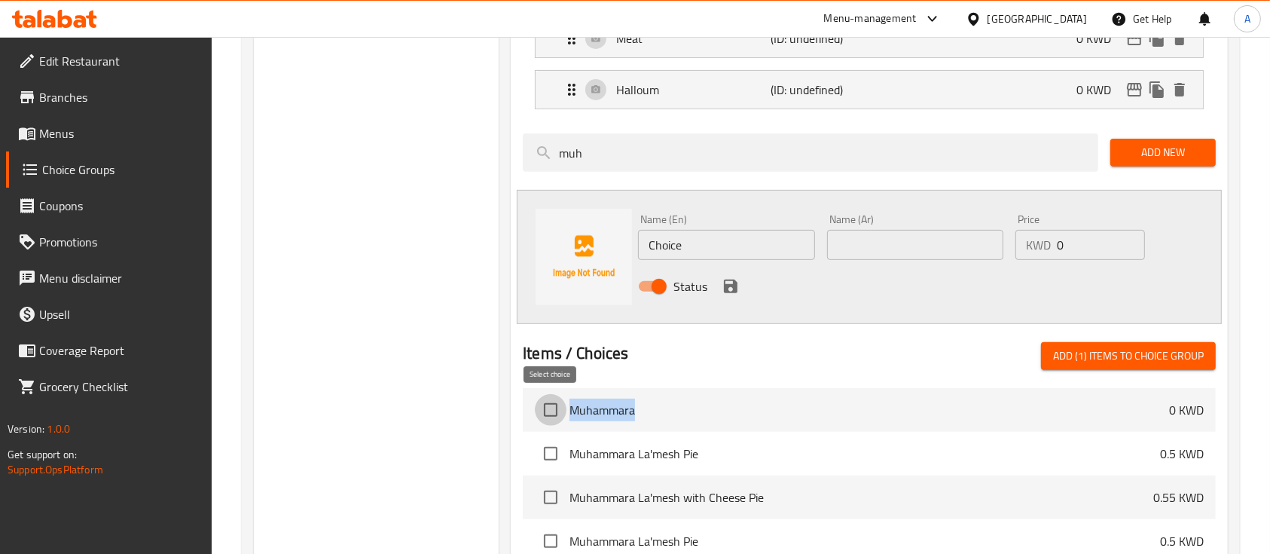
click at [547, 401] on input "checkbox" at bounding box center [551, 410] width 32 height 32
click at [559, 402] on input "checkbox" at bounding box center [551, 410] width 32 height 32
checkbox input "false"
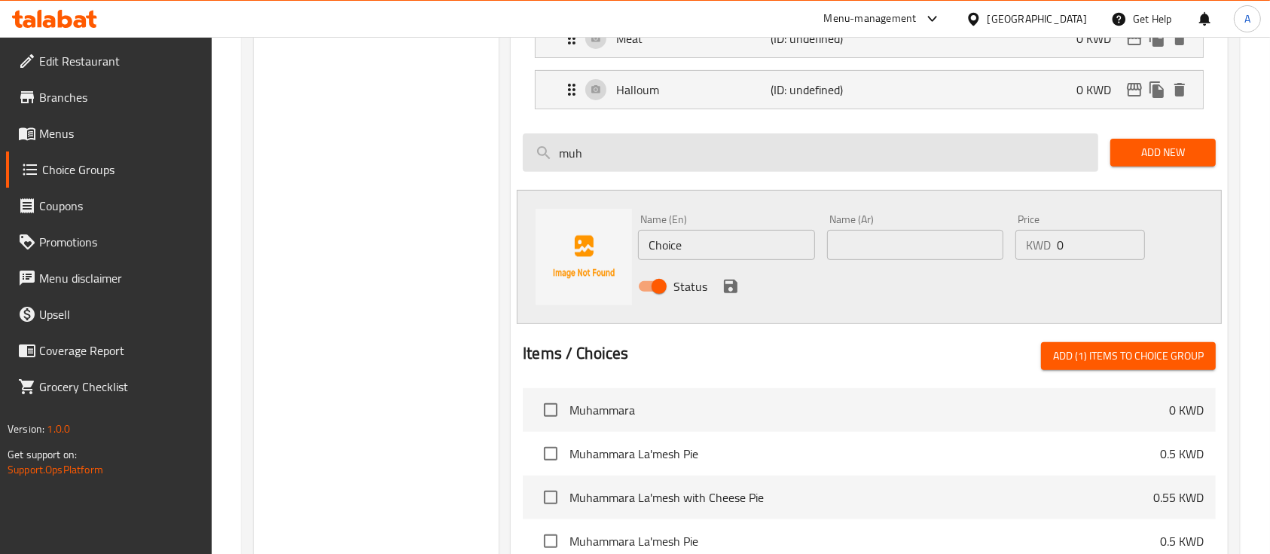
click at [675, 154] on input "muh" at bounding box center [811, 152] width 576 height 38
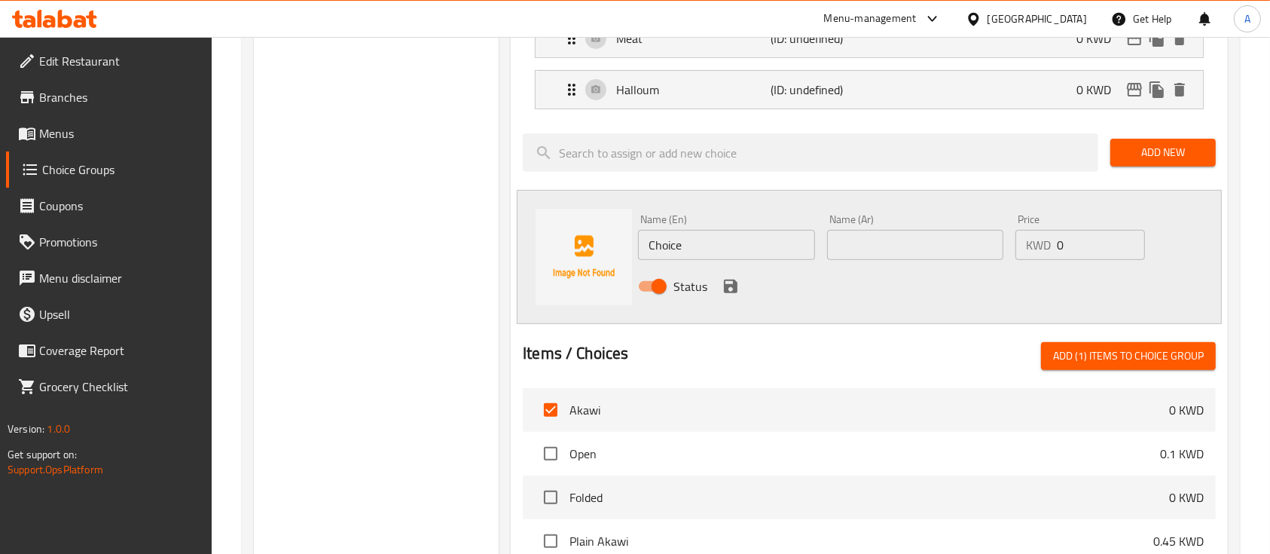
click at [555, 403] on input "checkbox" at bounding box center [551, 410] width 32 height 32
checkbox input "false"
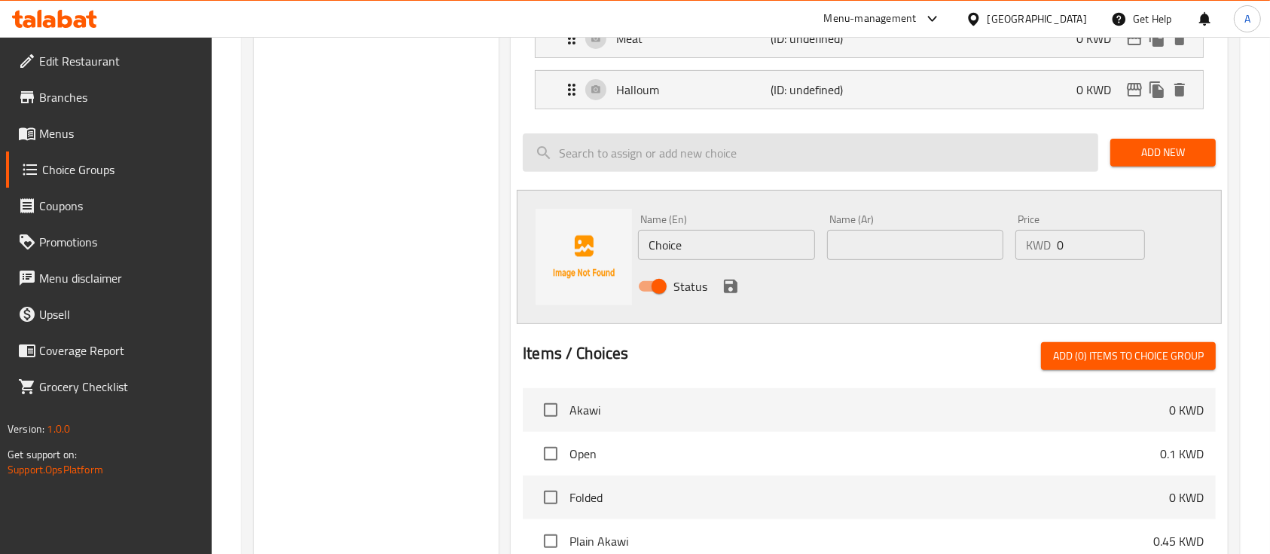
click at [690, 148] on input "search" at bounding box center [811, 152] width 576 height 38
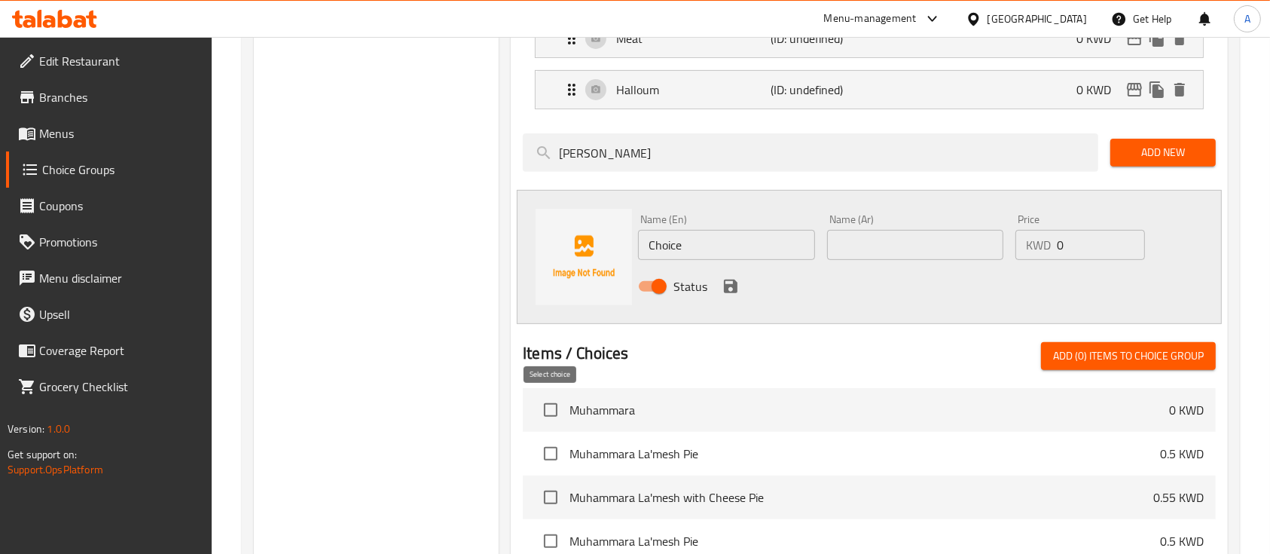
type input "muha"
click at [550, 408] on input "checkbox" at bounding box center [551, 410] width 32 height 32
click at [1165, 353] on span "Add (1) items to choice group" at bounding box center [1128, 356] width 151 height 19
checkbox input "false"
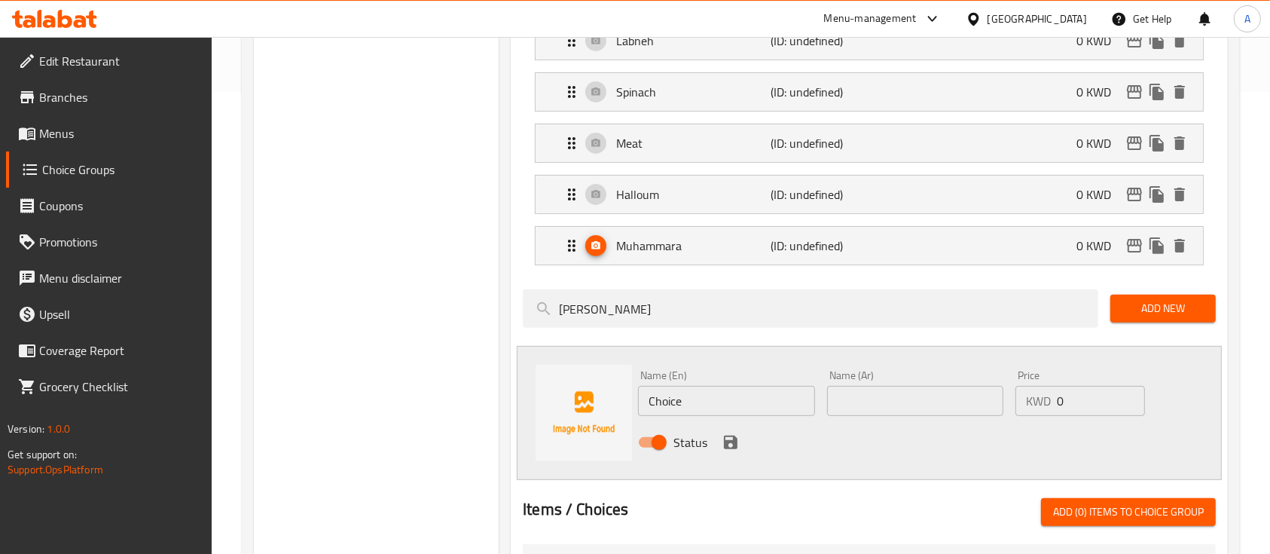
scroll to position [460, 0]
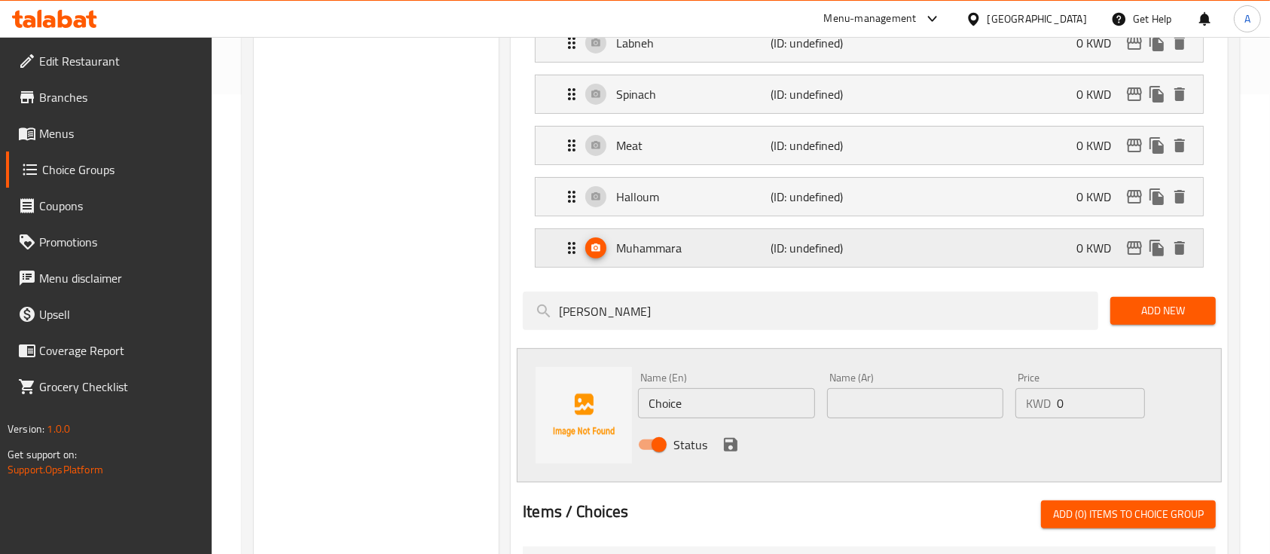
click at [1013, 245] on div "Muhammara (ID: undefined) 0 KWD" at bounding box center [874, 248] width 622 height 38
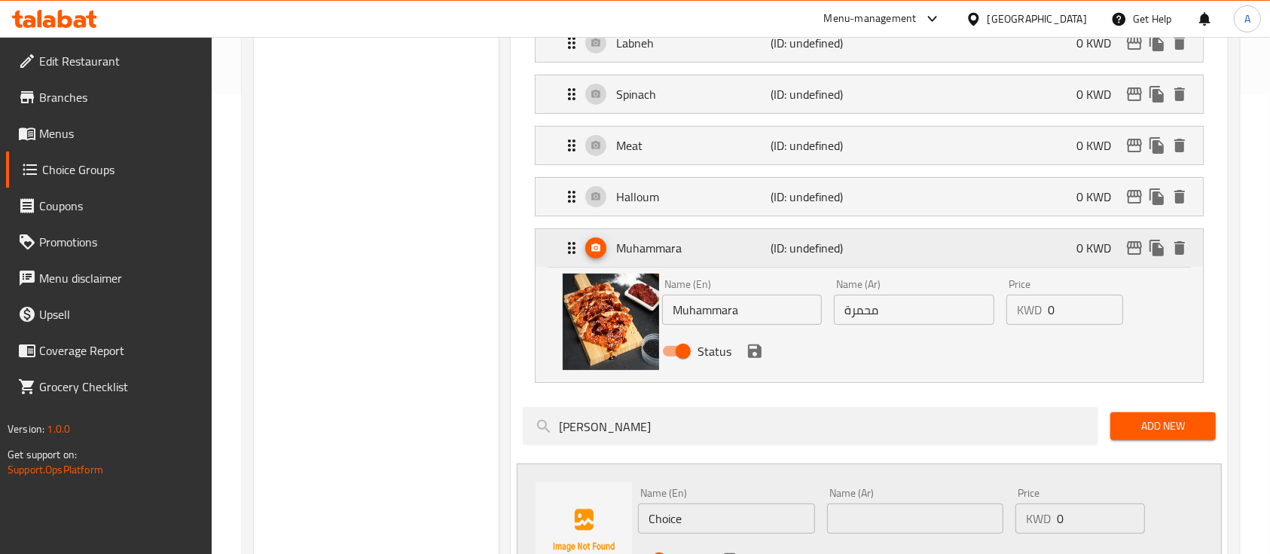
click at [1013, 245] on div "Muhammara (ID: undefined) 0 KWD" at bounding box center [874, 248] width 622 height 38
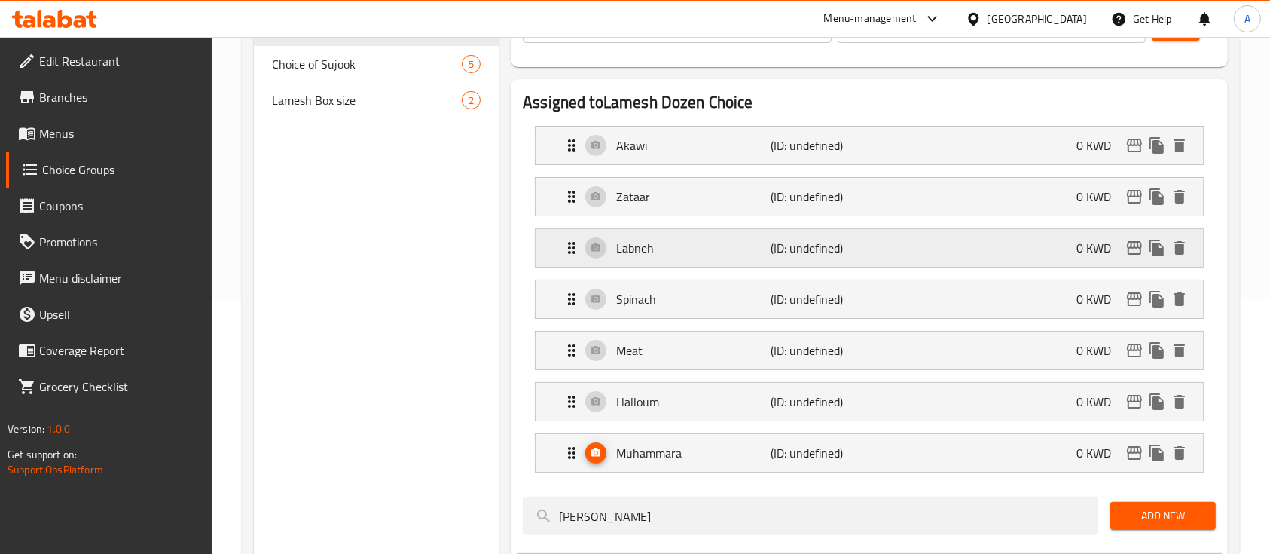
scroll to position [35, 0]
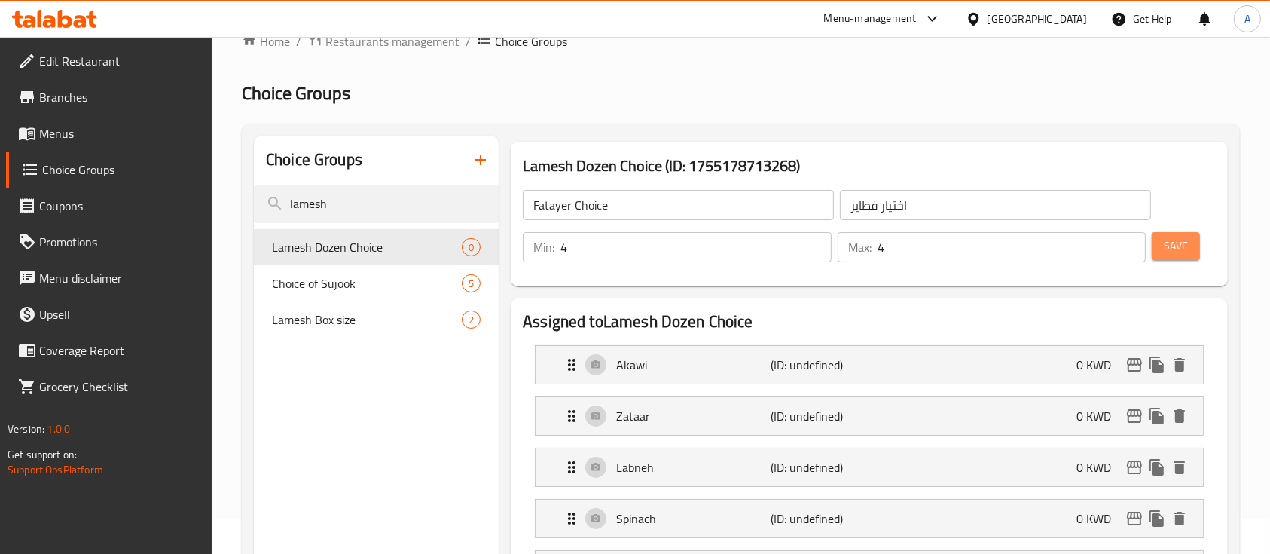
click at [1172, 238] on span "Save" at bounding box center [1176, 246] width 24 height 19
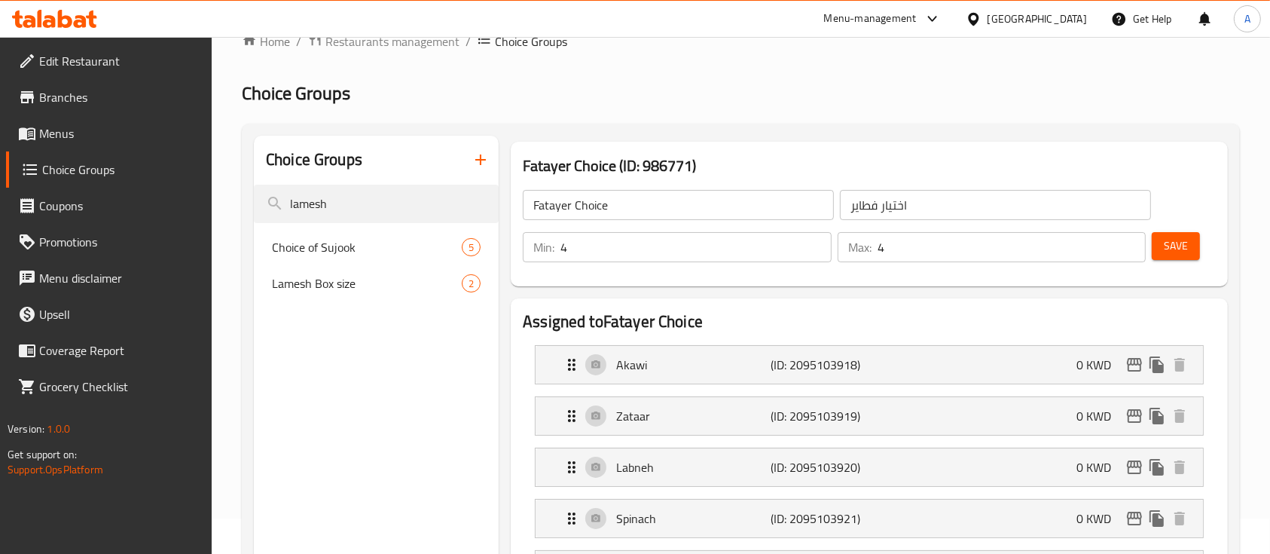
click at [576, 275] on div "Fatayer Choice ​ اختيار فطاير ​ Min: 4 ​ Max: 4 ​ Save" at bounding box center [869, 226] width 705 height 108
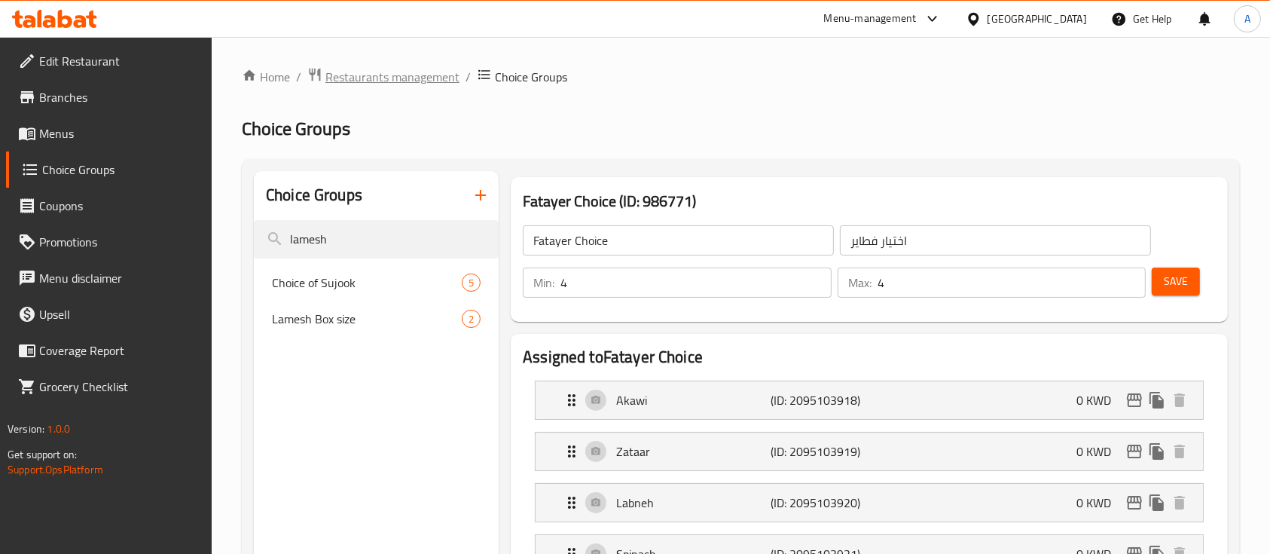
click at [428, 81] on span "Restaurants management" at bounding box center [392, 77] width 134 height 18
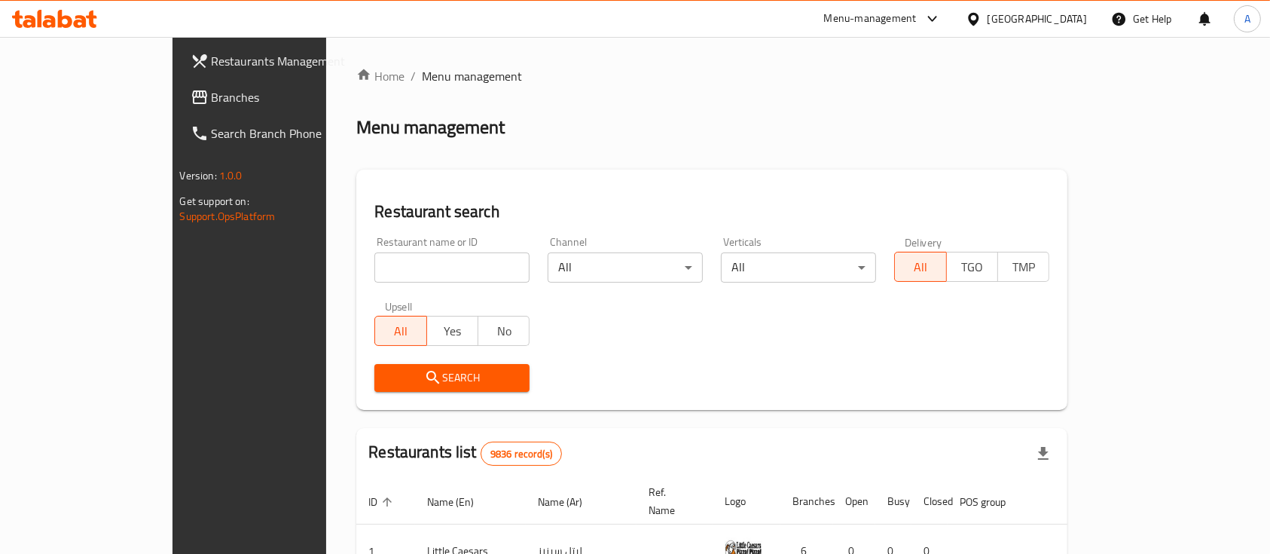
click at [429, 260] on div at bounding box center [635, 277] width 1270 height 554
click at [429, 260] on div "Home / Menu management Menu management Restaurant search Restaurant name or ID …" at bounding box center [711, 515] width 711 height 897
click at [429, 260] on input "search" at bounding box center [451, 267] width 155 height 30
type input "lamesh"
click button "Search" at bounding box center [451, 378] width 155 height 28
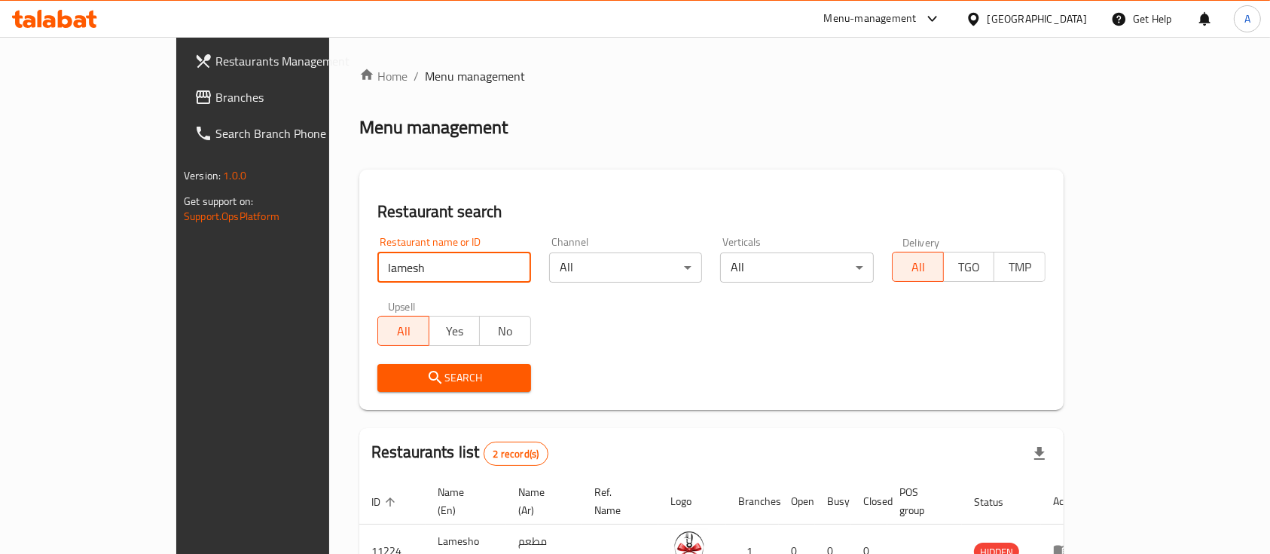
scroll to position [140, 0]
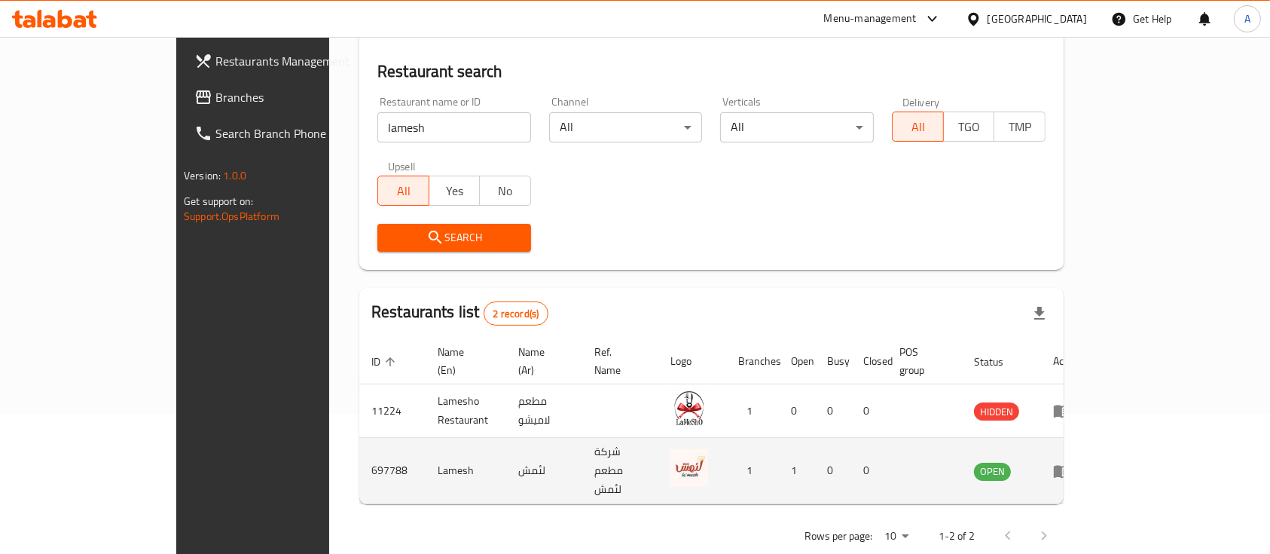
click at [1071, 465] on icon "enhanced table" at bounding box center [1062, 471] width 17 height 13
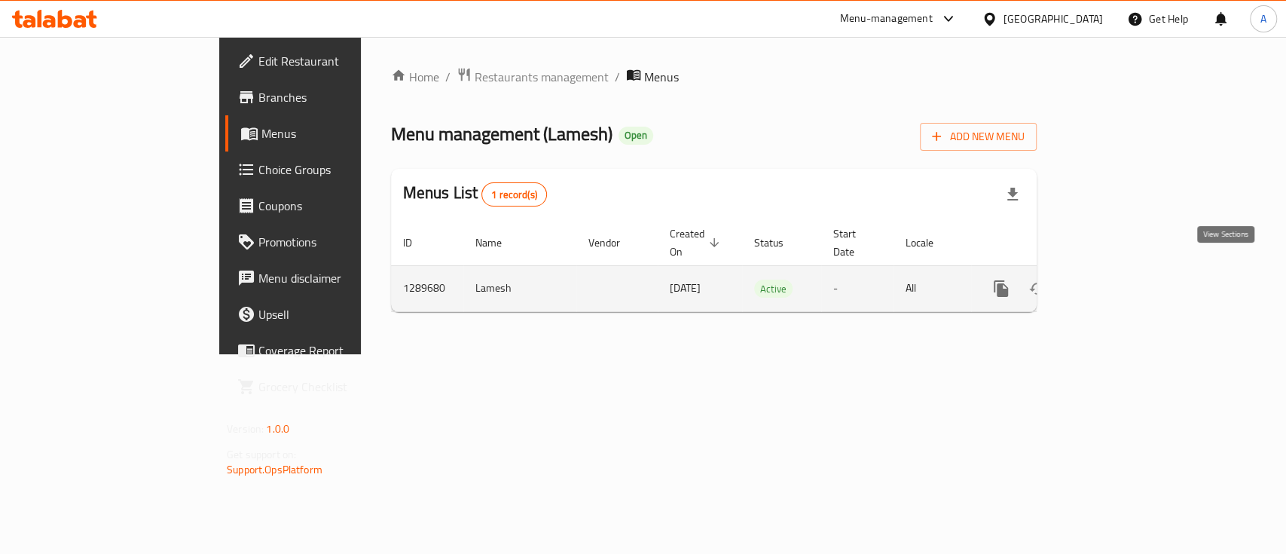
click at [1119, 280] on icon "enhanced table" at bounding box center [1110, 289] width 18 height 18
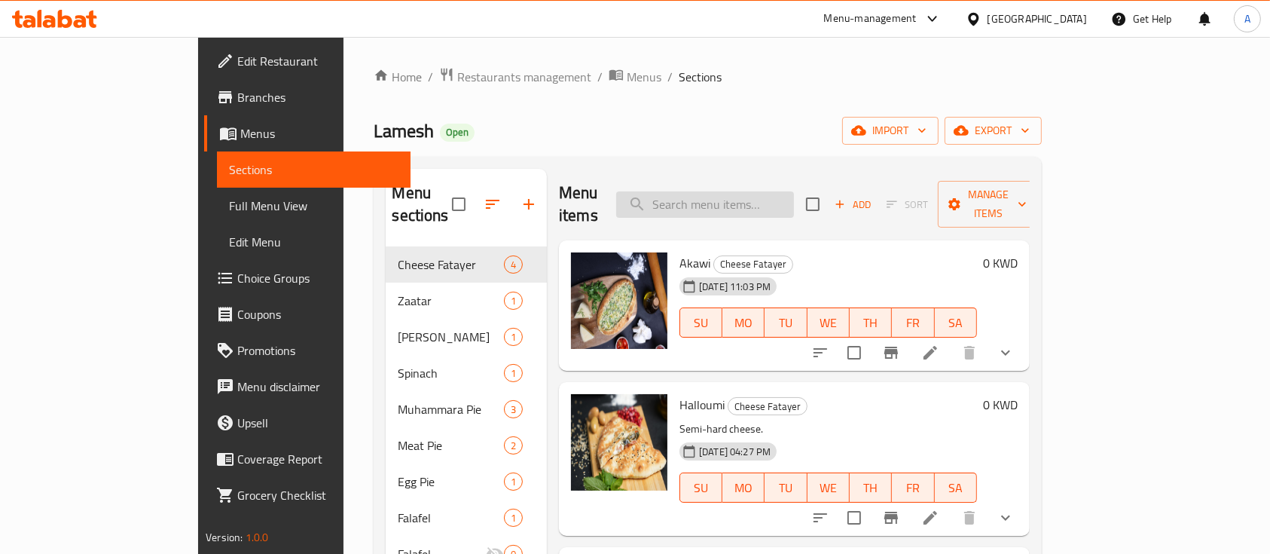
click at [743, 191] on input "search" at bounding box center [705, 204] width 178 height 26
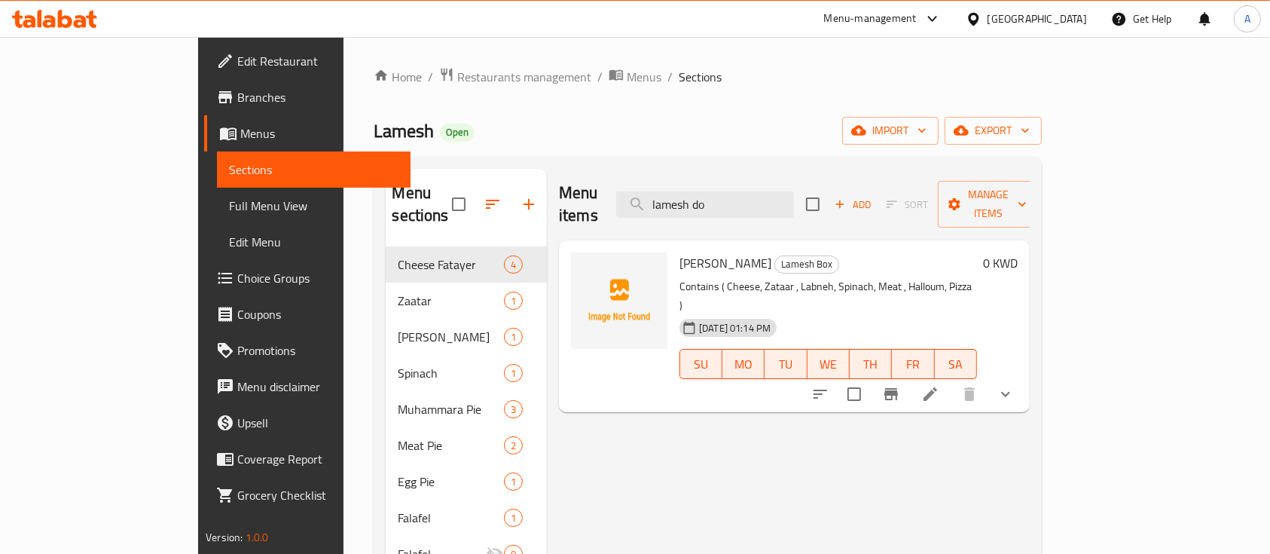
type input "lamesh do"
click at [940, 385] on icon at bounding box center [930, 394] width 18 height 18
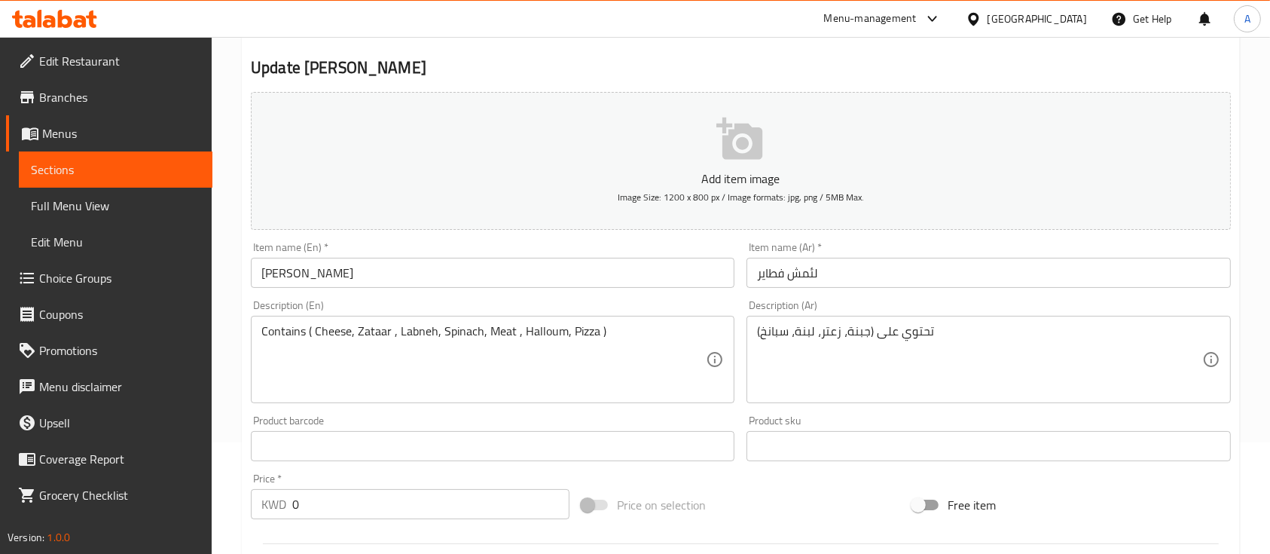
scroll to position [121, 0]
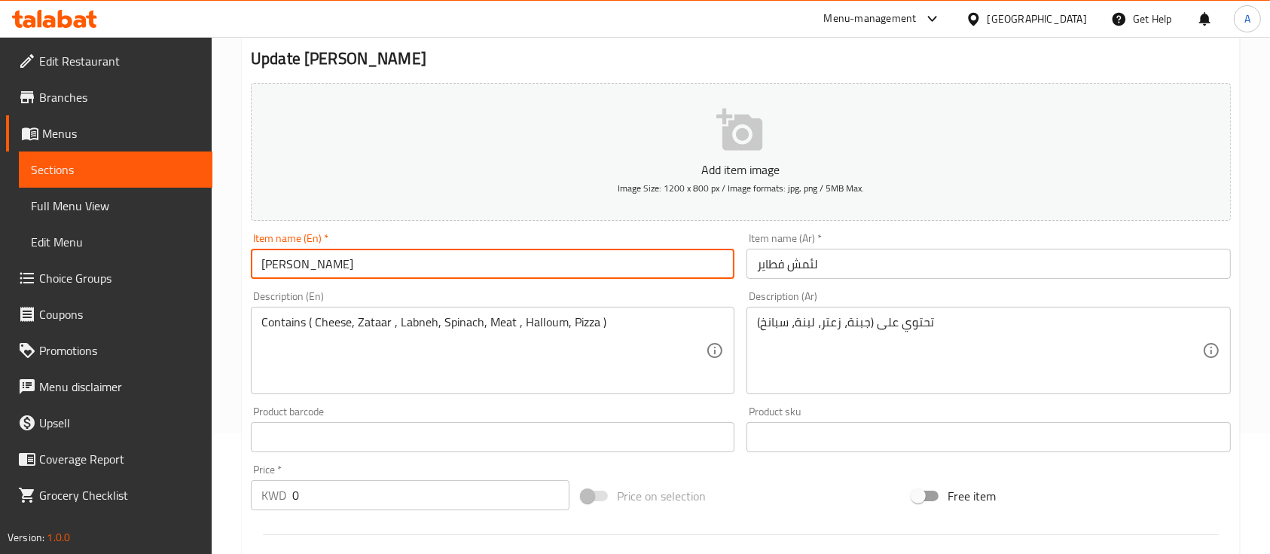
click at [312, 261] on input "Lamesh Dozen" at bounding box center [493, 264] width 484 height 30
type input "L"
type input "F"
click at [557, 252] on input "Lamesh Box" at bounding box center [493, 264] width 484 height 30
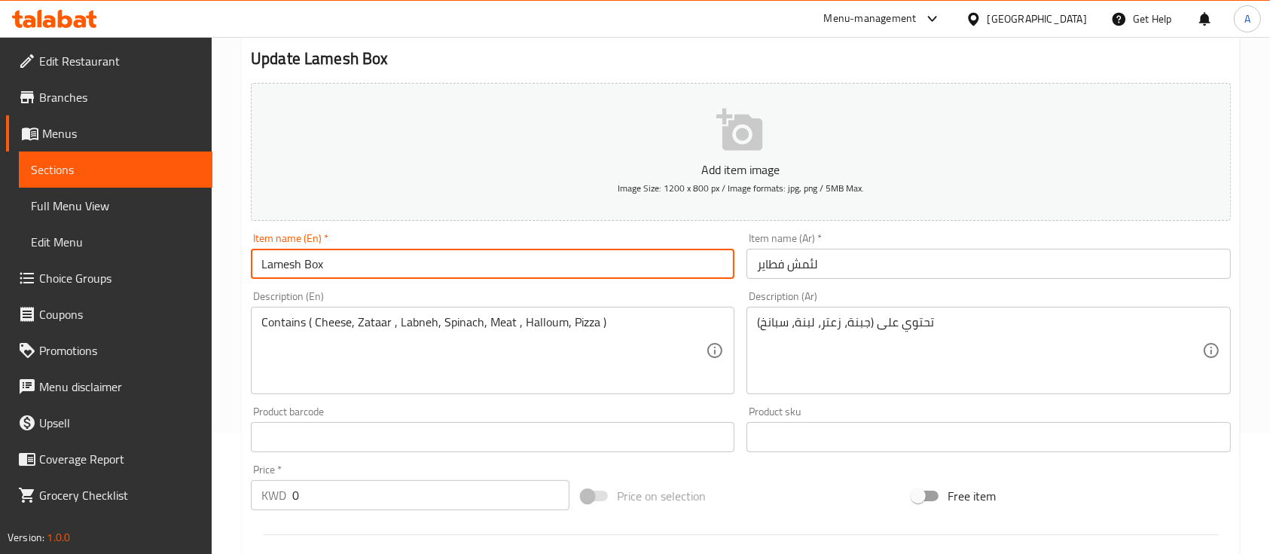
click at [557, 252] on input "Lamesh Box" at bounding box center [493, 264] width 484 height 30
type input "Lamesh Box"
click at [765, 263] on input "لئمش فطاير" at bounding box center [989, 264] width 484 height 30
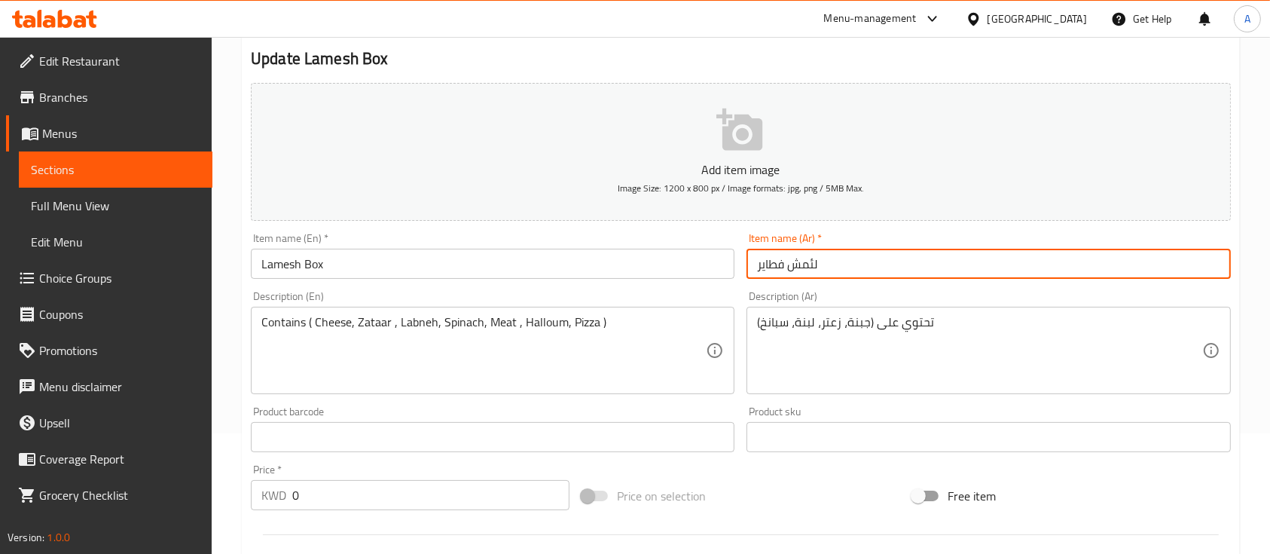
click at [765, 263] on input "لئمش فطاير" at bounding box center [989, 264] width 484 height 30
paste input "بوكس"
type input "لئمش بوكس"
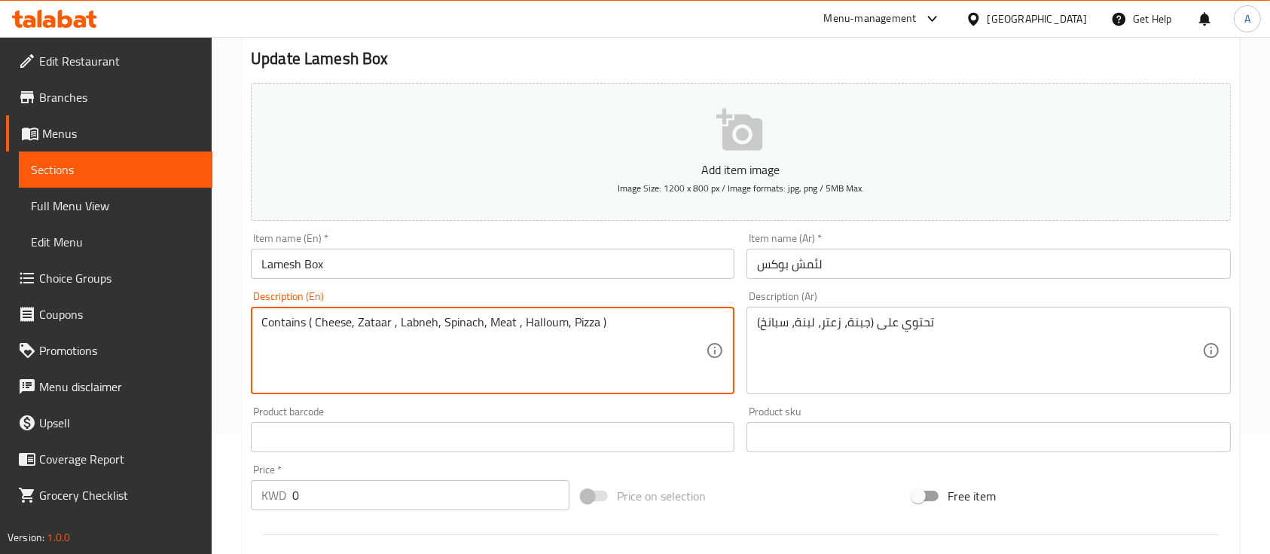
drag, startPoint x: 679, startPoint y: 347, endPoint x: 145, endPoint y: 361, distance: 534.4
type textarea "Your choice of Fatayer"
click at [796, 321] on textarea "تحتوي على (جبنة، زعتر، لبنة، سبانخ)" at bounding box center [979, 351] width 445 height 72
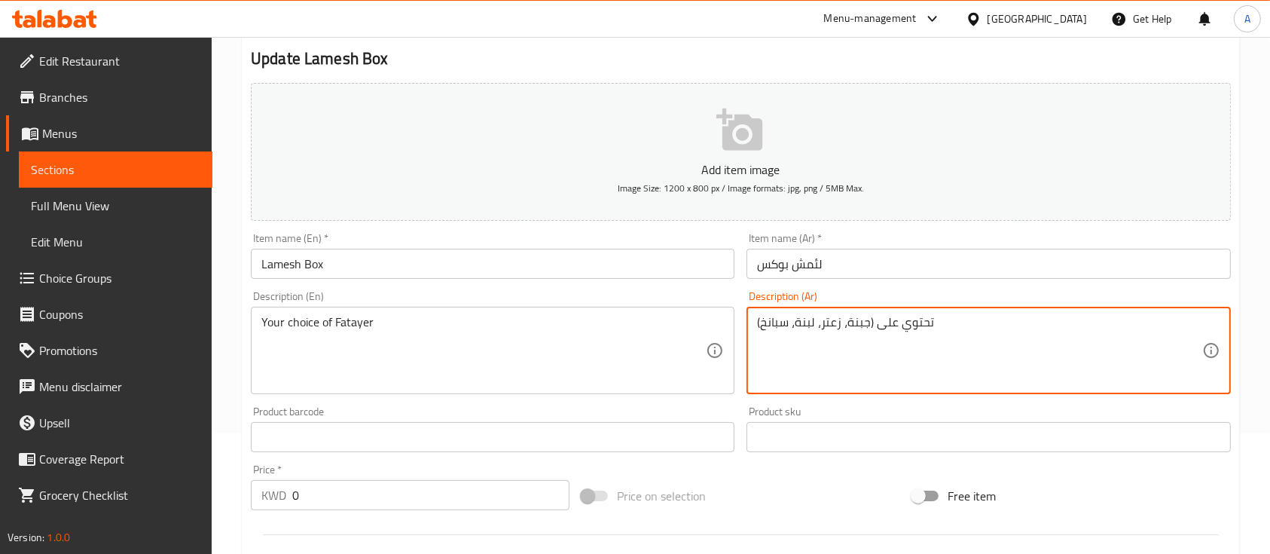
click at [796, 321] on textarea "تحتوي على (جبنة، زعتر، لبنة، سبانخ)" at bounding box center [979, 351] width 445 height 72
paste textarea "ختيارك من الفطائر"
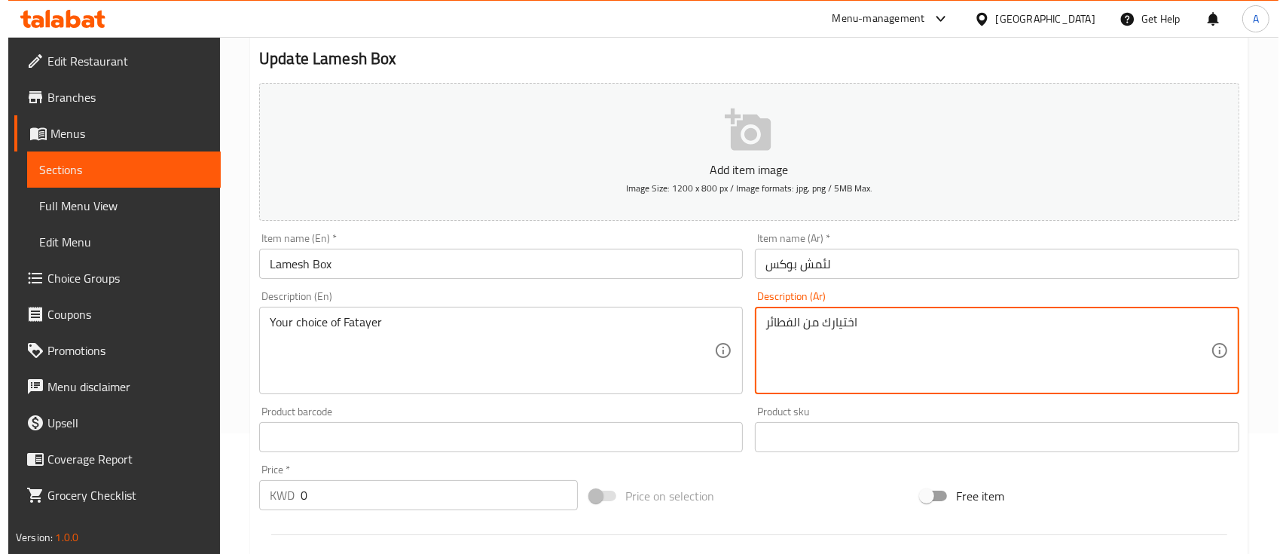
scroll to position [536, 0]
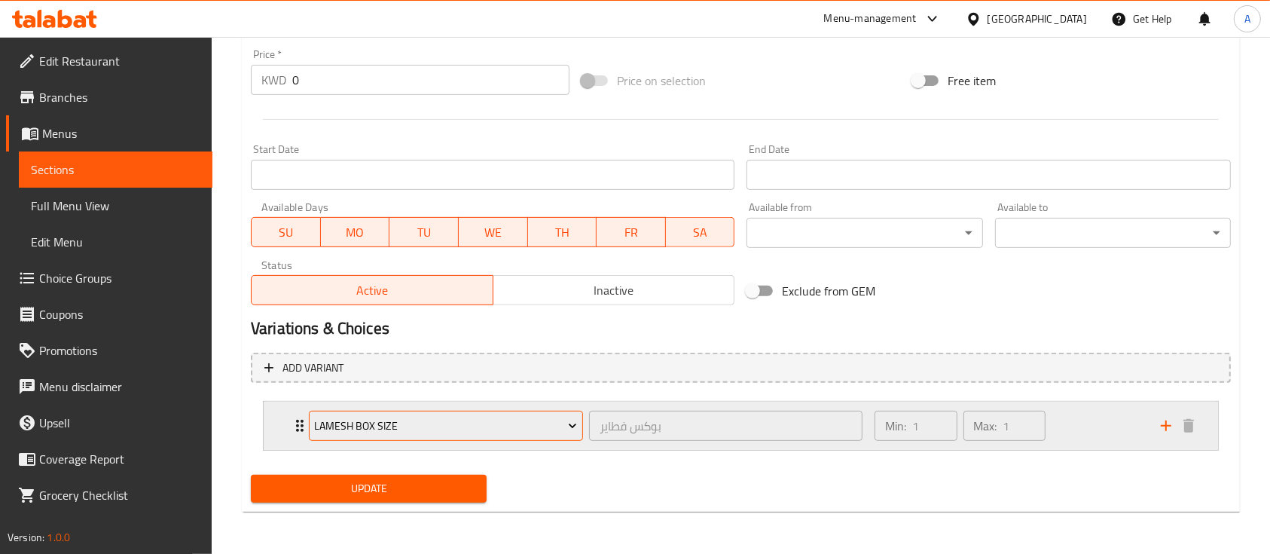
type textarea "اختيارك من الفطائر"
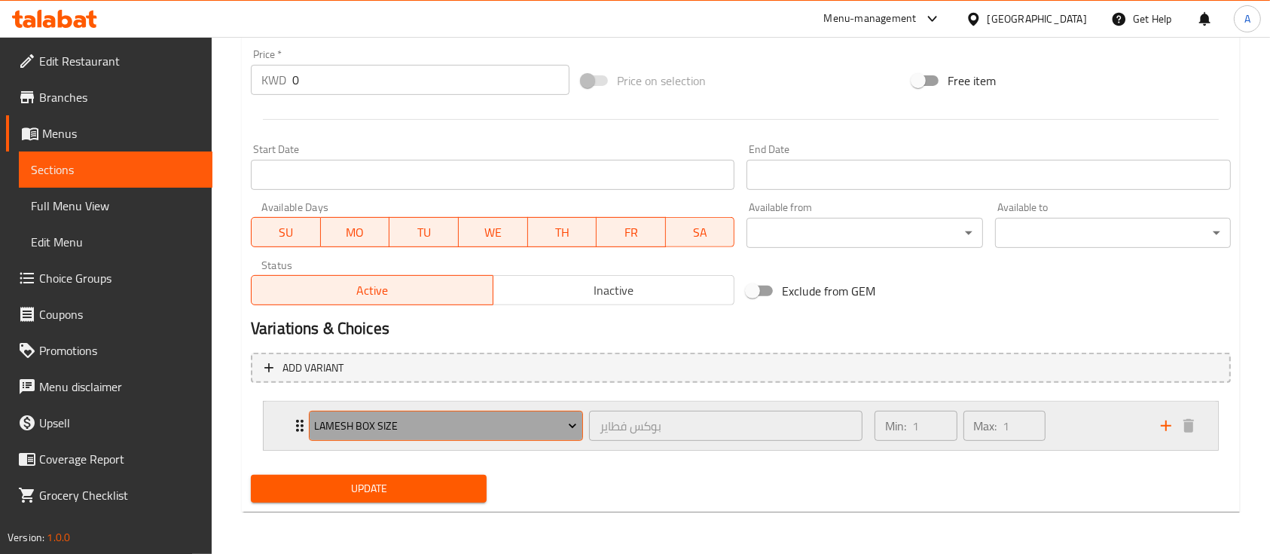
click at [522, 436] on button "Lamesh Box size" at bounding box center [446, 426] width 274 height 30
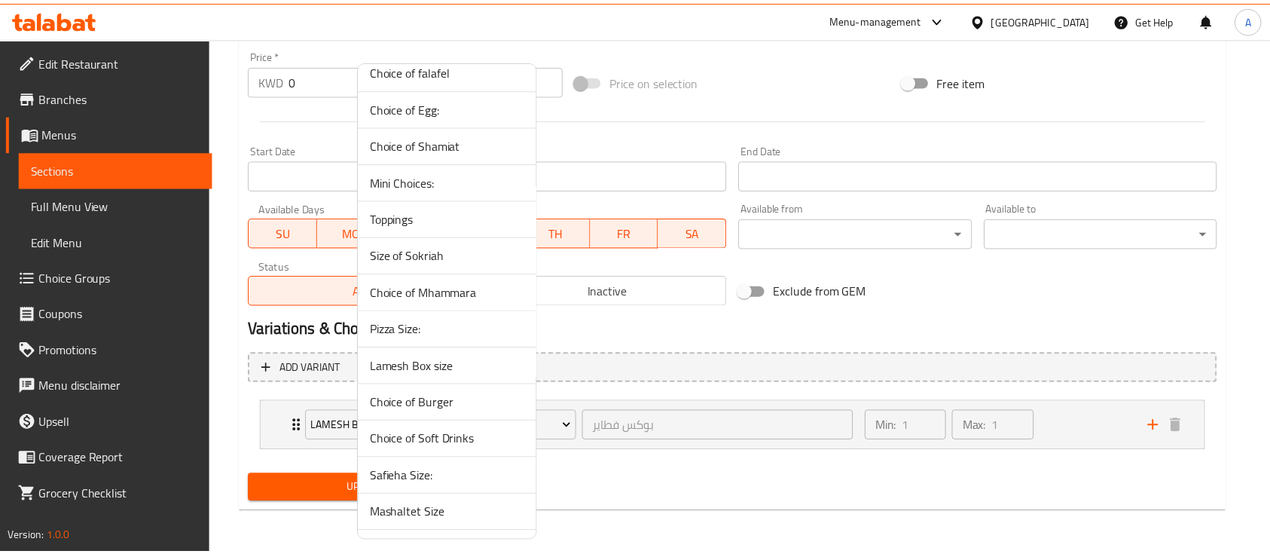
scroll to position [562, 0]
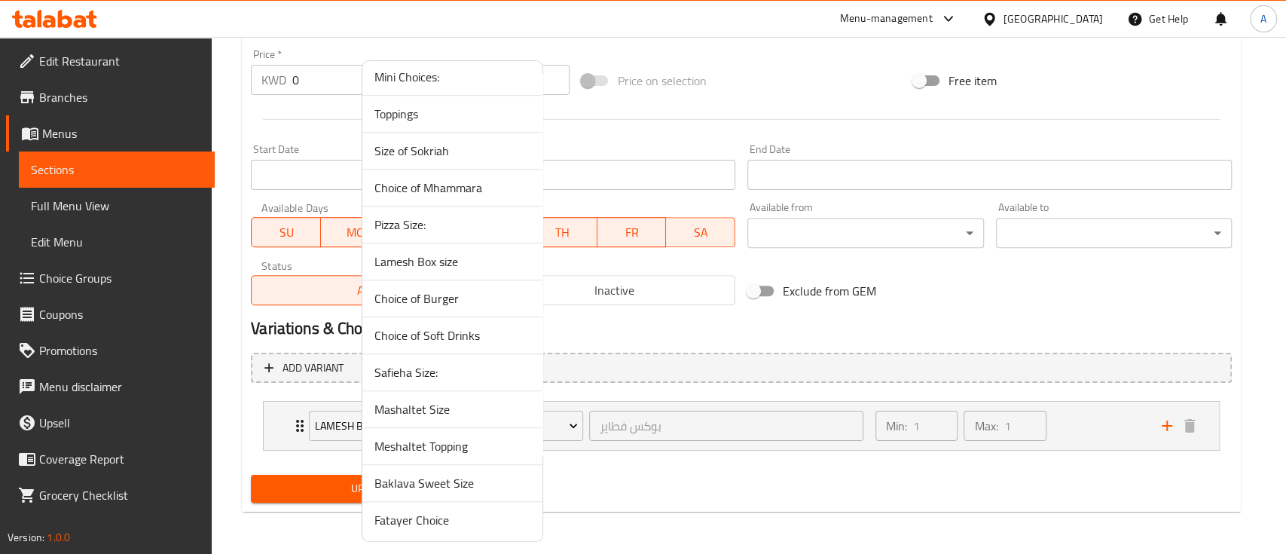
click at [443, 518] on span "Fatayer Choice" at bounding box center [452, 520] width 156 height 18
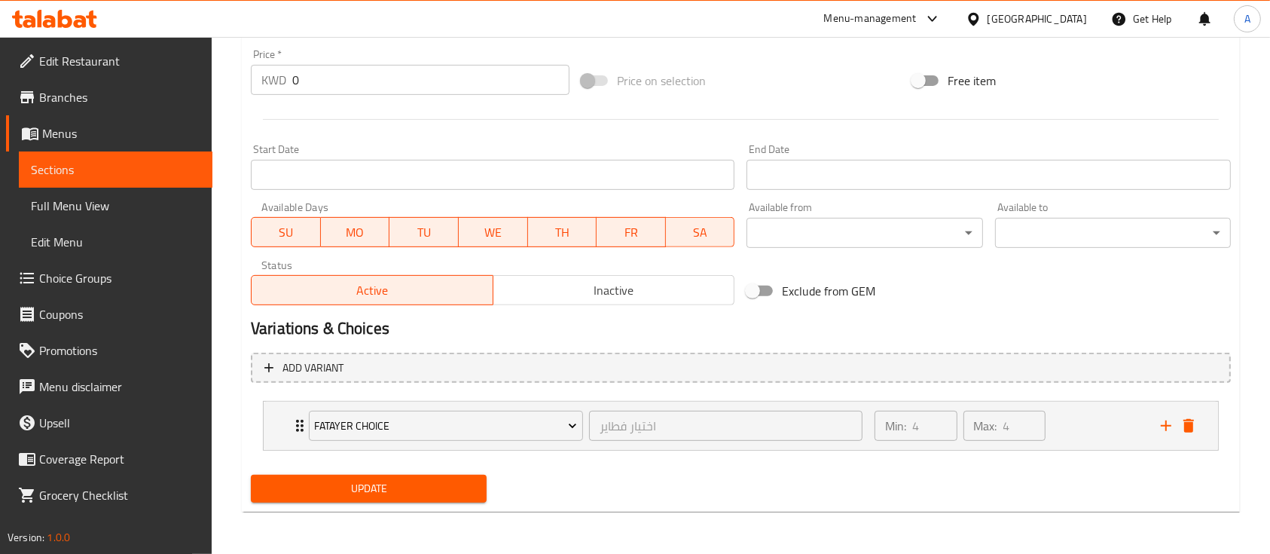
click at [466, 490] on span "Update" at bounding box center [369, 488] width 212 height 19
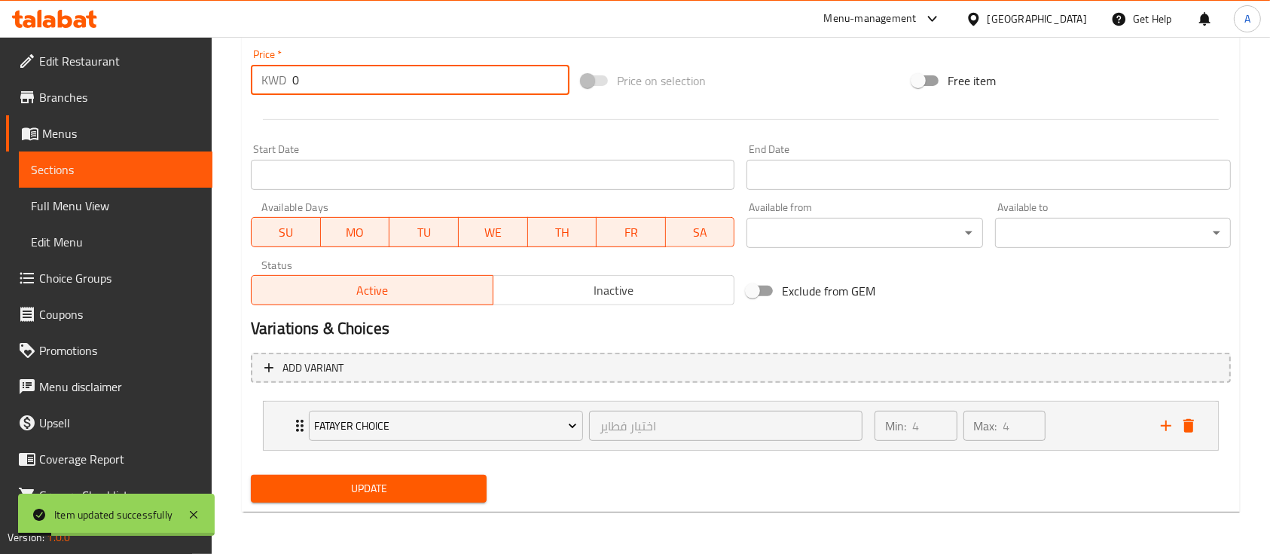
drag, startPoint x: 306, startPoint y: 79, endPoint x: 217, endPoint y: 73, distance: 89.1
click at [217, 73] on div "Home / Restaurants management / Menus / Sections / item / update Lamesh Box sec…" at bounding box center [741, 27] width 1059 height 1053
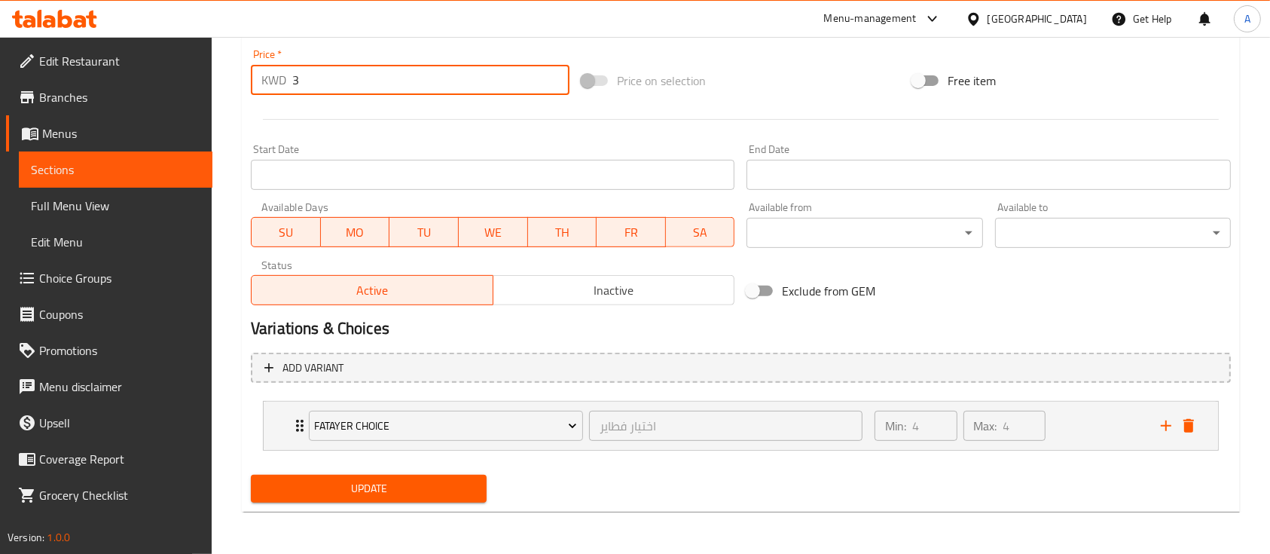
scroll to position [229, 0]
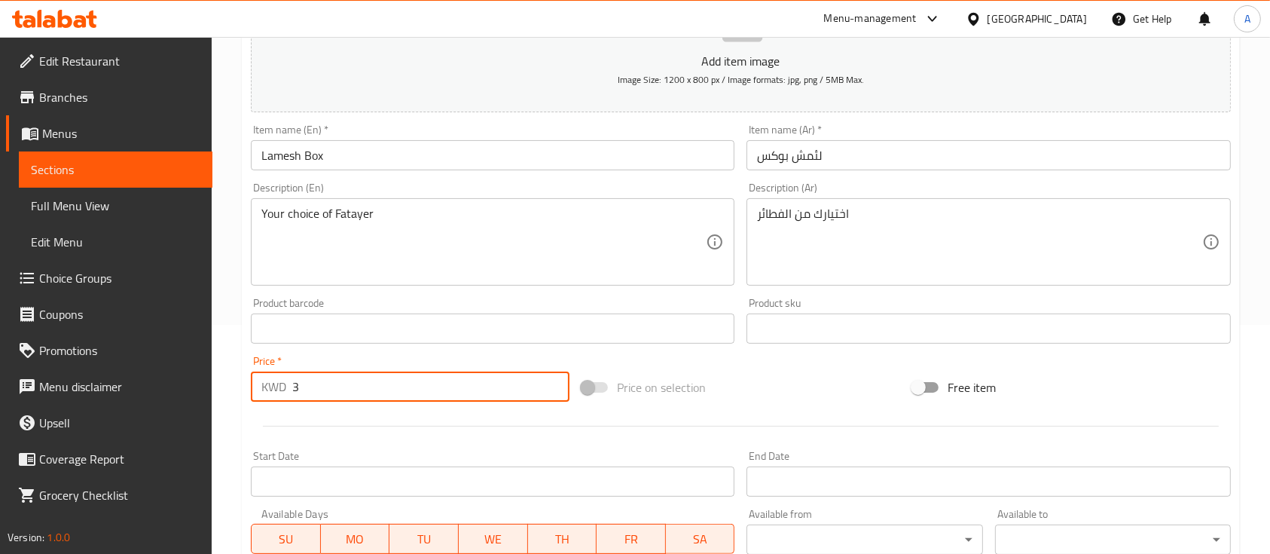
type input "3"
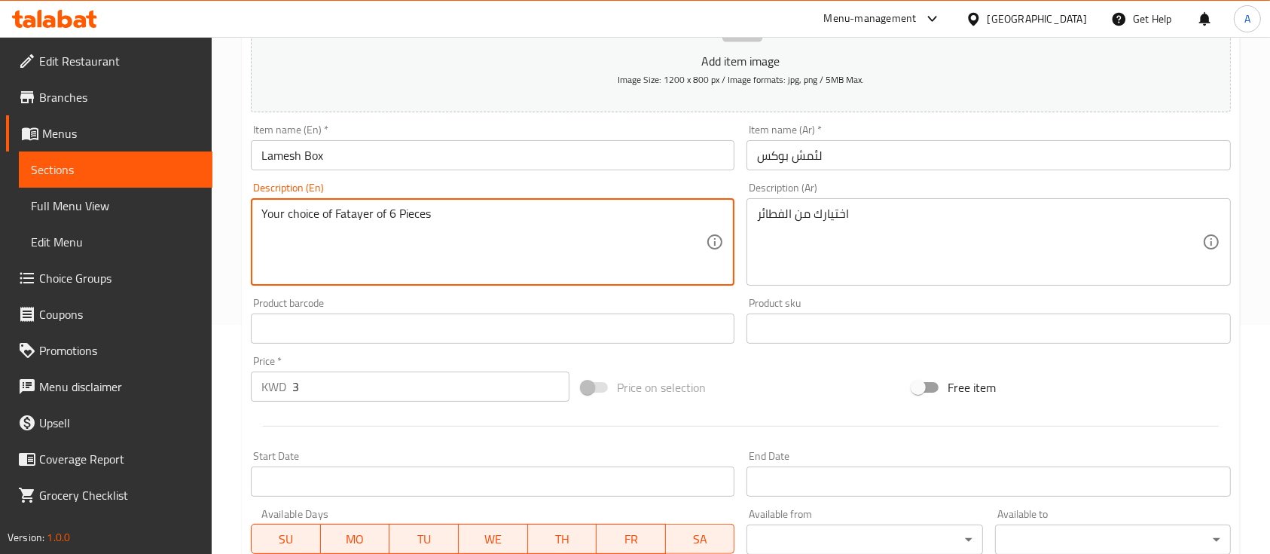
paste textarea "اختيارك من الفطائر 6 قطع"
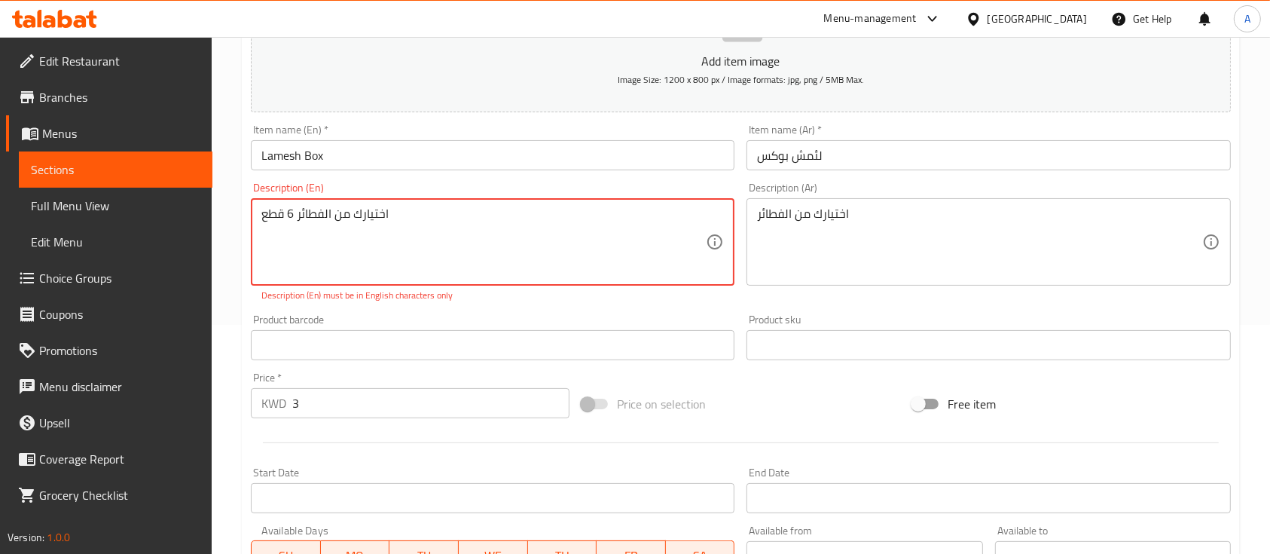
type textarea "Your choice of Fatayer of 6 Pieces"
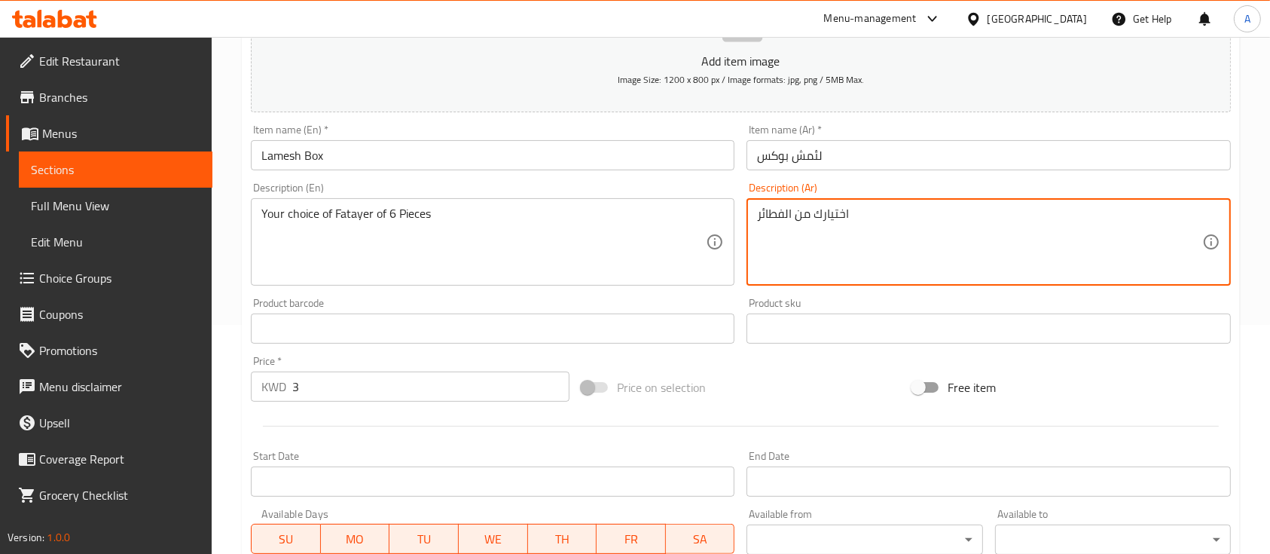
click at [807, 221] on textarea "اختيارك من الفطائر" at bounding box center [979, 242] width 445 height 72
paste textarea "6 قطع"
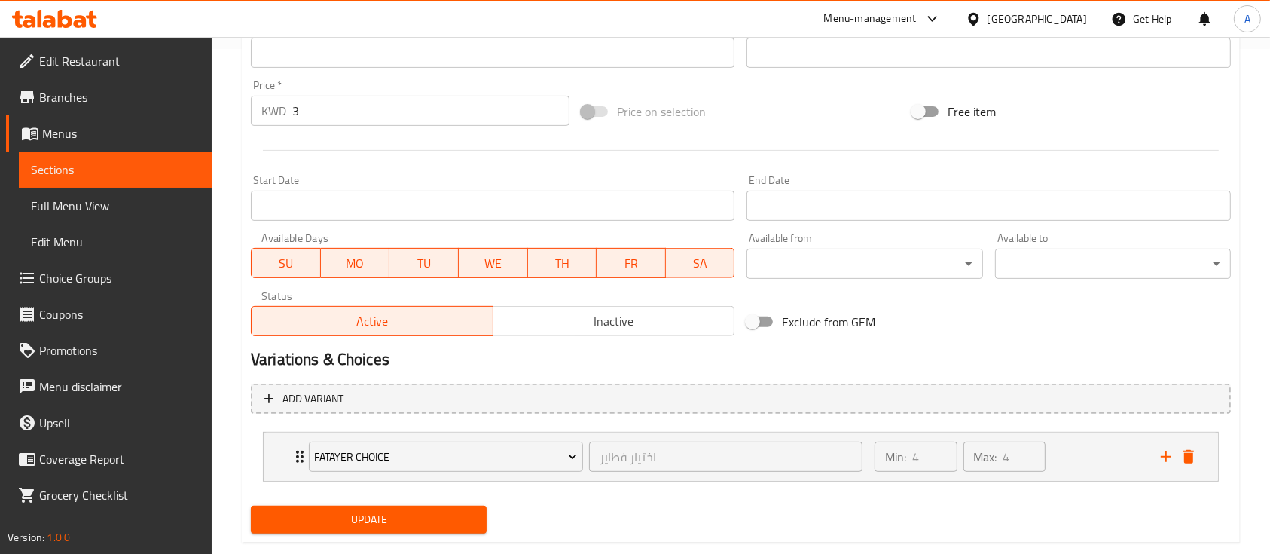
scroll to position [536, 0]
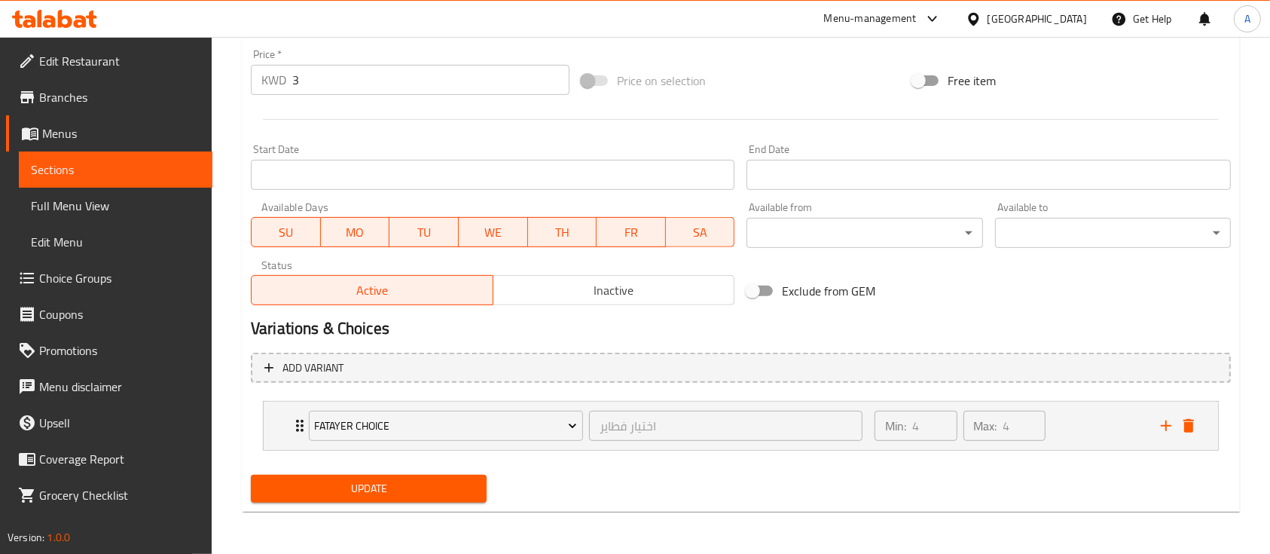
type textarea "اختيارك من الفطائر 6 قطع"
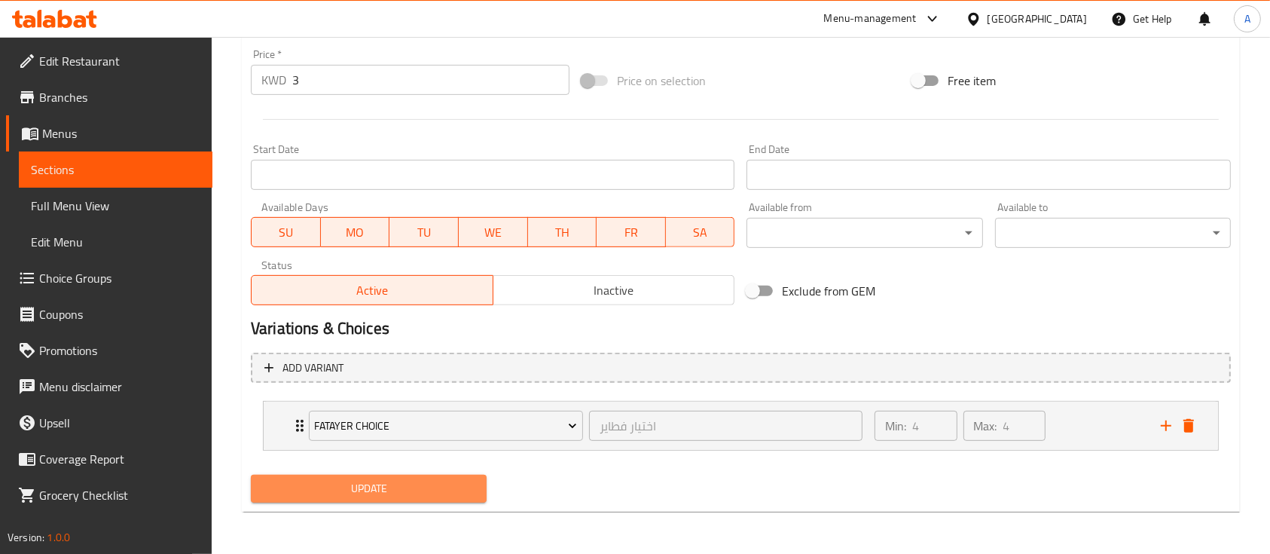
click at [463, 476] on button "Update" at bounding box center [369, 489] width 236 height 28
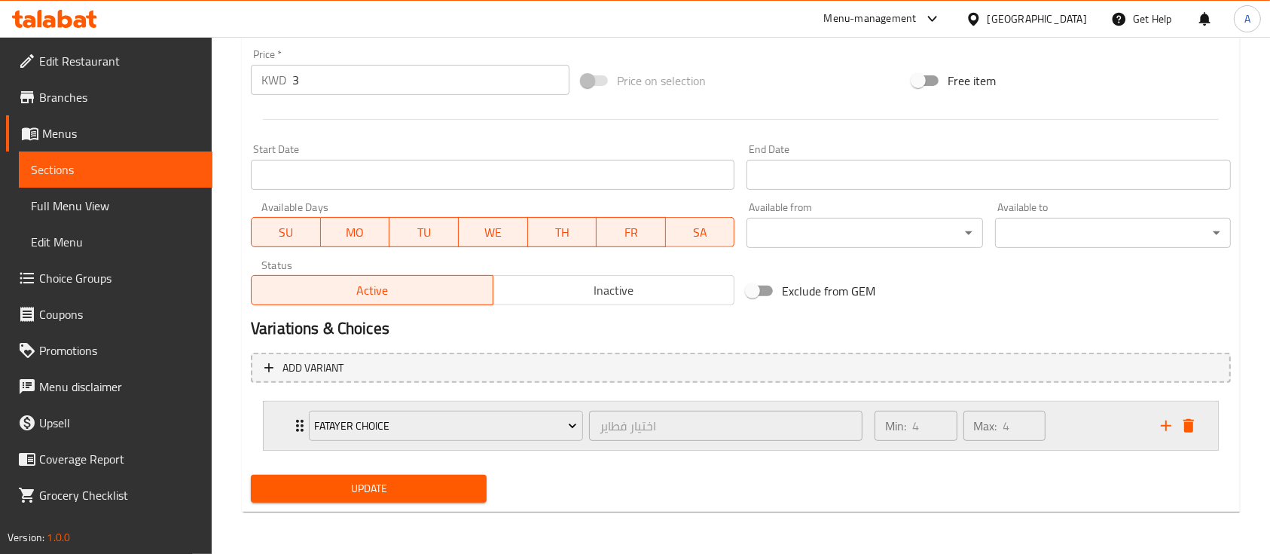
click at [1061, 423] on div "Min: 4 ​ Max: 4 ​" at bounding box center [1009, 426] width 286 height 48
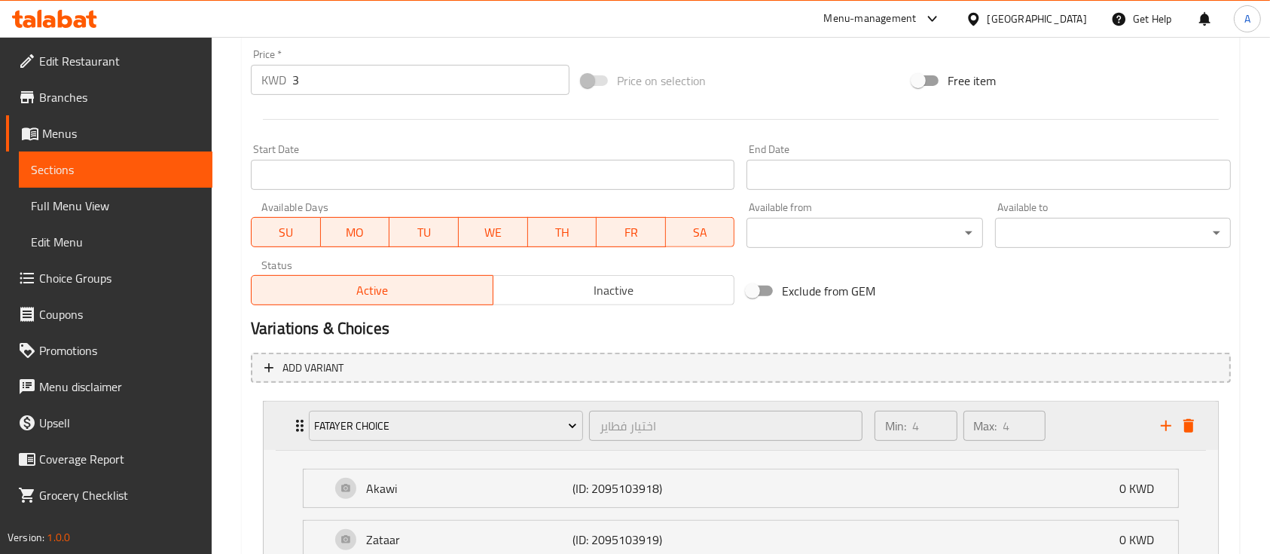
scroll to position [790, 0]
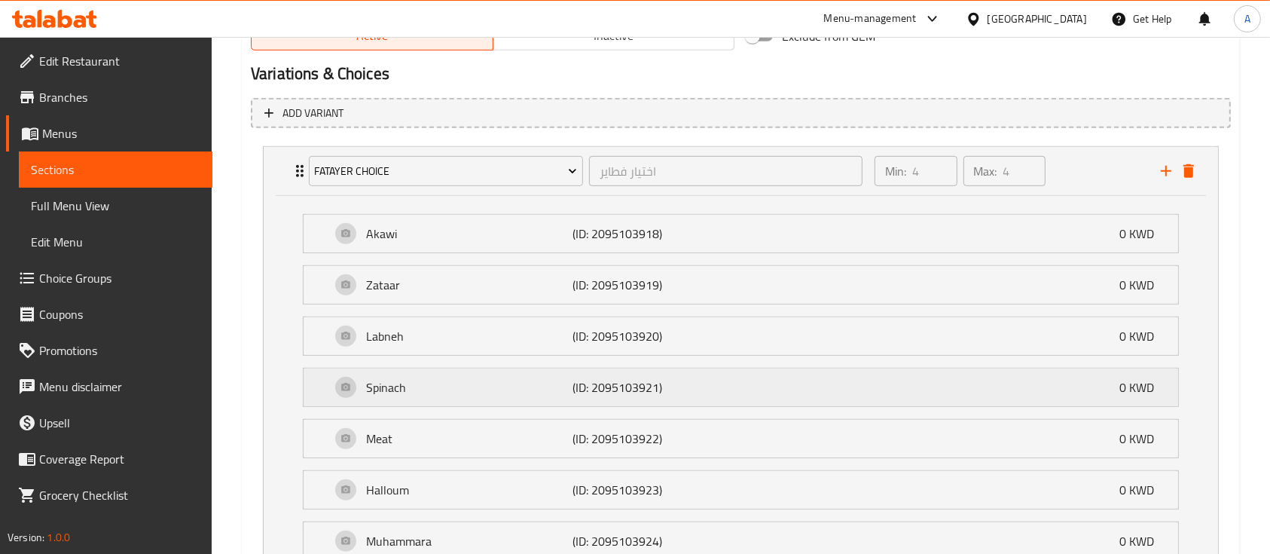
click at [470, 378] on p "Spinach" at bounding box center [469, 387] width 206 height 18
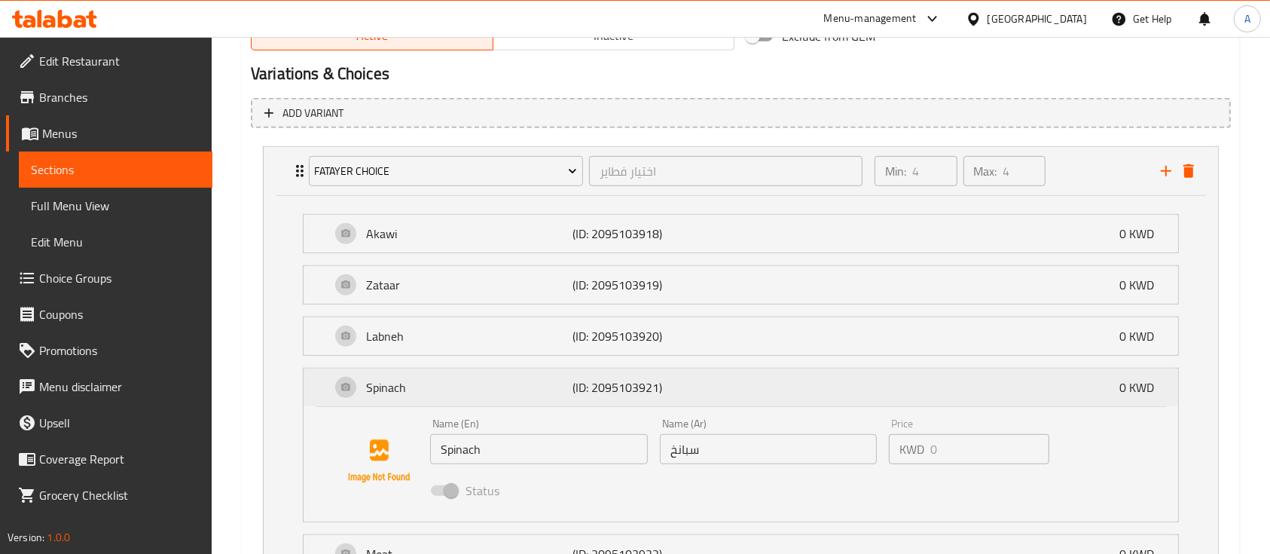
click at [470, 378] on p "Spinach" at bounding box center [469, 387] width 206 height 18
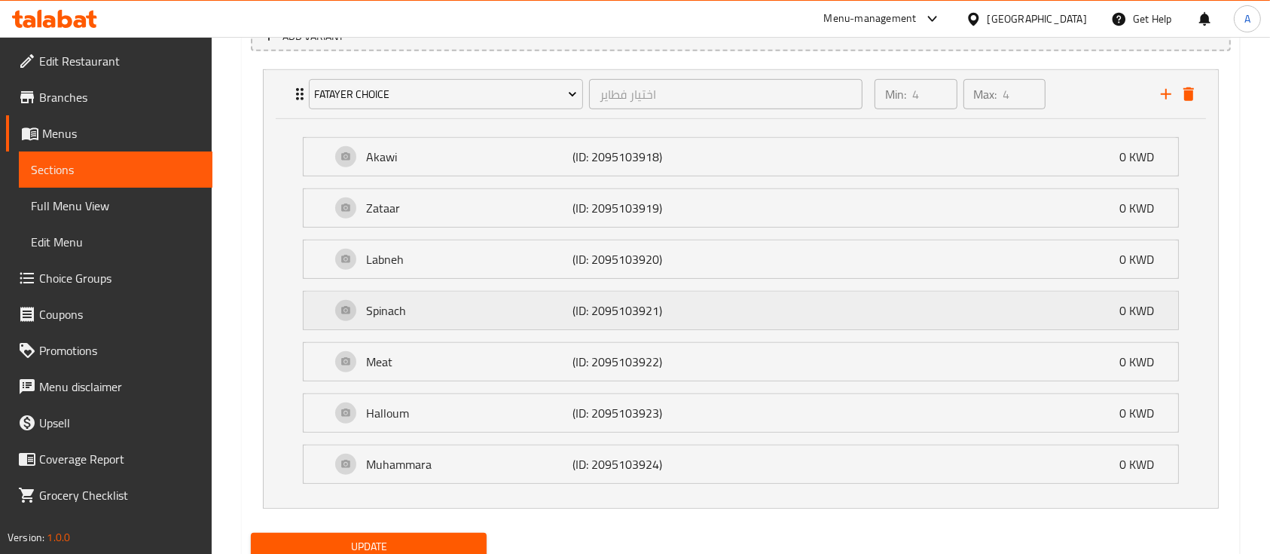
scroll to position [868, 0]
click at [455, 306] on p "Spinach" at bounding box center [469, 310] width 206 height 18
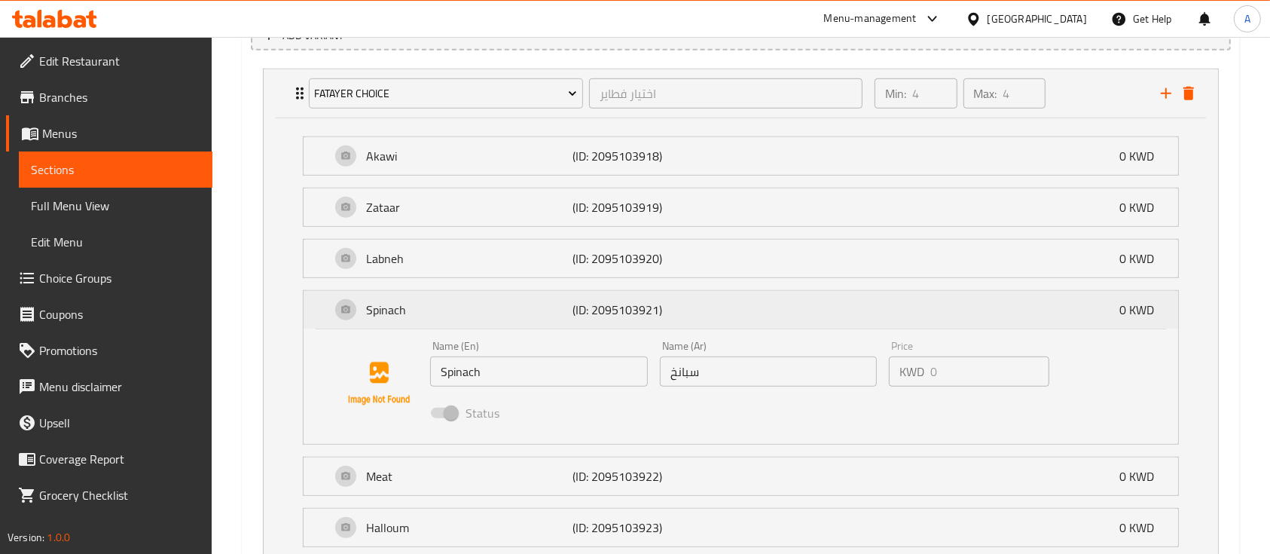
click at [455, 306] on p "Spinach" at bounding box center [469, 310] width 206 height 18
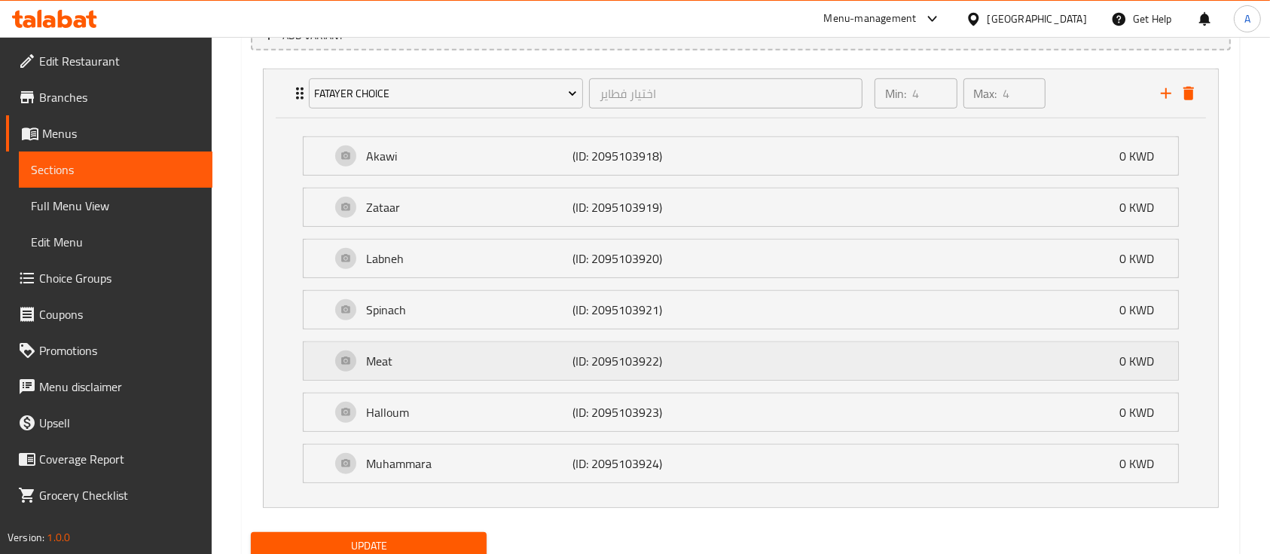
click at [453, 362] on p "Meat" at bounding box center [469, 361] width 206 height 18
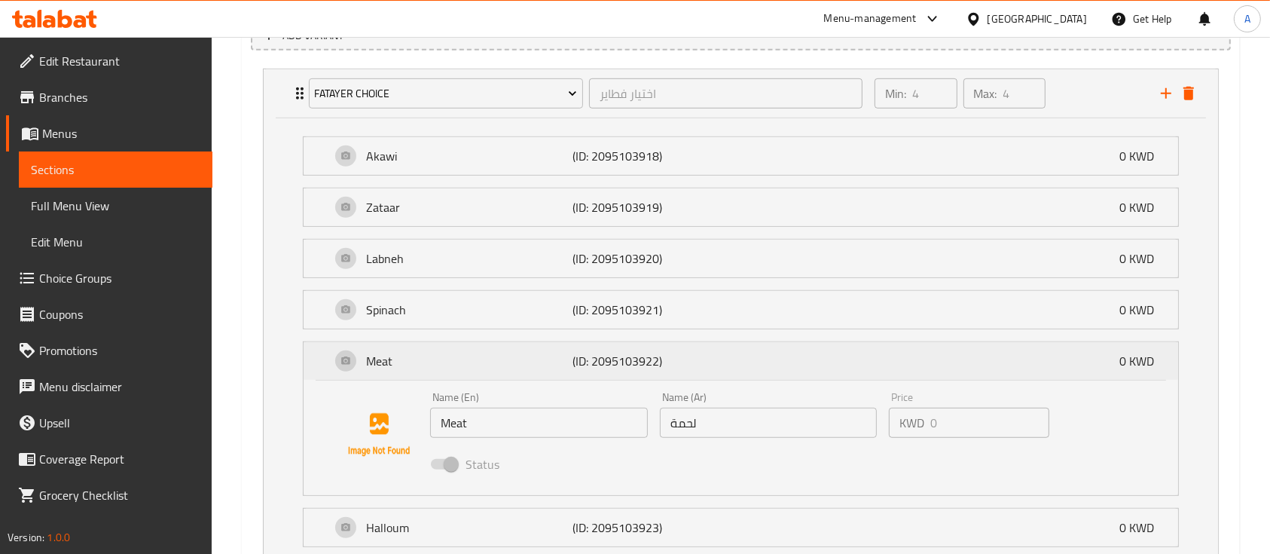
scroll to position [1039, 0]
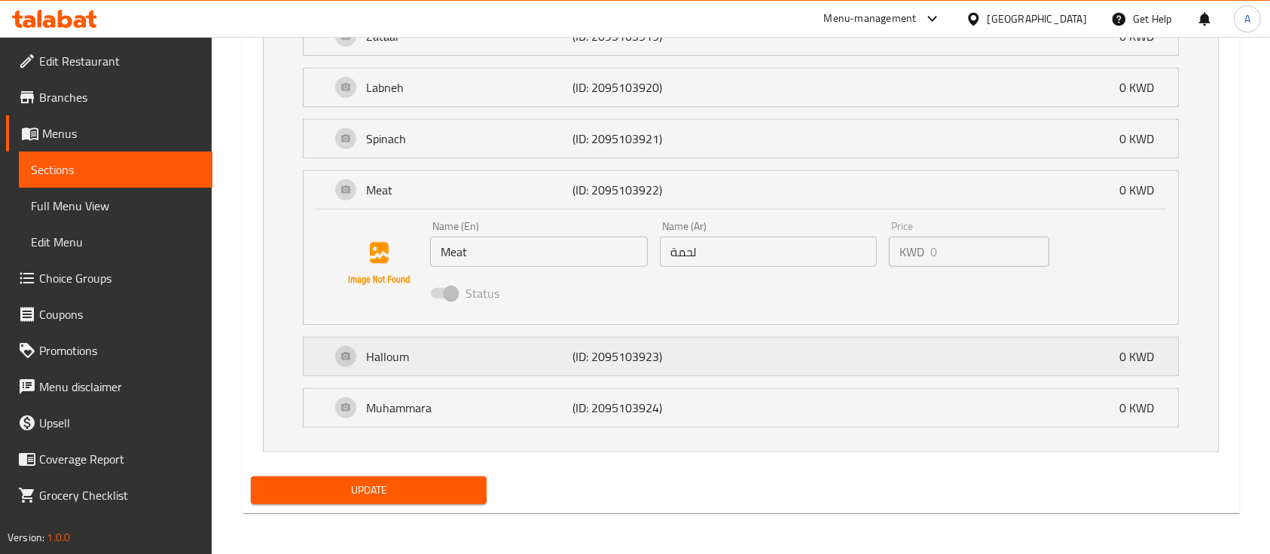
click at [449, 359] on p "Halloum" at bounding box center [469, 356] width 206 height 18
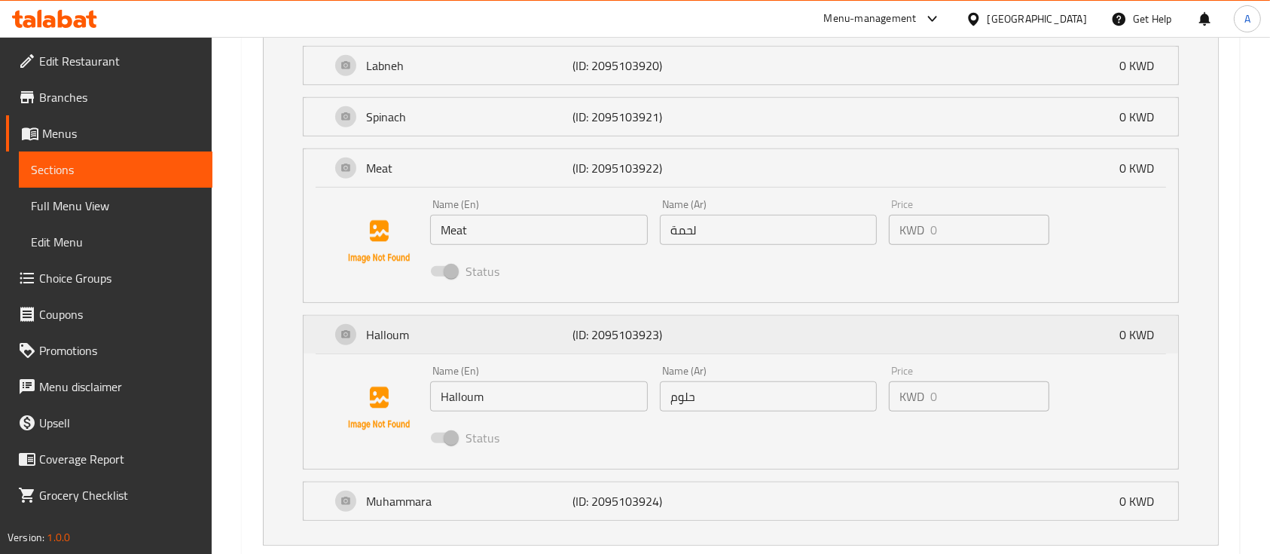
scroll to position [1062, 0]
click at [567, 159] on p "Meat" at bounding box center [469, 166] width 206 height 18
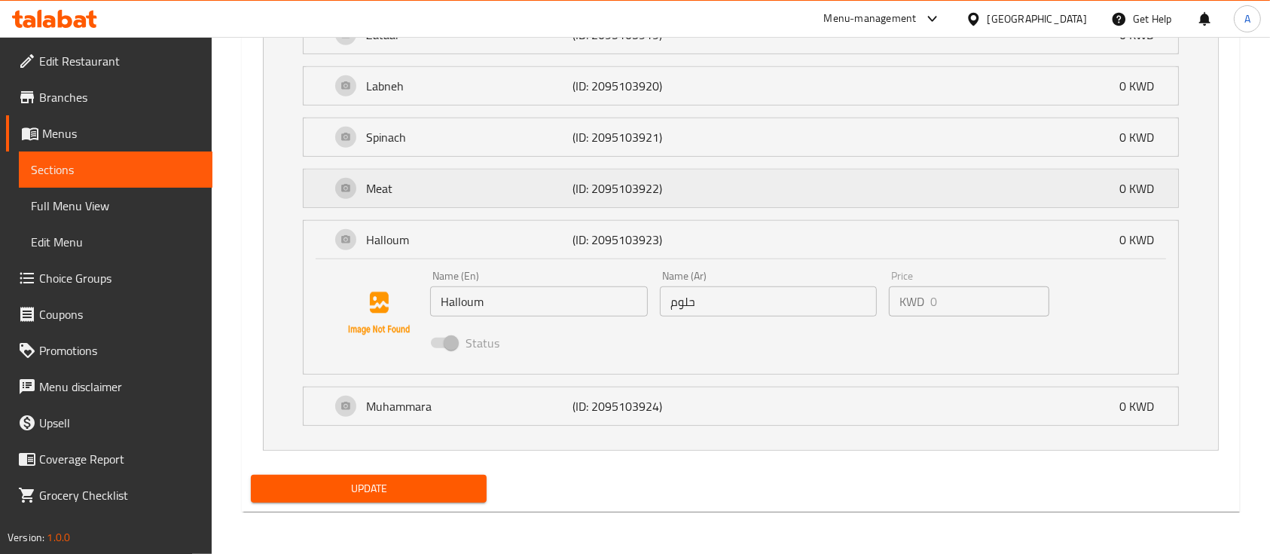
scroll to position [1039, 0]
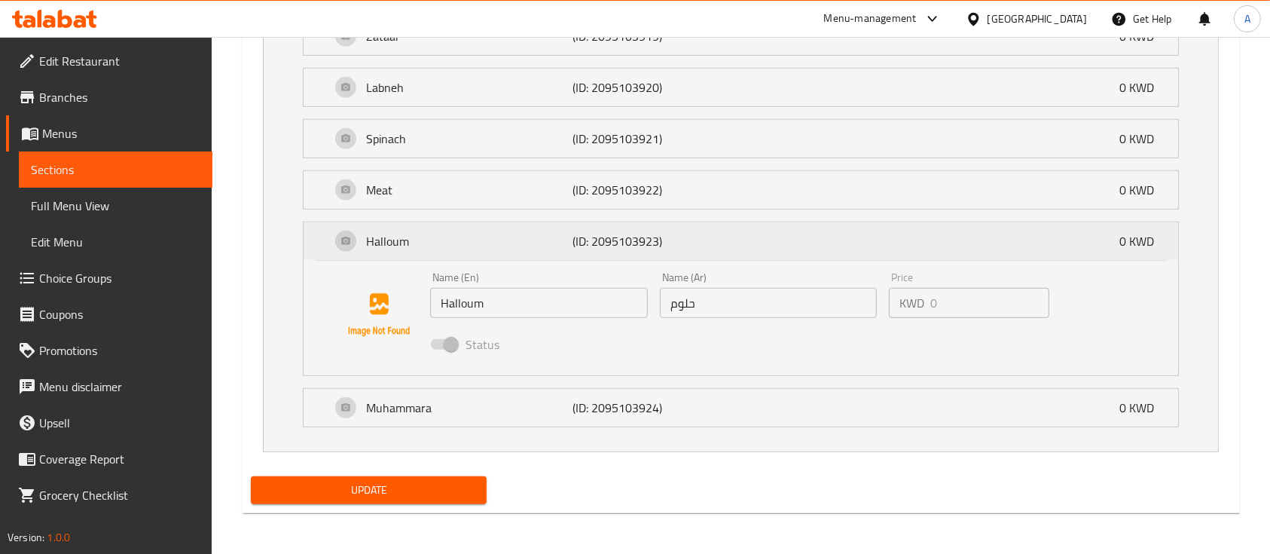
click at [551, 223] on div "Halloum (ID: 2095103923) 0 KWD" at bounding box center [746, 241] width 830 height 38
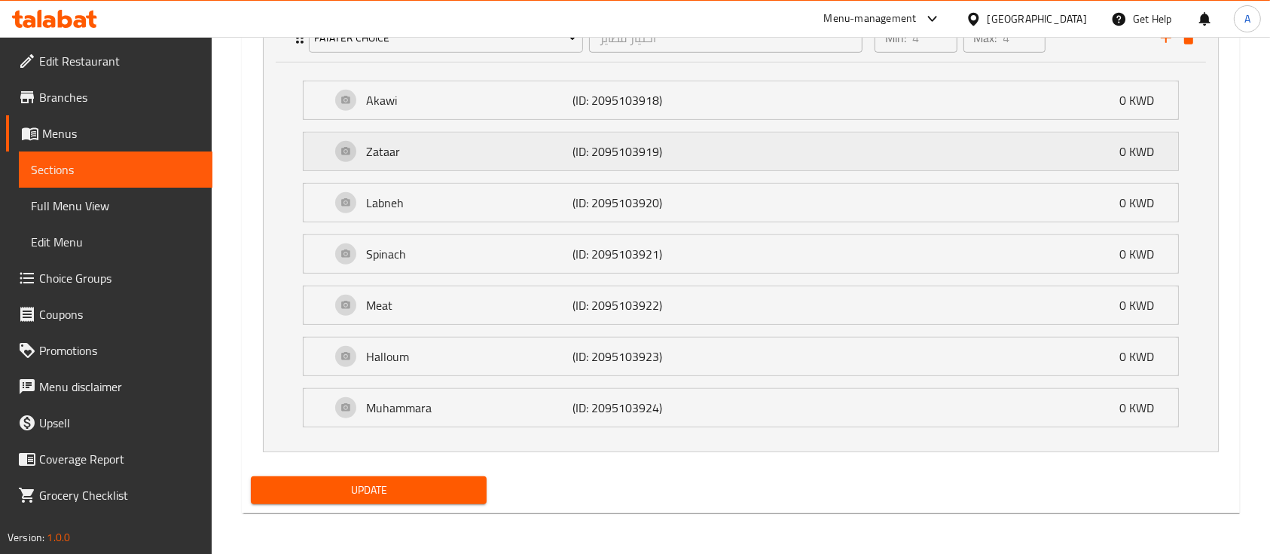
scroll to position [685, 0]
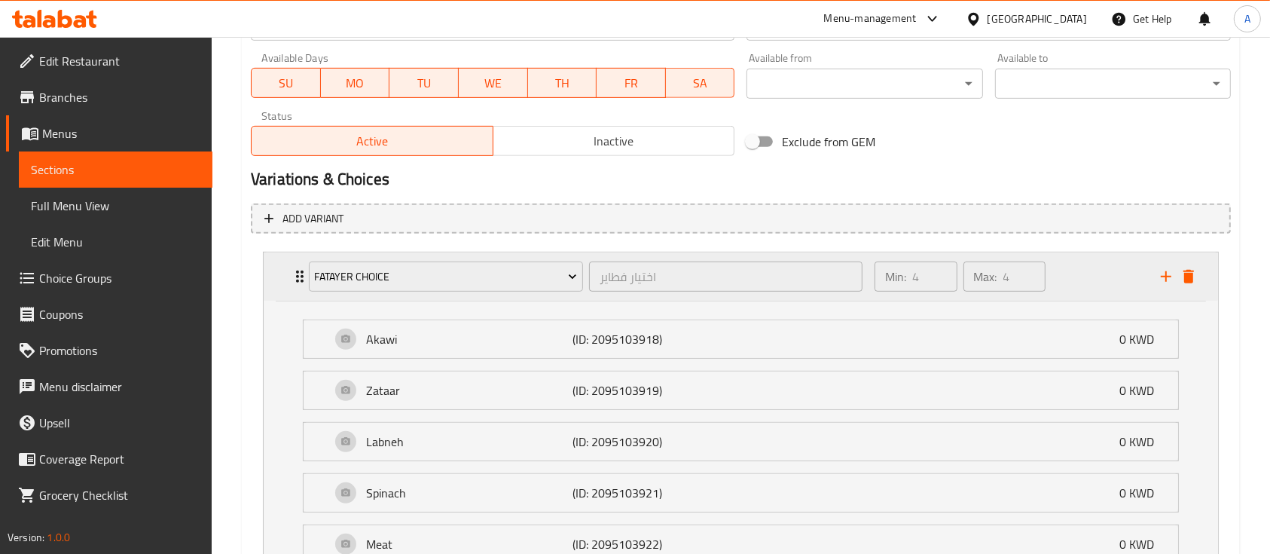
click at [1103, 282] on div "Min: 4 ​ Max: 4 ​" at bounding box center [1009, 276] width 286 height 48
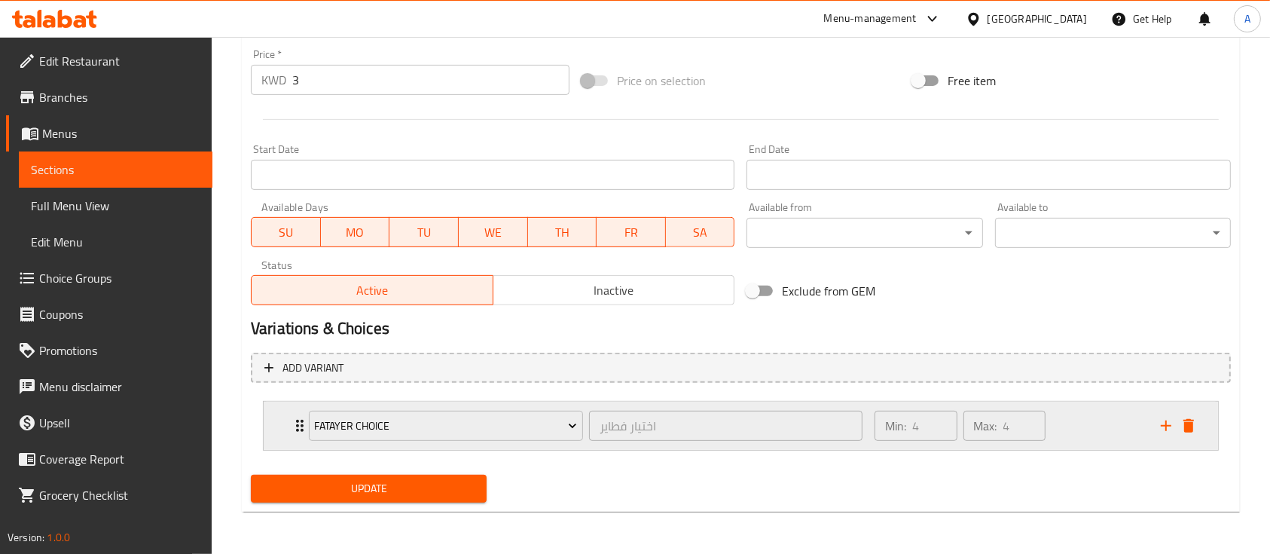
scroll to position [536, 0]
click at [1062, 448] on div "Min: 4 ​ Max: 4 ​" at bounding box center [1009, 426] width 286 height 48
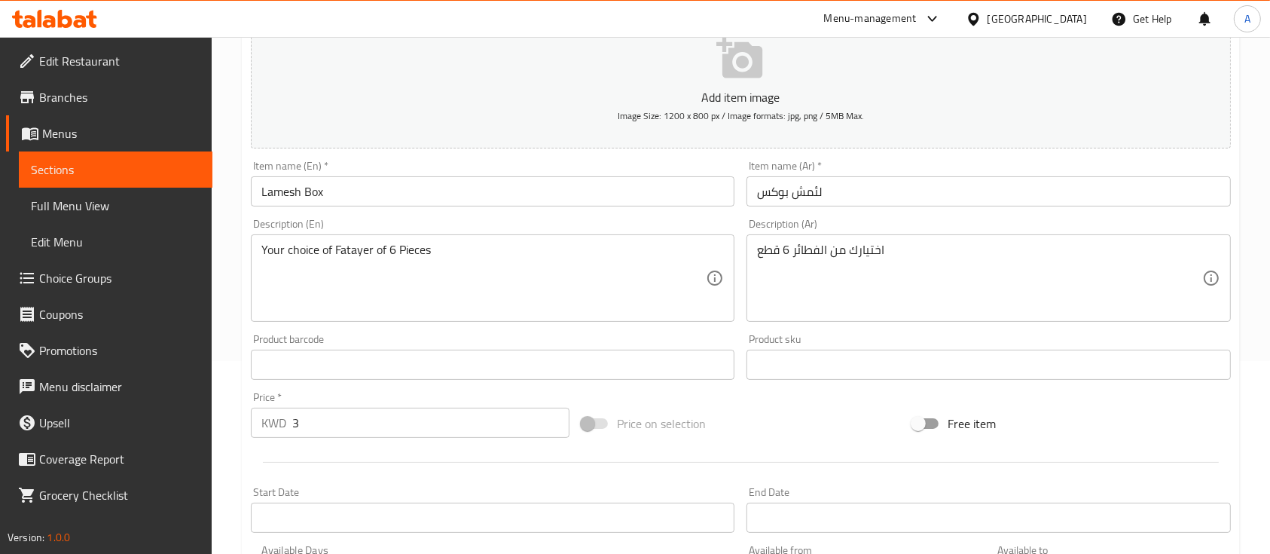
scroll to position [194, 0]
click at [392, 239] on div "Your choice of Fatayer of 6 Pieces Description (En)" at bounding box center [493, 276] width 484 height 87
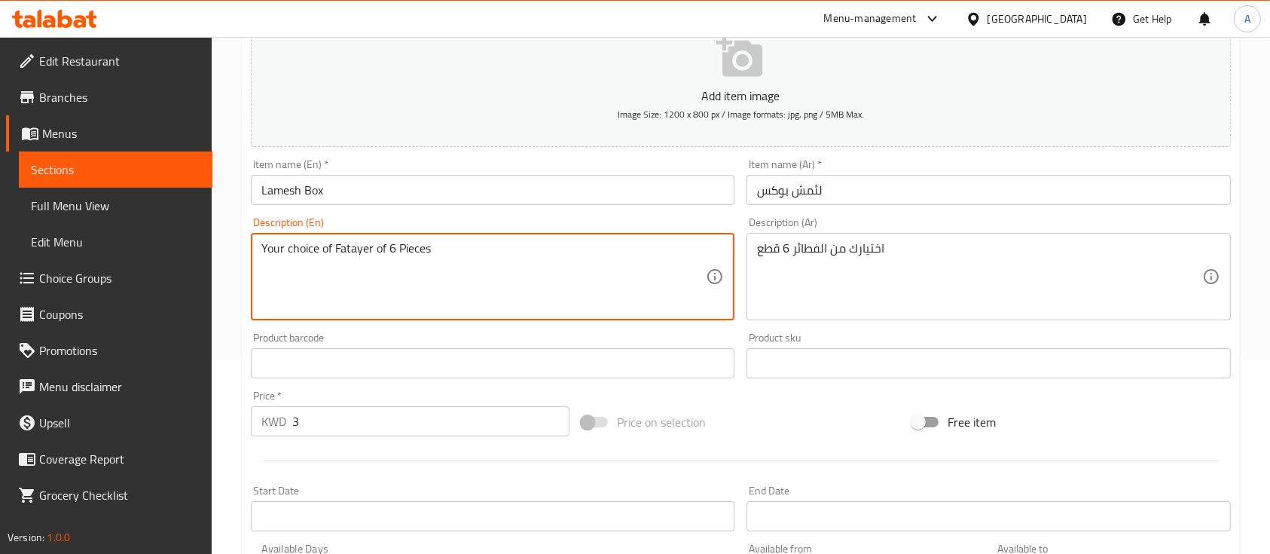
click at [392, 249] on textarea "Your choice of Fatayer of 6 Pieces" at bounding box center [483, 277] width 445 height 72
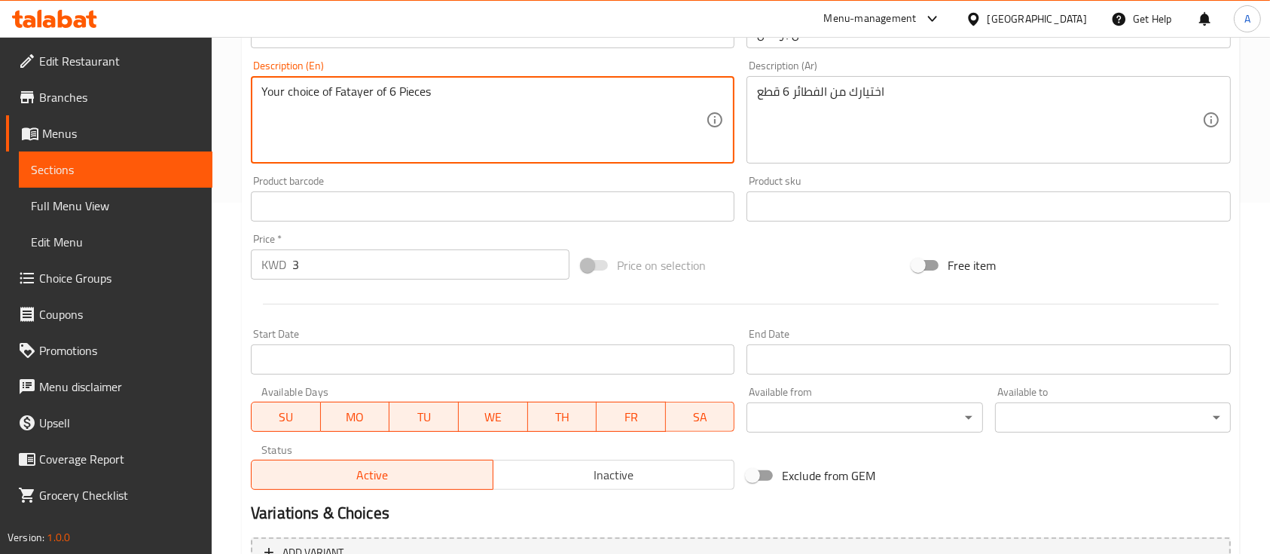
scroll to position [352, 0]
type textarea "Your choice of Fatayer of 7 Pieces"
click at [398, 270] on input "3" at bounding box center [430, 264] width 277 height 30
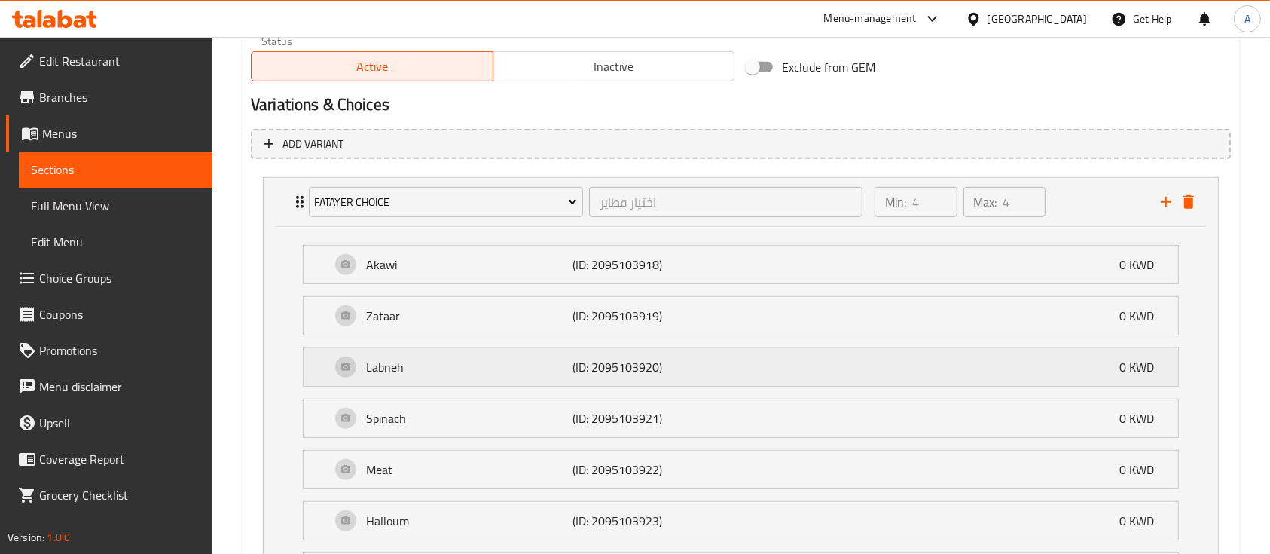
scroll to position [924, 0]
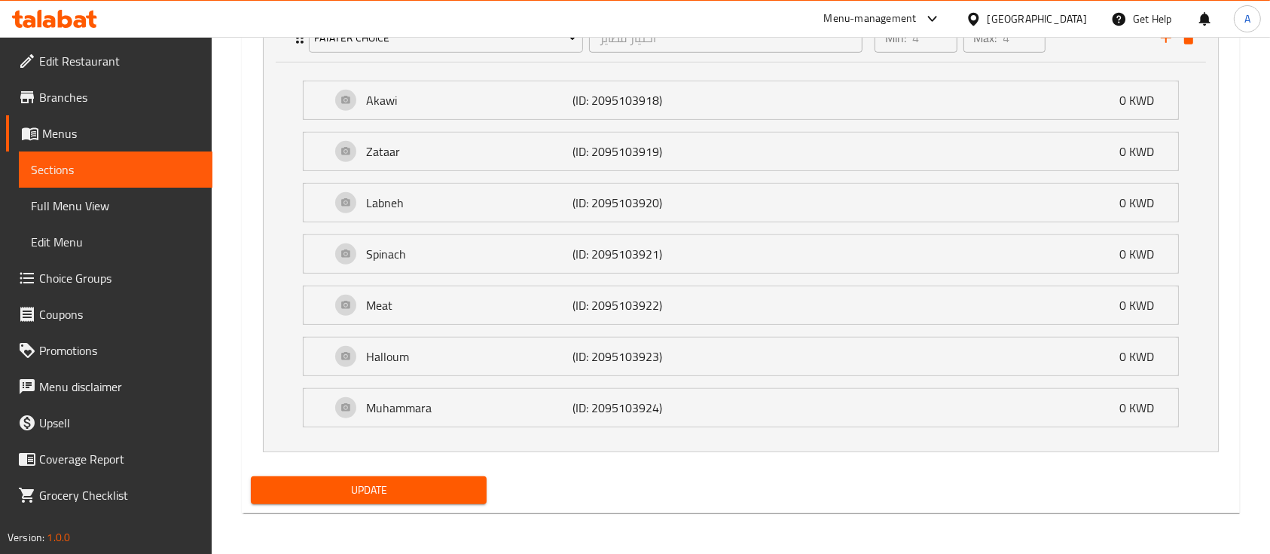
click at [398, 490] on span "Update" at bounding box center [369, 490] width 212 height 19
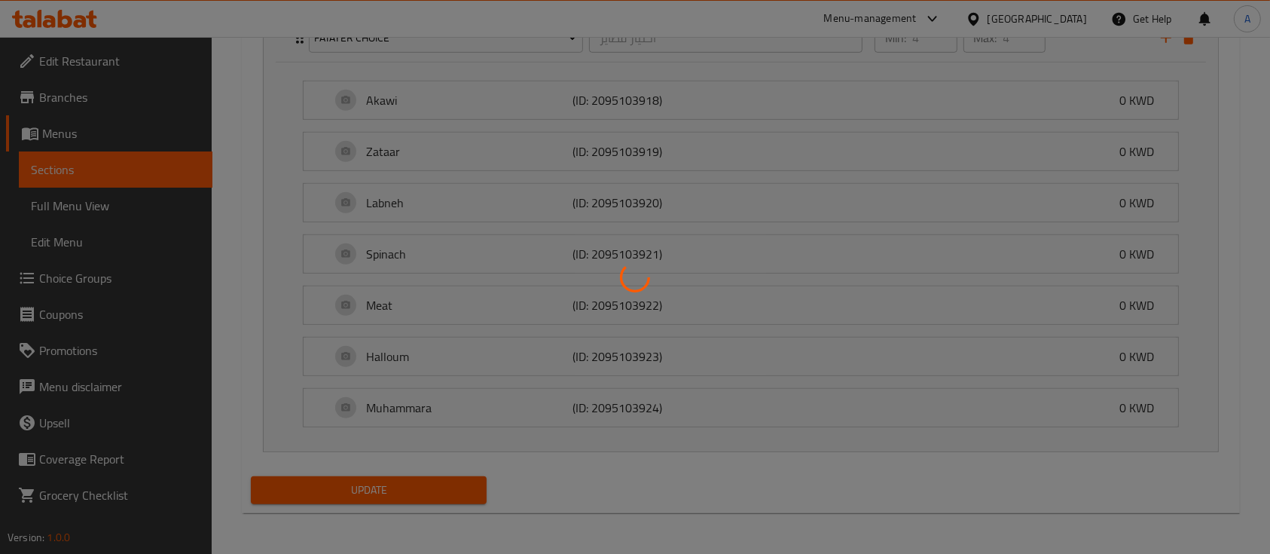
scroll to position [636, 0]
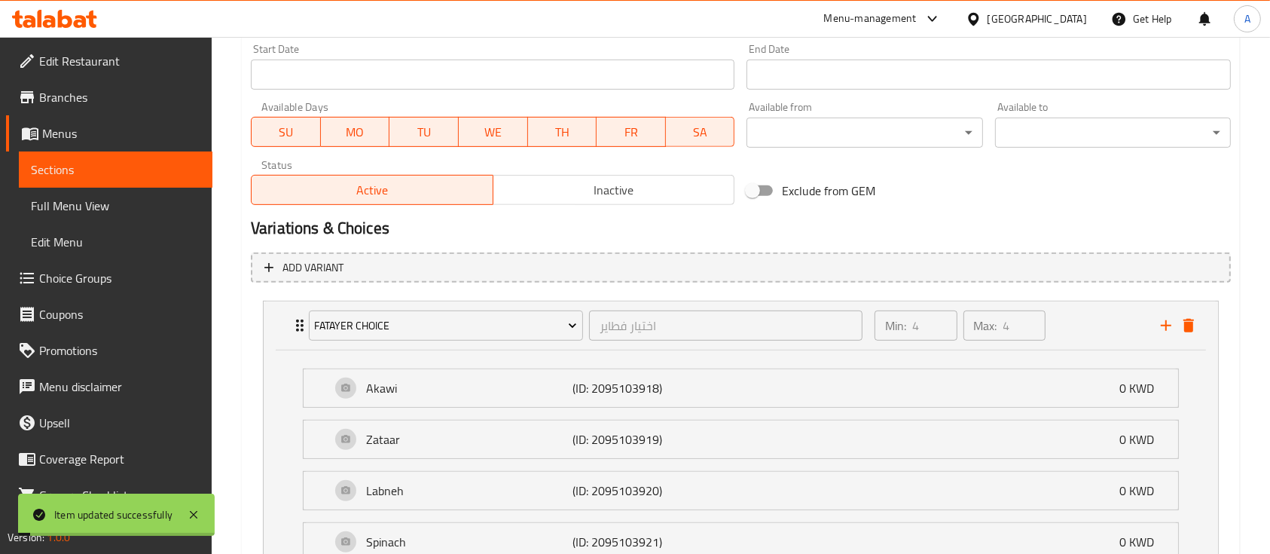
click at [130, 283] on span "Choice Groups" at bounding box center [119, 278] width 161 height 18
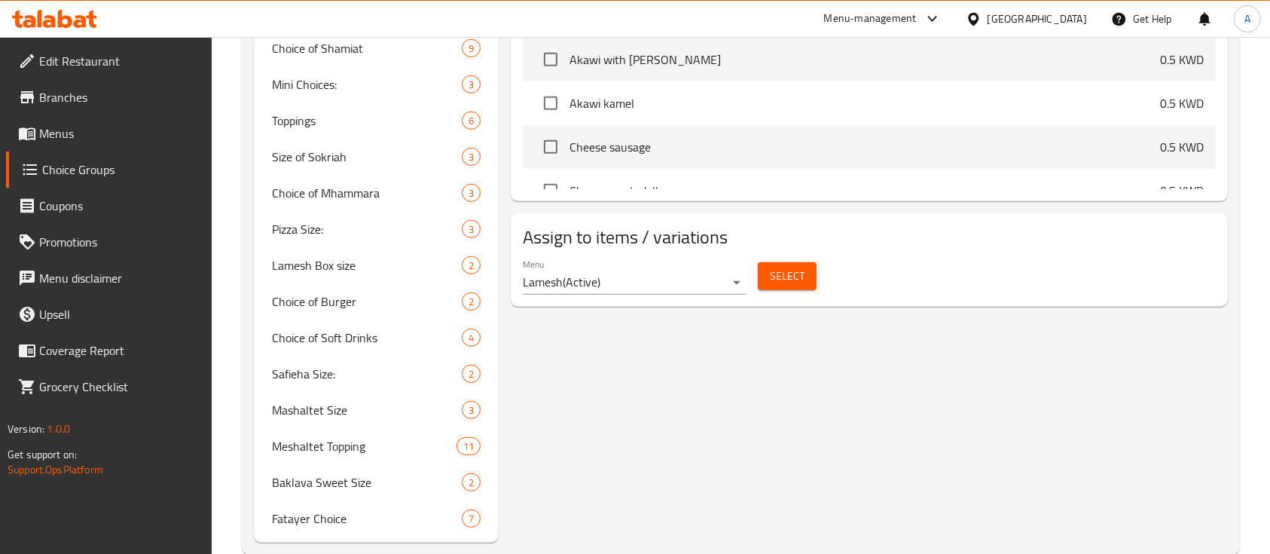
scroll to position [771, 0]
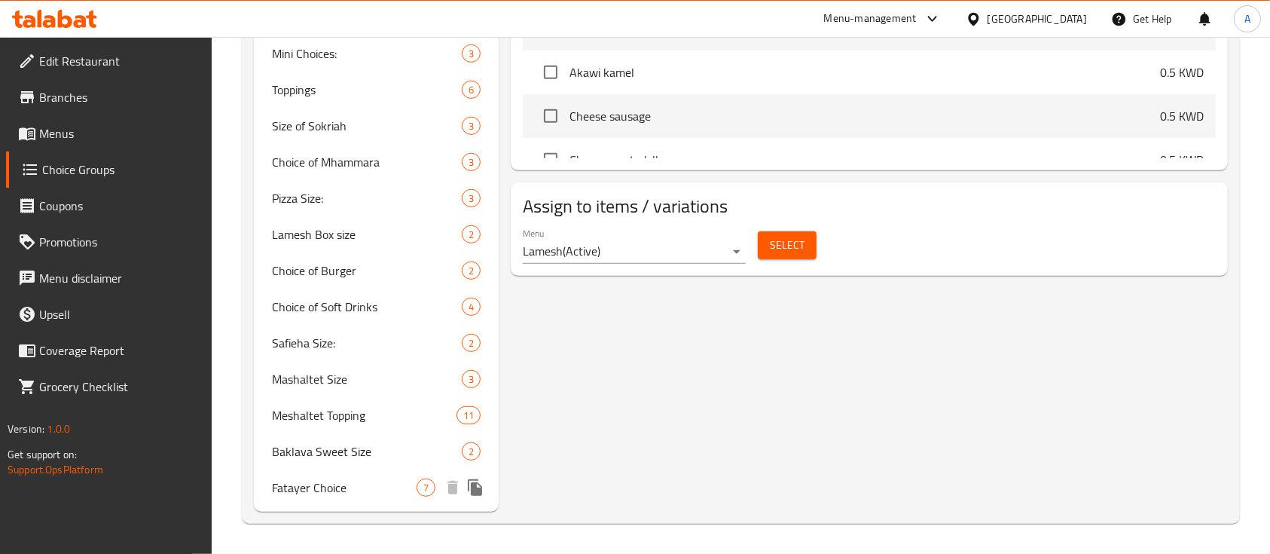
click at [332, 490] on span "Fatayer Choice" at bounding box center [344, 487] width 145 height 18
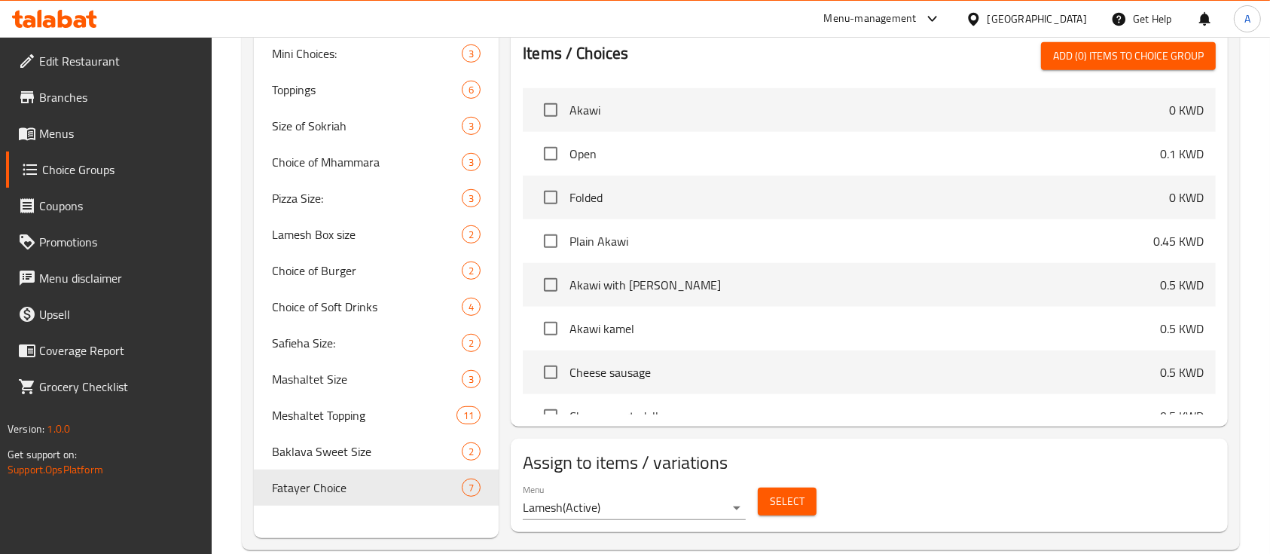
type input "Fatayer Choice"
type input "اختيار فطاير"
type input "4"
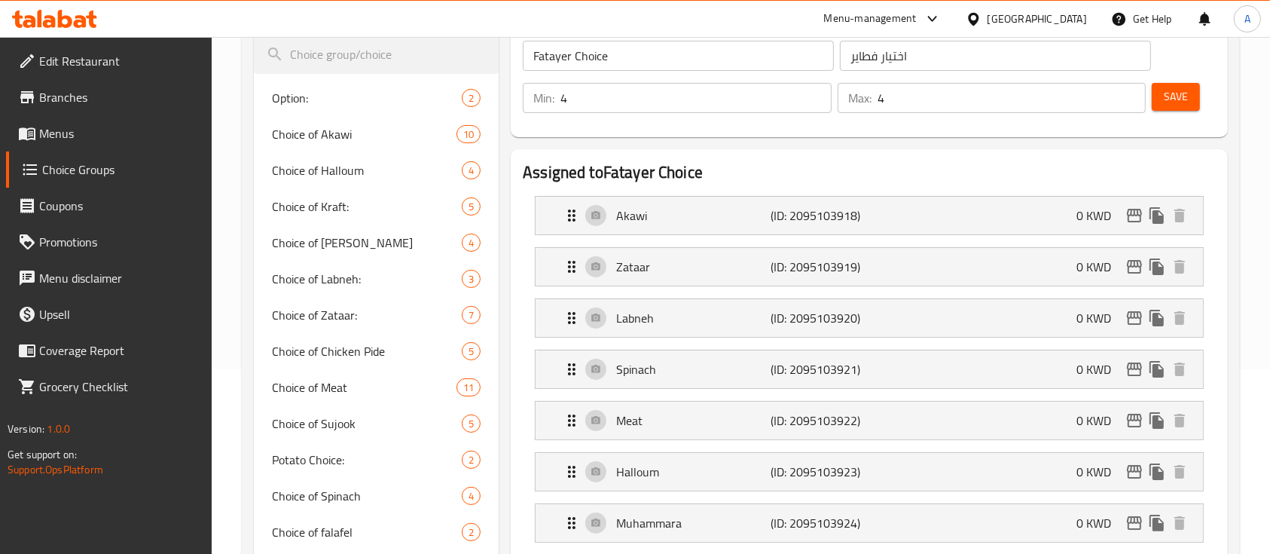
scroll to position [186, 0]
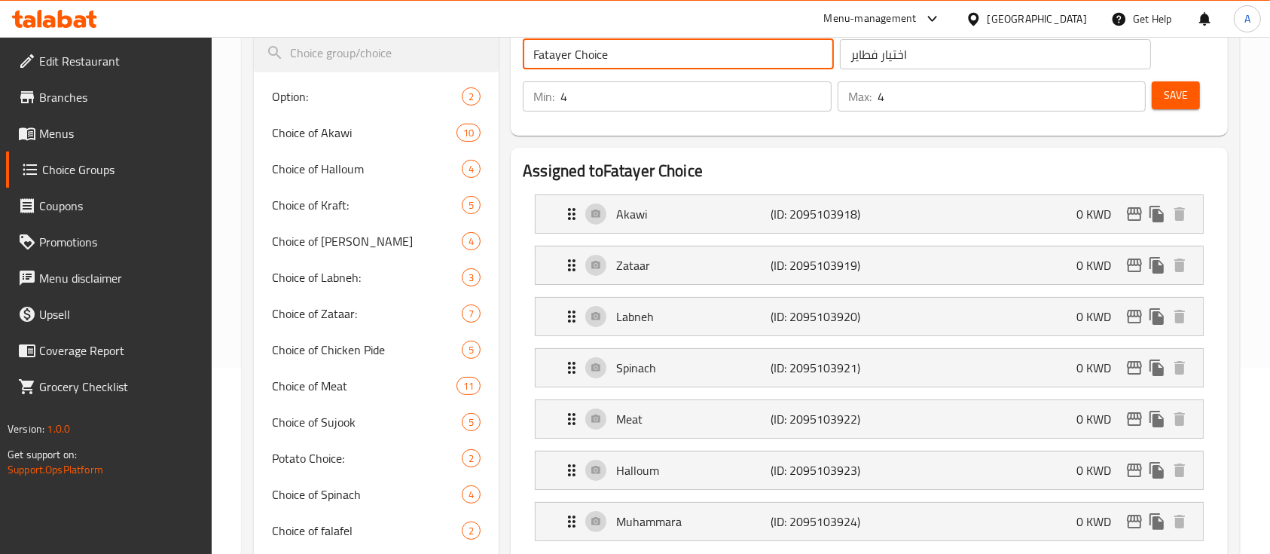
click at [631, 51] on input "Fatayer Choice" at bounding box center [678, 54] width 311 height 30
type input "Fatayer Choice 1"
click at [980, 68] on input "اختيار فطاير" at bounding box center [995, 54] width 311 height 30
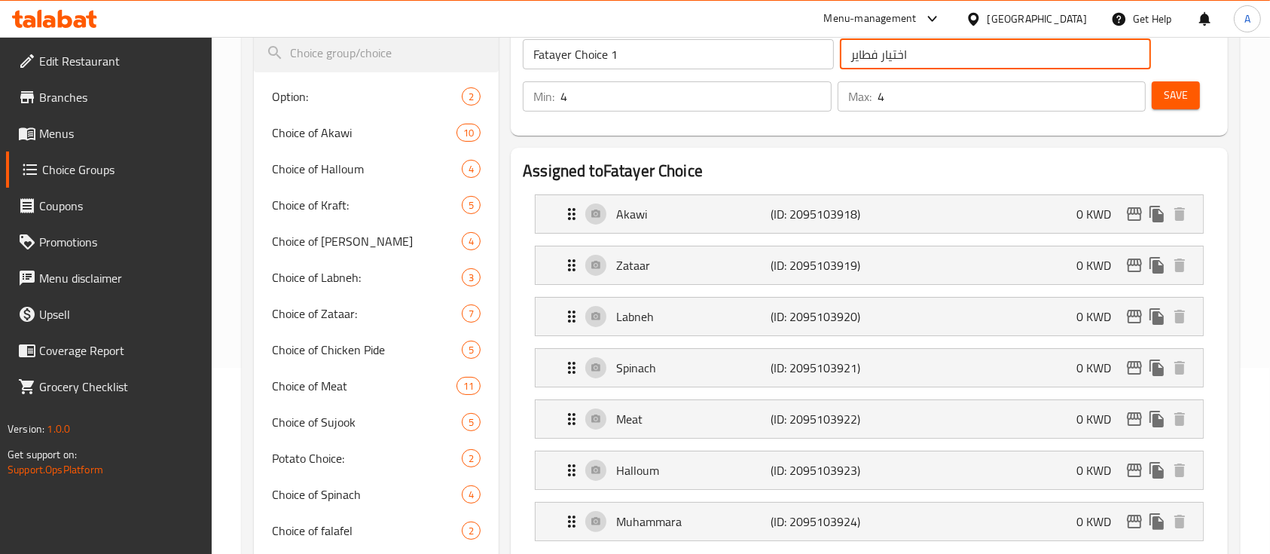
click at [851, 56] on input "اختيار فطاير" at bounding box center [995, 54] width 311 height 30
type input "1 اختيار فطاير"
click at [728, 63] on input "Fatayer Choice 1" at bounding box center [678, 54] width 311 height 30
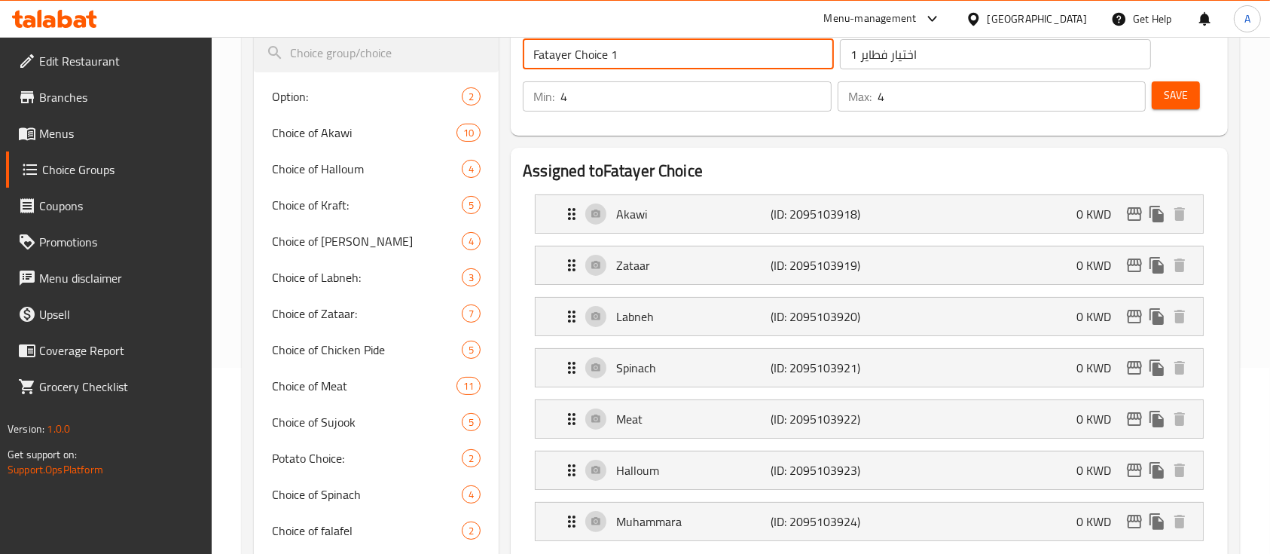
click at [728, 63] on input "Fatayer Choice 1" at bounding box center [678, 54] width 311 height 30
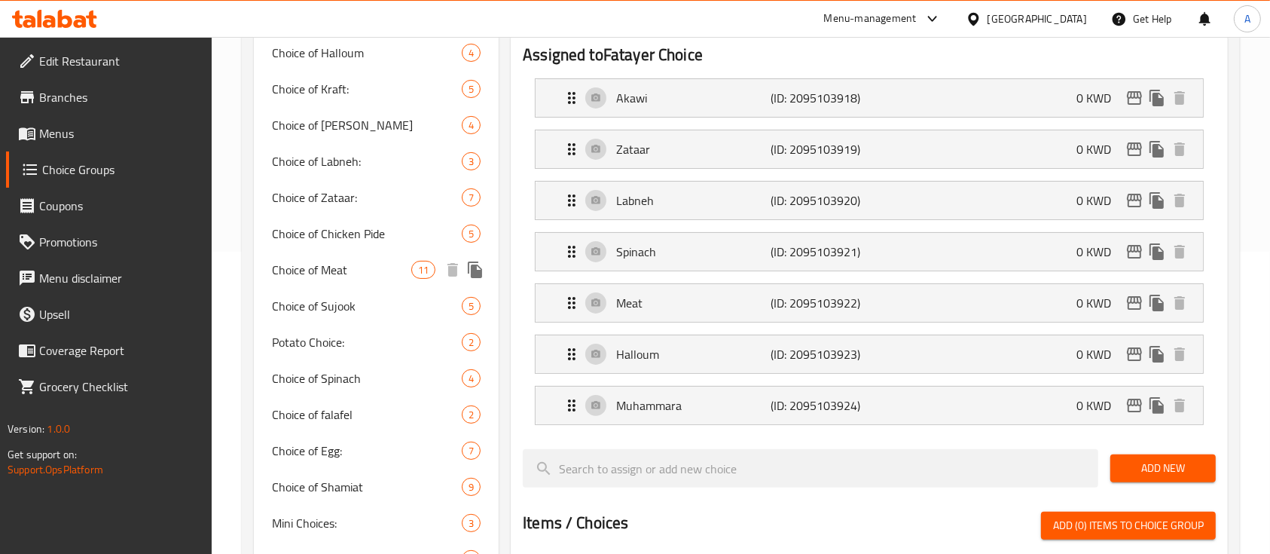
scroll to position [796, 0]
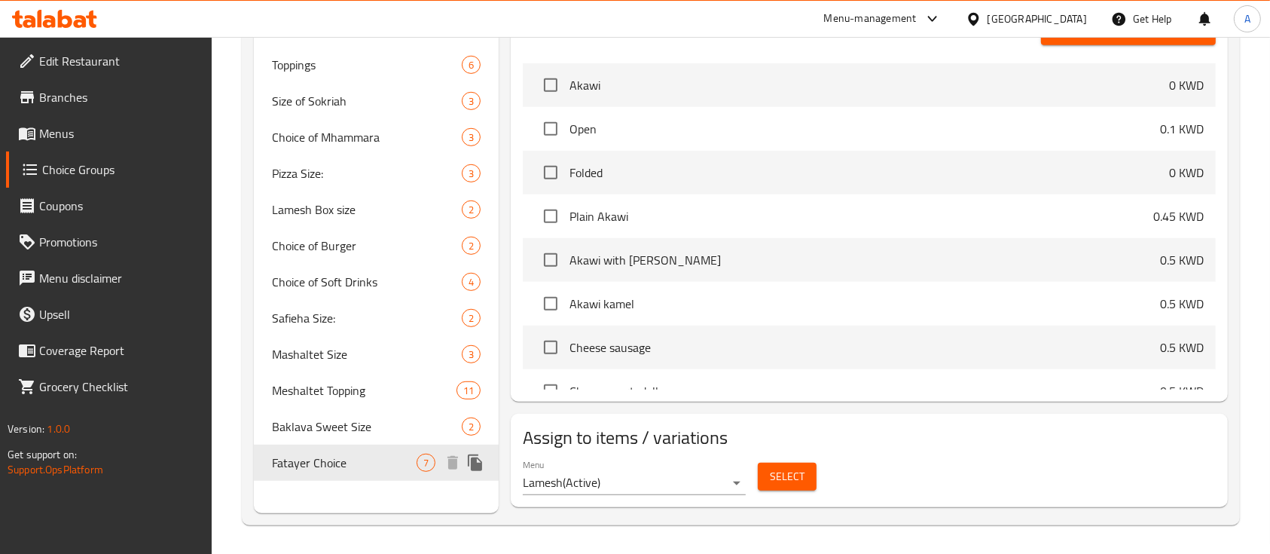
click at [470, 455] on icon "duplicate" at bounding box center [475, 463] width 18 height 18
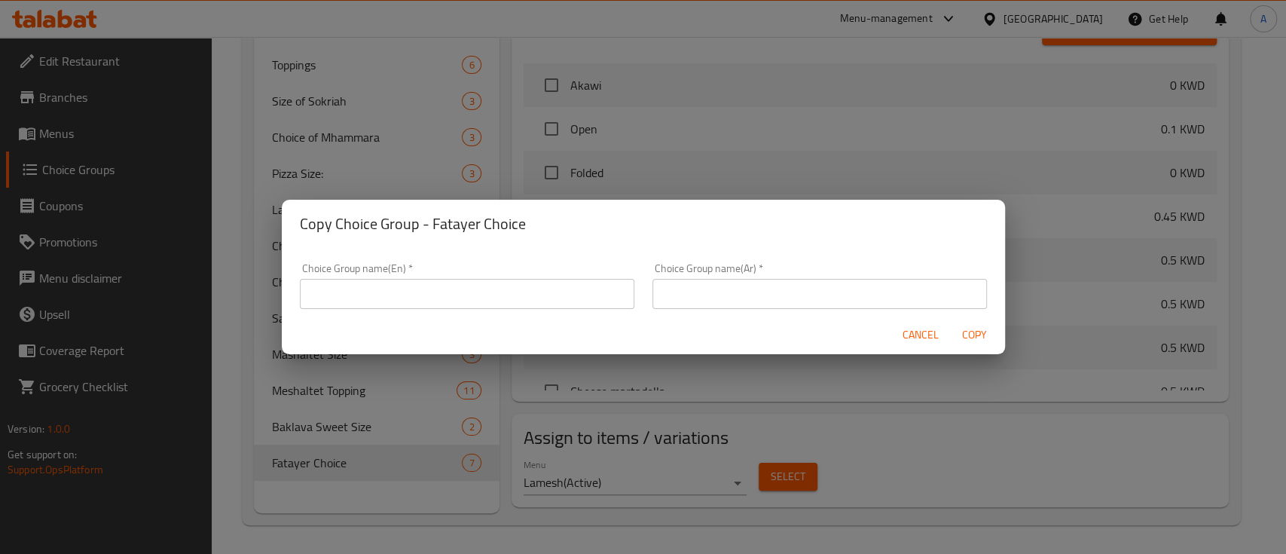
click at [518, 299] on input "text" at bounding box center [467, 294] width 335 height 30
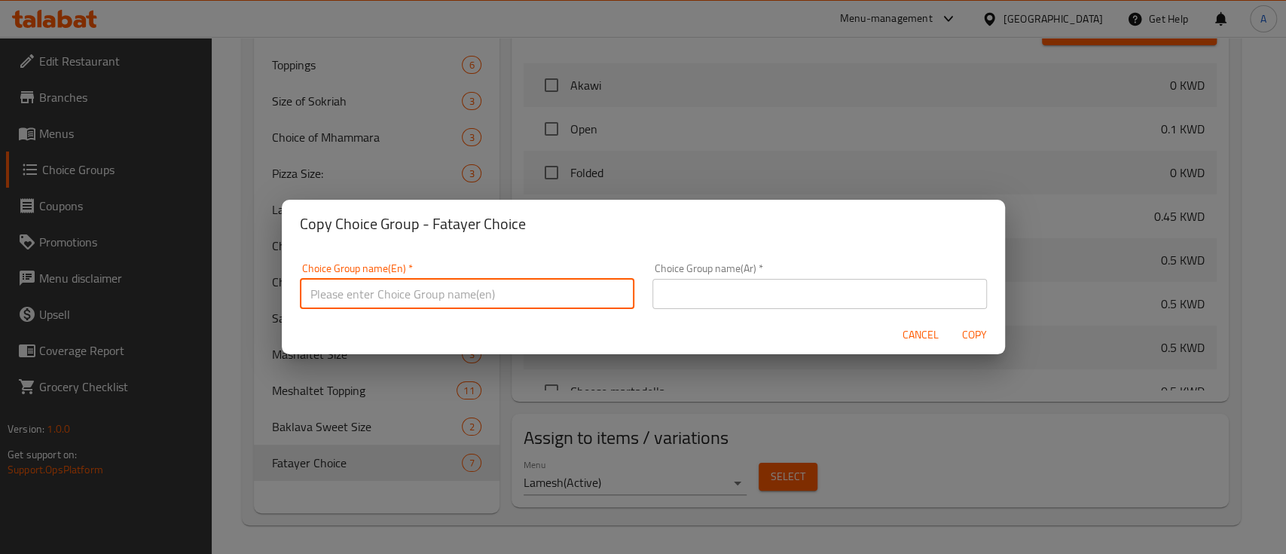
click at [652, 298] on input "text" at bounding box center [819, 294] width 335 height 30
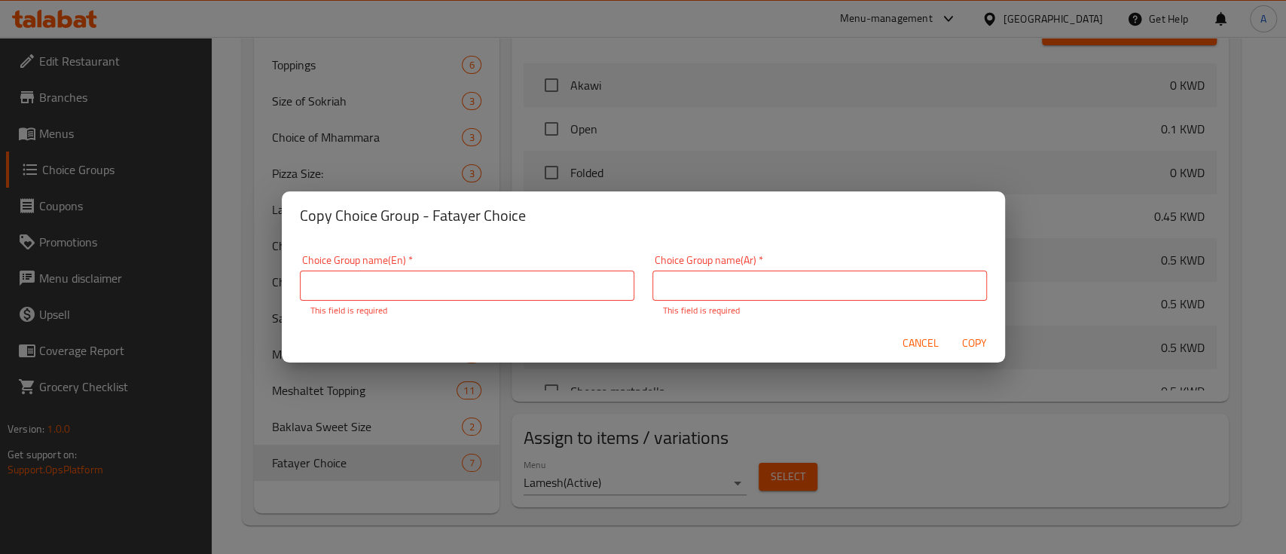
drag, startPoint x: 918, startPoint y: 336, endPoint x: 508, endPoint y: 264, distance: 416.1
click at [508, 264] on form "Choice Group name(En)   * Choice Group name(En) * This field is required Choice…" at bounding box center [643, 302] width 723 height 124
click at [508, 264] on div "Choice Group name(En)   * Choice Group name(En) * This field is required" at bounding box center [467, 286] width 335 height 63
click at [522, 290] on input "text" at bounding box center [467, 285] width 335 height 30
paste input "Fatayer Choice 1"
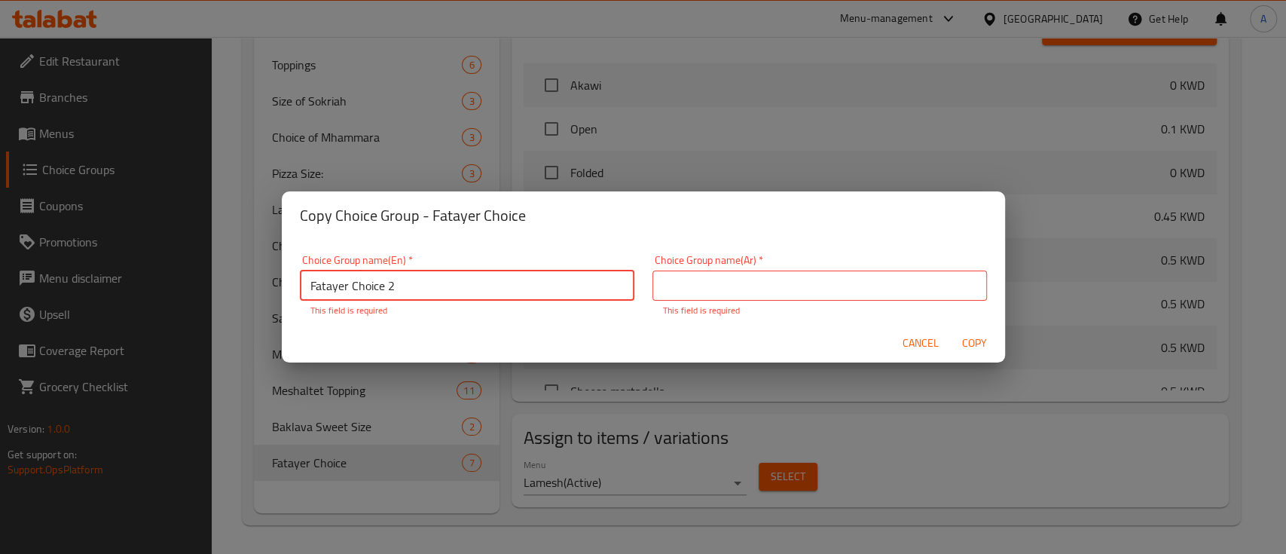
type input "Fatayer Choice 2"
click at [658, 287] on input "text" at bounding box center [819, 285] width 335 height 30
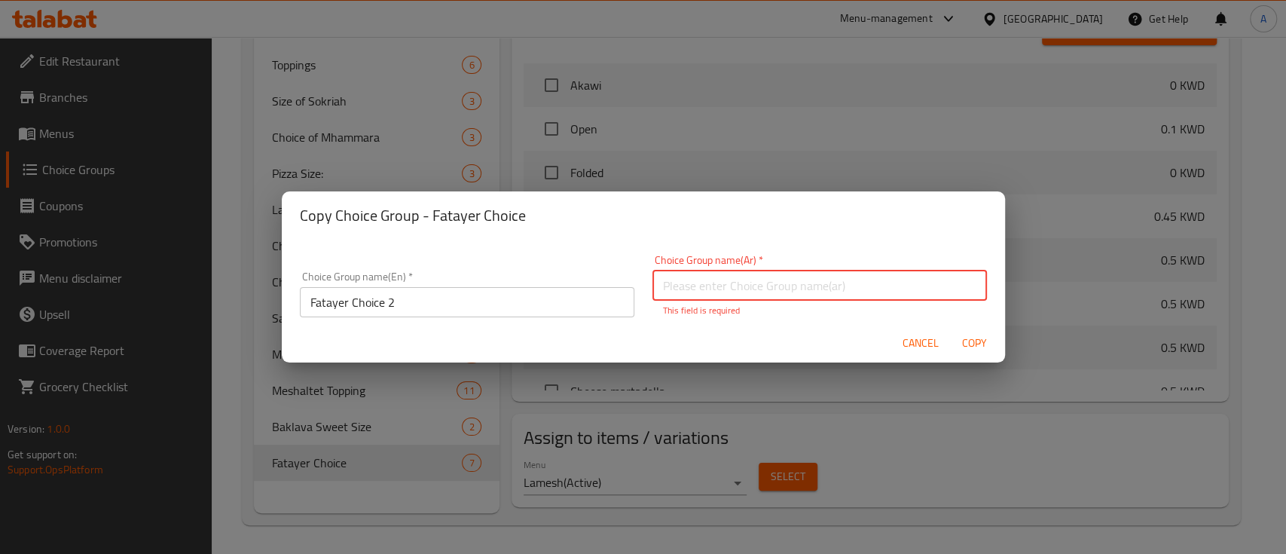
type input "خيارات:"
click at [975, 350] on div "Cancel Copy" at bounding box center [643, 343] width 723 height 40
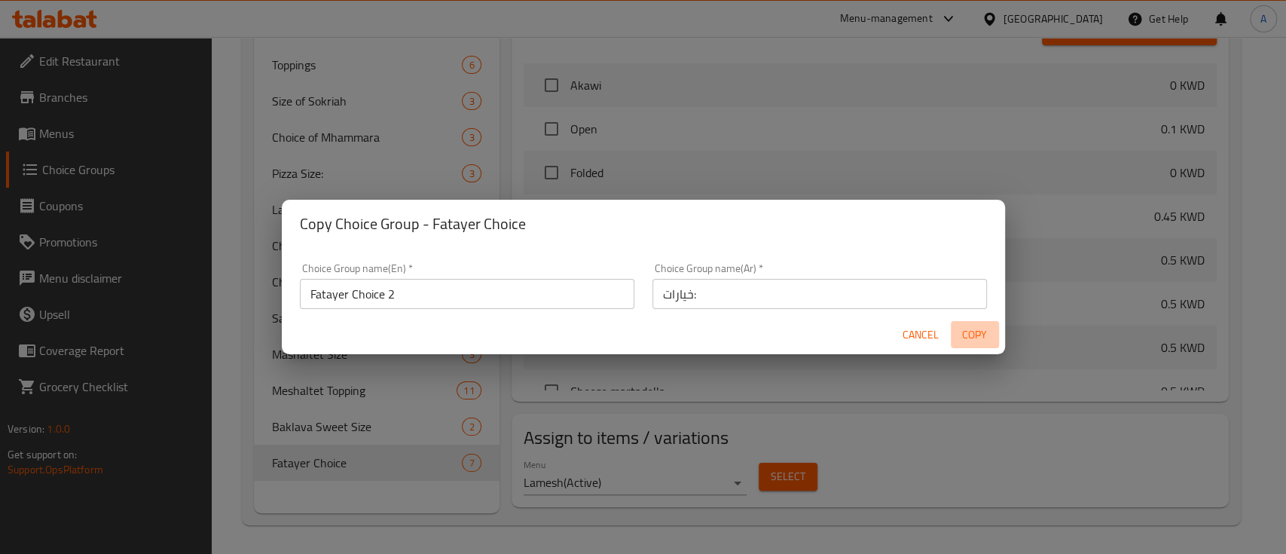
click at [973, 338] on span "Copy" at bounding box center [975, 334] width 36 height 19
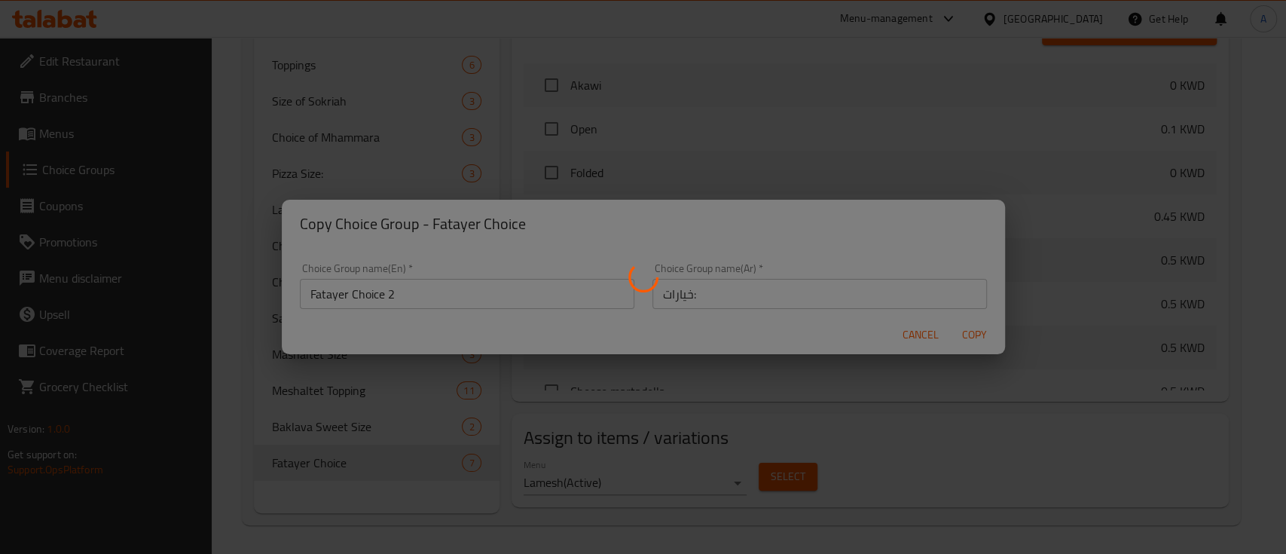
type input "Fatayer Choice 2"
type input "خيارات:"
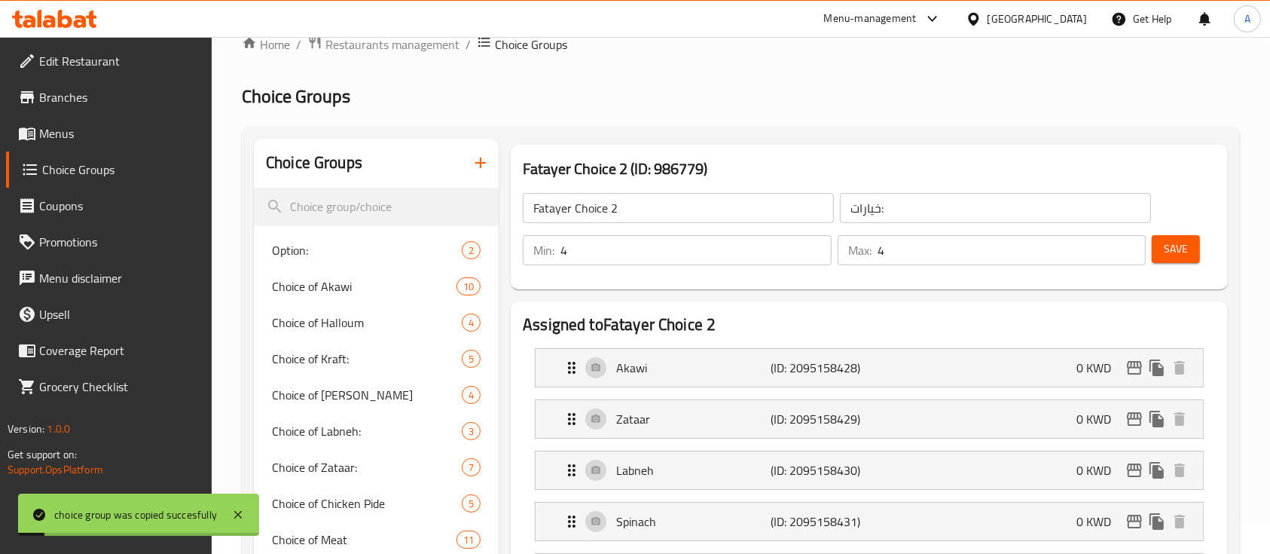
scroll to position [17, 0]
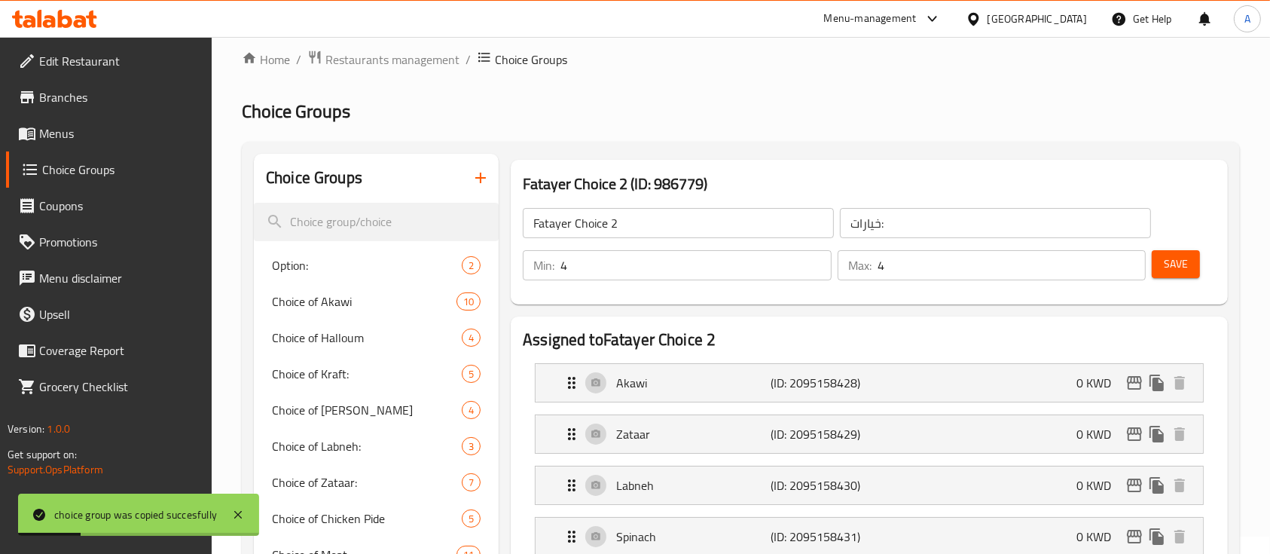
click at [649, 258] on input "4" at bounding box center [696, 265] width 271 height 30
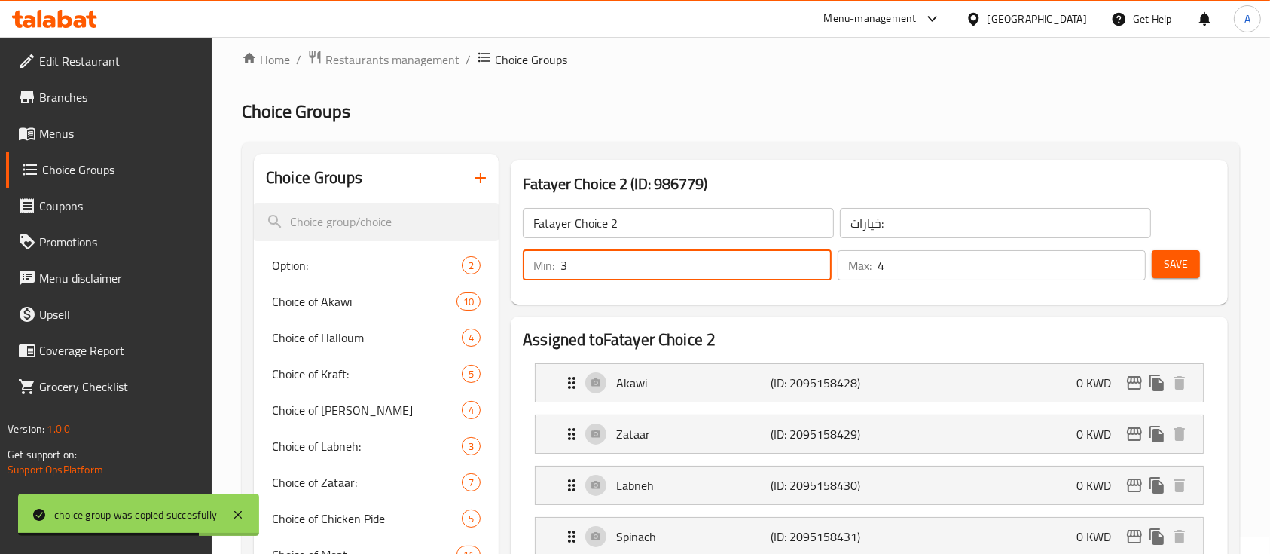
type input "3"
click at [927, 263] on input "4" at bounding box center [1012, 265] width 269 height 30
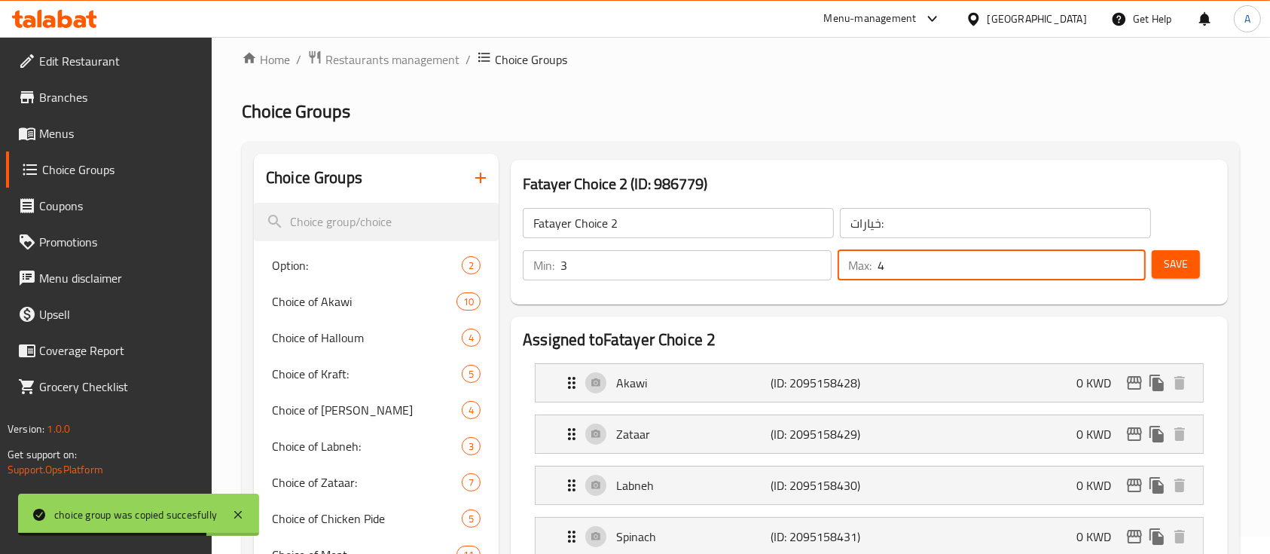
click at [927, 263] on input "4" at bounding box center [1012, 265] width 269 height 30
type input "4"
type input "3"
click at [1171, 279] on div "Save" at bounding box center [1178, 265] width 58 height 36
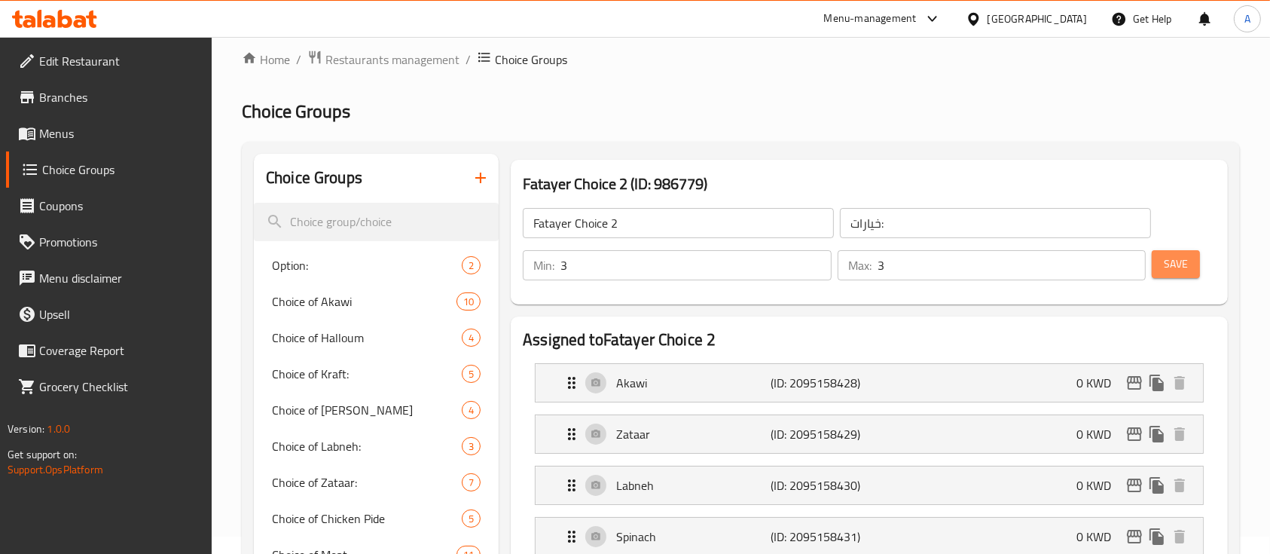
click at [1158, 259] on button "Save" at bounding box center [1176, 264] width 48 height 28
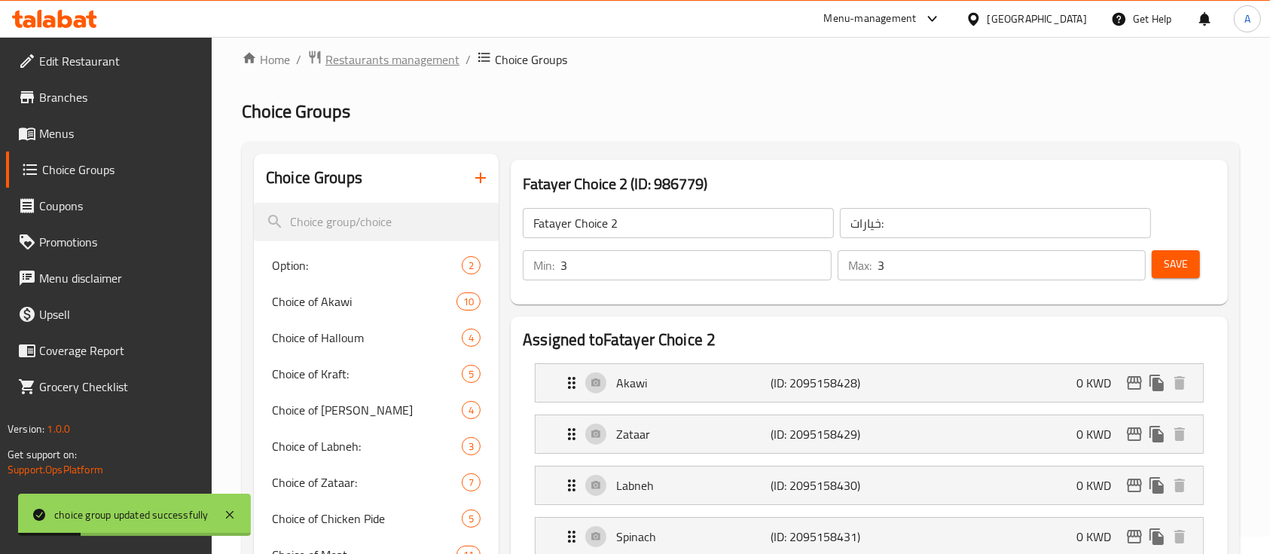
click at [421, 51] on span "Restaurants management" at bounding box center [392, 59] width 134 height 18
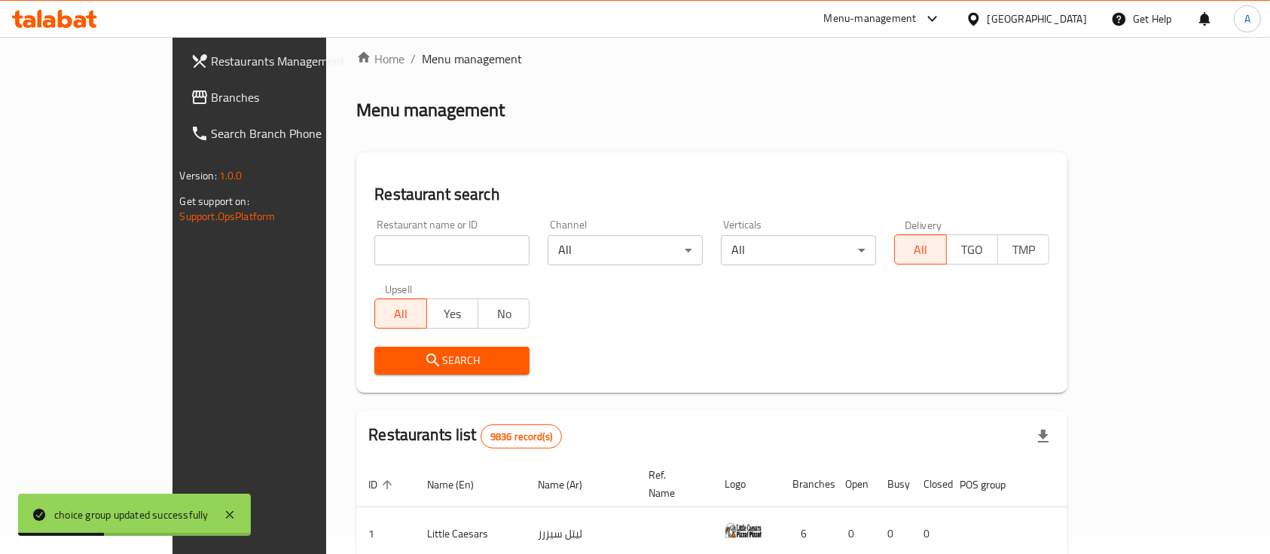
click at [374, 256] on input "search" at bounding box center [451, 250] width 155 height 30
type input "lamesh"
click button "Search" at bounding box center [451, 361] width 155 height 28
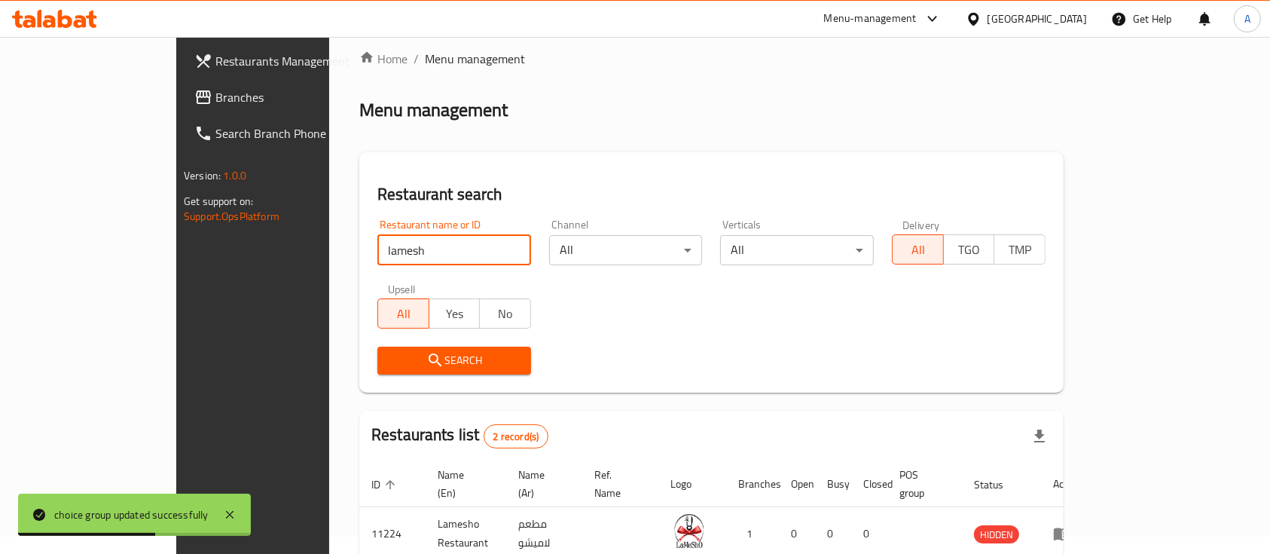
scroll to position [140, 0]
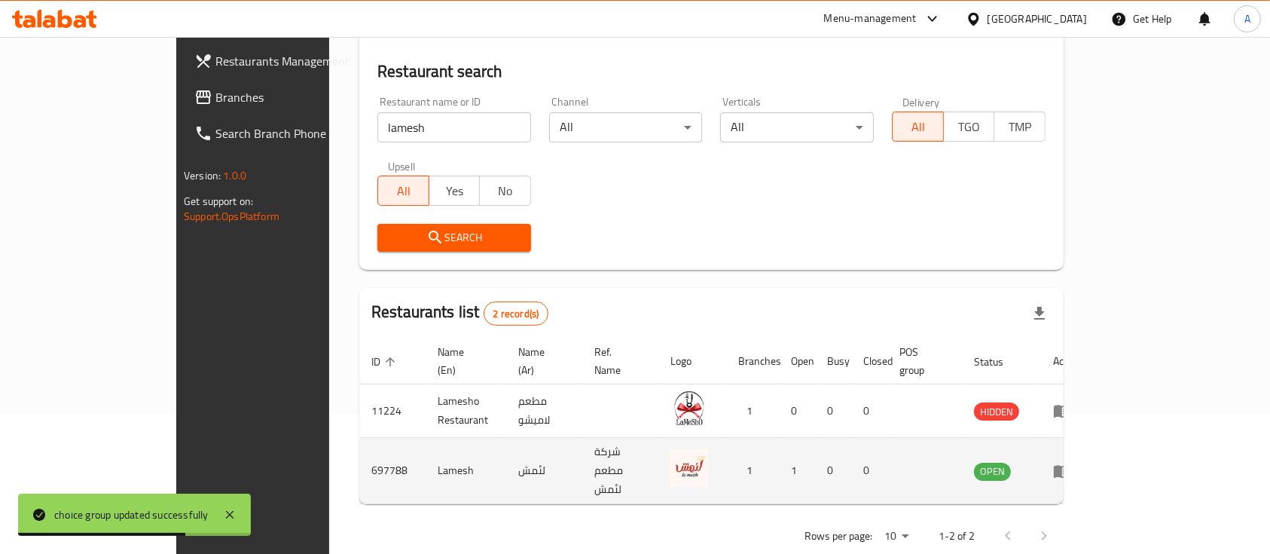
click at [1071, 465] on icon "enhanced table" at bounding box center [1062, 471] width 17 height 13
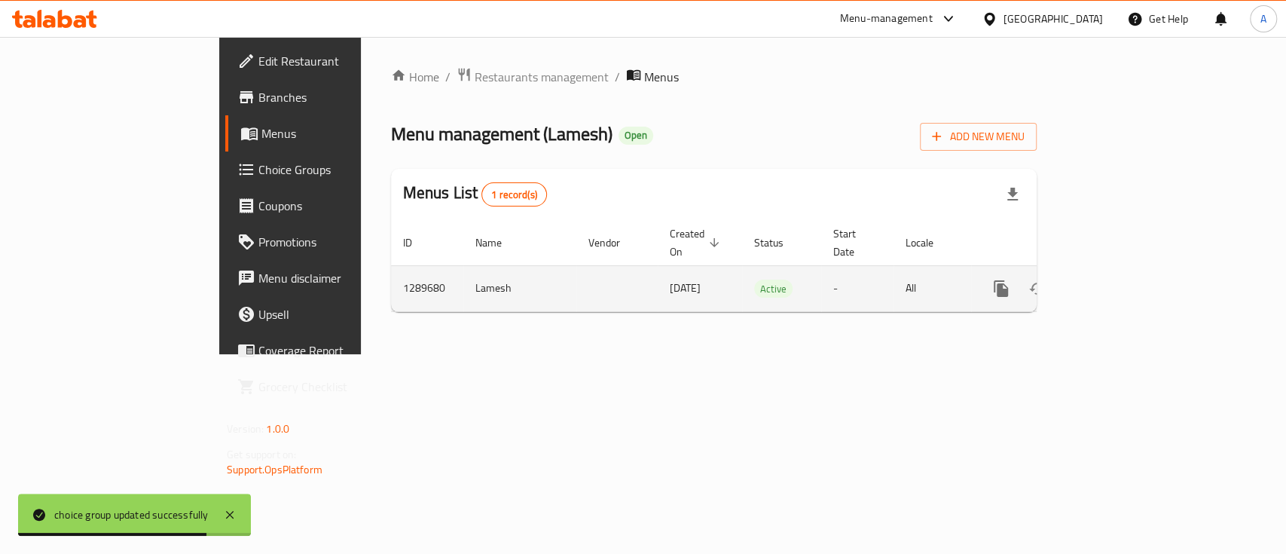
click at [1128, 281] on link "enhanced table" at bounding box center [1110, 288] width 36 height 36
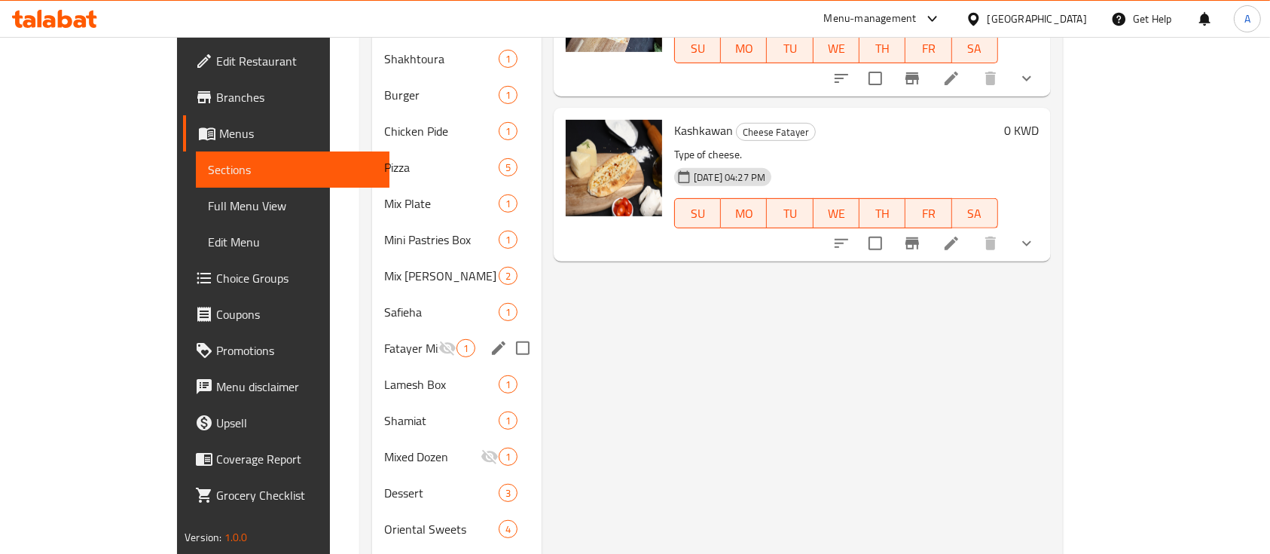
scroll to position [604, 0]
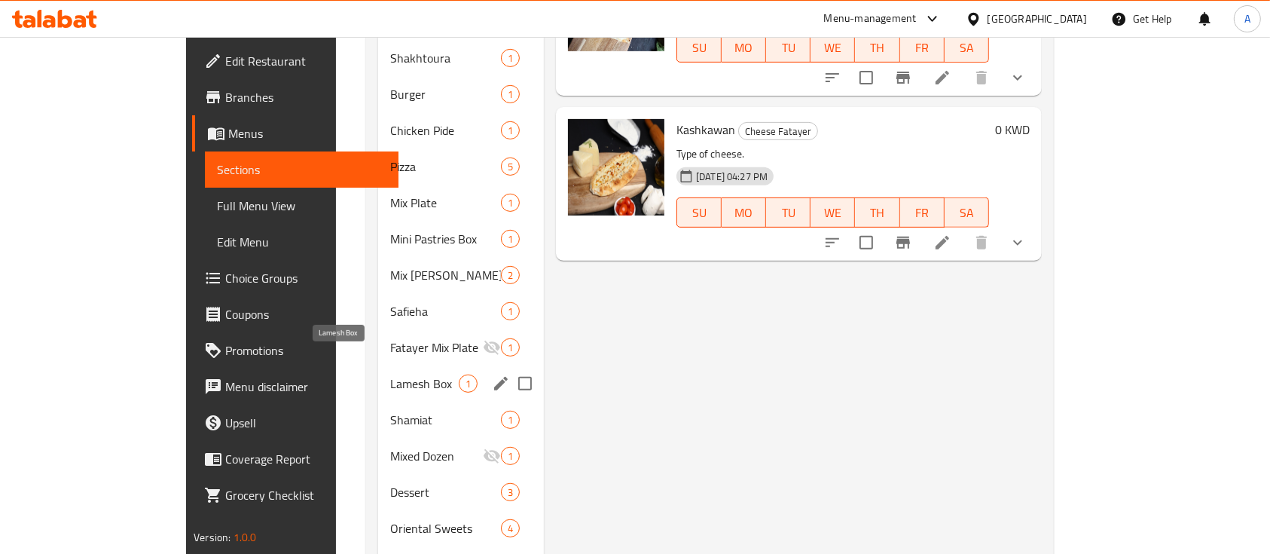
click at [390, 374] on span "Lamesh Box" at bounding box center [424, 383] width 69 height 18
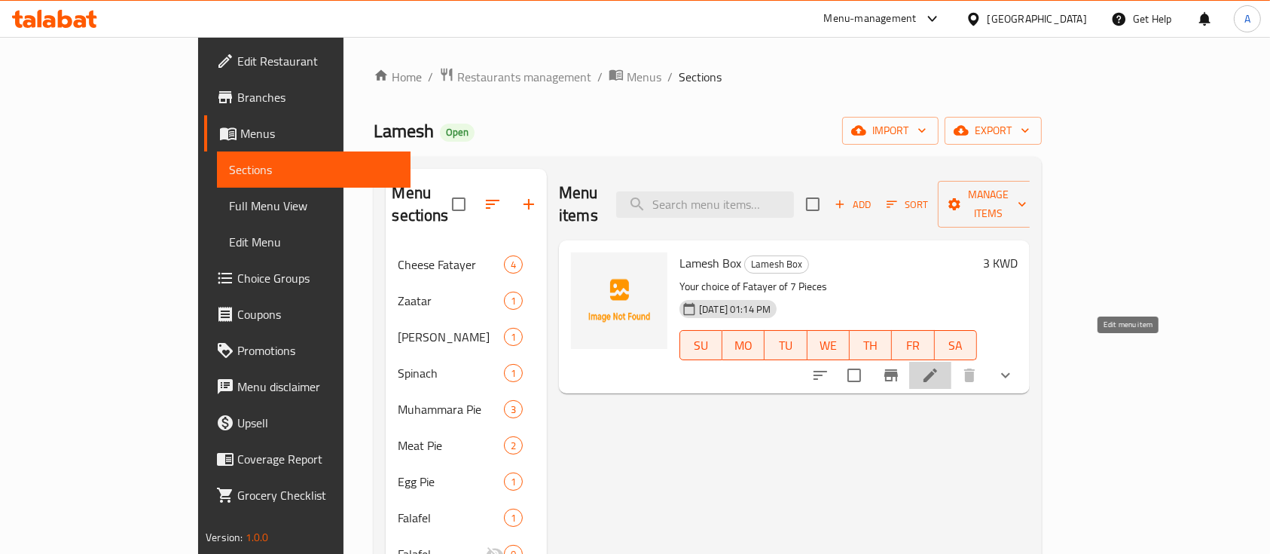
click at [940, 366] on icon at bounding box center [930, 375] width 18 height 18
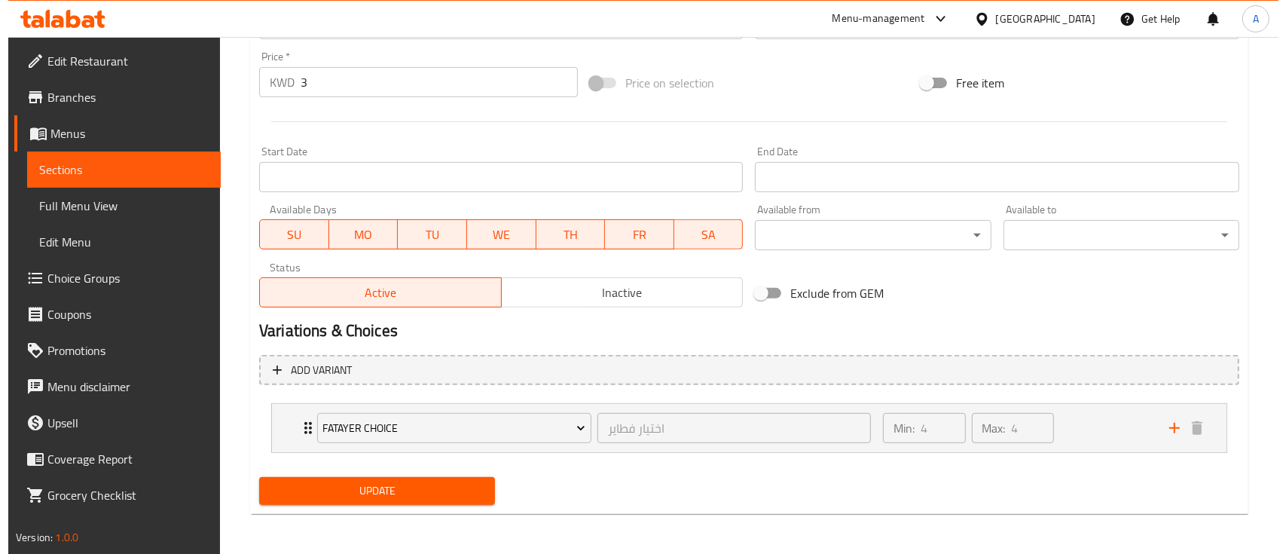
scroll to position [536, 0]
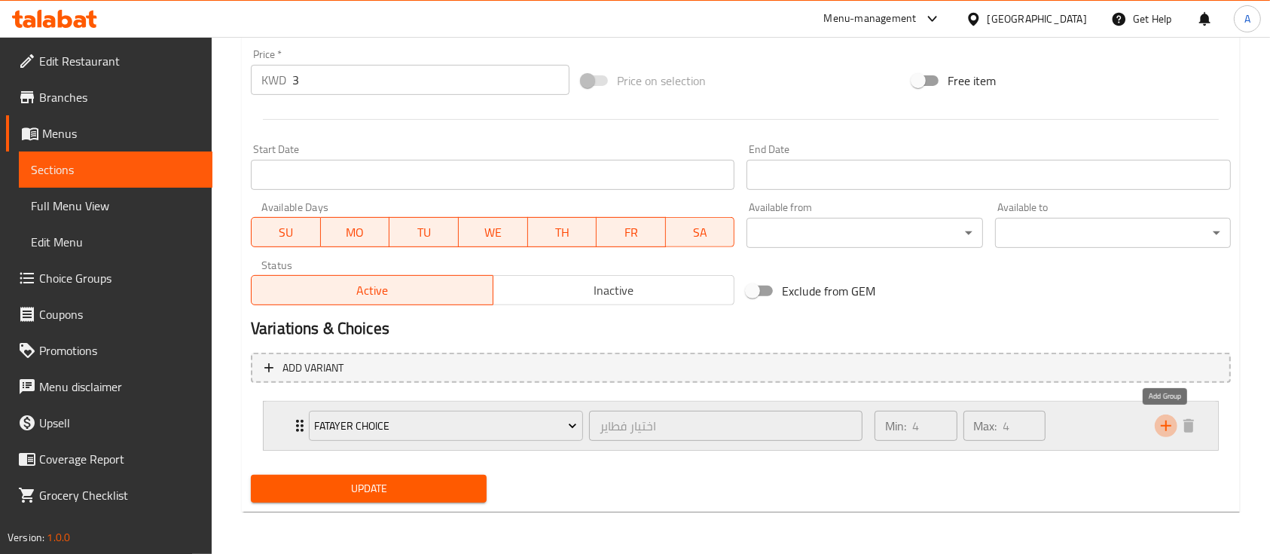
click at [1158, 425] on icon "add" at bounding box center [1166, 426] width 18 height 18
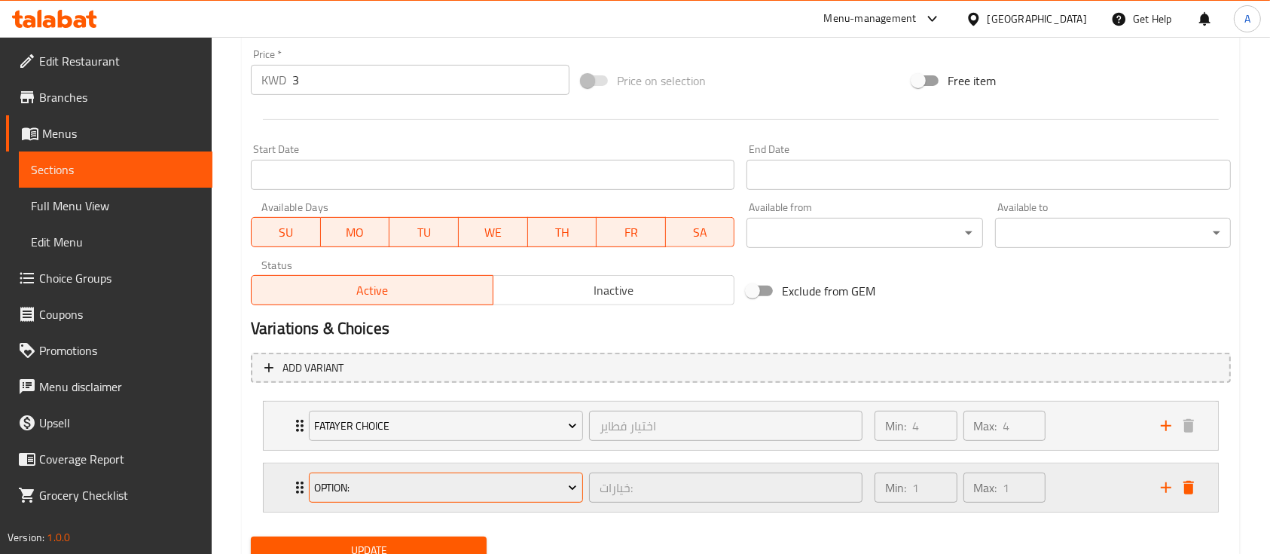
click at [479, 493] on span "Option:" at bounding box center [445, 487] width 263 height 19
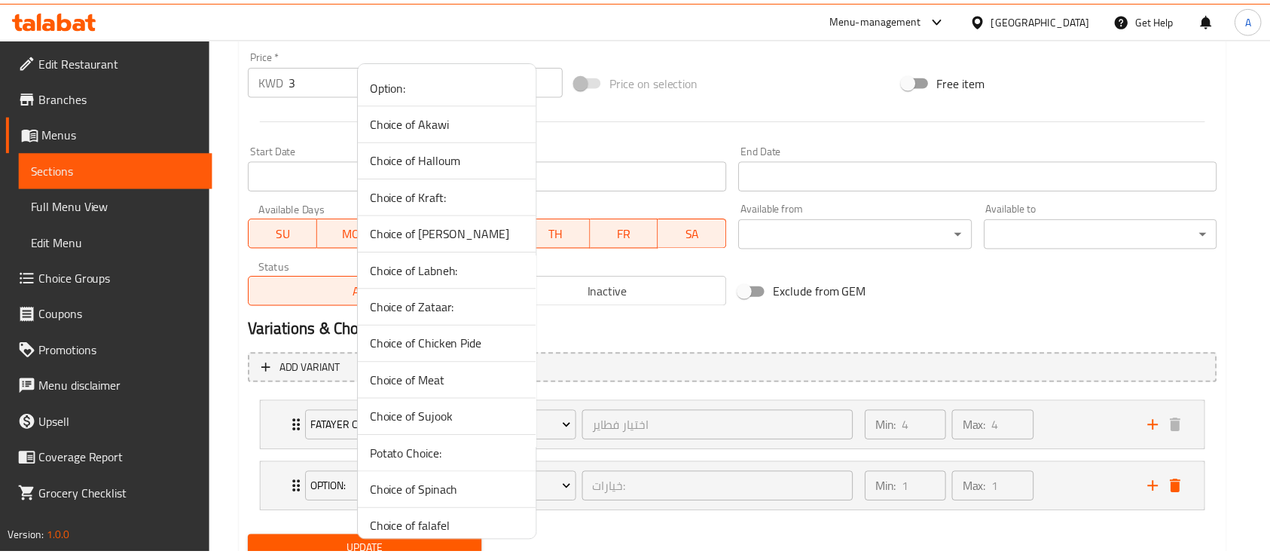
scroll to position [599, 0]
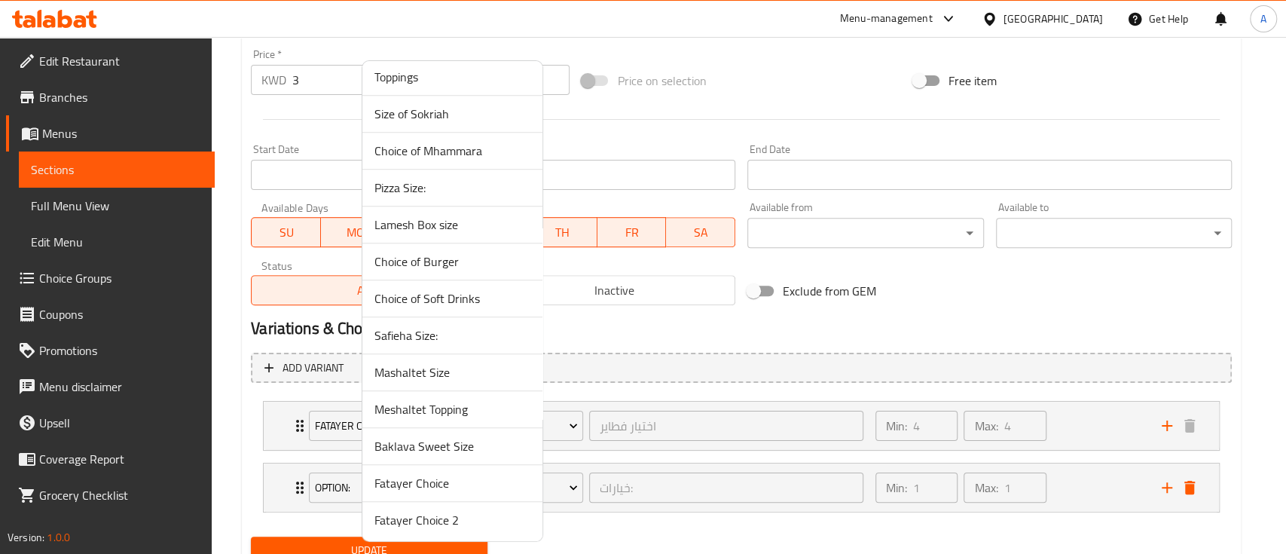
click at [446, 513] on span "Fatayer Choice 2" at bounding box center [452, 520] width 156 height 18
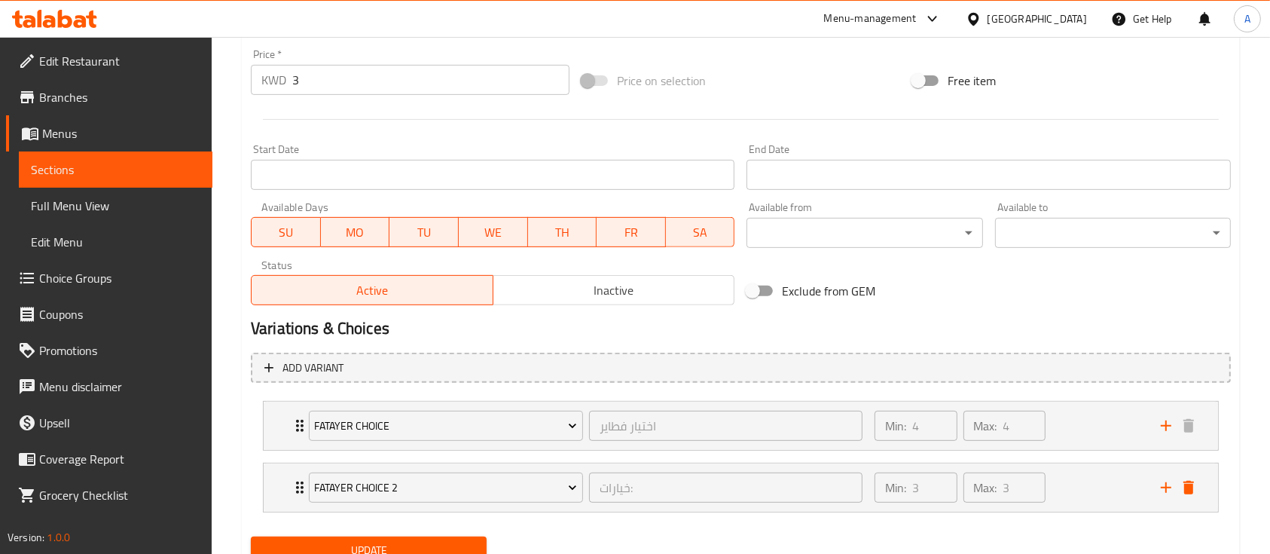
click at [438, 536] on button "Update" at bounding box center [369, 550] width 236 height 28
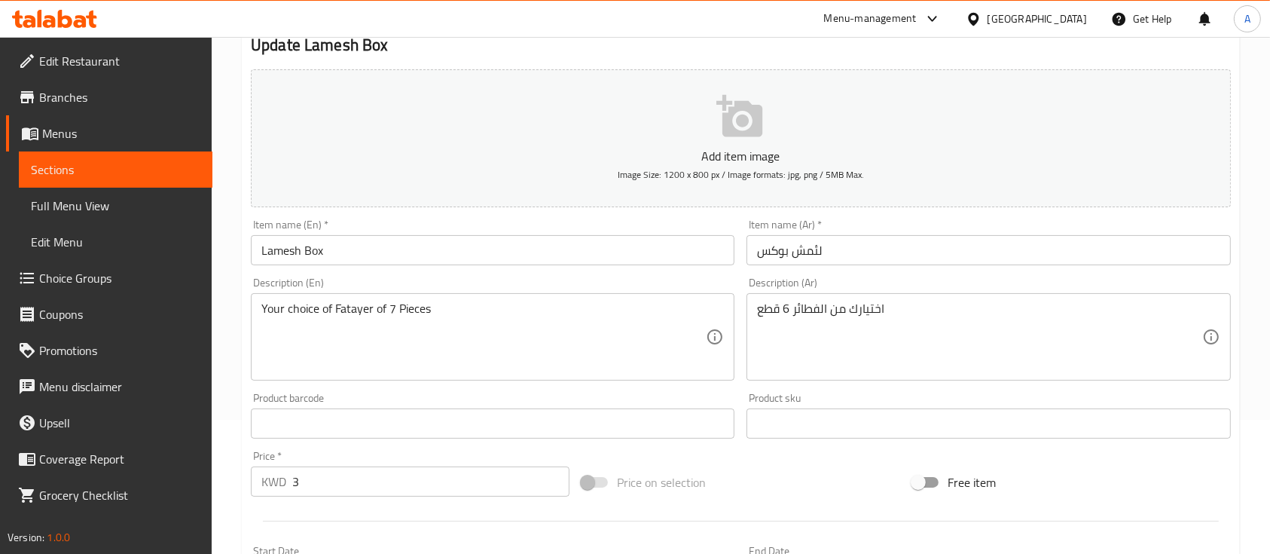
scroll to position [597, 0]
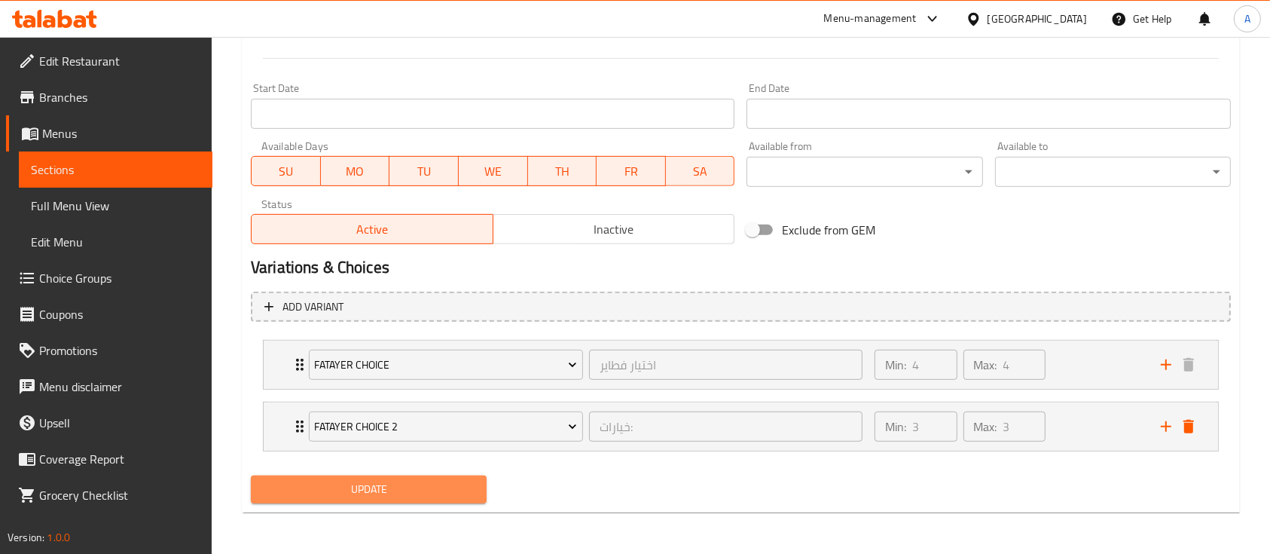
click at [411, 477] on button "Update" at bounding box center [369, 489] width 236 height 28
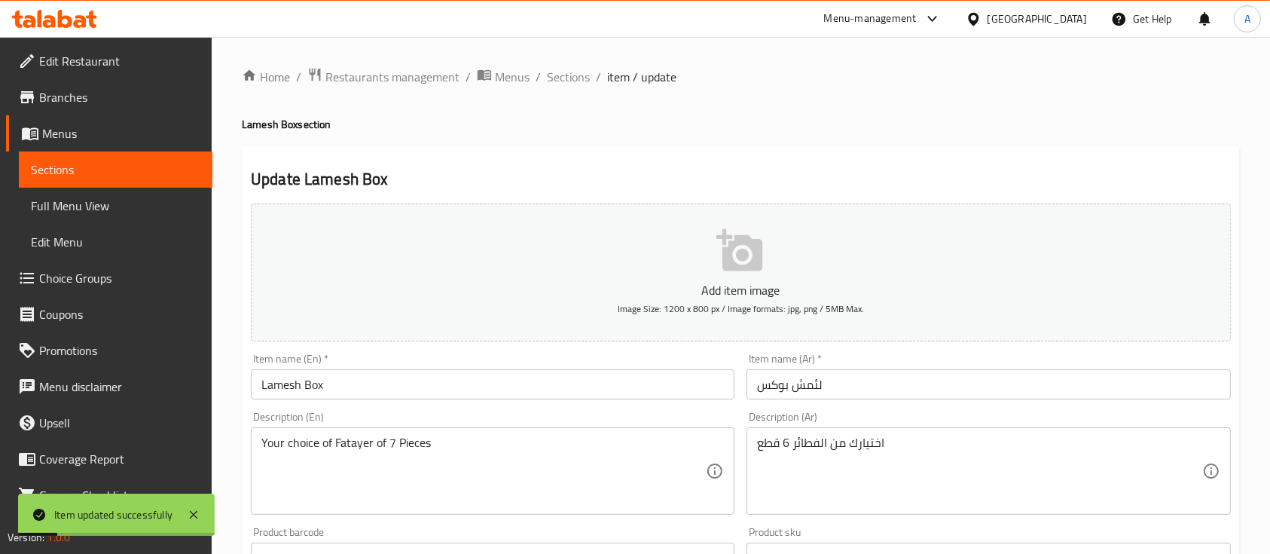
scroll to position [166, 0]
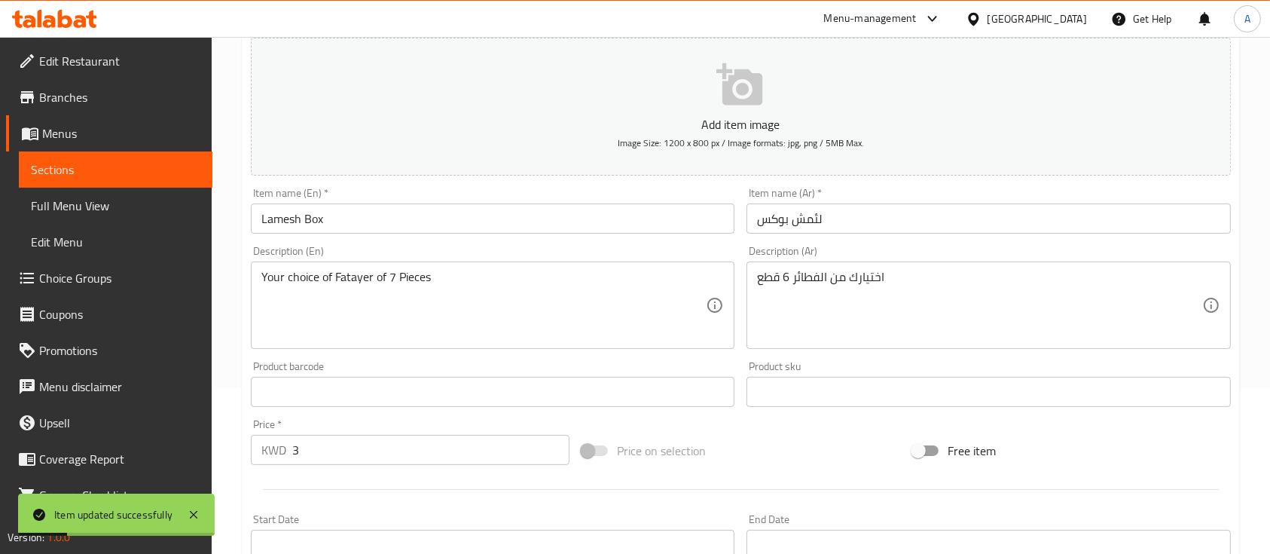
click at [389, 457] on input "3" at bounding box center [430, 450] width 277 height 30
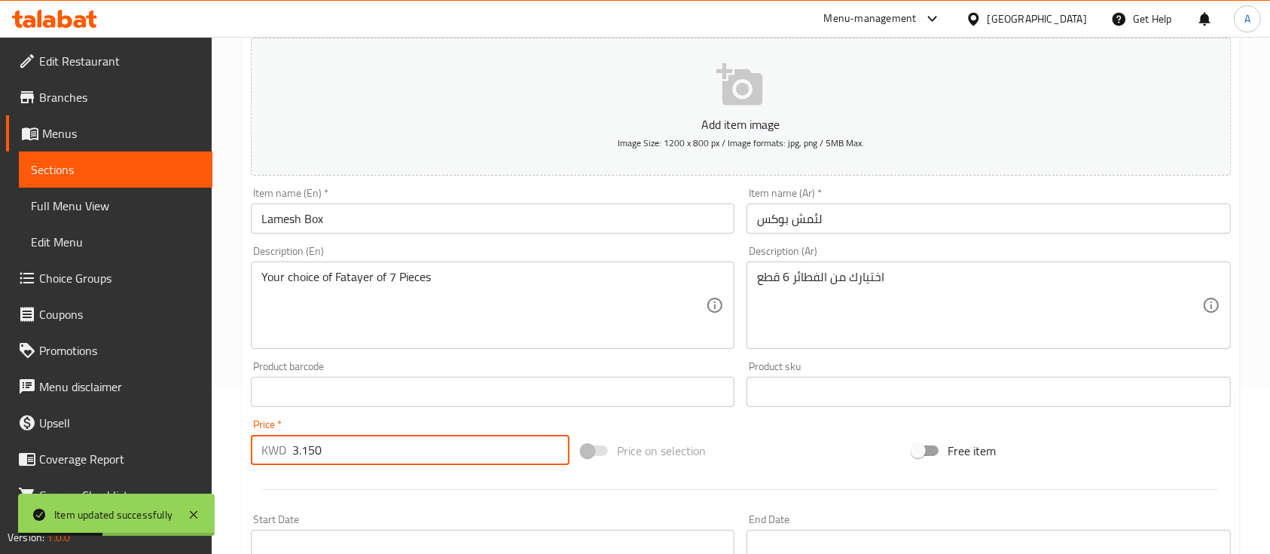
scroll to position [597, 0]
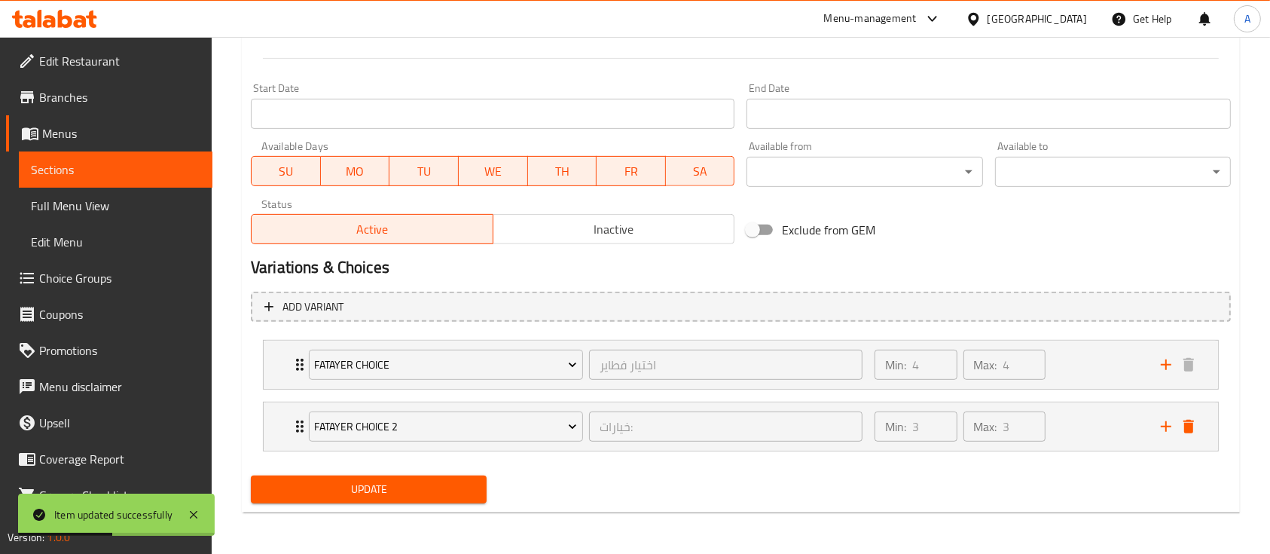
type input "3.150"
click at [398, 491] on span "Update" at bounding box center [369, 489] width 212 height 19
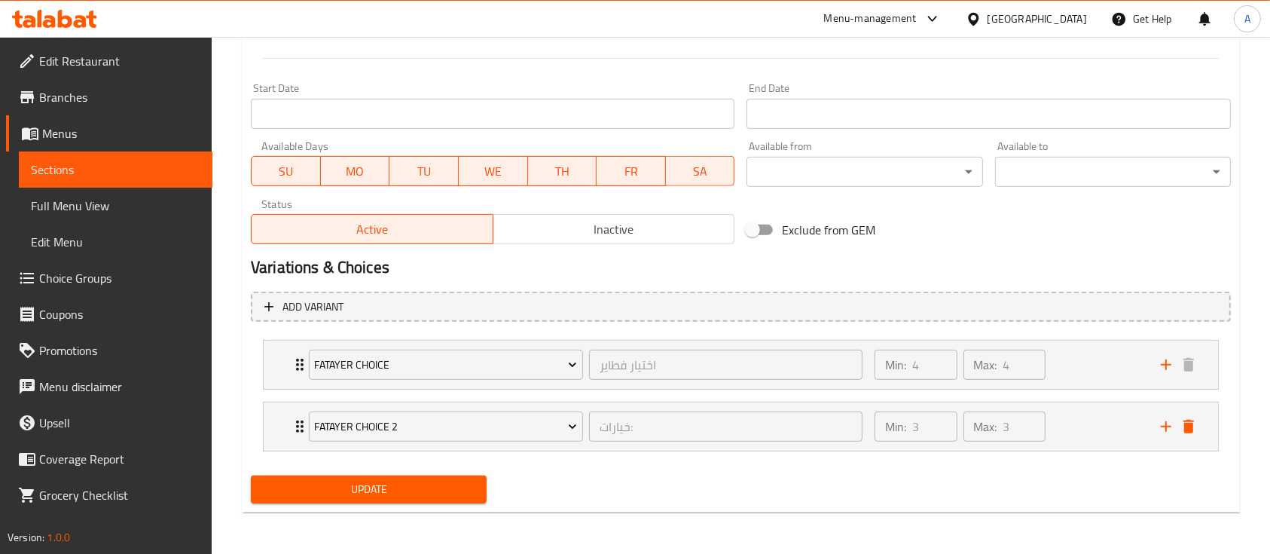
click at [416, 488] on span "Update" at bounding box center [369, 489] width 212 height 19
click at [429, 480] on span "Update" at bounding box center [369, 489] width 212 height 19
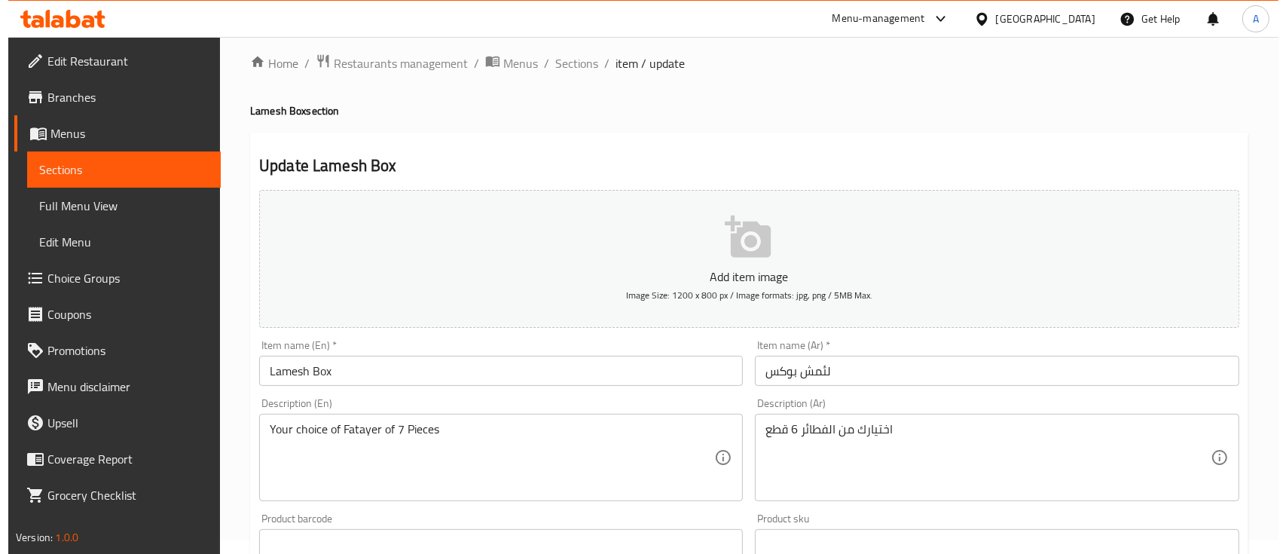
scroll to position [0, 0]
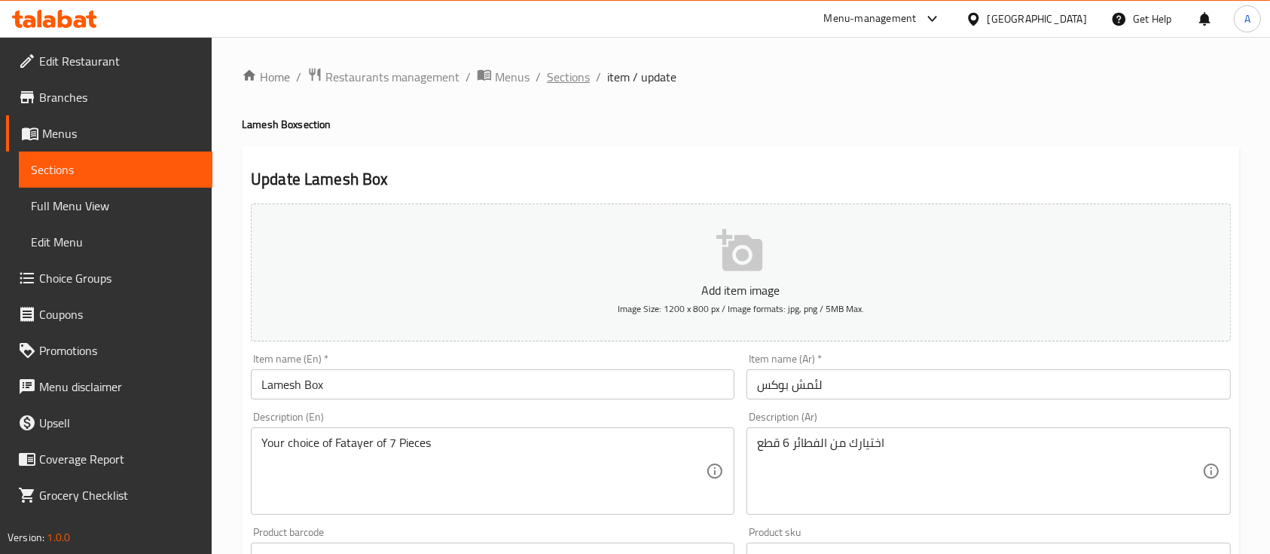
click at [577, 75] on span "Sections" at bounding box center [568, 77] width 43 height 18
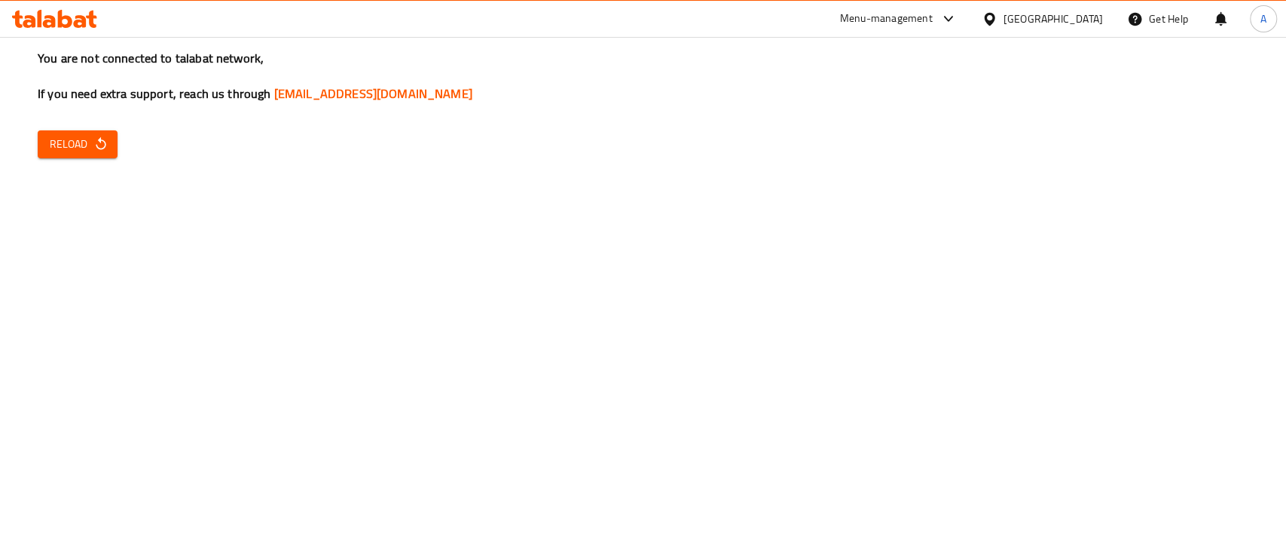
click at [62, 151] on span "Reload" at bounding box center [78, 144] width 56 height 19
click at [30, 151] on div "You are not connected to talabat network, If you need extra support, reach us t…" at bounding box center [643, 277] width 1286 height 554
click at [47, 14] on icon at bounding box center [54, 19] width 85 height 18
click at [99, 160] on div "You are not connected to talabat network, If you need extra support, reach us t…" at bounding box center [643, 277] width 1286 height 554
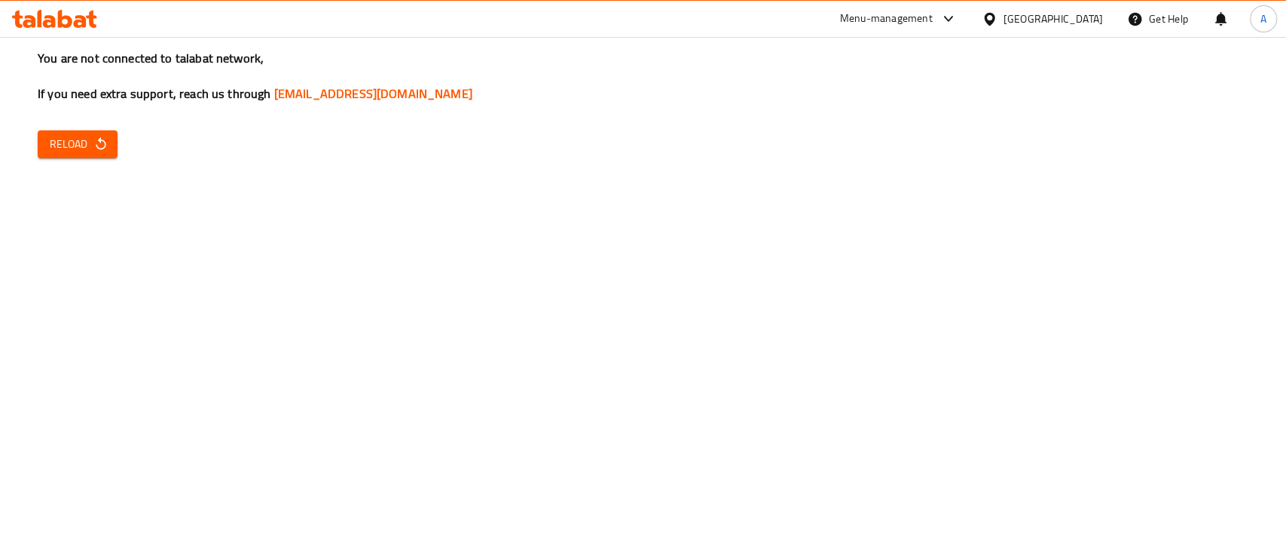
click at [83, 148] on span "Reload" at bounding box center [78, 144] width 56 height 19
